Goal: Transaction & Acquisition: Purchase product/service

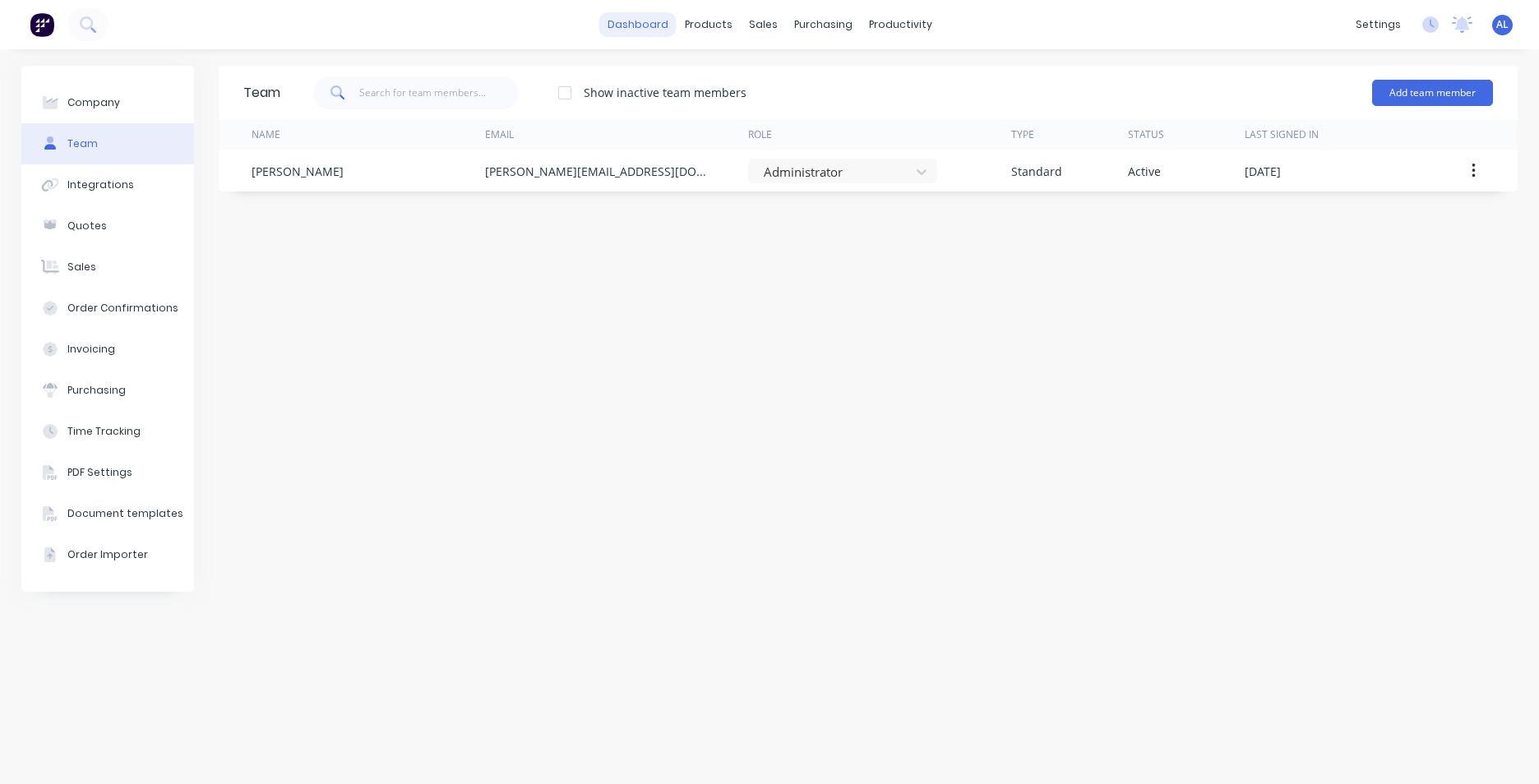
click at [639, 34] on link "dashboard" at bounding box center [638, 24] width 77 height 24
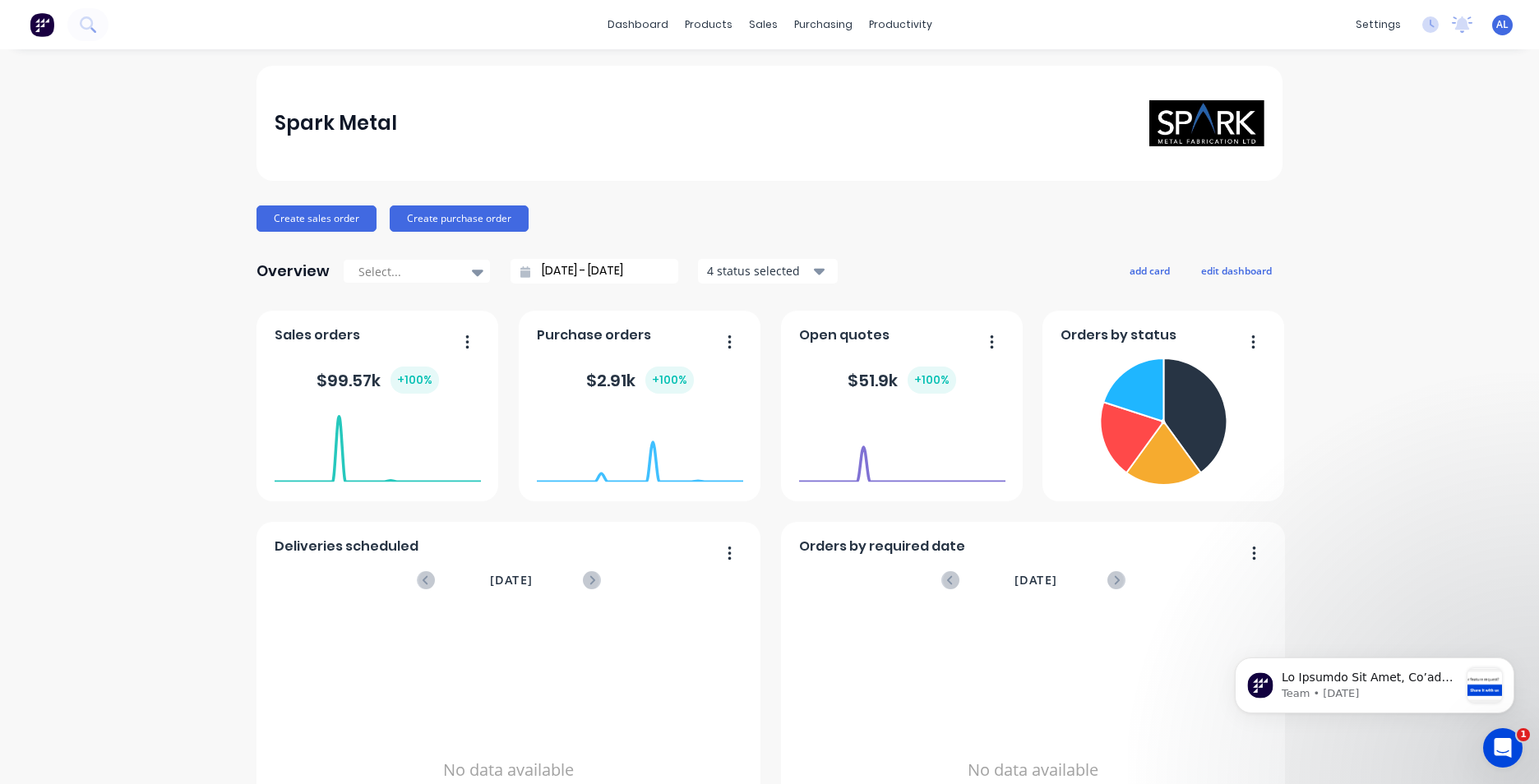
click at [468, 334] on button "button" at bounding box center [461, 342] width 35 height 25
click at [761, 29] on div "sales" at bounding box center [763, 24] width 45 height 24
click at [808, 78] on div "Sales Orders" at bounding box center [818, 79] width 68 height 15
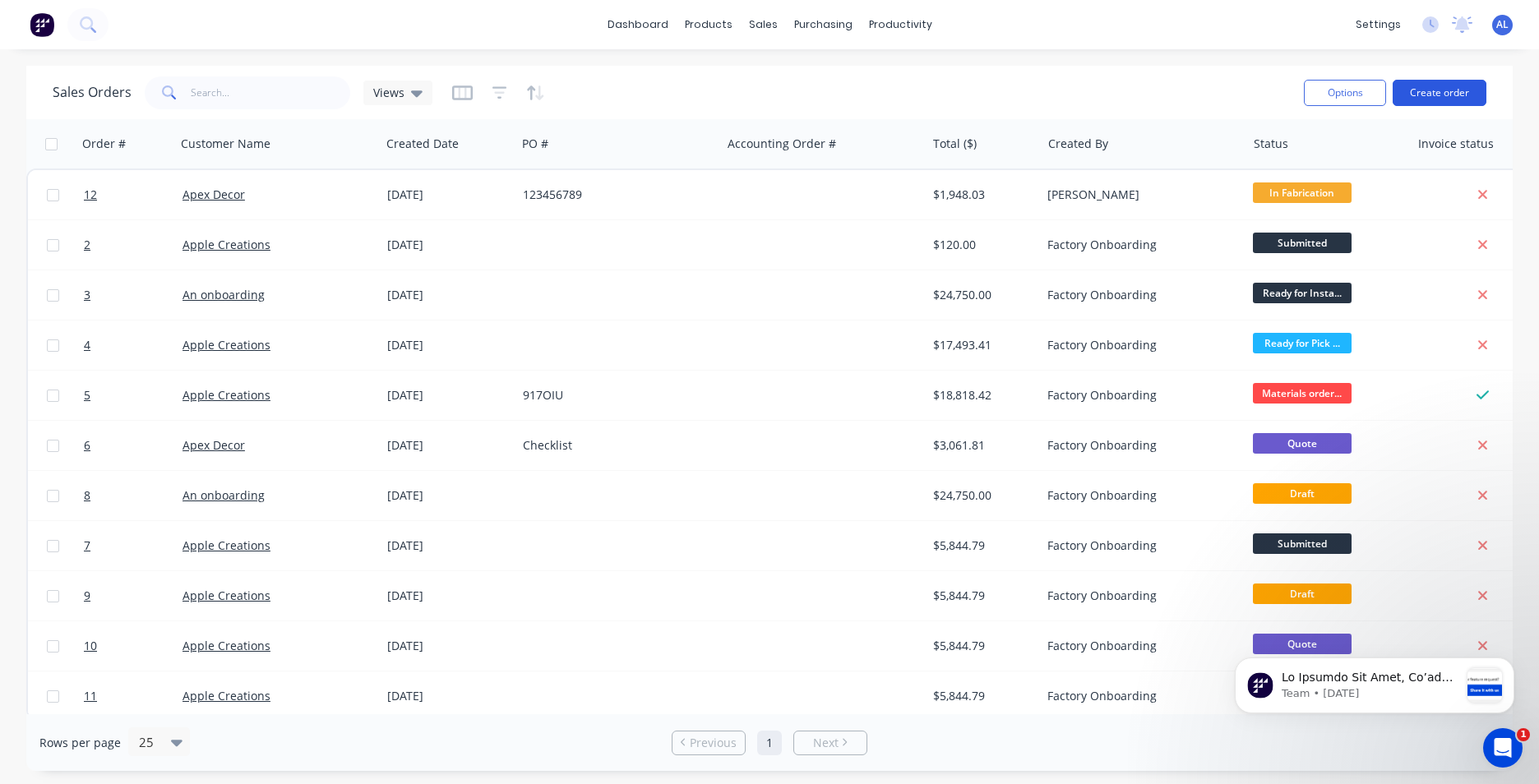
click at [1452, 90] on button "Create order" at bounding box center [1439, 93] width 94 height 26
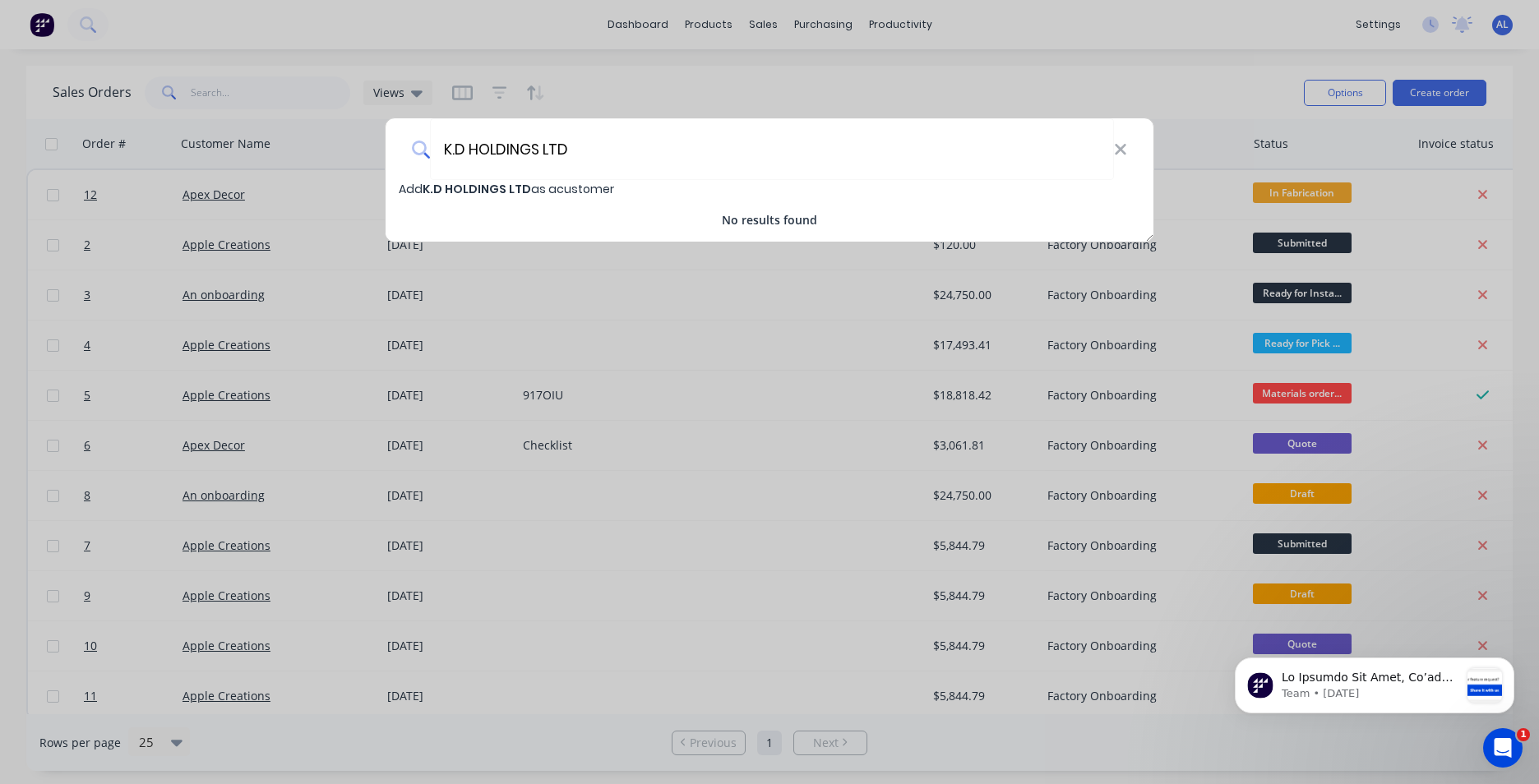
type input "K.D HOLDINGS LTD"
click at [575, 184] on span "Add K.D HOLDINGS LTD as a customer" at bounding box center [506, 189] width 216 height 16
select select "NZ"
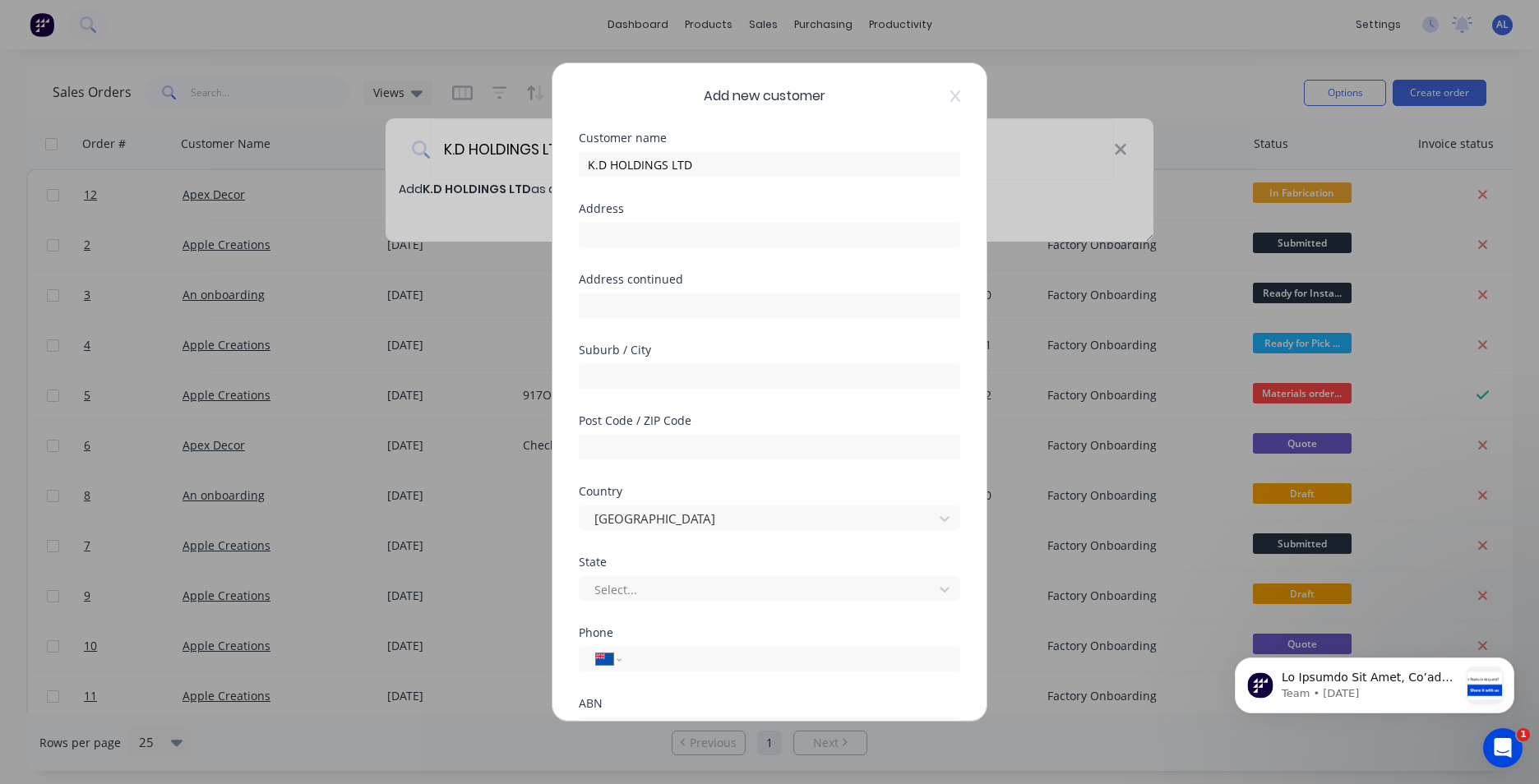
click at [951, 94] on icon at bounding box center [955, 95] width 10 height 13
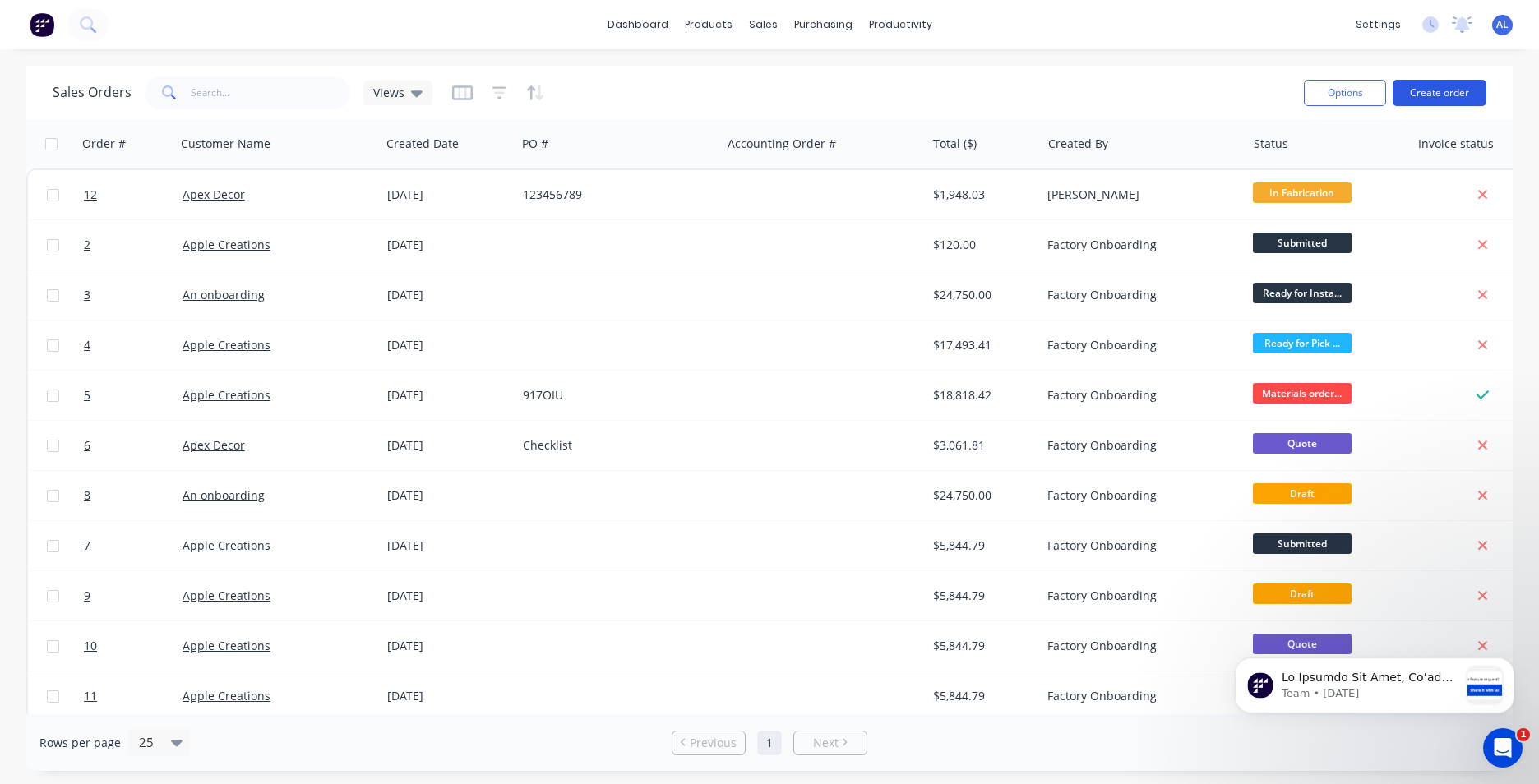
click at [1425, 92] on button "Create order" at bounding box center [1439, 93] width 94 height 26
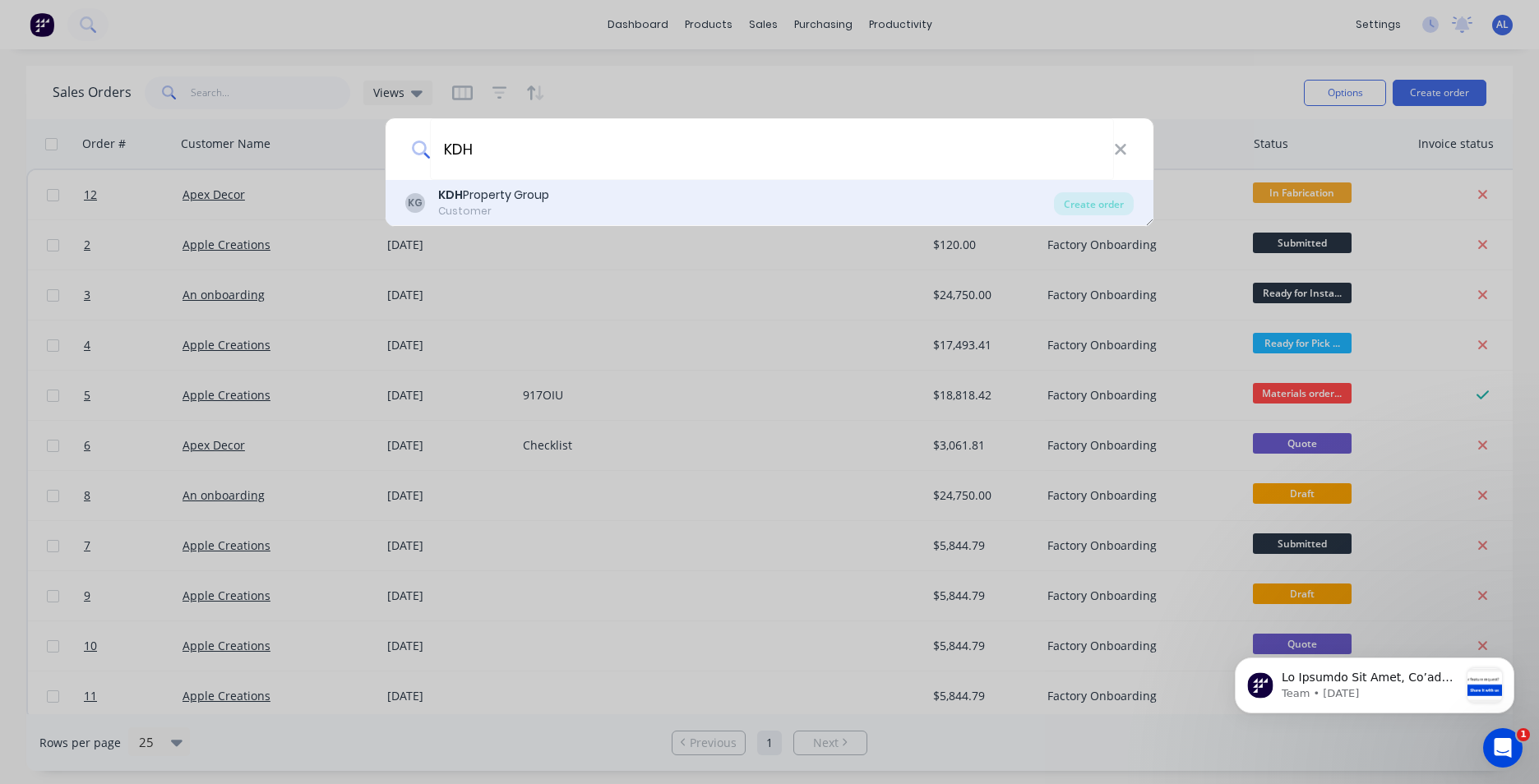
type input "KDH"
click at [500, 201] on div "KDH Property Group" at bounding box center [494, 195] width 111 height 17
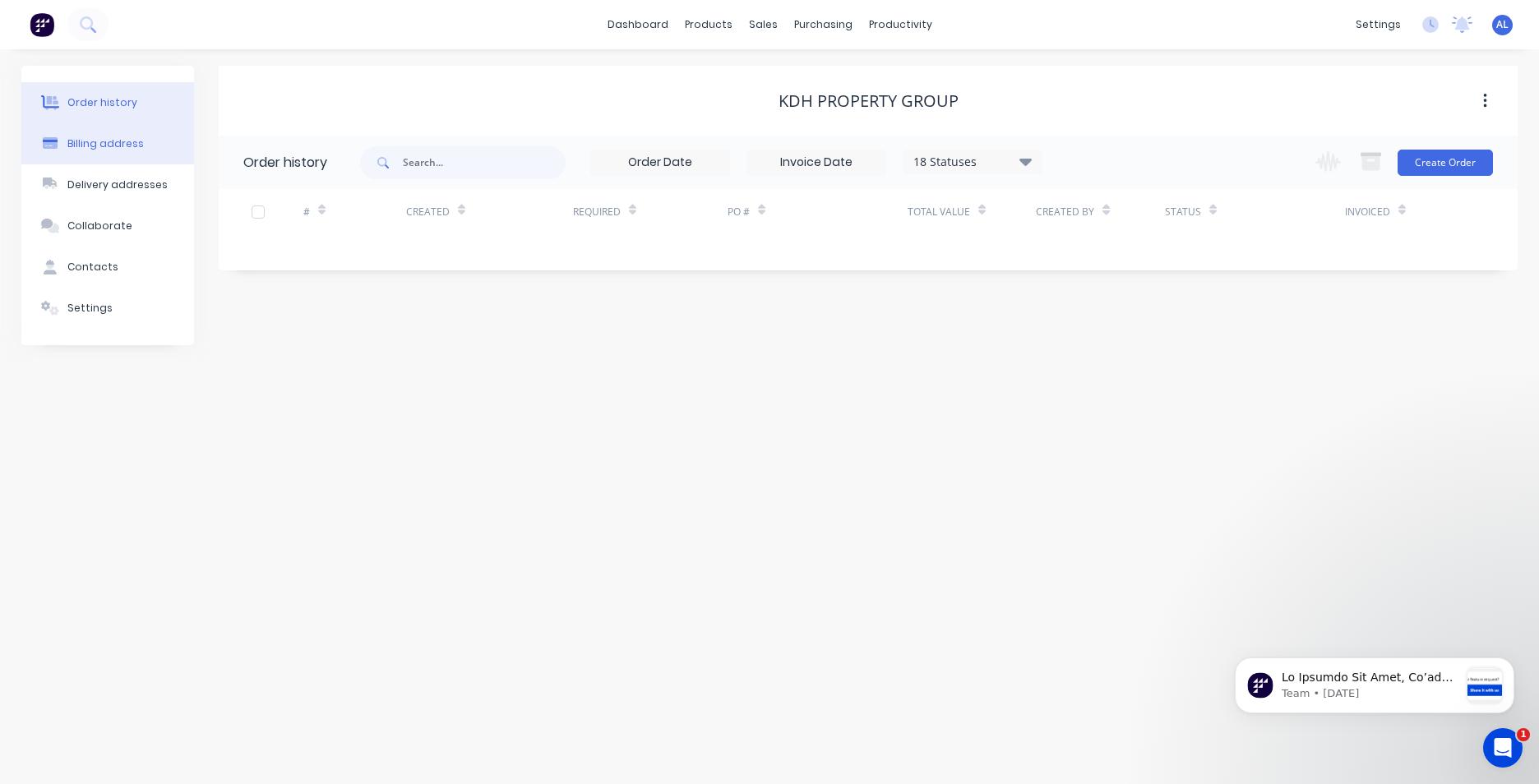
click at [109, 146] on div "Billing address" at bounding box center [106, 144] width 76 height 15
select select "NZ"
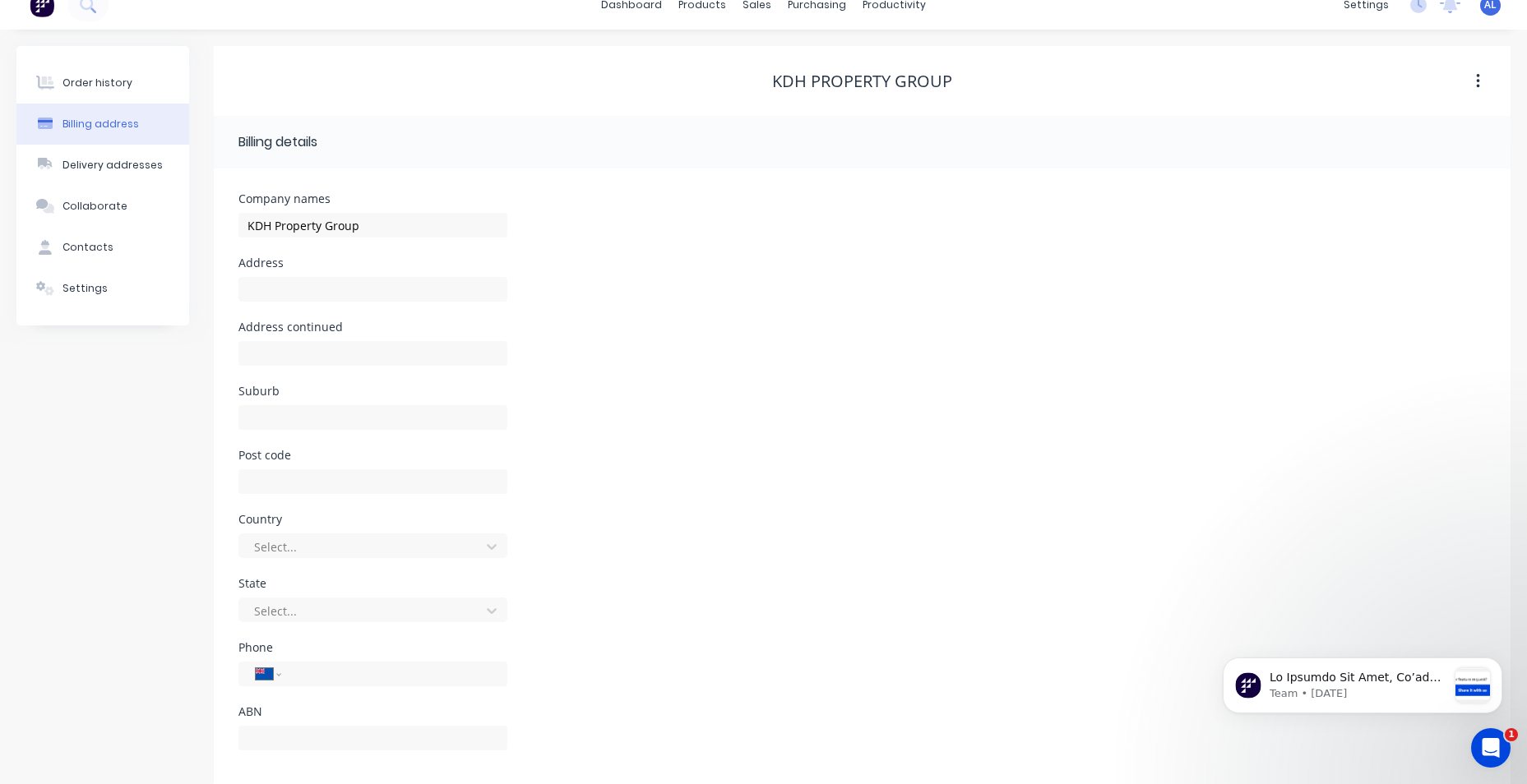
scroll to position [39, 0]
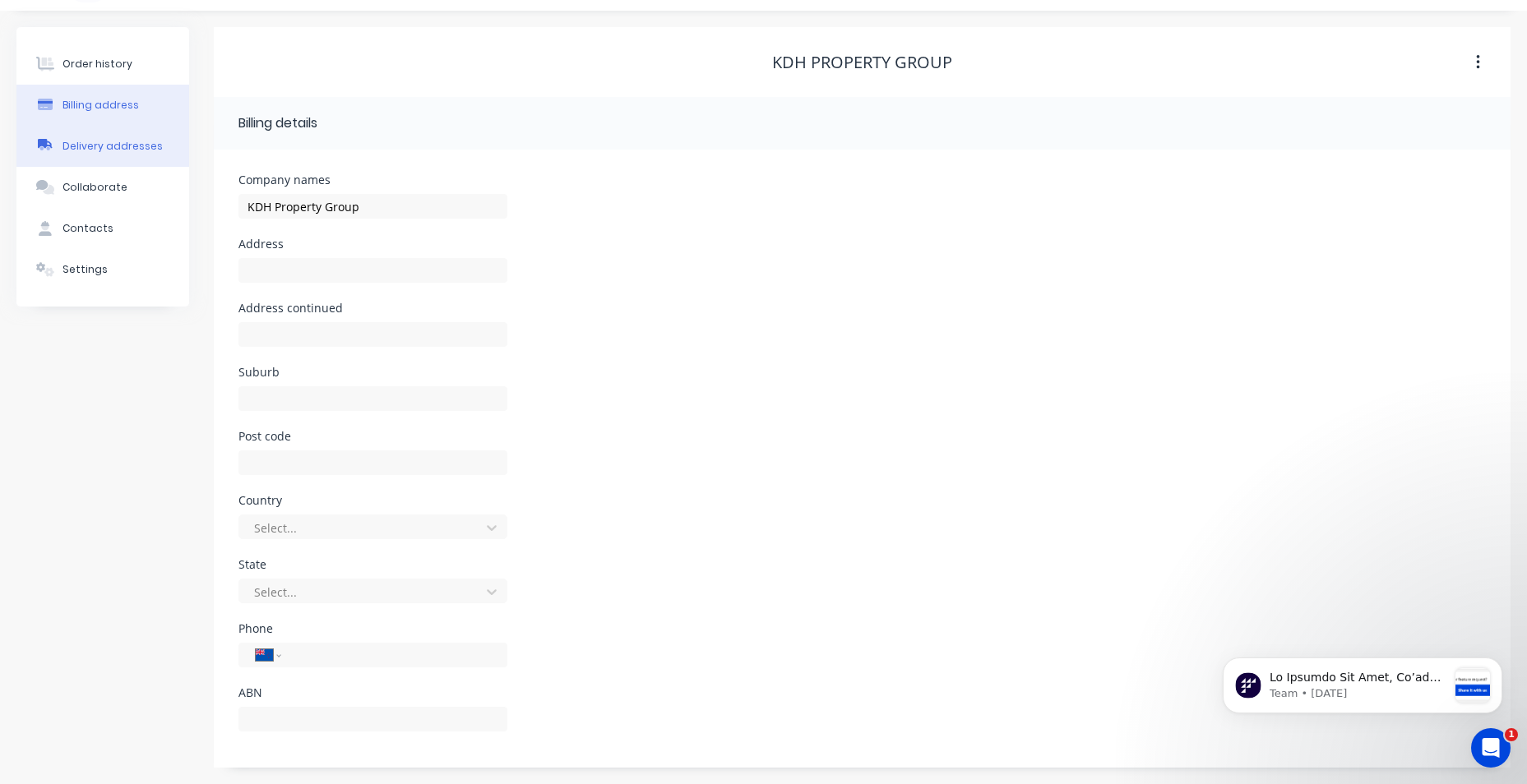
click at [144, 142] on div "Delivery addresses" at bounding box center [113, 146] width 101 height 15
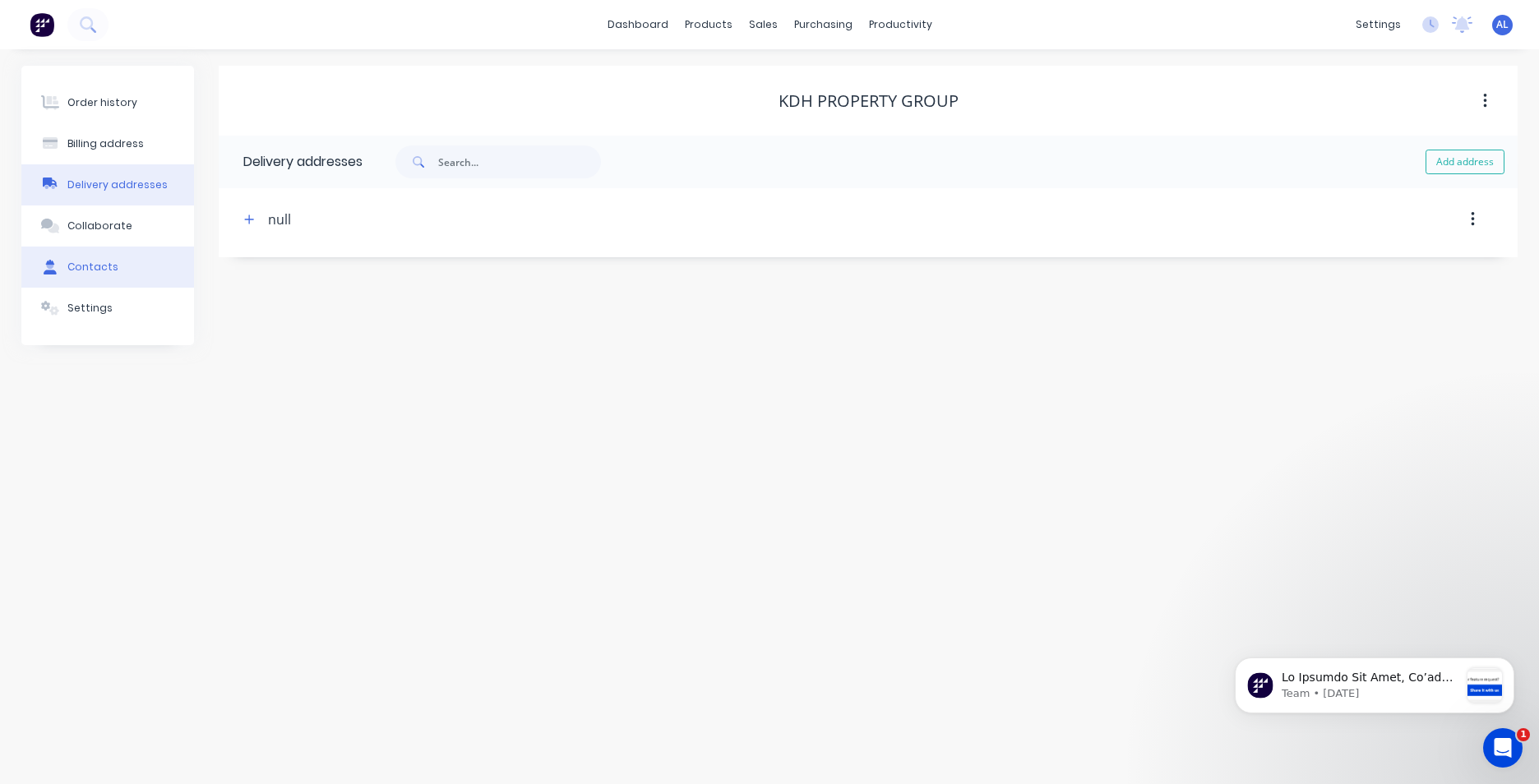
click at [95, 275] on button "Contacts" at bounding box center [107, 267] width 172 height 41
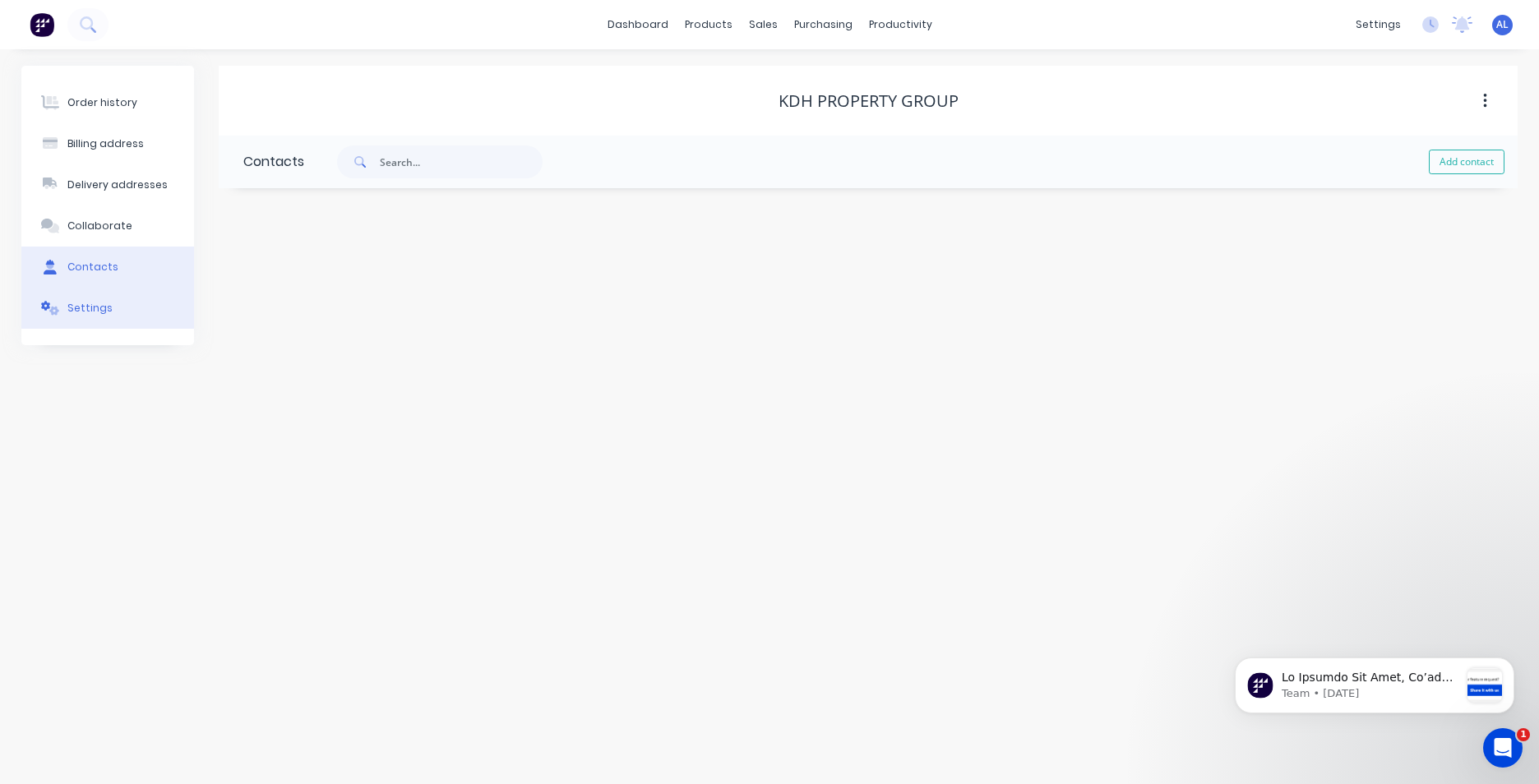
click at [104, 302] on div "Settings" at bounding box center [90, 308] width 45 height 15
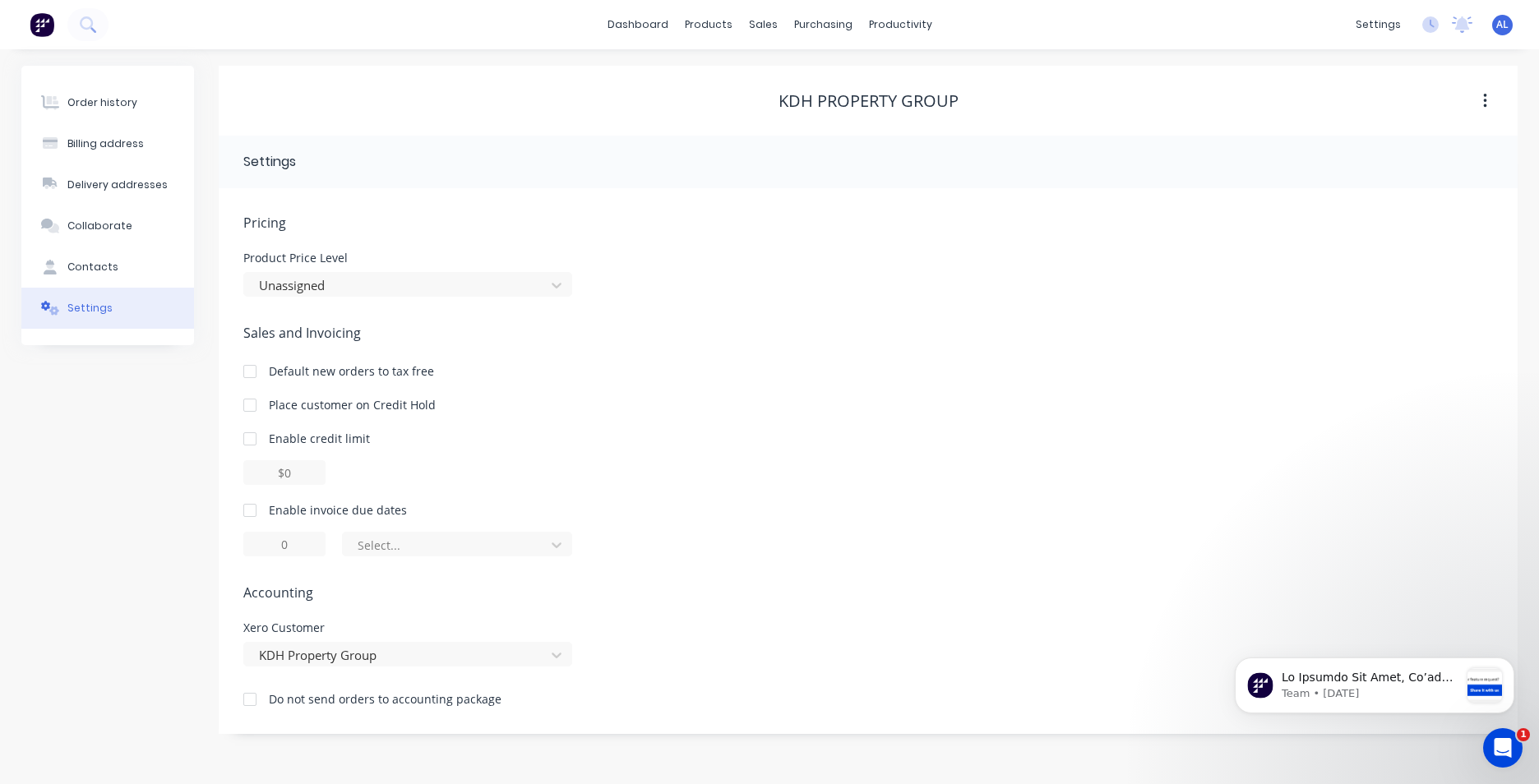
click at [249, 513] on div at bounding box center [250, 510] width 33 height 33
type input "1"
click at [289, 543] on input "1" at bounding box center [284, 544] width 82 height 24
type input "20"
click at [555, 545] on icon at bounding box center [556, 545] width 10 height 6
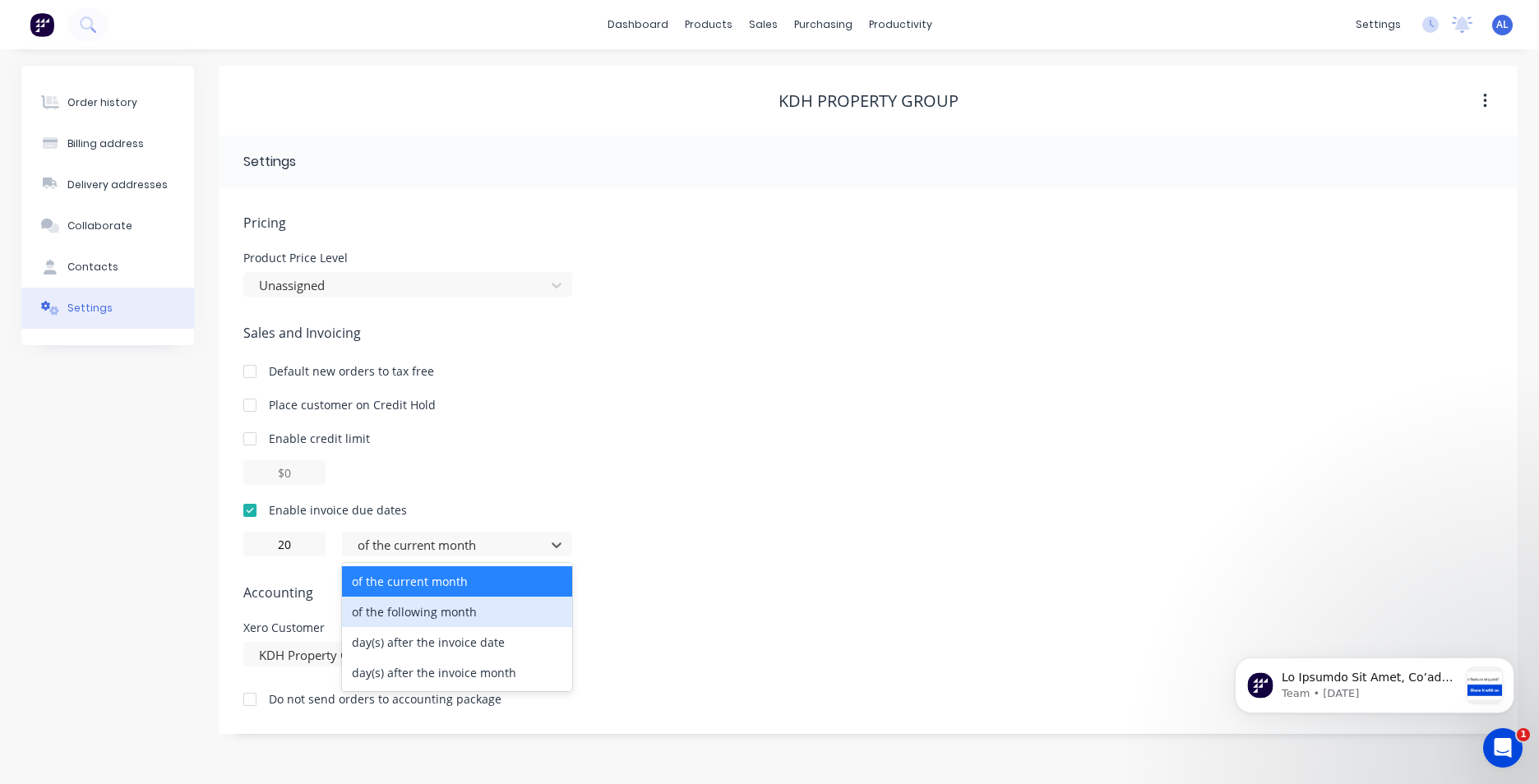
click at [508, 611] on div "of the following month" at bounding box center [458, 612] width 231 height 30
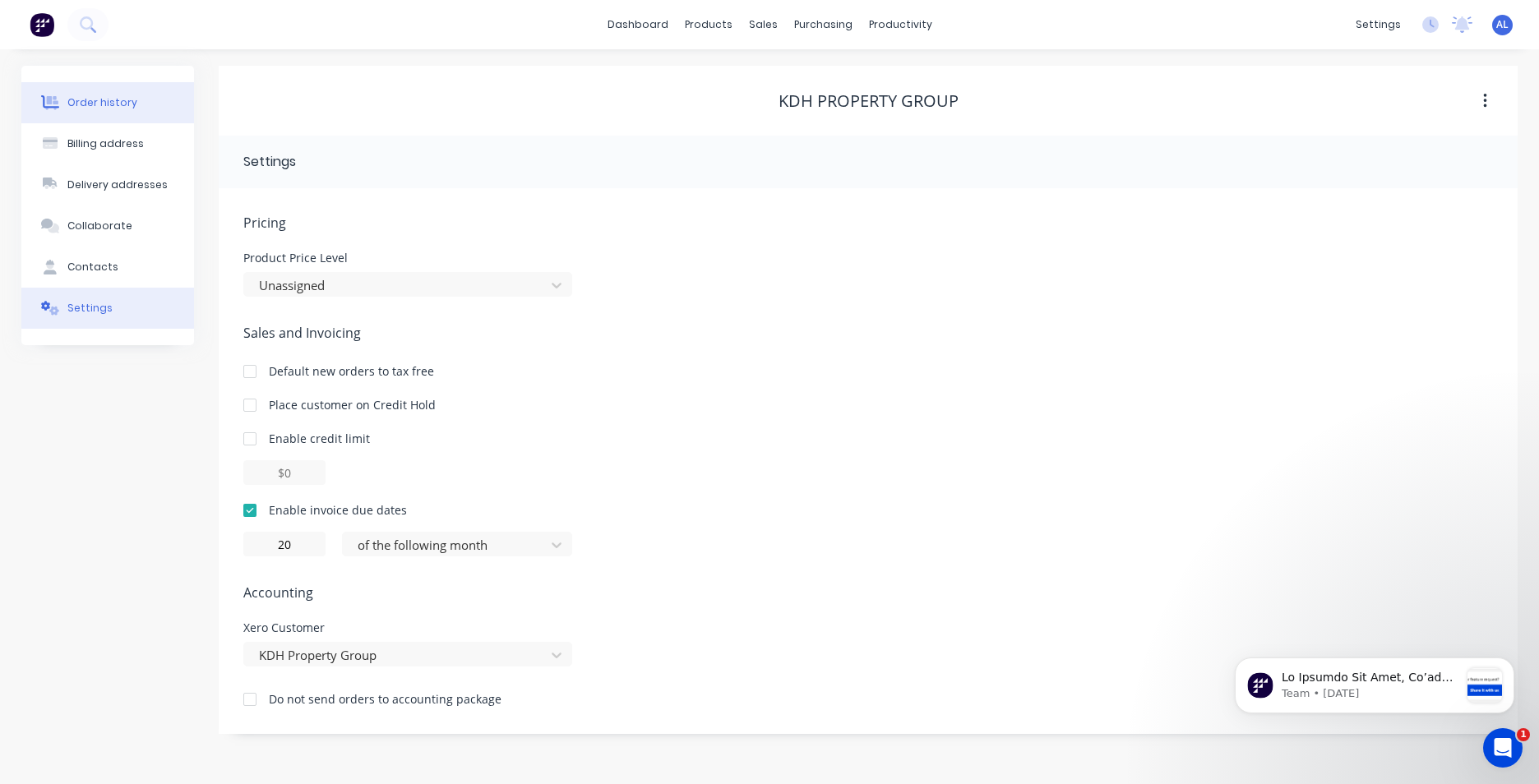
click at [118, 98] on div "Order history" at bounding box center [102, 102] width 70 height 15
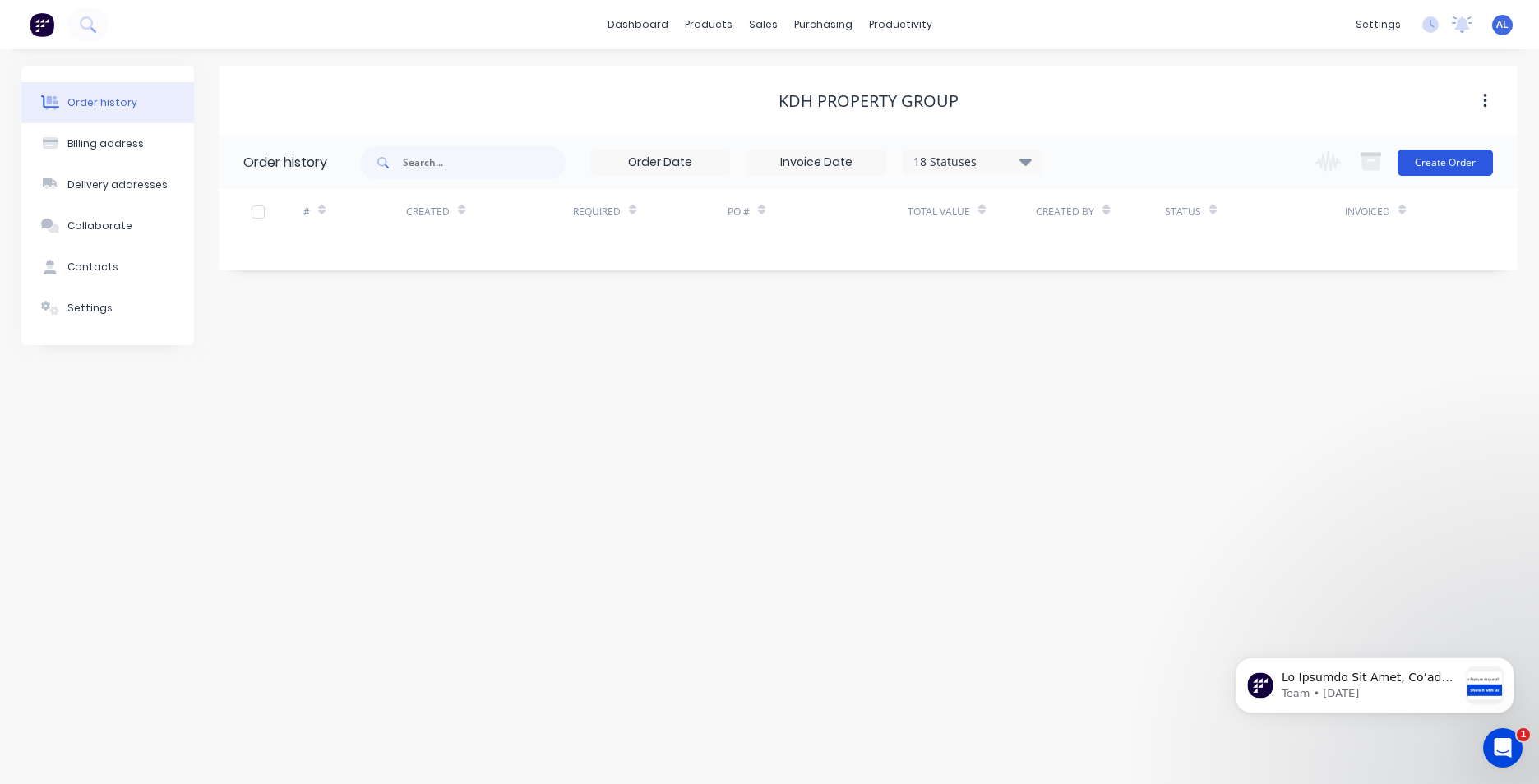
click at [1436, 169] on button "Create Order" at bounding box center [1445, 163] width 95 height 26
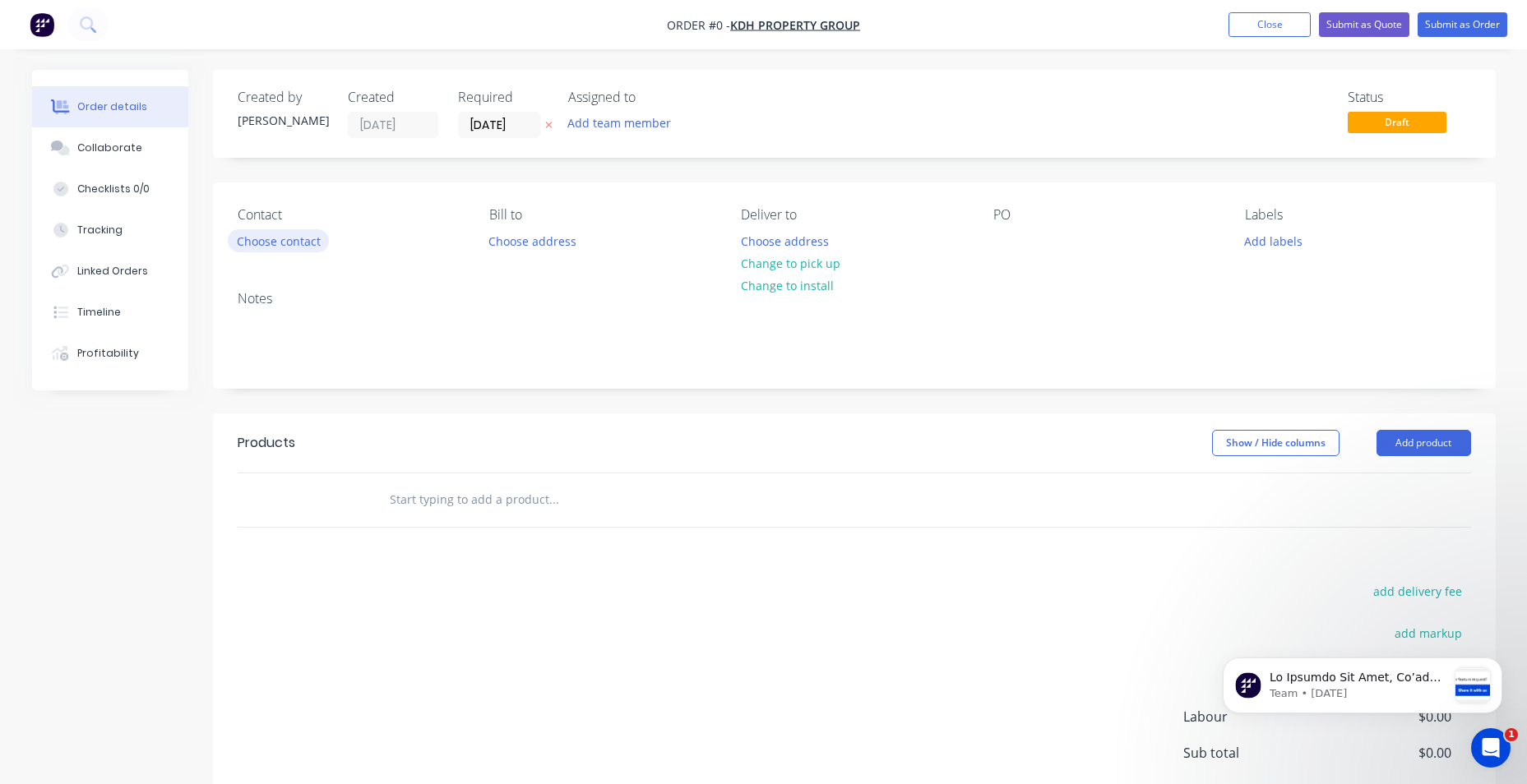
click at [309, 241] on button "Choose contact" at bounding box center [278, 241] width 101 height 23
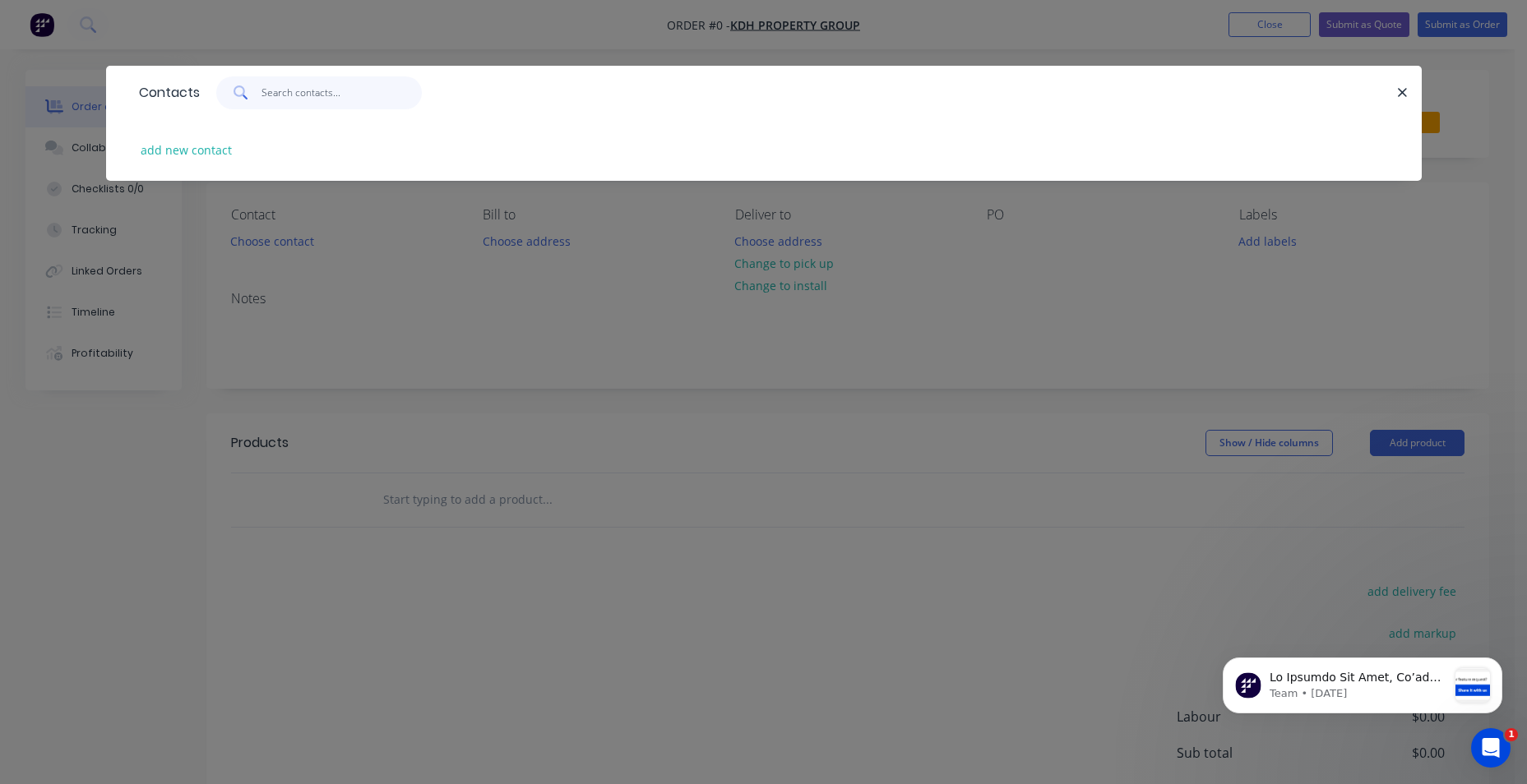
click at [319, 95] on input "text" at bounding box center [341, 93] width 160 height 33
click at [174, 145] on button "add new contact" at bounding box center [186, 150] width 108 height 23
select select "NZ"
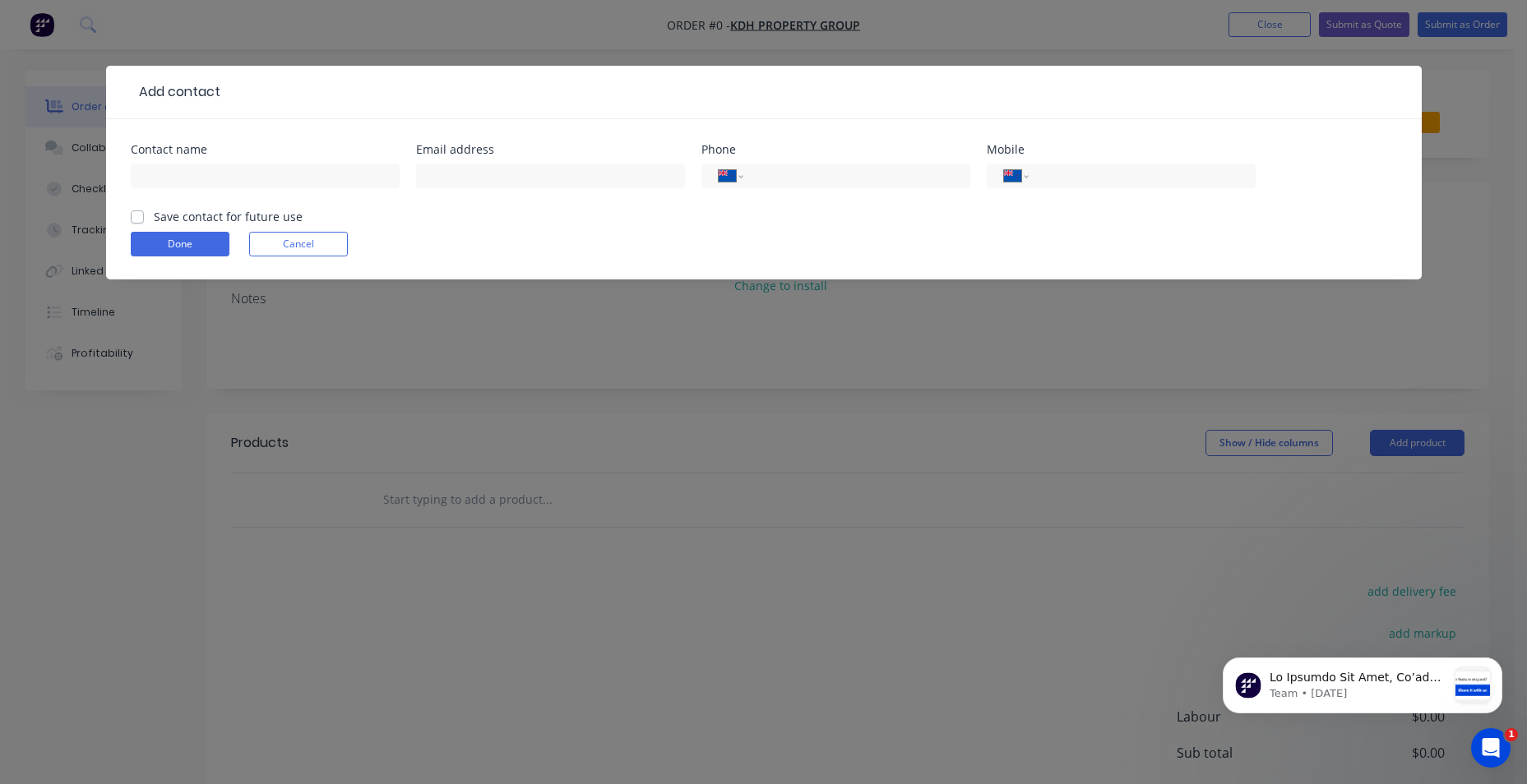
click at [153, 217] on label "Save contact for future use" at bounding box center [228, 217] width 149 height 17
click at [134, 217] on input "Save contact for future use" at bounding box center [137, 216] width 13 height 16
checkbox input "true"
click at [194, 178] on input "text" at bounding box center [265, 176] width 269 height 24
type input "[PERSON_NAME]"
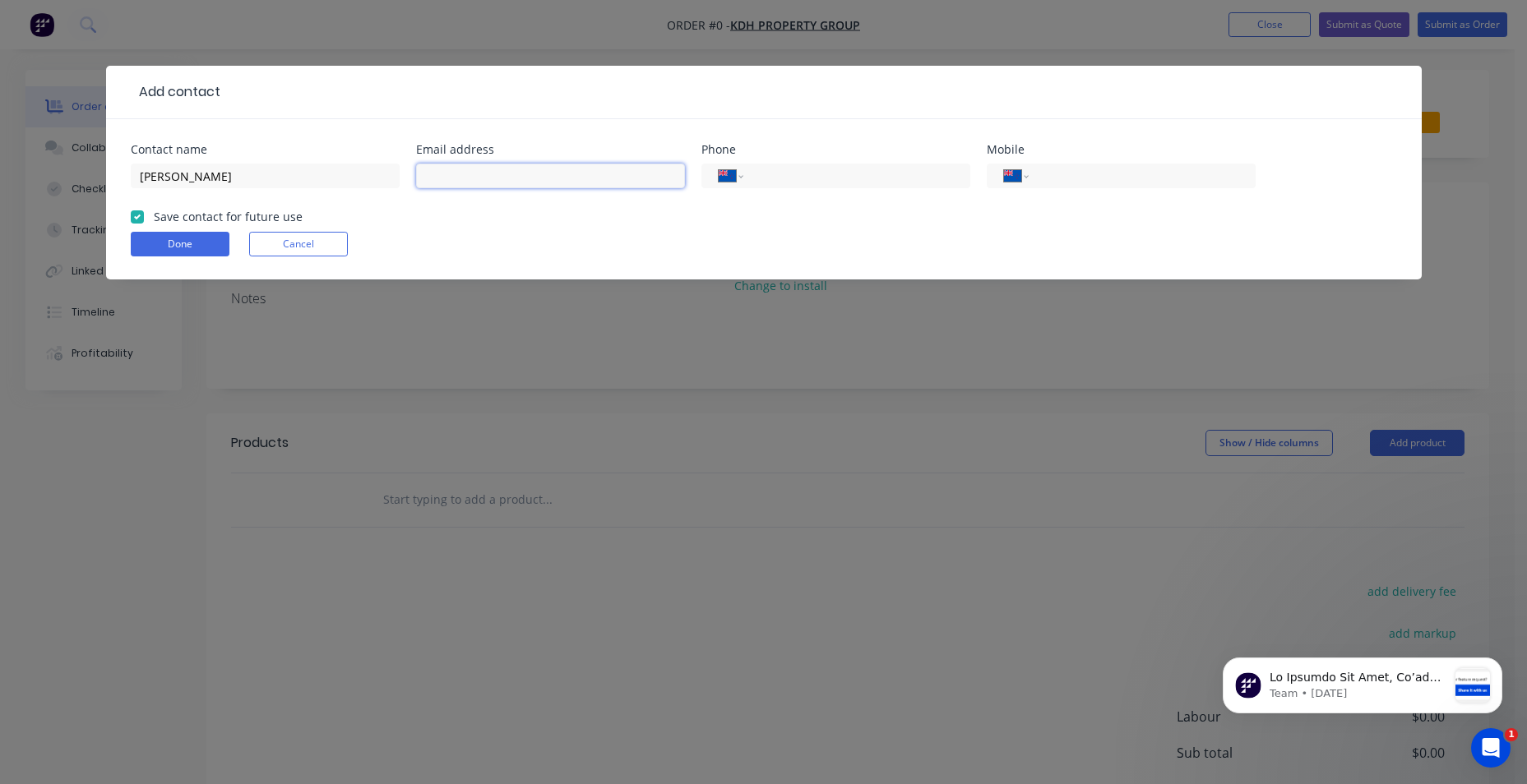
click at [517, 177] on input "text" at bounding box center [550, 176] width 269 height 24
click at [498, 174] on input "text" at bounding box center [550, 176] width 269 height 24
paste input "[PERSON_NAME][EMAIL_ADDRESS][DOMAIN_NAME]"
click at [1027, 181] on select "International Afghanistan Åland Islands Albania Algeria American Samoa Andorra …" at bounding box center [1017, 176] width 24 height 23
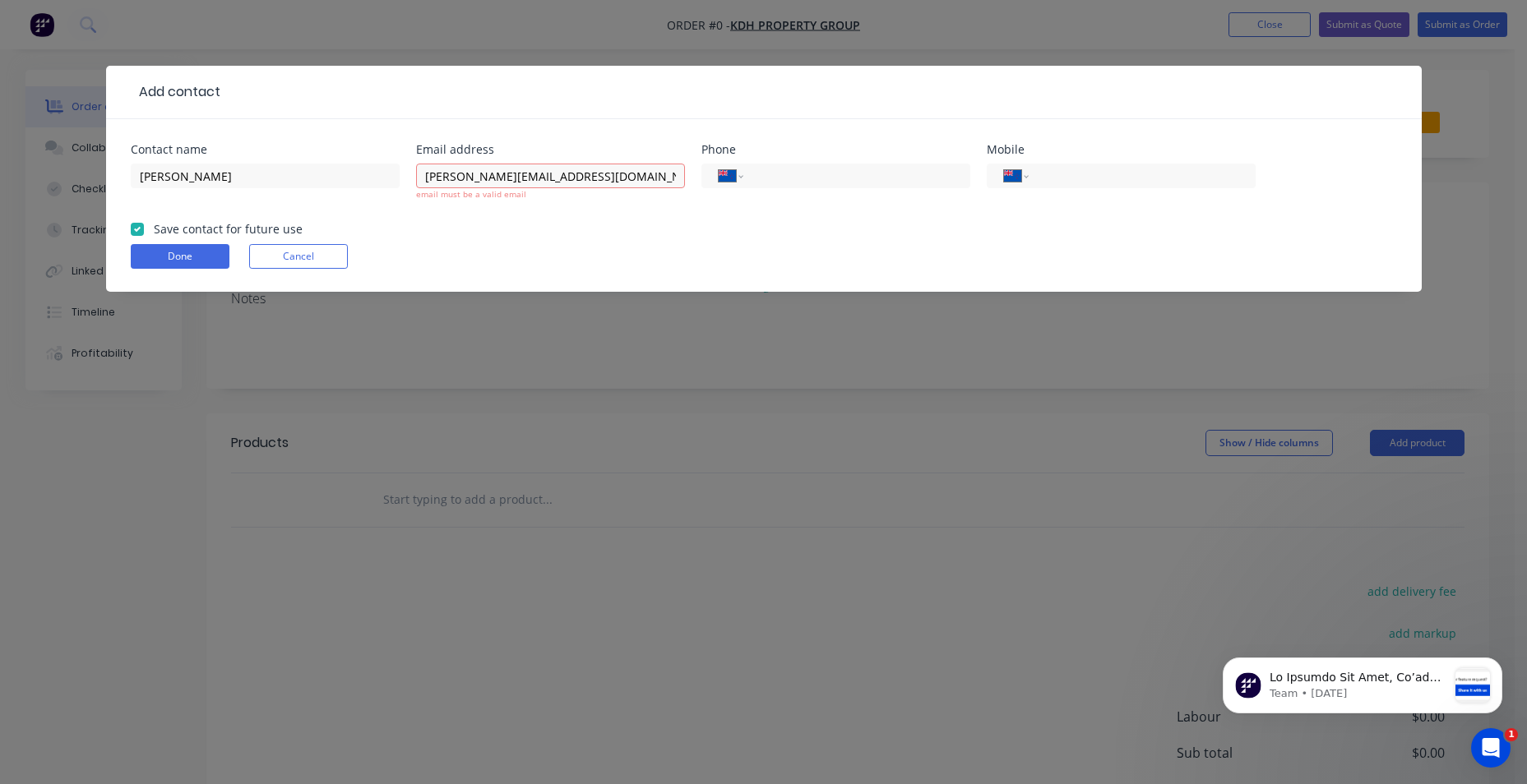
click at [761, 189] on div "International Afghanistan Åland Islands Albania Algeria American Samoa Andorra …" at bounding box center [835, 184] width 269 height 49
click at [764, 229] on form "Contact name Kevin Doody Email address kevin@kdhproperty.co.nz email must be a …" at bounding box center [764, 217] width 1266 height 148
click at [425, 175] on input "[PERSON_NAME][EMAIL_ADDRESS][DOMAIN_NAME]" at bounding box center [550, 176] width 269 height 24
click at [477, 207] on div "kevin@kdhproperty.co.nz email must be a valid email" at bounding box center [550, 190] width 269 height 61
click at [575, 175] on input "[PERSON_NAME][EMAIL_ADDRESS][DOMAIN_NAME]" at bounding box center [550, 176] width 269 height 24
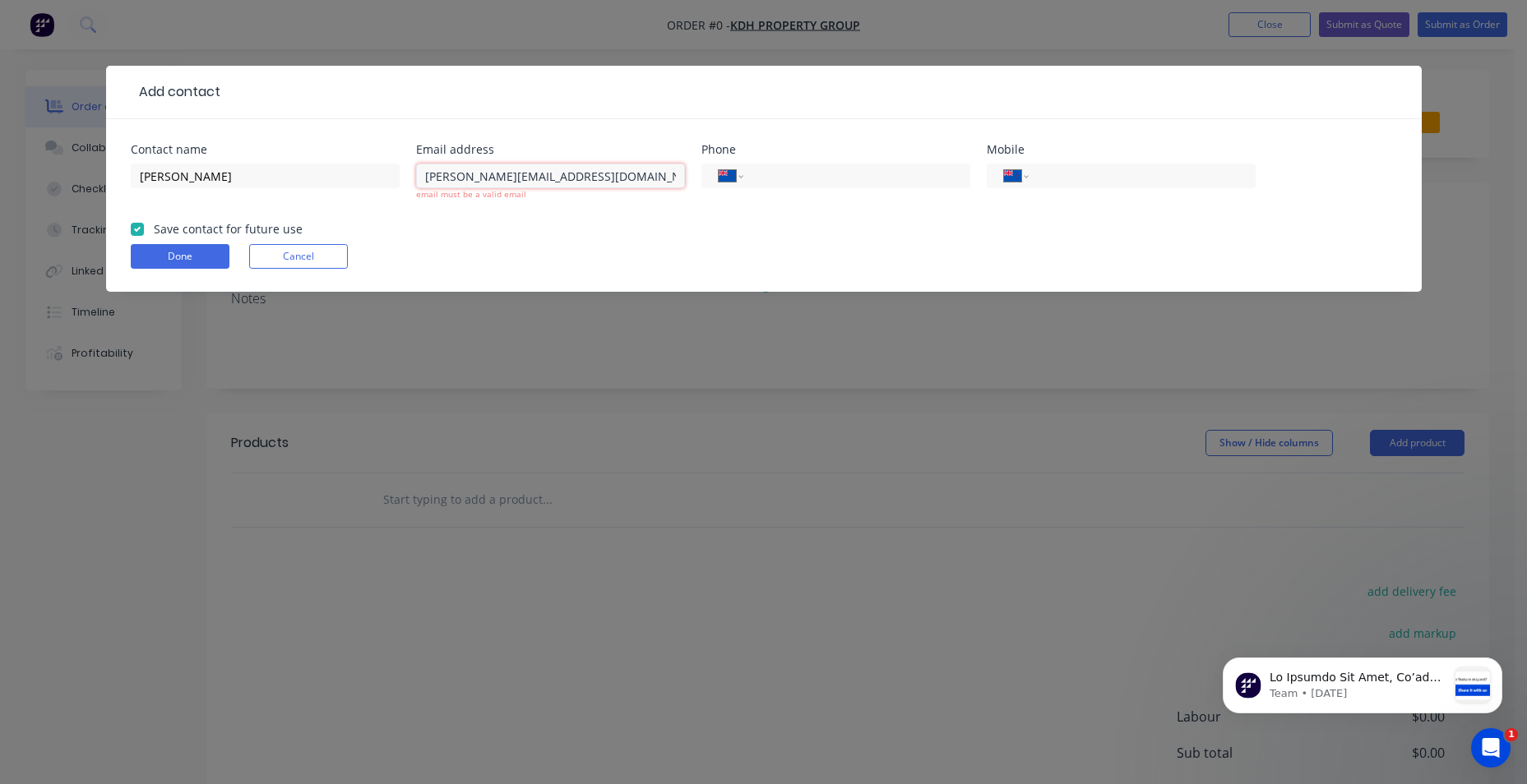
type input "[PERSON_NAME][EMAIL_ADDRESS][DOMAIN_NAME]"
click at [576, 225] on form "Contact name Kevin Doody Email address kevin@kdhproperty.co.nz email must be a …" at bounding box center [764, 217] width 1266 height 148
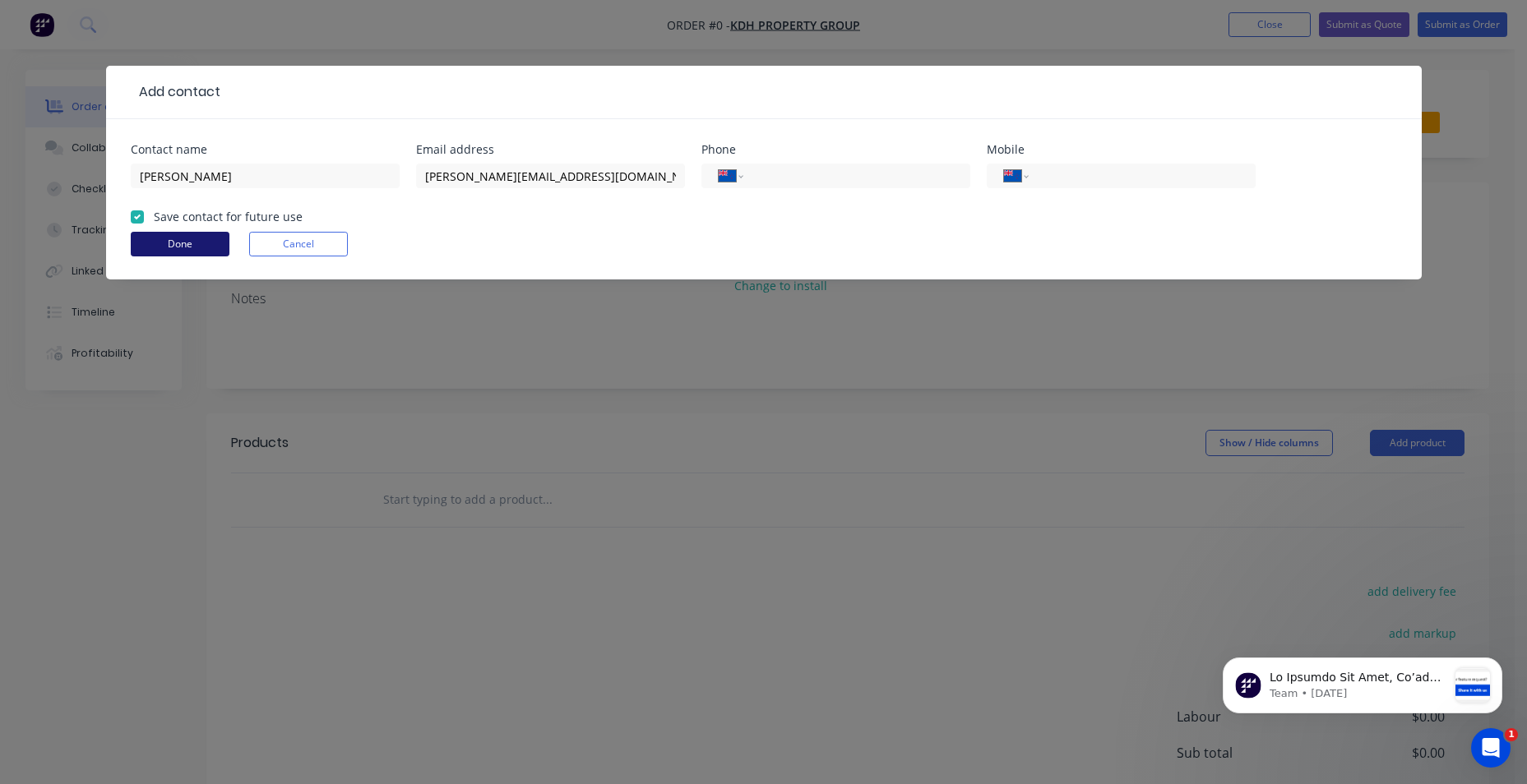
click at [200, 248] on button "Done" at bounding box center [180, 244] width 99 height 24
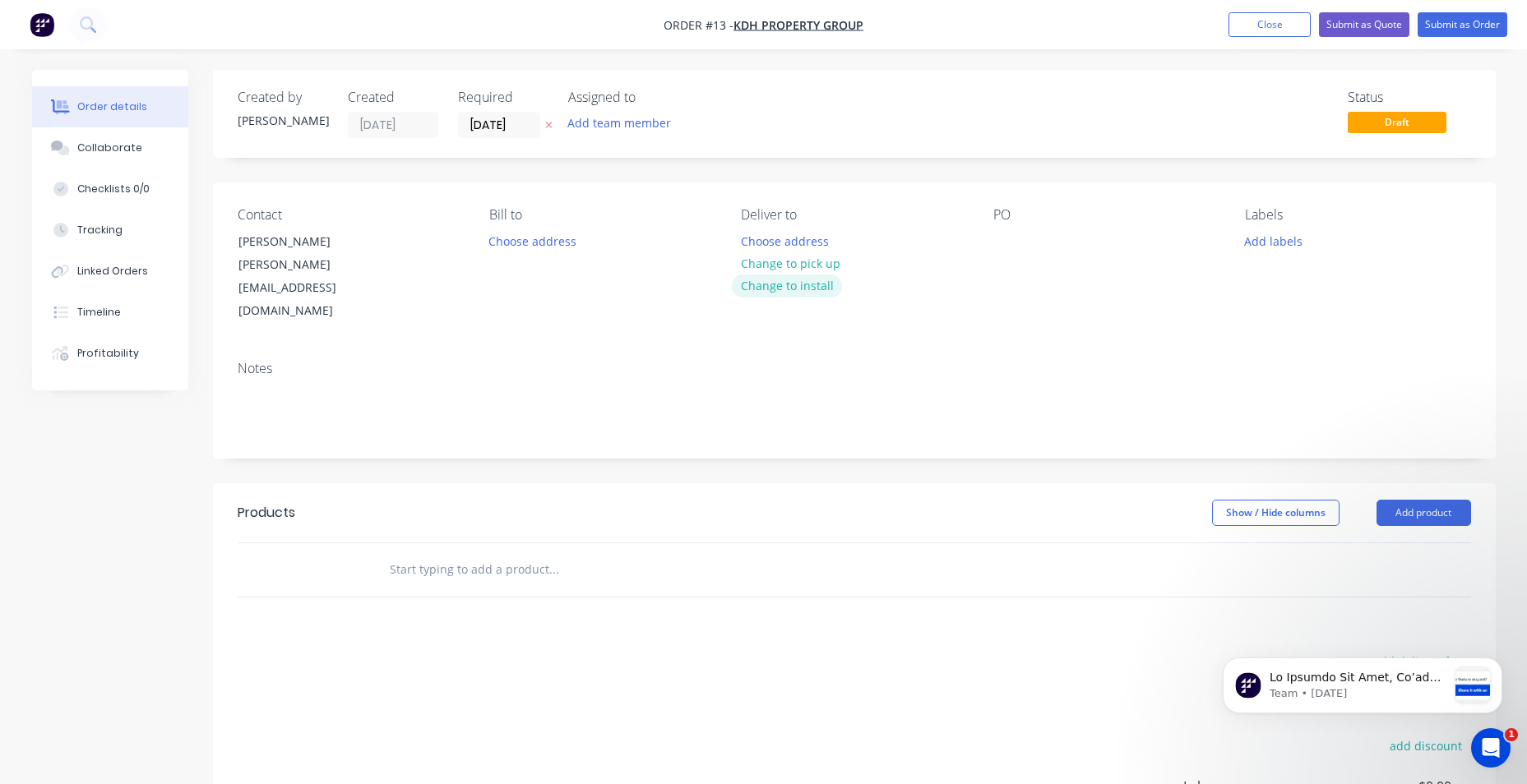
click at [759, 281] on button "Change to install" at bounding box center [786, 286] width 110 height 23
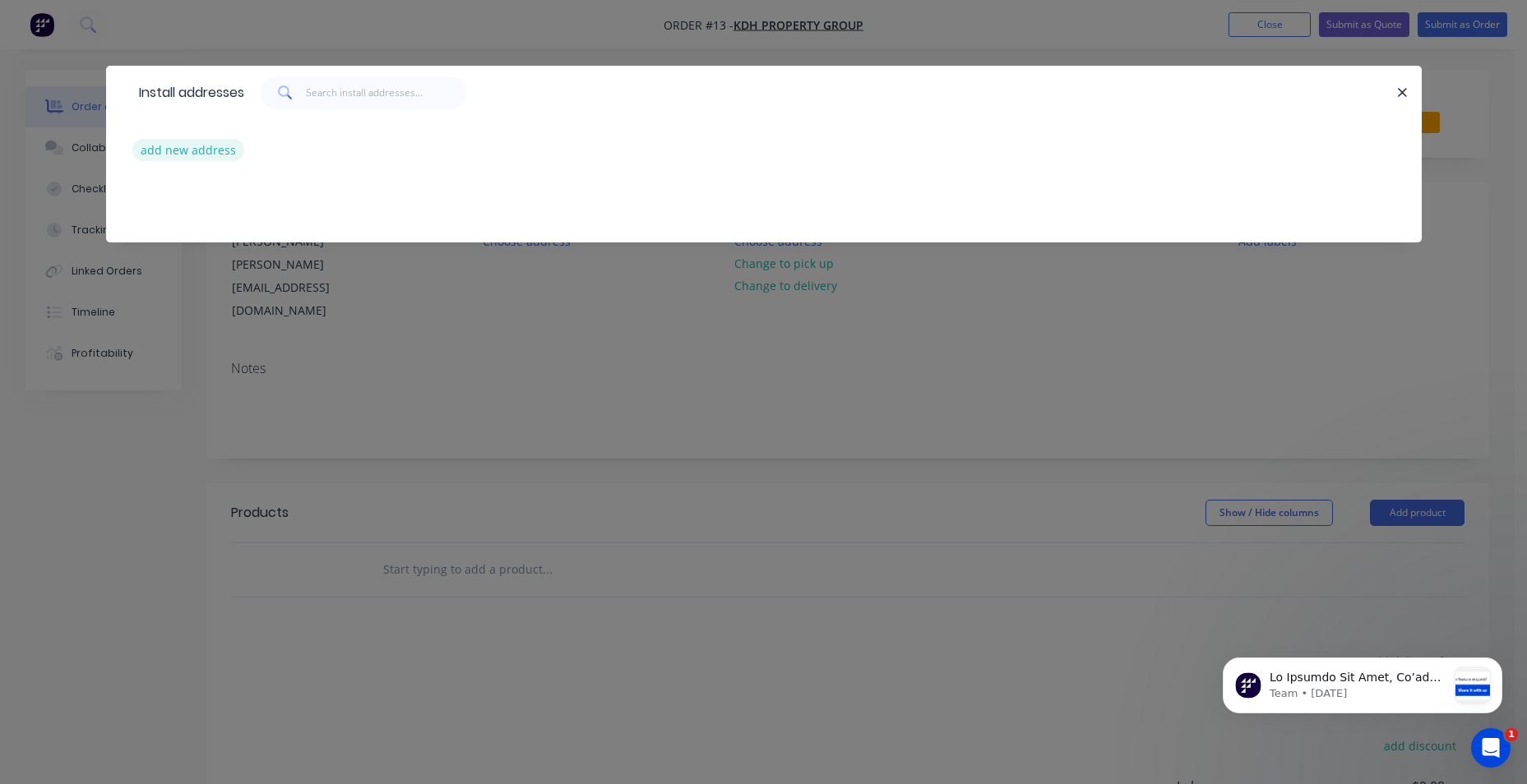
click at [214, 152] on button "add new address" at bounding box center [189, 150] width 113 height 23
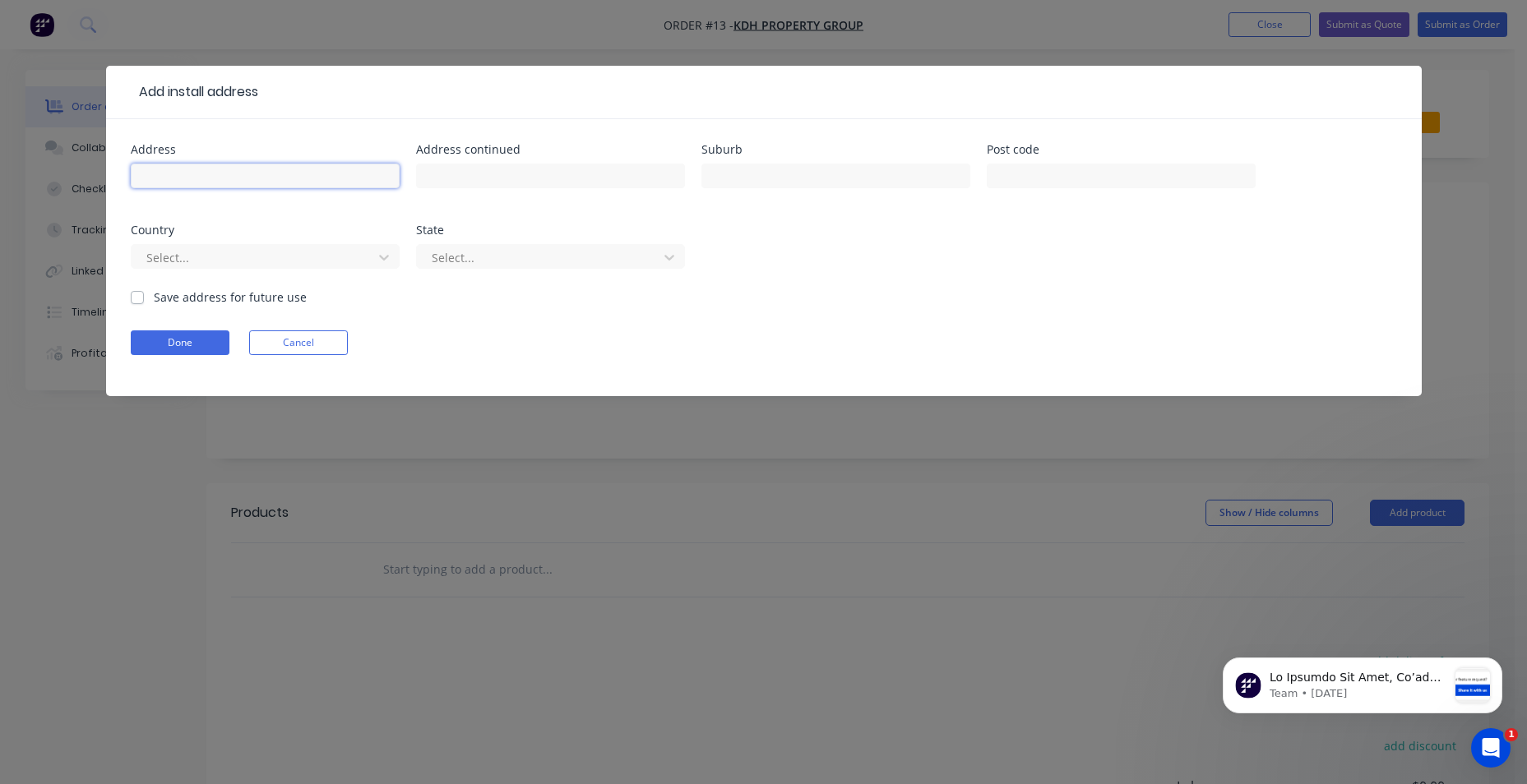
click at [239, 182] on input "text" at bounding box center [265, 176] width 269 height 24
type input "[STREET_ADDRESS]"
click at [747, 178] on input "text" at bounding box center [835, 176] width 269 height 24
type input "New Plymouth"
type input "4312"
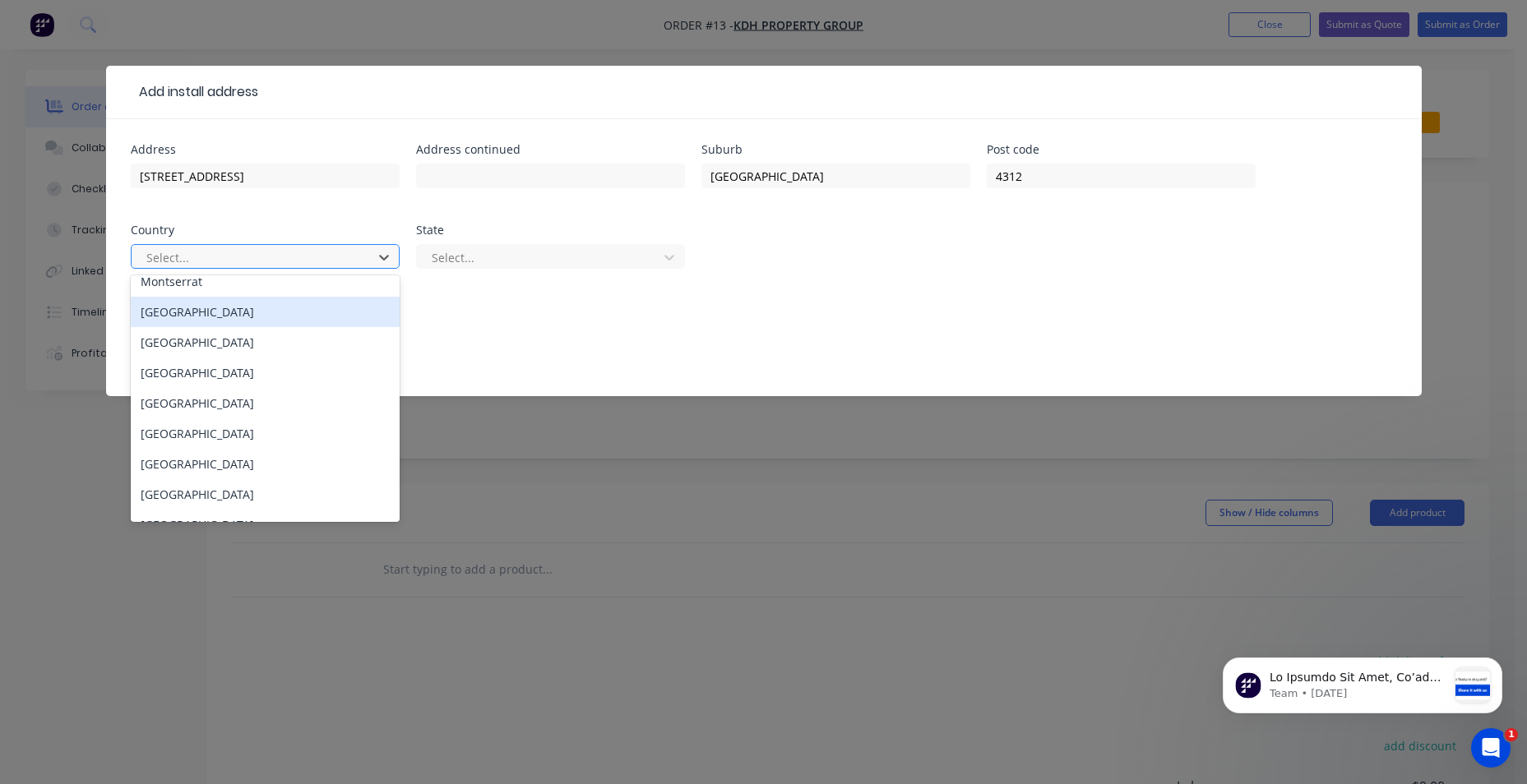
scroll to position [4767, 0]
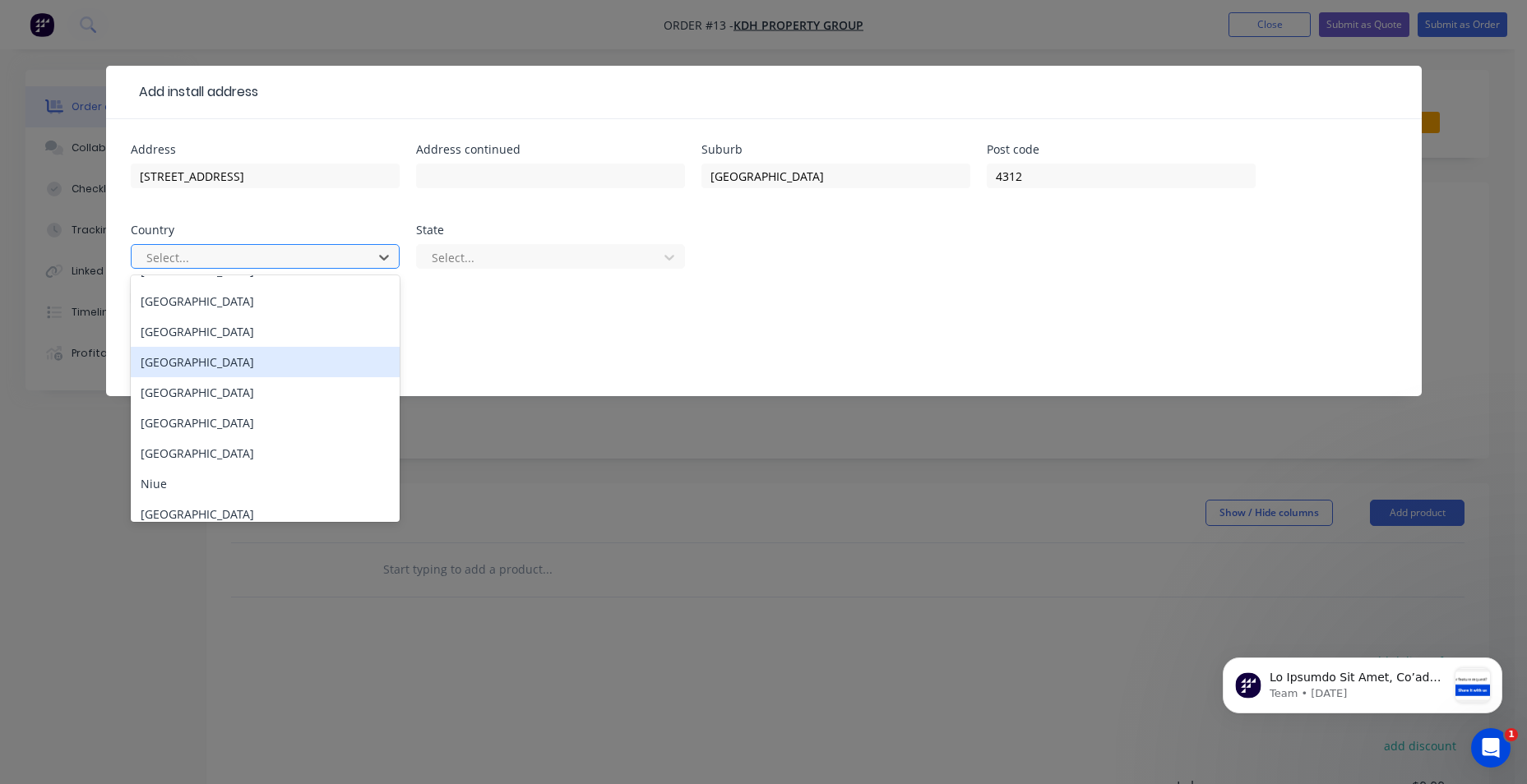
click at [241, 360] on div "New Zealand" at bounding box center [265, 361] width 269 height 30
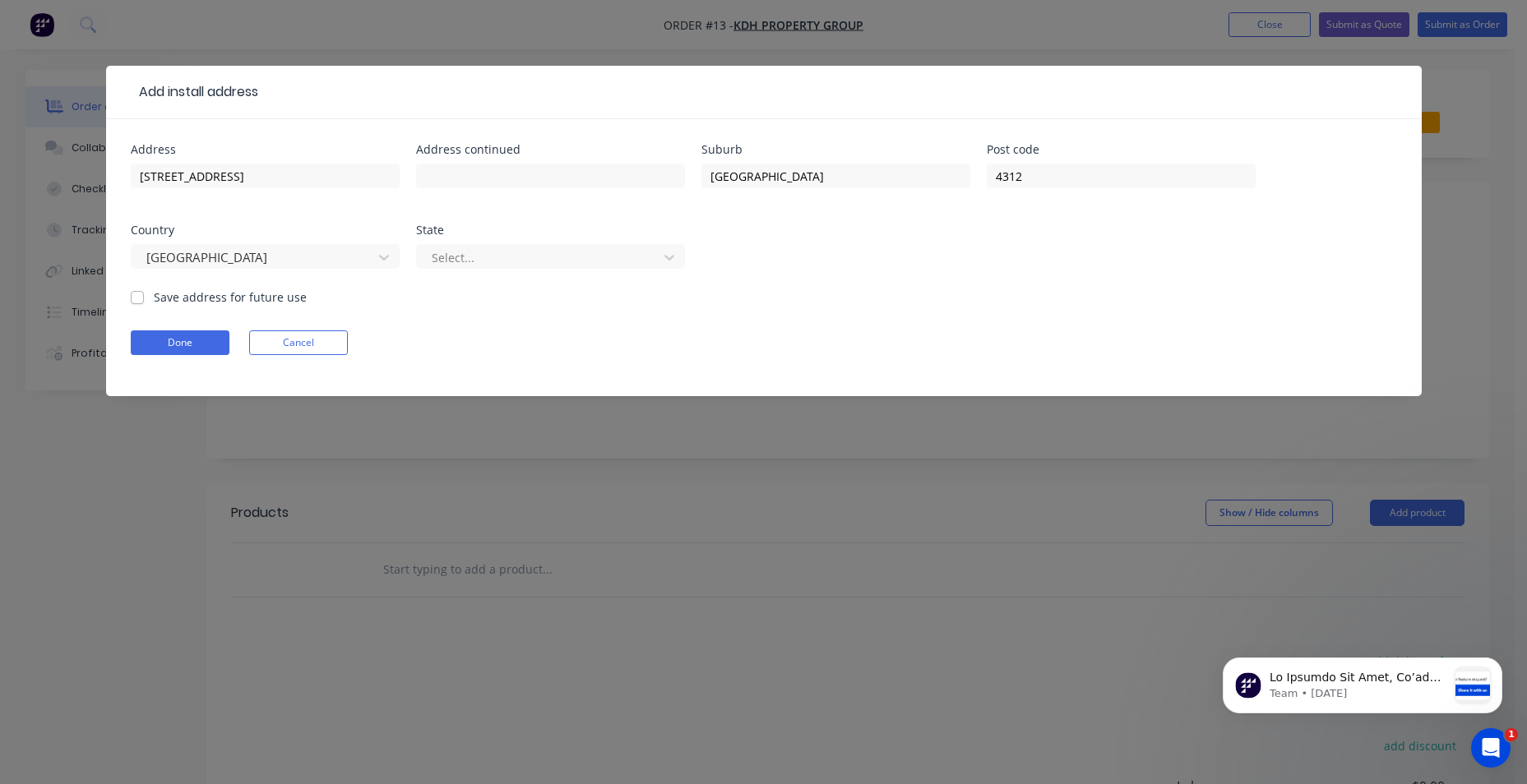
click at [153, 302] on label "Save address for future use" at bounding box center [230, 297] width 153 height 17
click at [135, 302] on input "Save address for future use" at bounding box center [137, 296] width 13 height 16
checkbox input "true"
click at [662, 257] on icon at bounding box center [669, 256] width 16 height 16
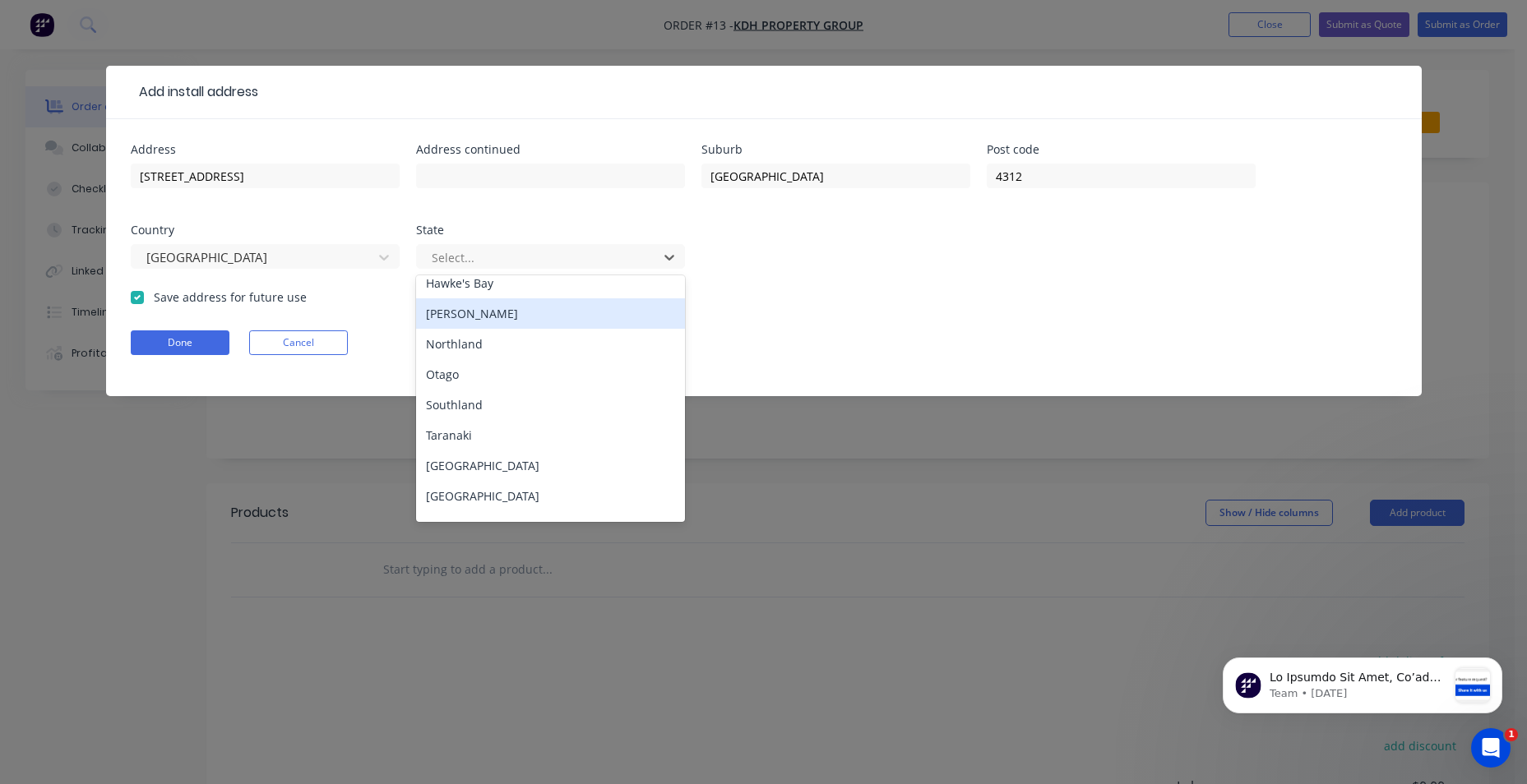
scroll to position [165, 0]
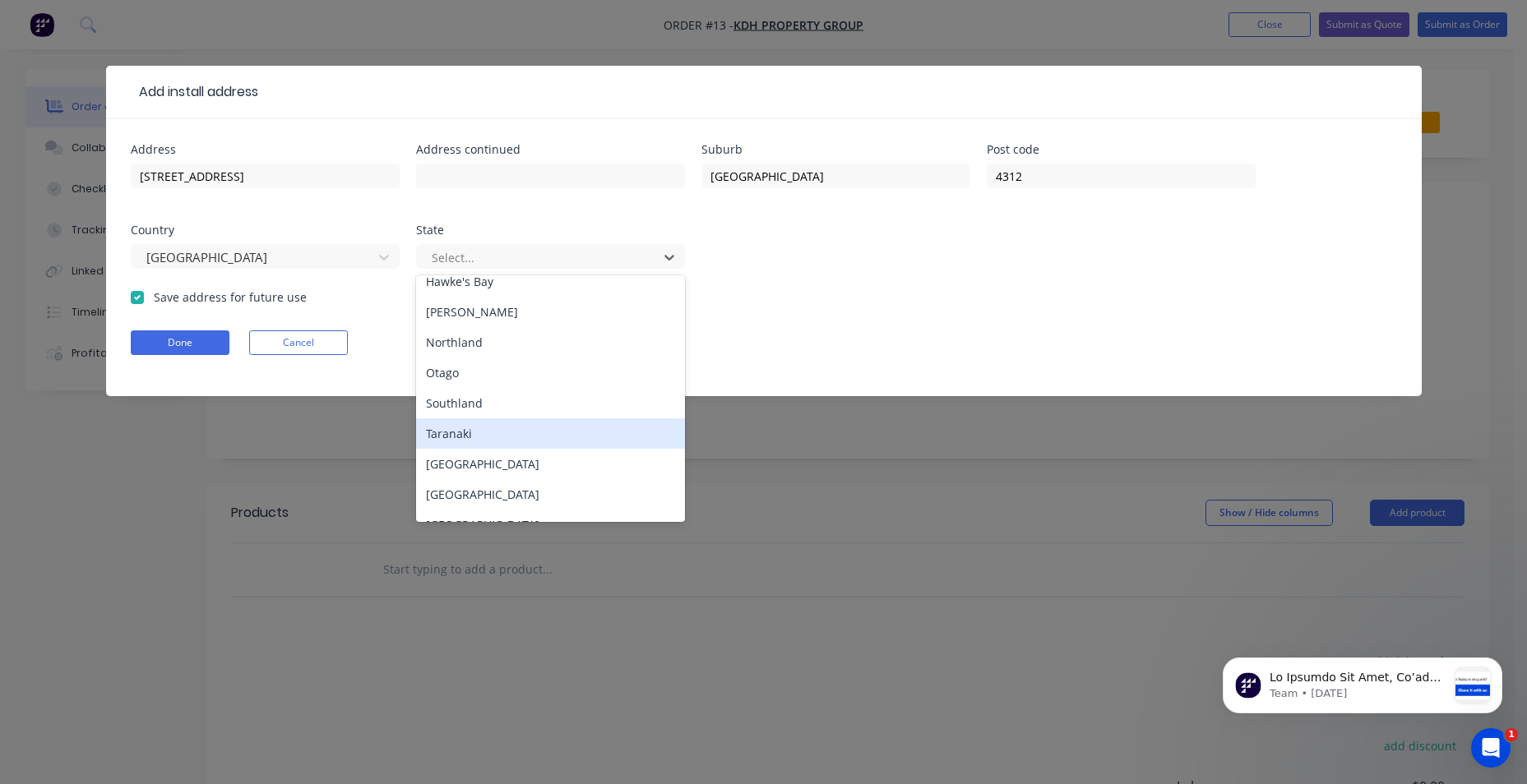
click at [503, 431] on div "Taranaki" at bounding box center [550, 433] width 269 height 30
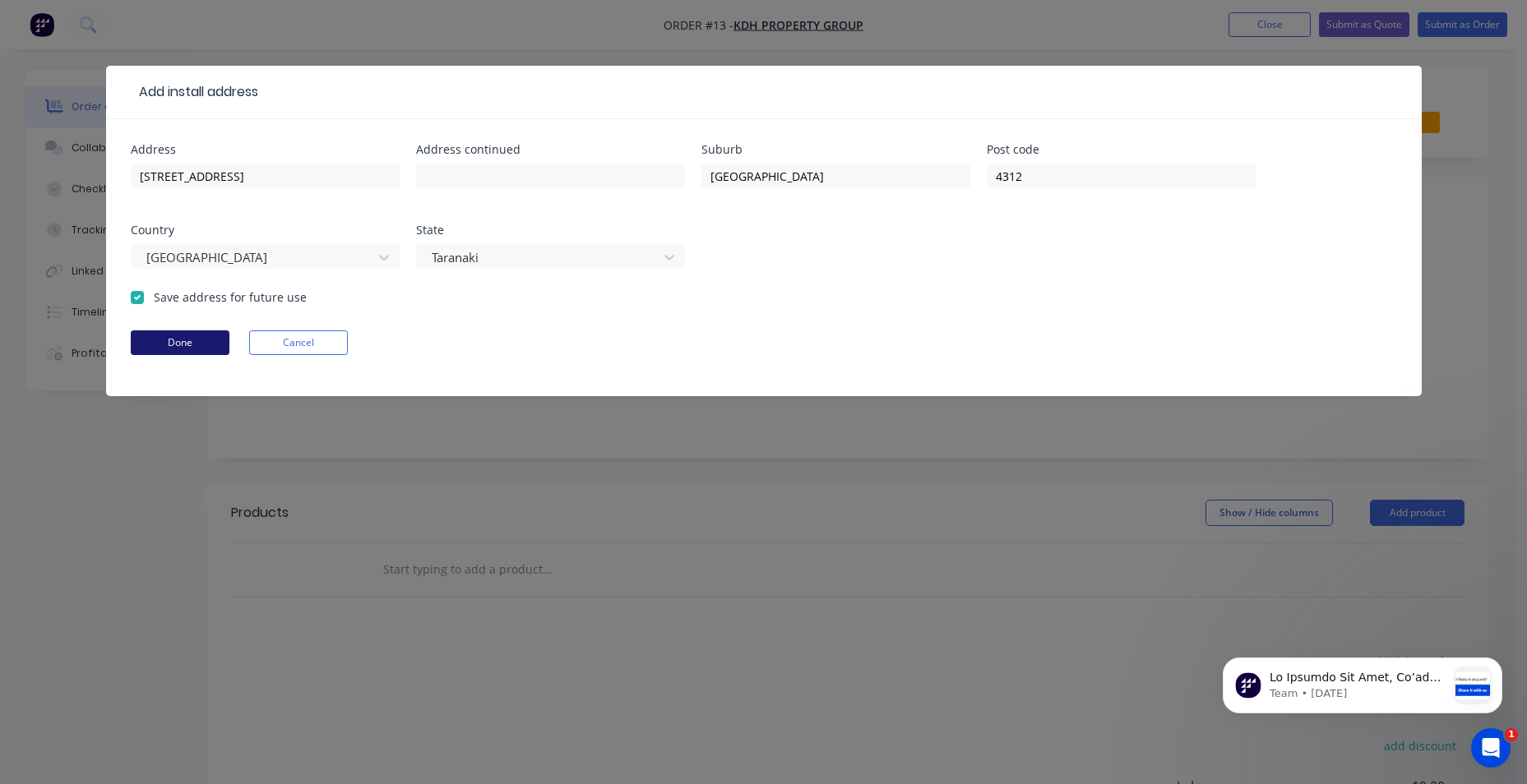
click at [188, 347] on button "Done" at bounding box center [180, 342] width 99 height 24
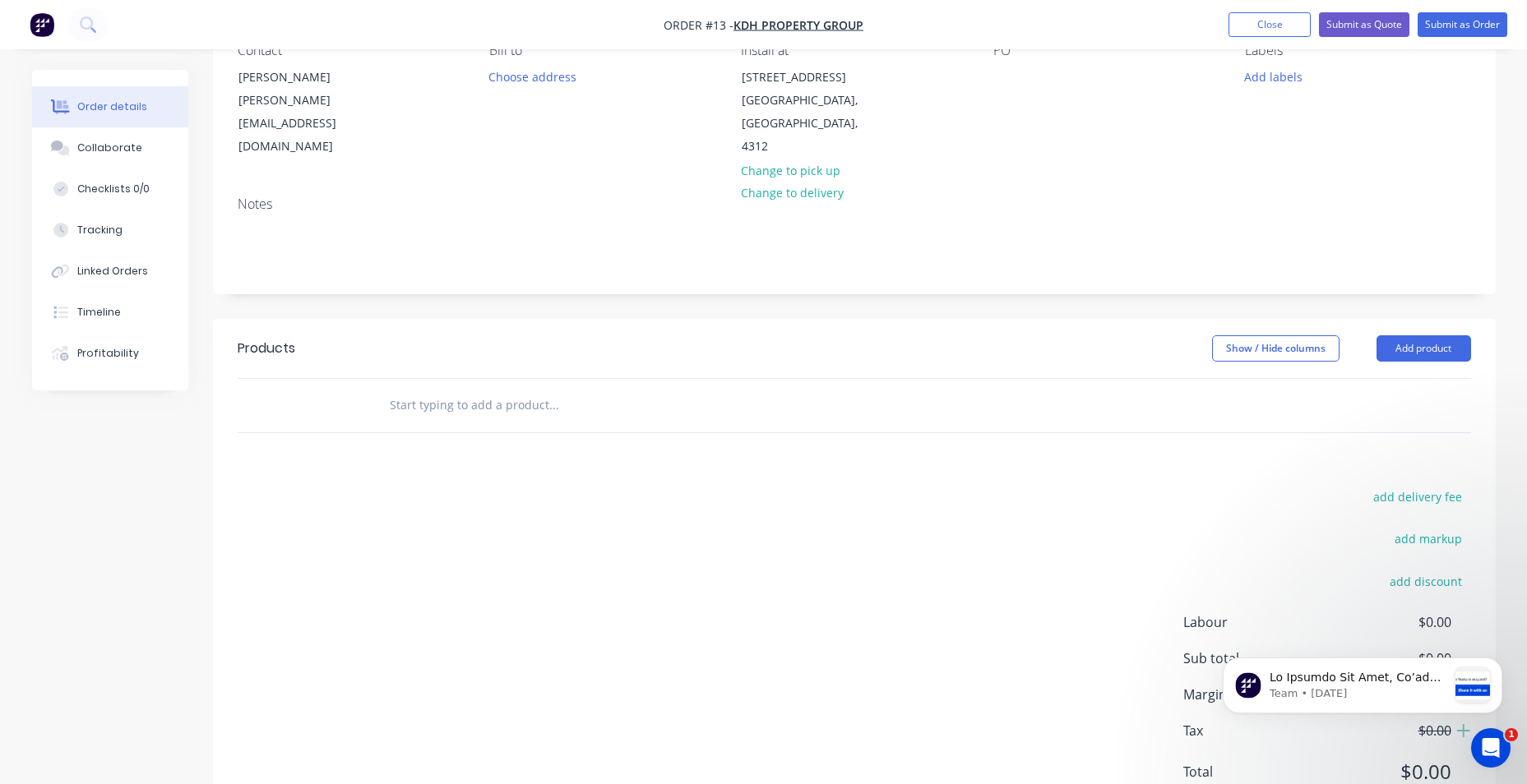
click at [493, 391] on input "text" at bounding box center [554, 405] width 329 height 33
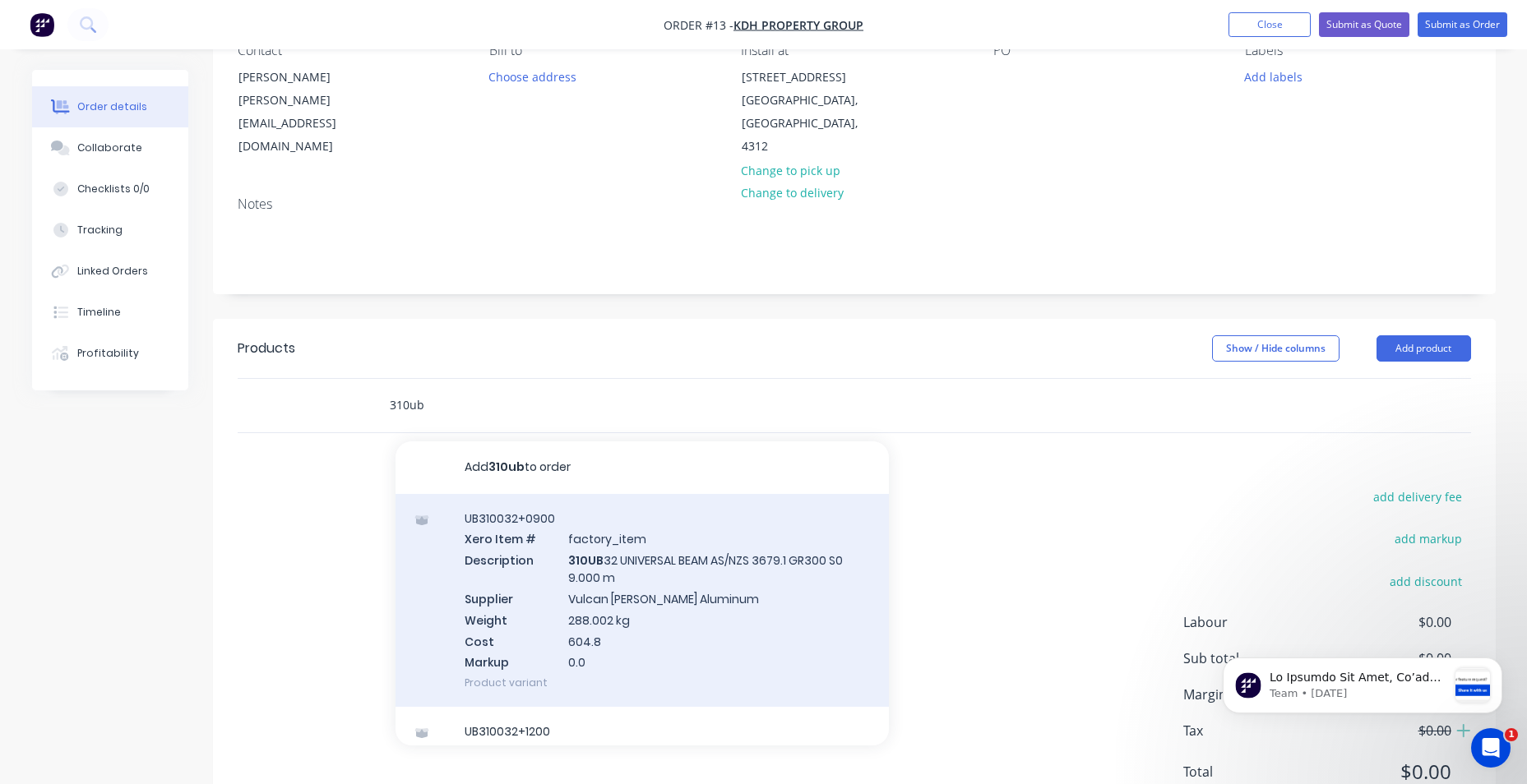
type input "310ub"
click at [581, 522] on div "UB310032+0900 Xero Item # factory_item Description 310UB 32 UNIVERSAL BEAM AS/N…" at bounding box center [641, 600] width 493 height 214
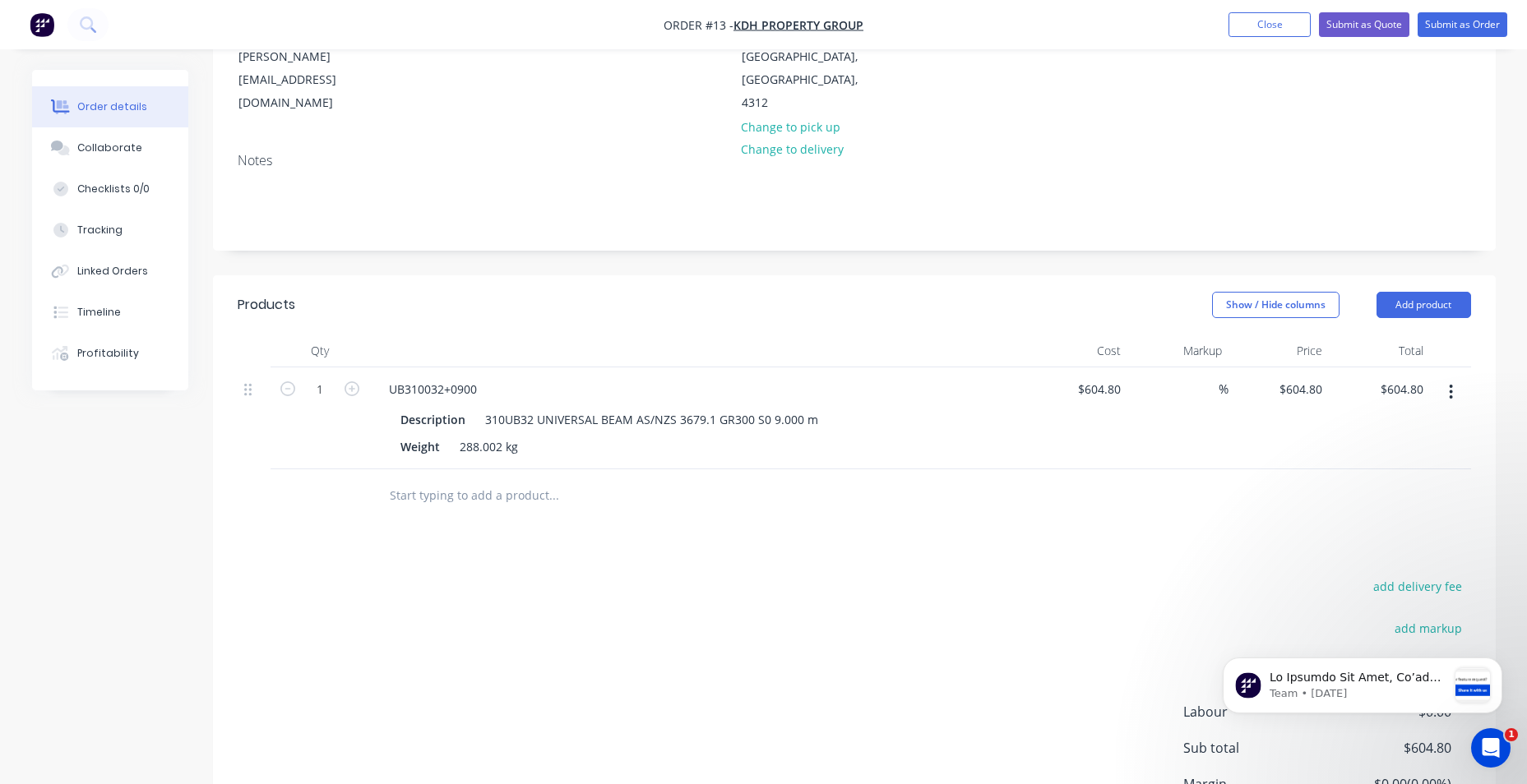
scroll to position [247, 0]
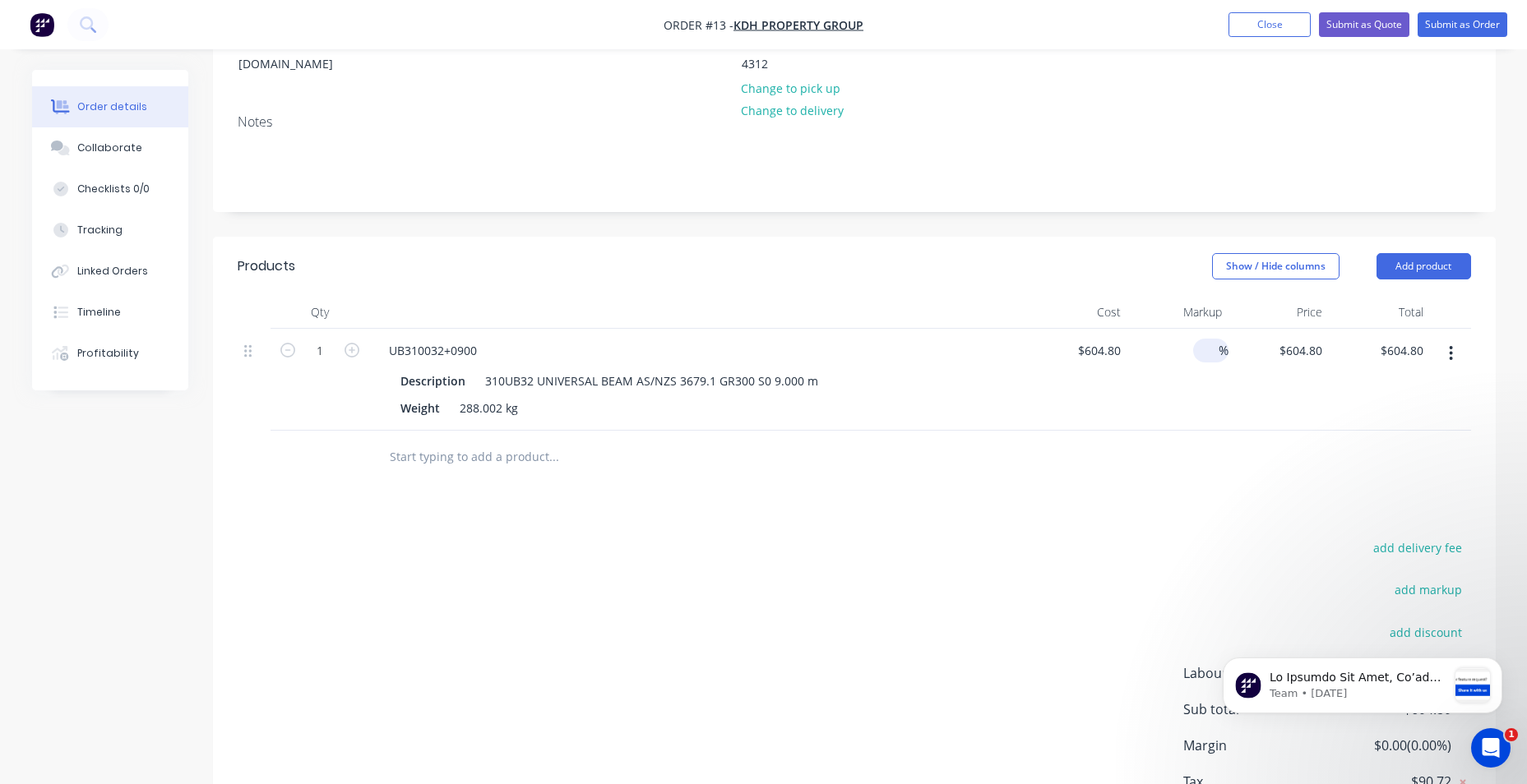
click at [1213, 339] on input at bounding box center [1209, 351] width 19 height 24
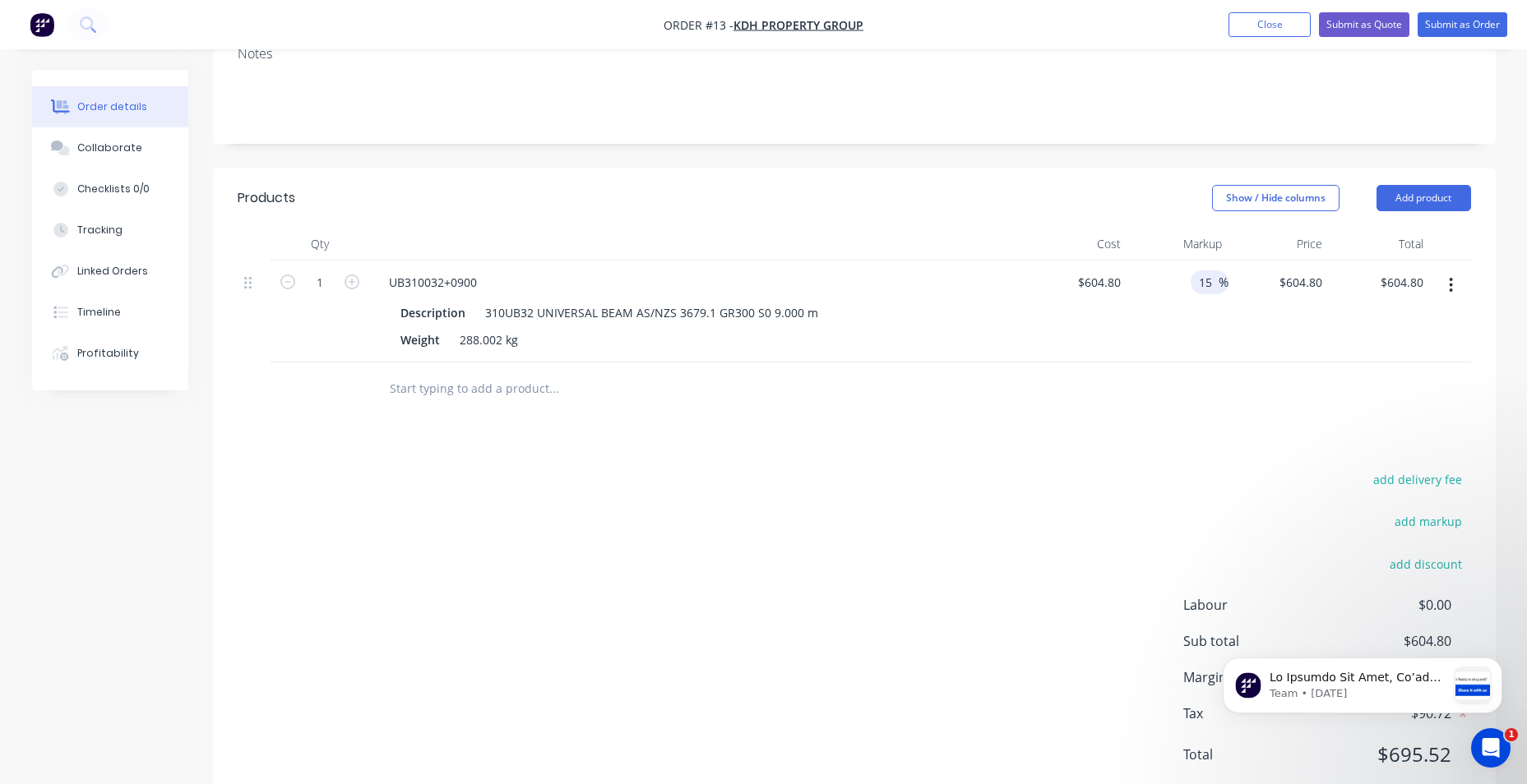
scroll to position [343, 0]
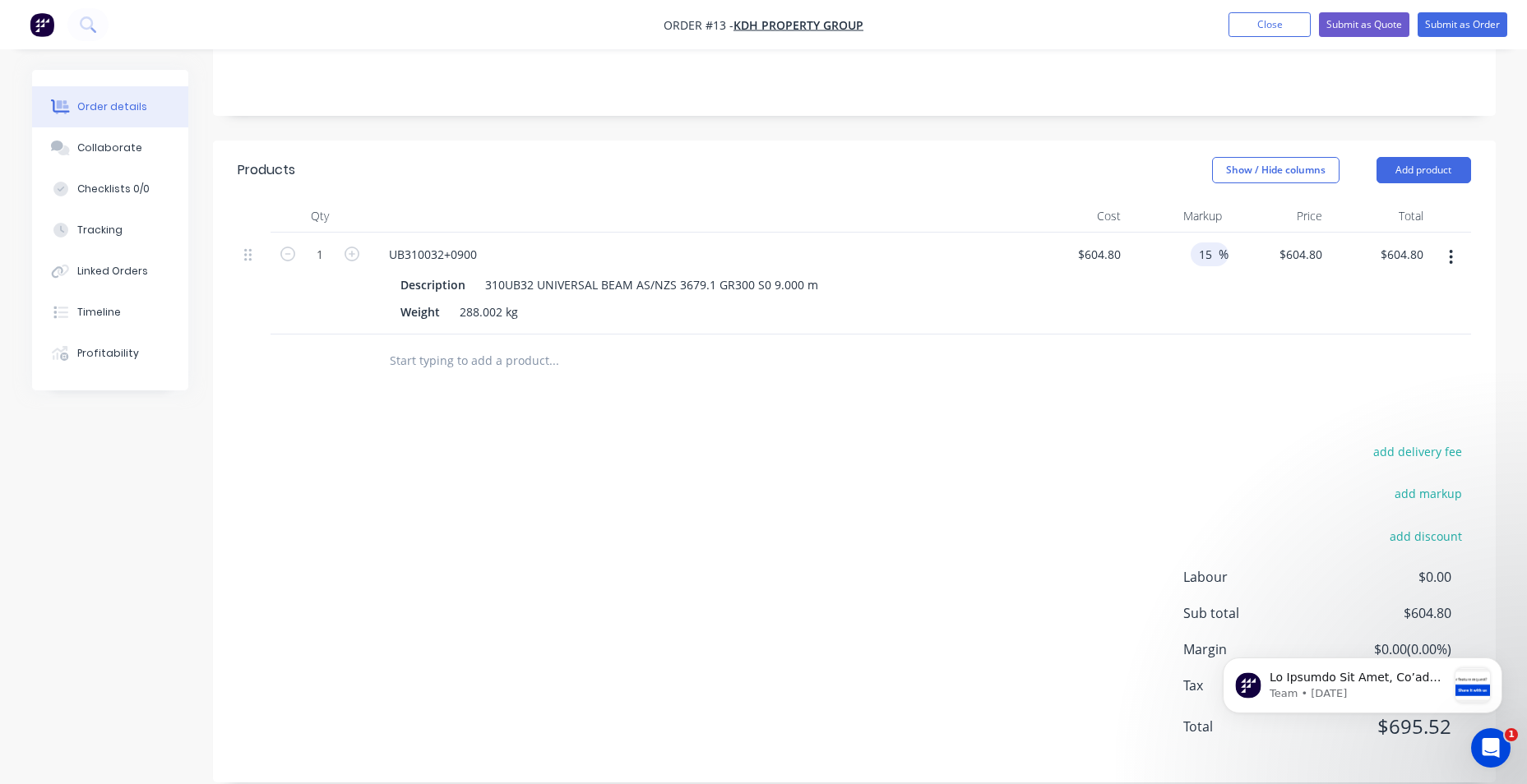
type input "1"
click at [938, 441] on div "add delivery fee add markup add discount Labour $0.00 Sub total $604.80 Margin …" at bounding box center [854, 599] width 1233 height 317
click at [1441, 483] on button "add markup" at bounding box center [1429, 494] width 85 height 23
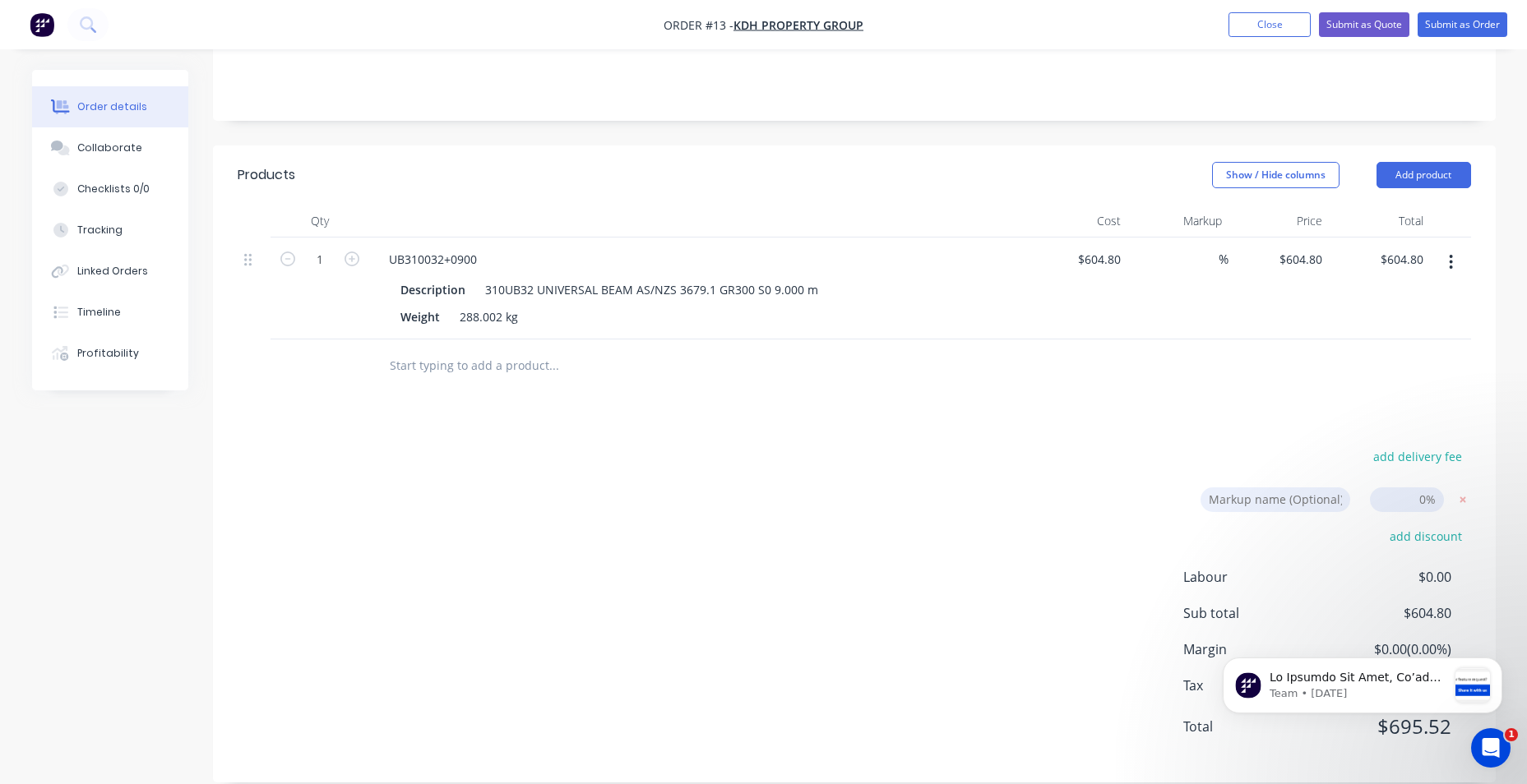
click at [1423, 488] on input at bounding box center [1407, 500] width 74 height 24
type input "15"
click at [1010, 488] on div "add delivery fee Markup name (Optional) 15 15 0% add discount Labour $0.00 Sub …" at bounding box center [854, 601] width 1233 height 313
click at [924, 593] on div "add delivery fee Markup name (Optional) 15 15 0% add discount Labour $0.00 Sub …" at bounding box center [854, 601] width 1233 height 313
click at [706, 568] on div "add delivery fee Markup name (Optional) 15 15 0% add discount Labour $0.00 Sub …" at bounding box center [854, 601] width 1233 height 313
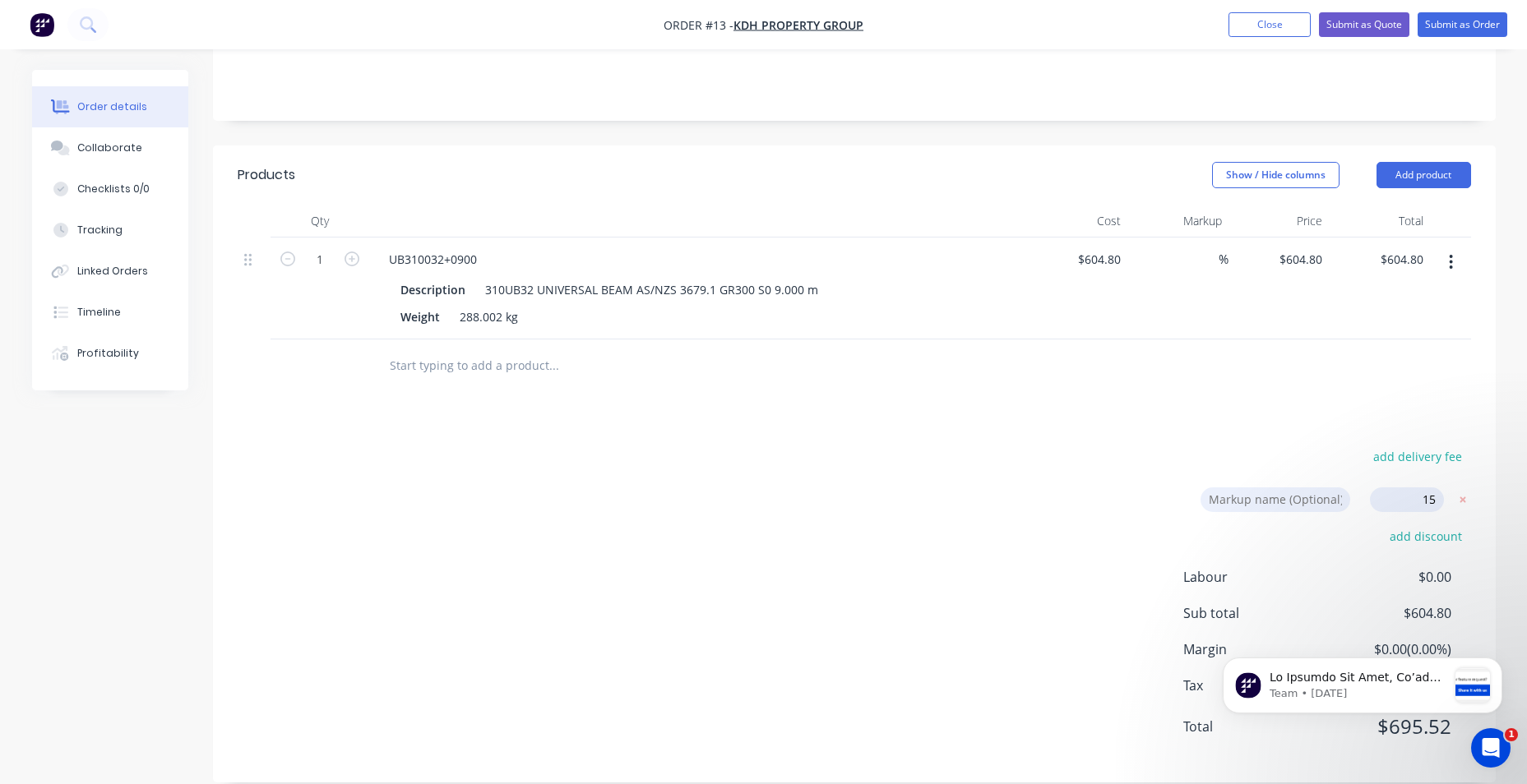
click at [1438, 488] on input "15" at bounding box center [1407, 500] width 74 height 24
click input "submit" at bounding box center [0, 0] width 0 height 0
type input "15"
type input "$695.52"
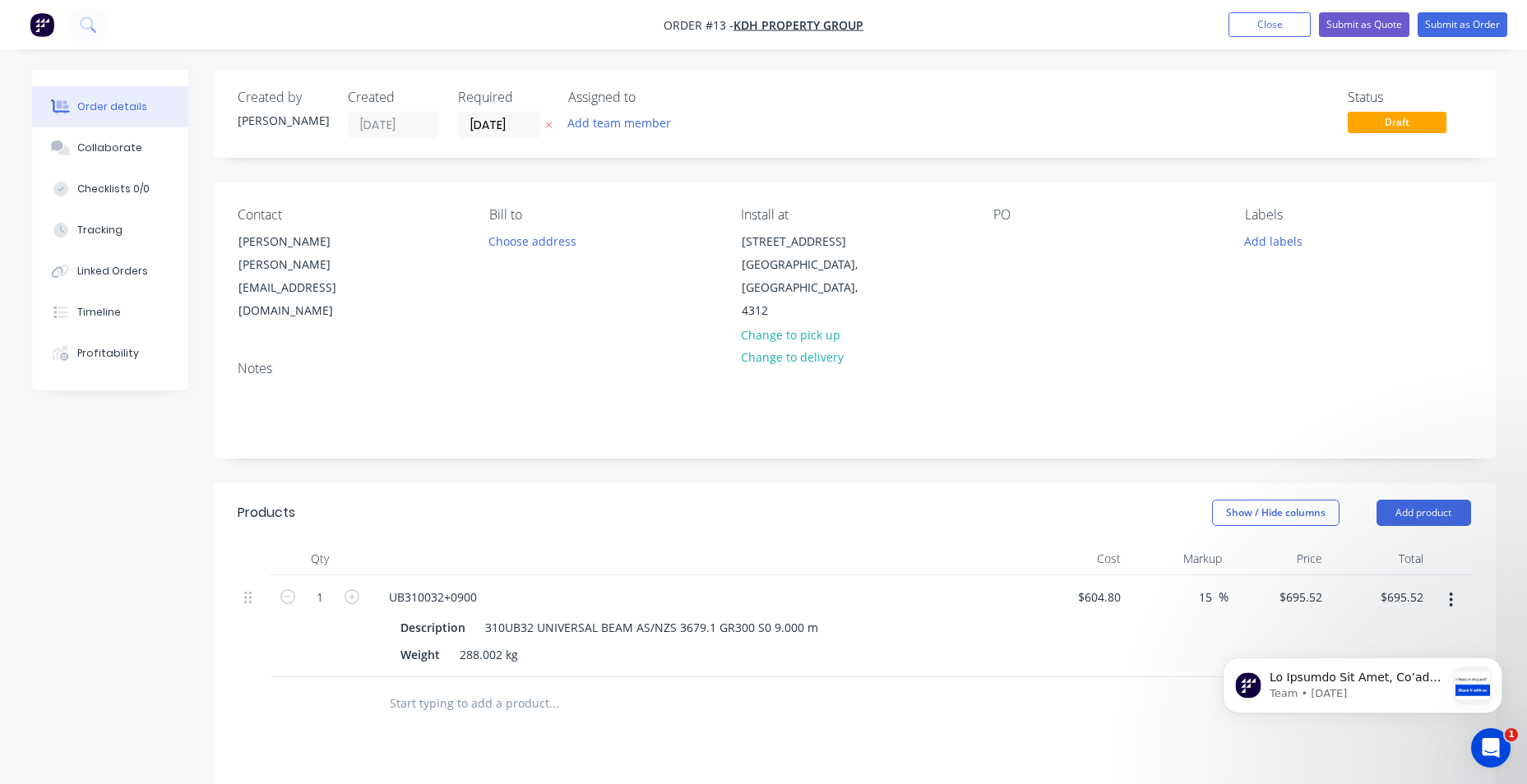
scroll to position [82, 0]
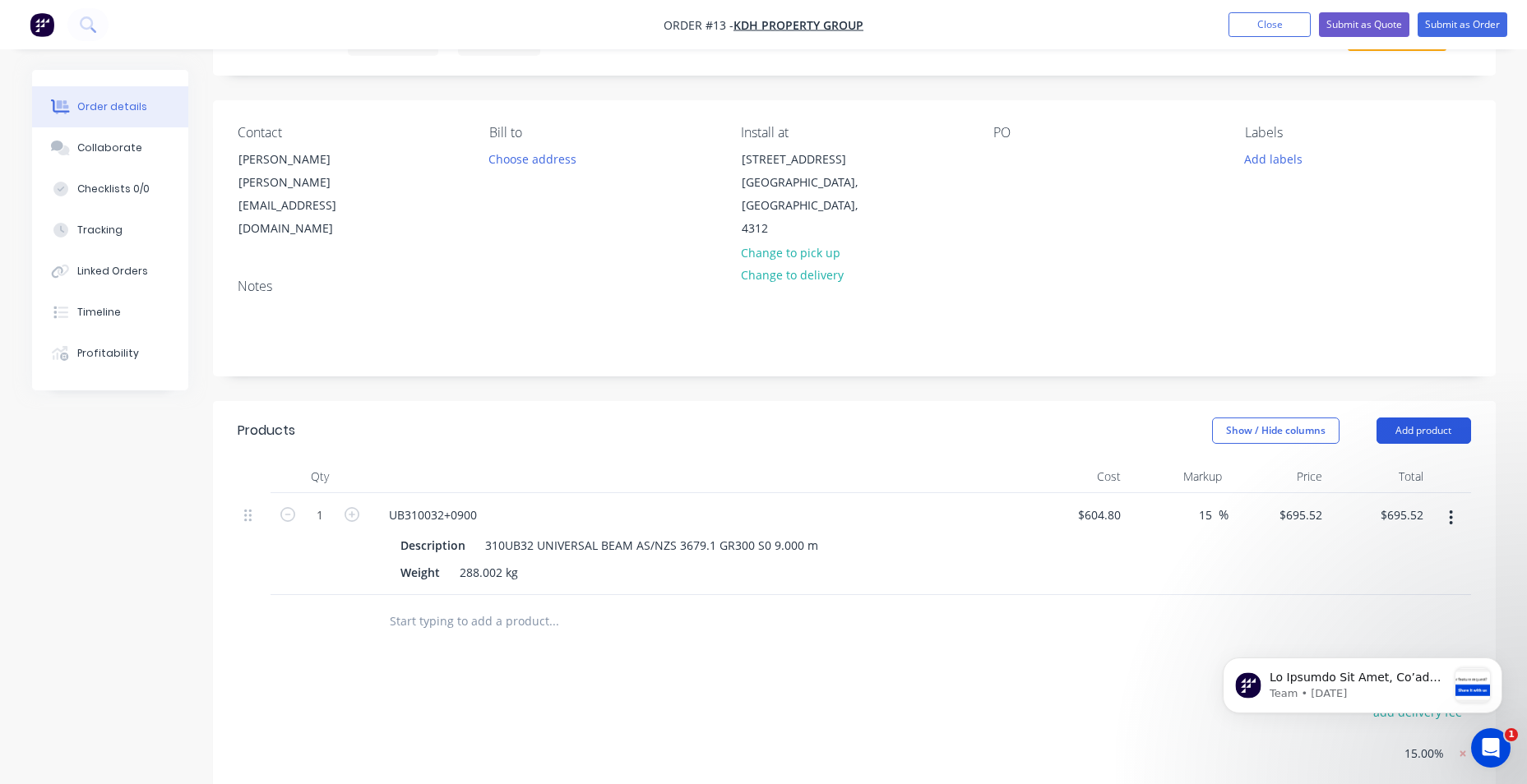
click at [1417, 418] on button "Add product" at bounding box center [1423, 431] width 94 height 26
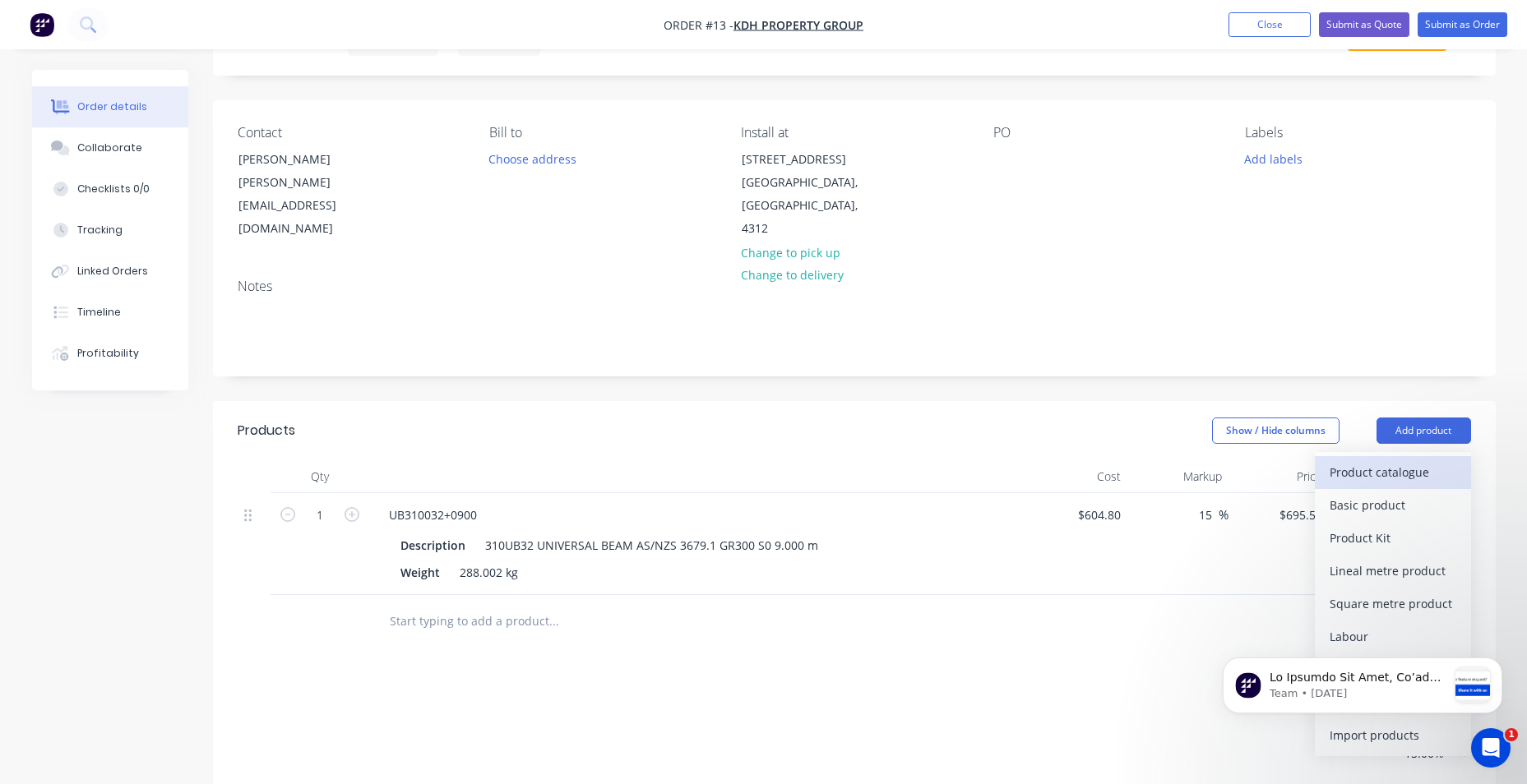
click at [1415, 460] on div "Product catalogue" at bounding box center [1393, 472] width 127 height 24
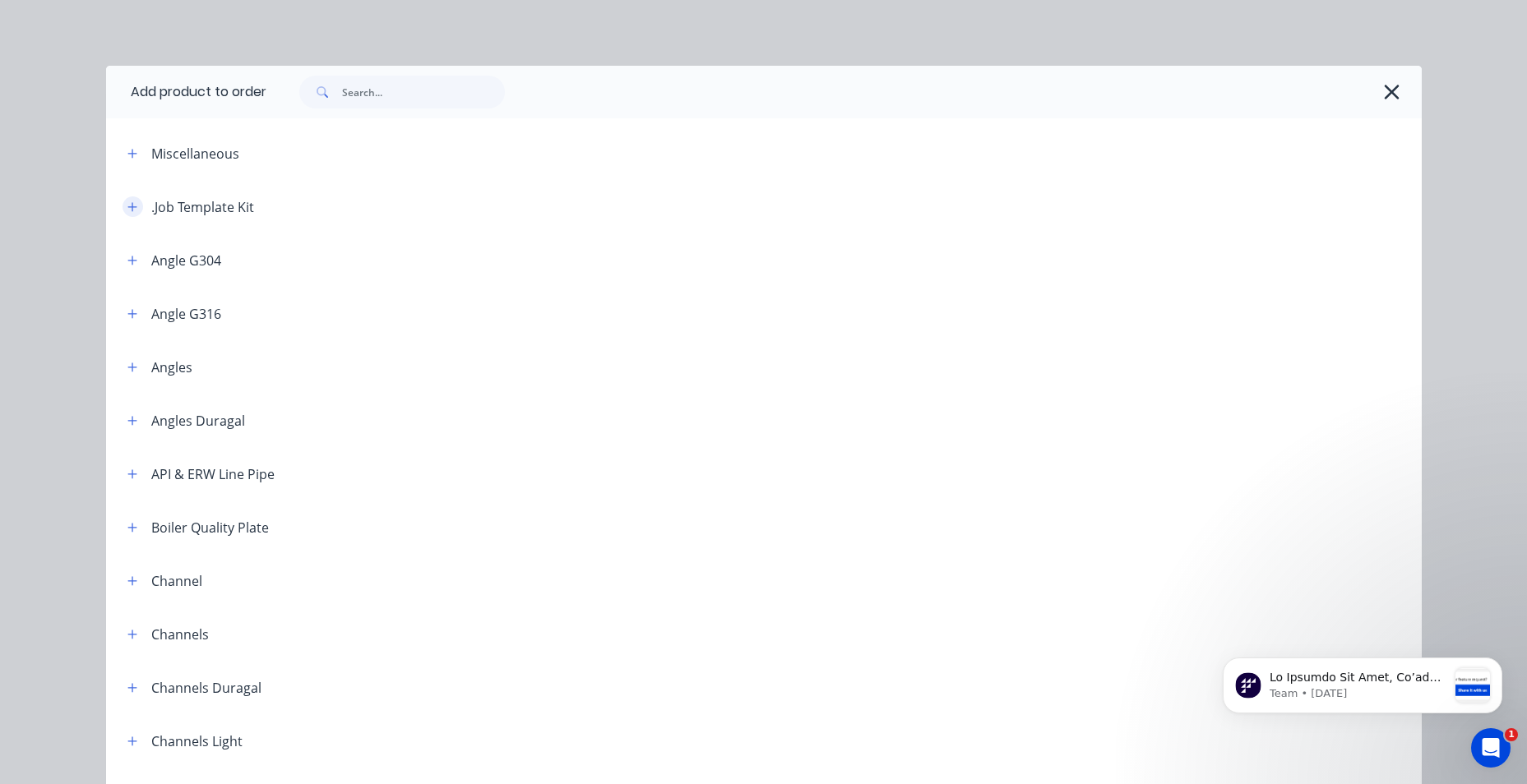
click at [127, 210] on icon "button" at bounding box center [132, 206] width 10 height 11
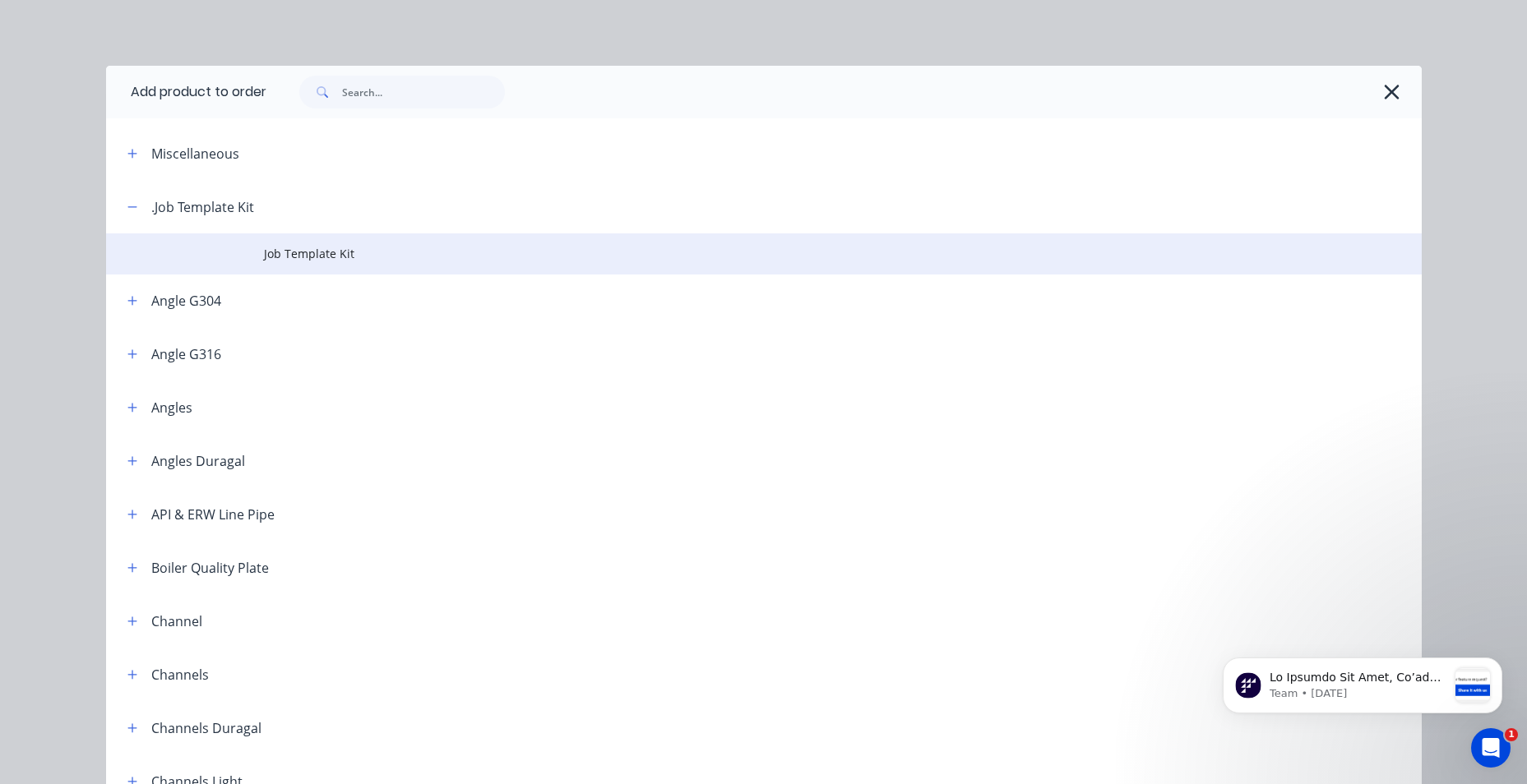
click at [264, 253] on span "Job Template Kit" at bounding box center [727, 254] width 926 height 17
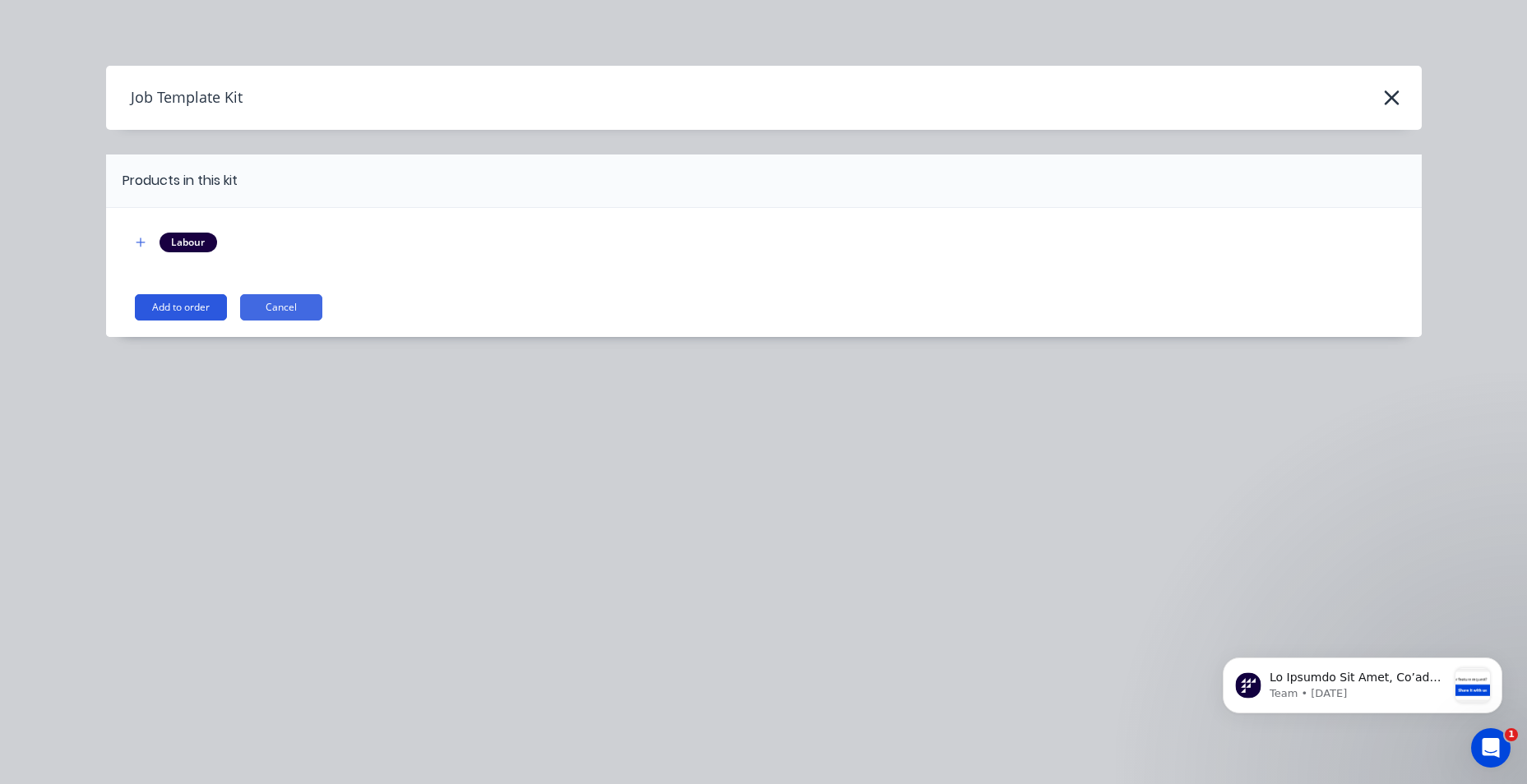
click at [166, 303] on button "Add to order" at bounding box center [181, 308] width 92 height 26
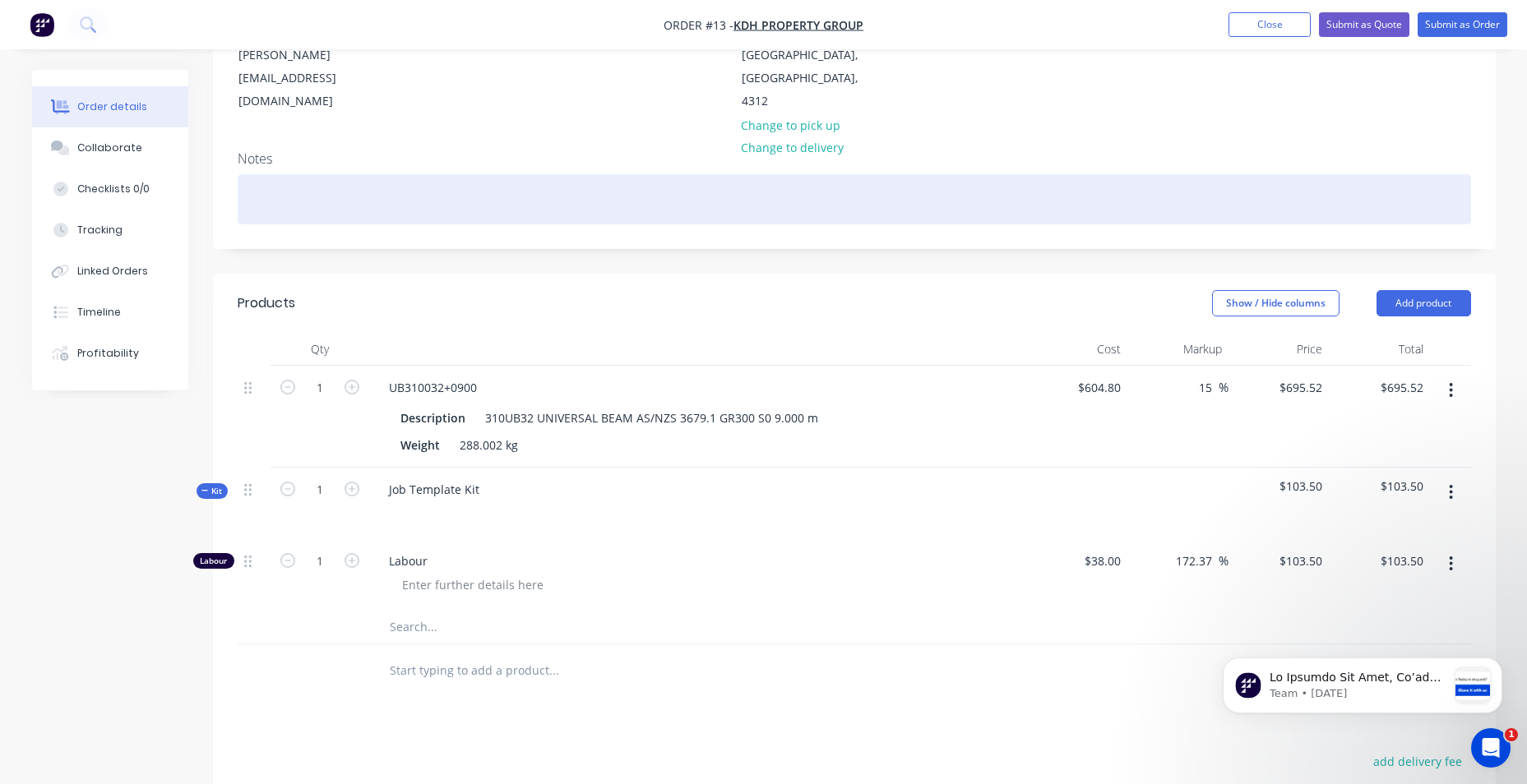
scroll to position [247, 0]
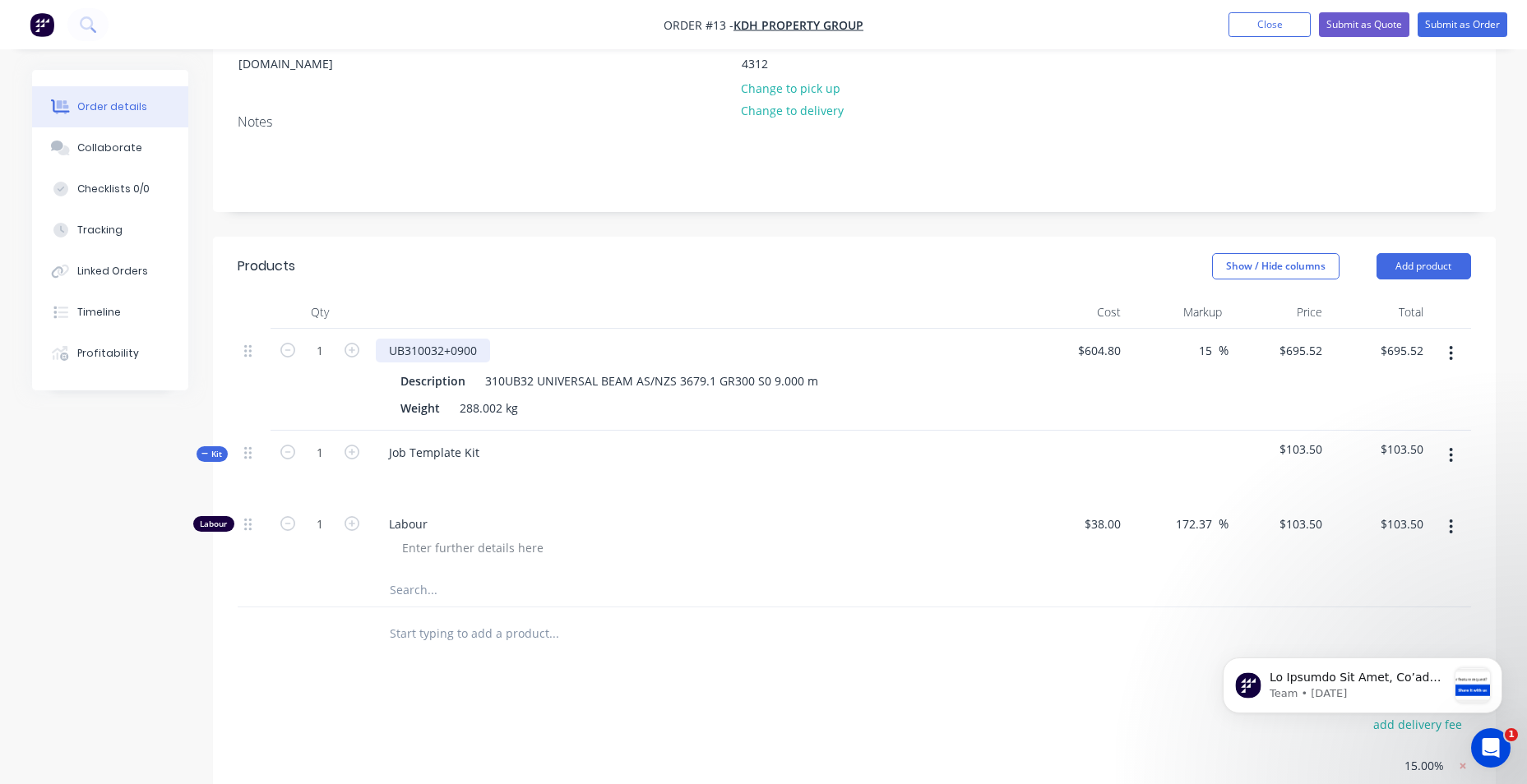
click at [452, 339] on div "UB310032+0900" at bounding box center [433, 351] width 114 height 24
drag, startPoint x: 390, startPoint y: 329, endPoint x: 380, endPoint y: 361, distance: 33.5
click at [380, 366] on div "Description 310UB32 UNIVERSAL BEAM AS/NZS 3679.1 GR300 S0 9.000 m Weight 288.00…" at bounding box center [699, 392] width 645 height 55
drag, startPoint x: 388, startPoint y: 328, endPoint x: 490, endPoint y: 329, distance: 102.0
click at [490, 339] on div "UB310032+0900" at bounding box center [699, 351] width 645 height 24
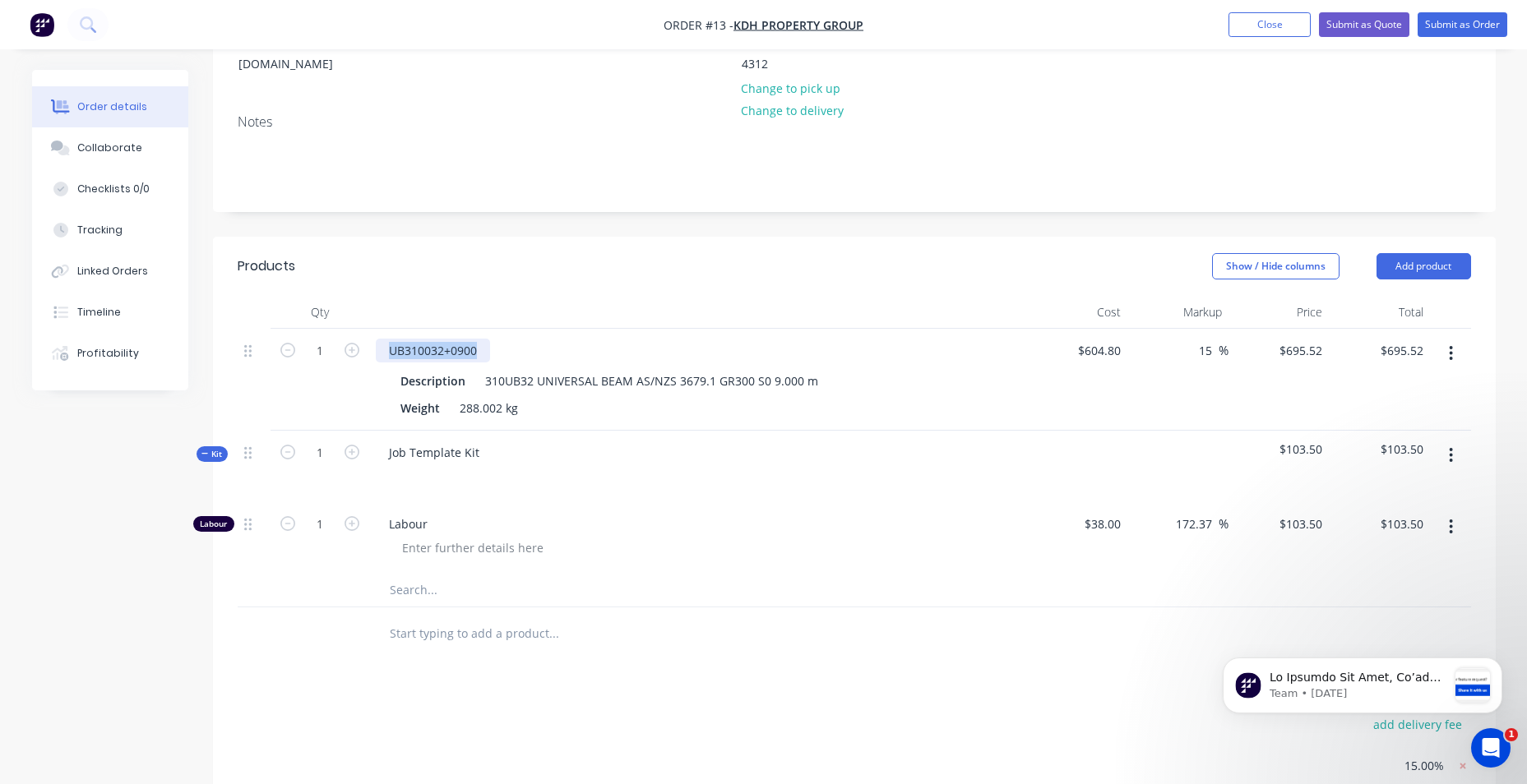
copy div "UB310032+0900"
click at [416, 573] on input "text" at bounding box center [554, 590] width 329 height 33
paste input "UB310032+0900"
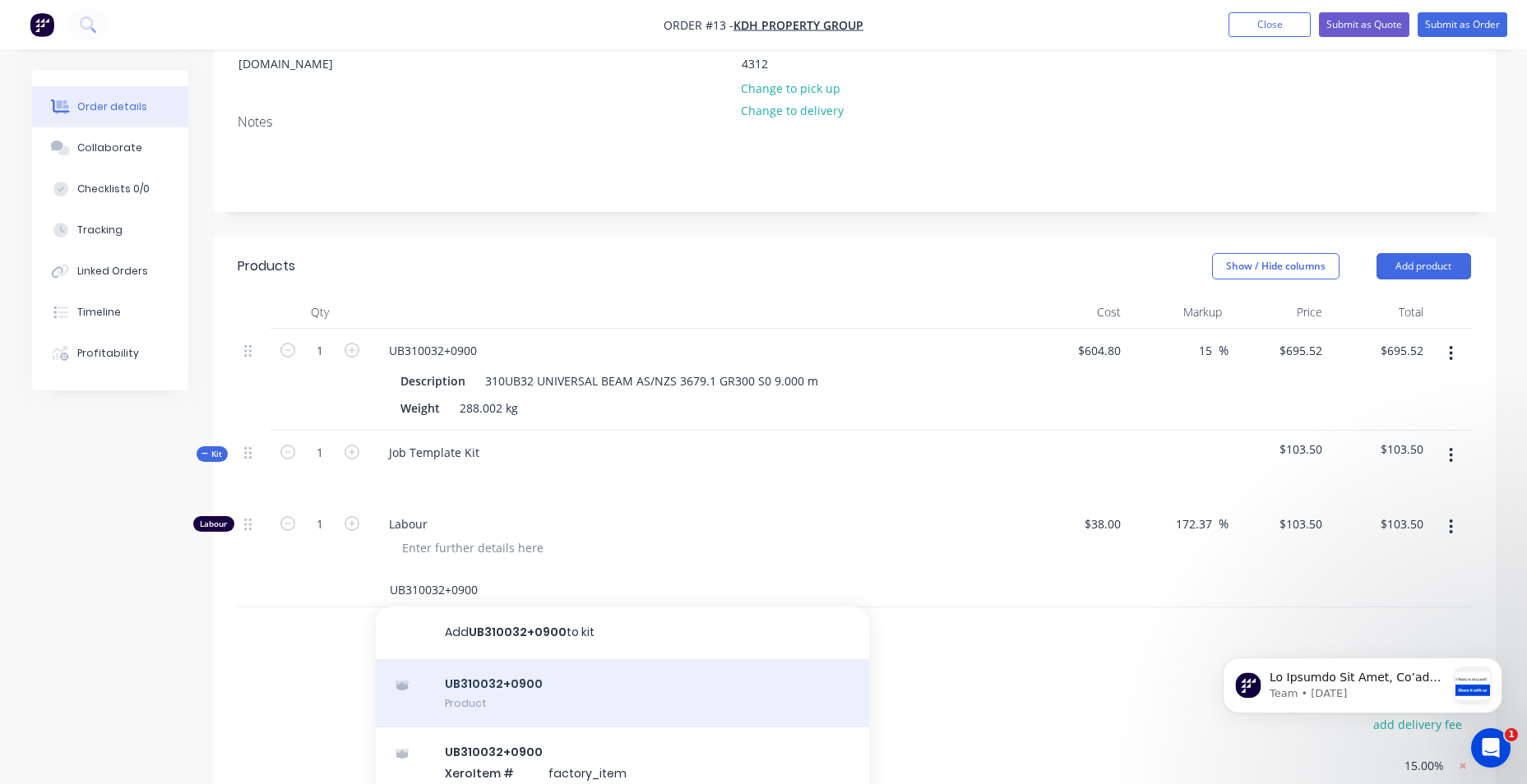
type input "UB310032+0900"
click at [504, 671] on div "UB310032+0900 Product" at bounding box center [622, 694] width 493 height 69
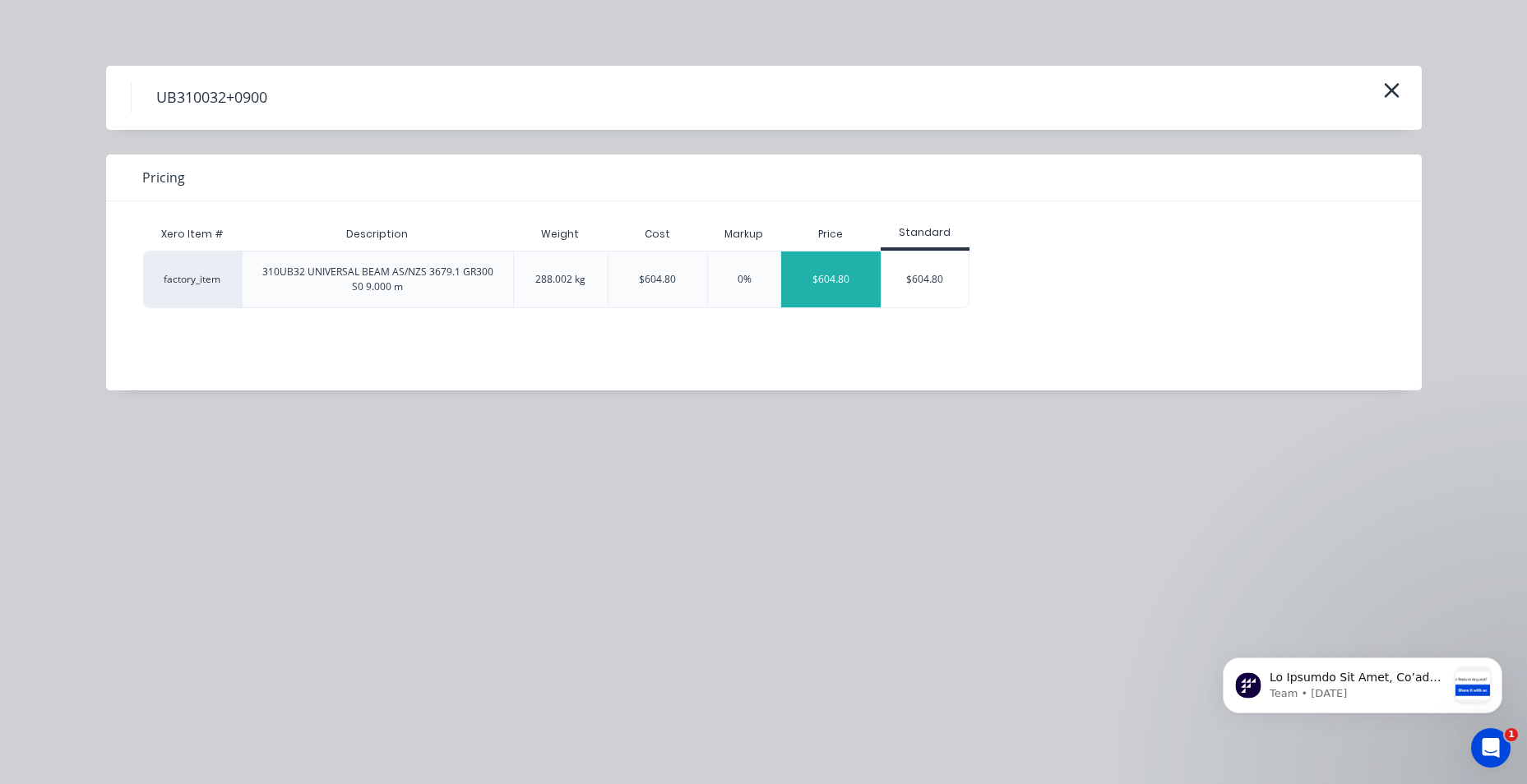
click at [875, 286] on div "$604.80" at bounding box center [830, 279] width 100 height 56
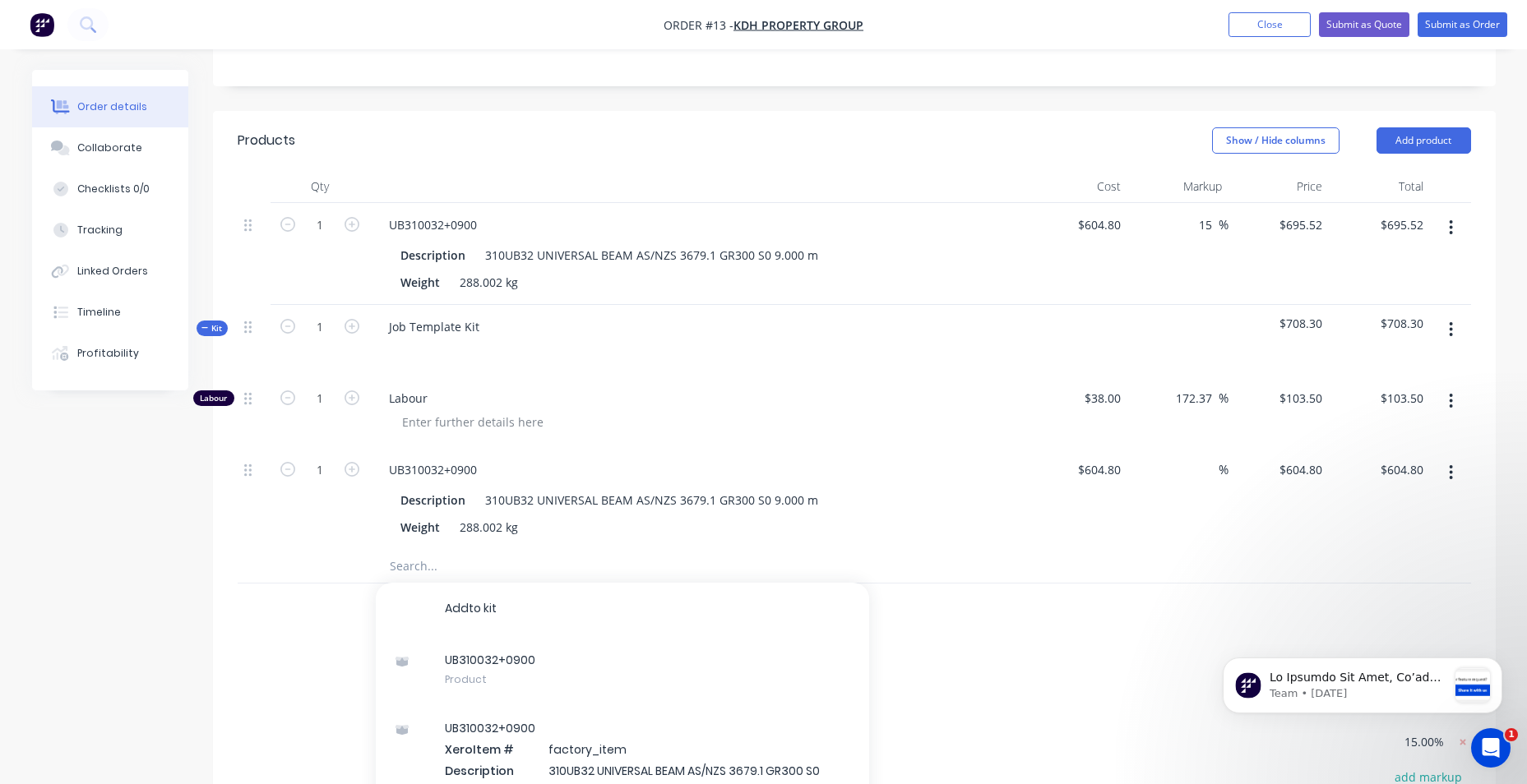
scroll to position [411, 0]
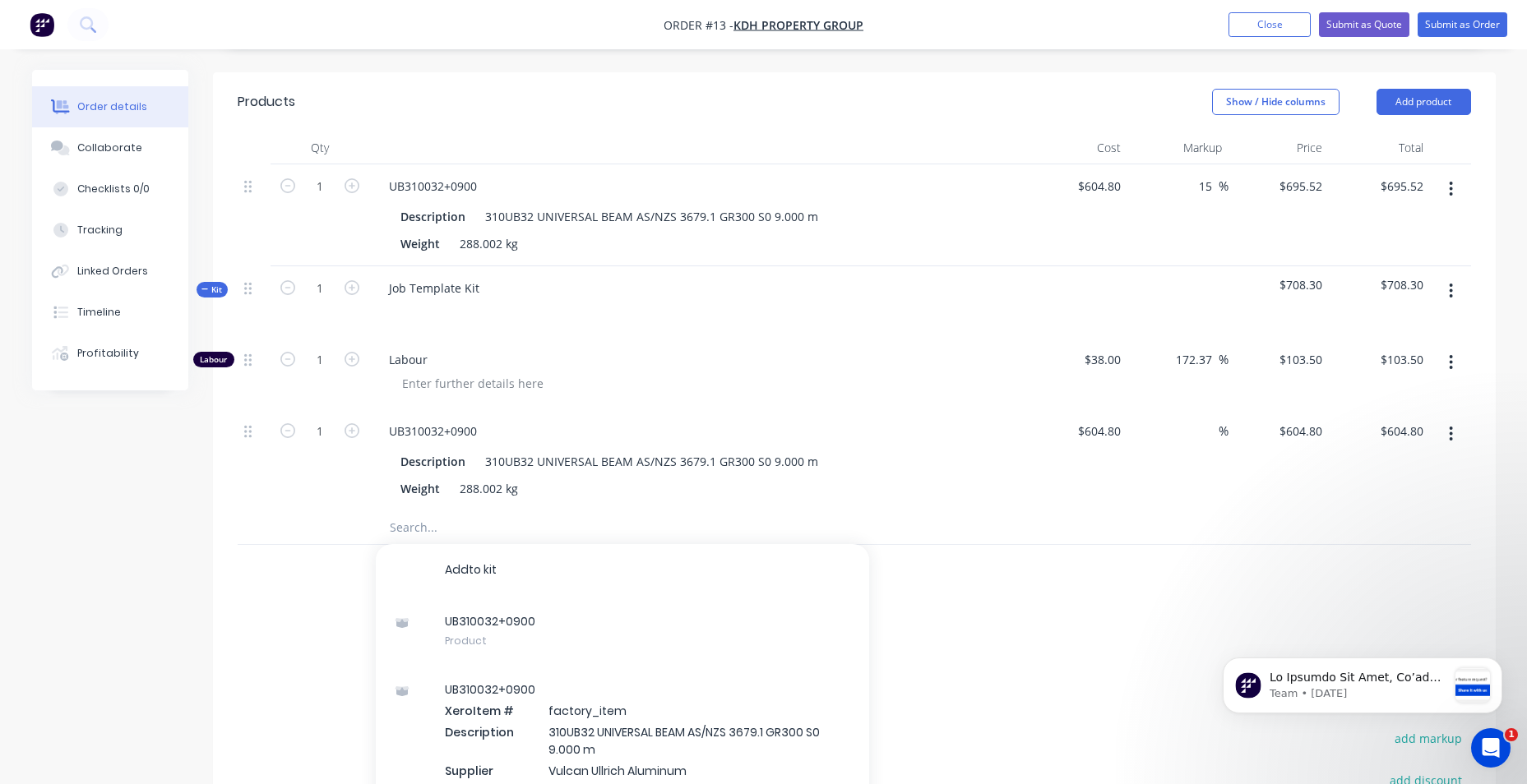
click at [1039, 612] on div "Products Show / Hide columns Add product Qty Cost Markup Price Total 1 UB310032…" at bounding box center [854, 549] width 1283 height 956
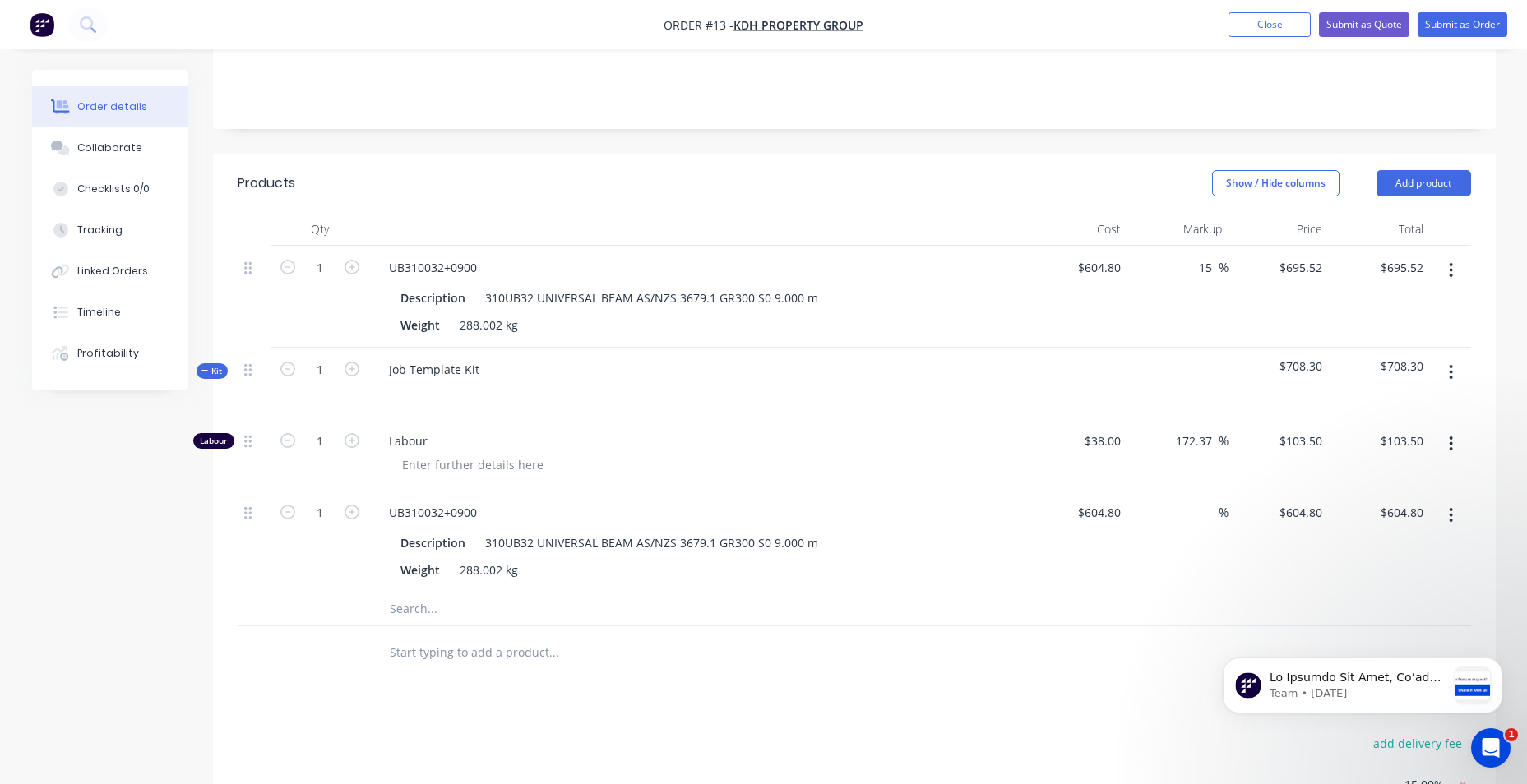
scroll to position [329, 0]
click at [1451, 264] on icon "button" at bounding box center [1452, 271] width 3 height 15
click at [1395, 401] on div "Delete" at bounding box center [1393, 413] width 127 height 24
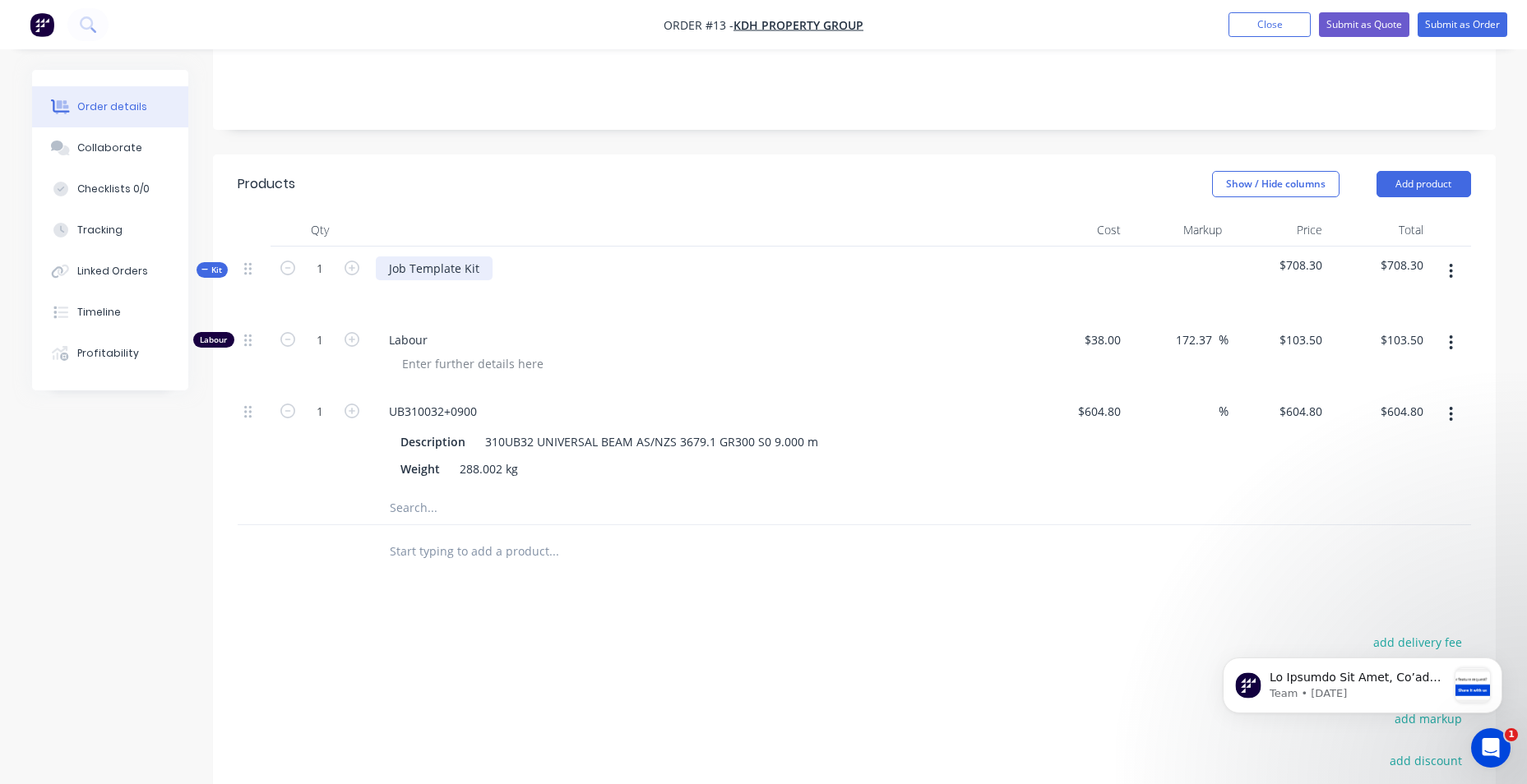
click at [486, 256] on div "Job Template Kit" at bounding box center [434, 269] width 117 height 24
click at [640, 588] on div "Products Show / Hide columns Add product Qty Cost Markup Price Total Kit 1 Job …" at bounding box center [854, 580] width 1283 height 853
click at [1371, 19] on button "Submit as Quote" at bounding box center [1364, 24] width 90 height 24
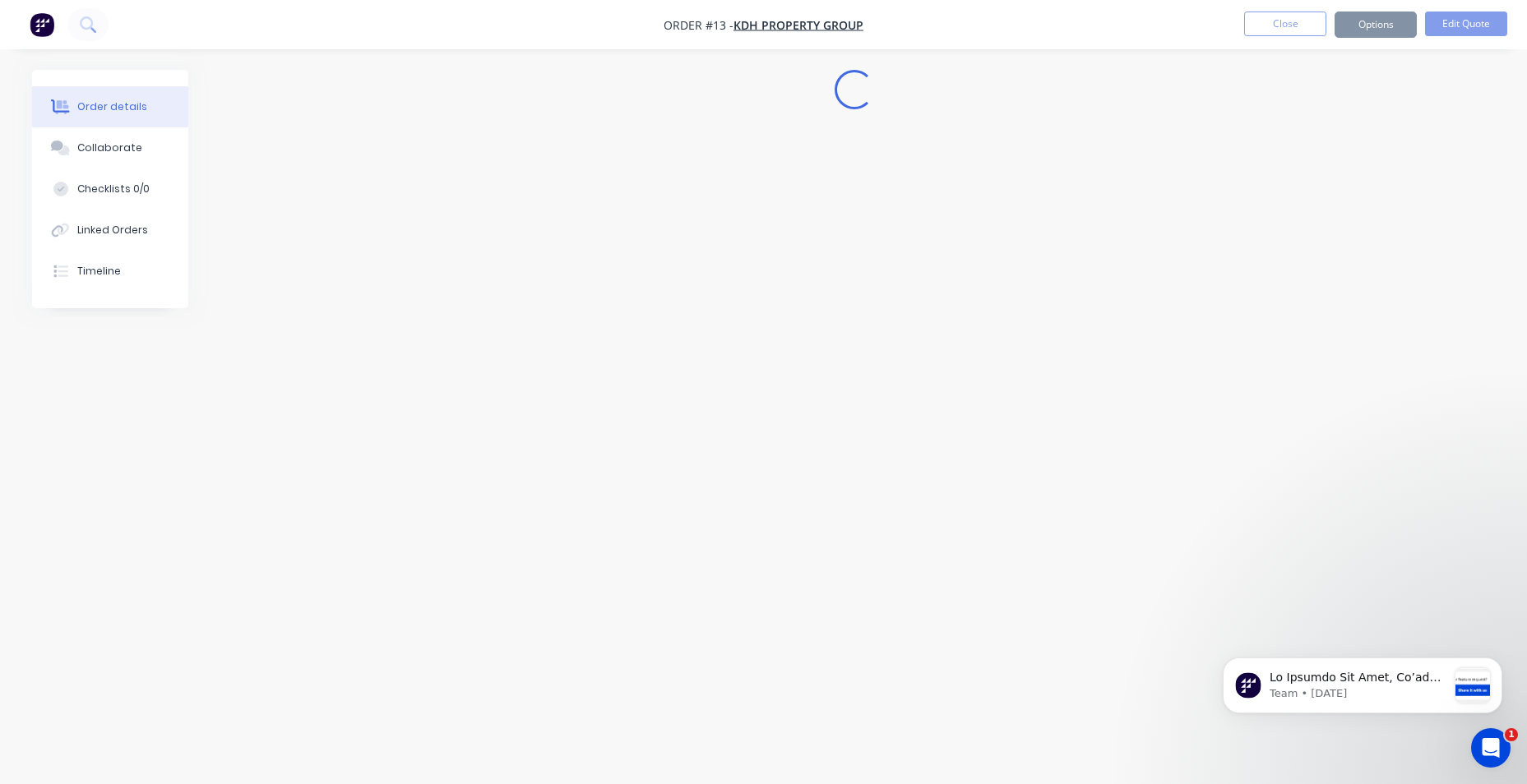
scroll to position [0, 0]
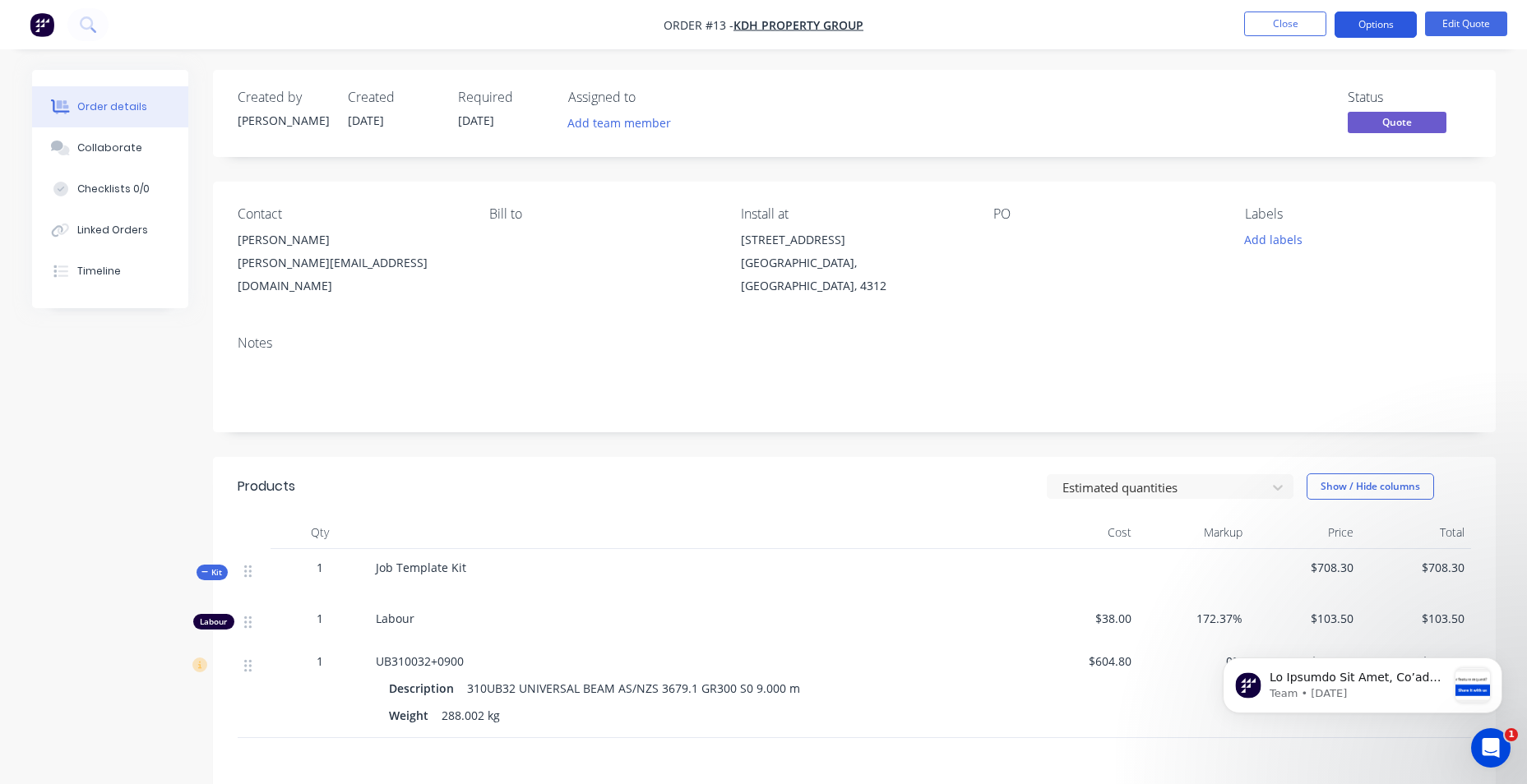
click at [1402, 24] on button "Options" at bounding box center [1375, 24] width 82 height 26
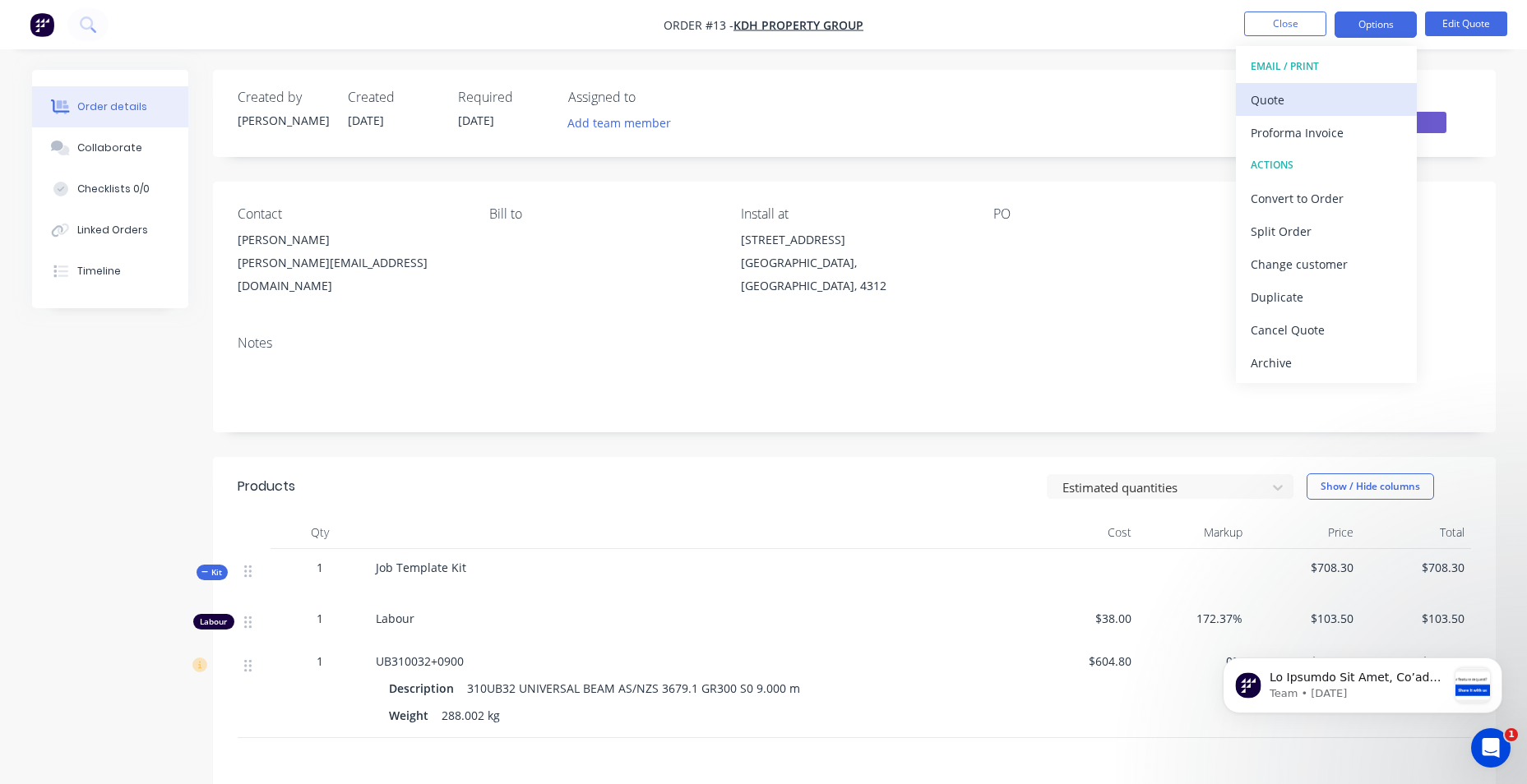
click at [1309, 103] on div "Quote" at bounding box center [1326, 100] width 152 height 24
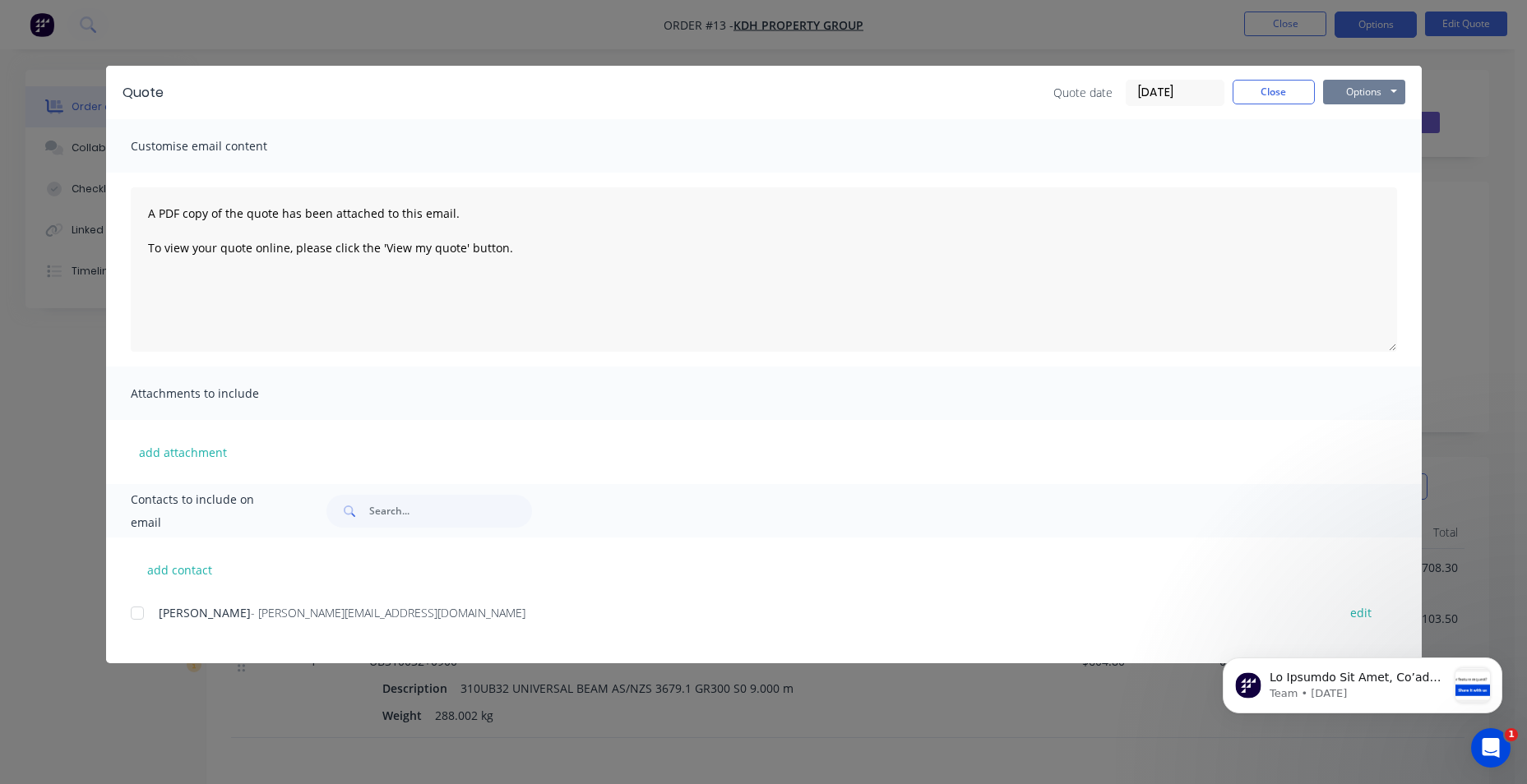
click at [1390, 92] on button "Options" at bounding box center [1364, 92] width 82 height 24
click at [1385, 117] on button "Preview" at bounding box center [1375, 120] width 105 height 27
click at [1400, 92] on button "Options" at bounding box center [1364, 92] width 82 height 24
click at [1377, 128] on button "Preview" at bounding box center [1375, 120] width 105 height 27
click at [1275, 81] on button "Close" at bounding box center [1273, 92] width 82 height 24
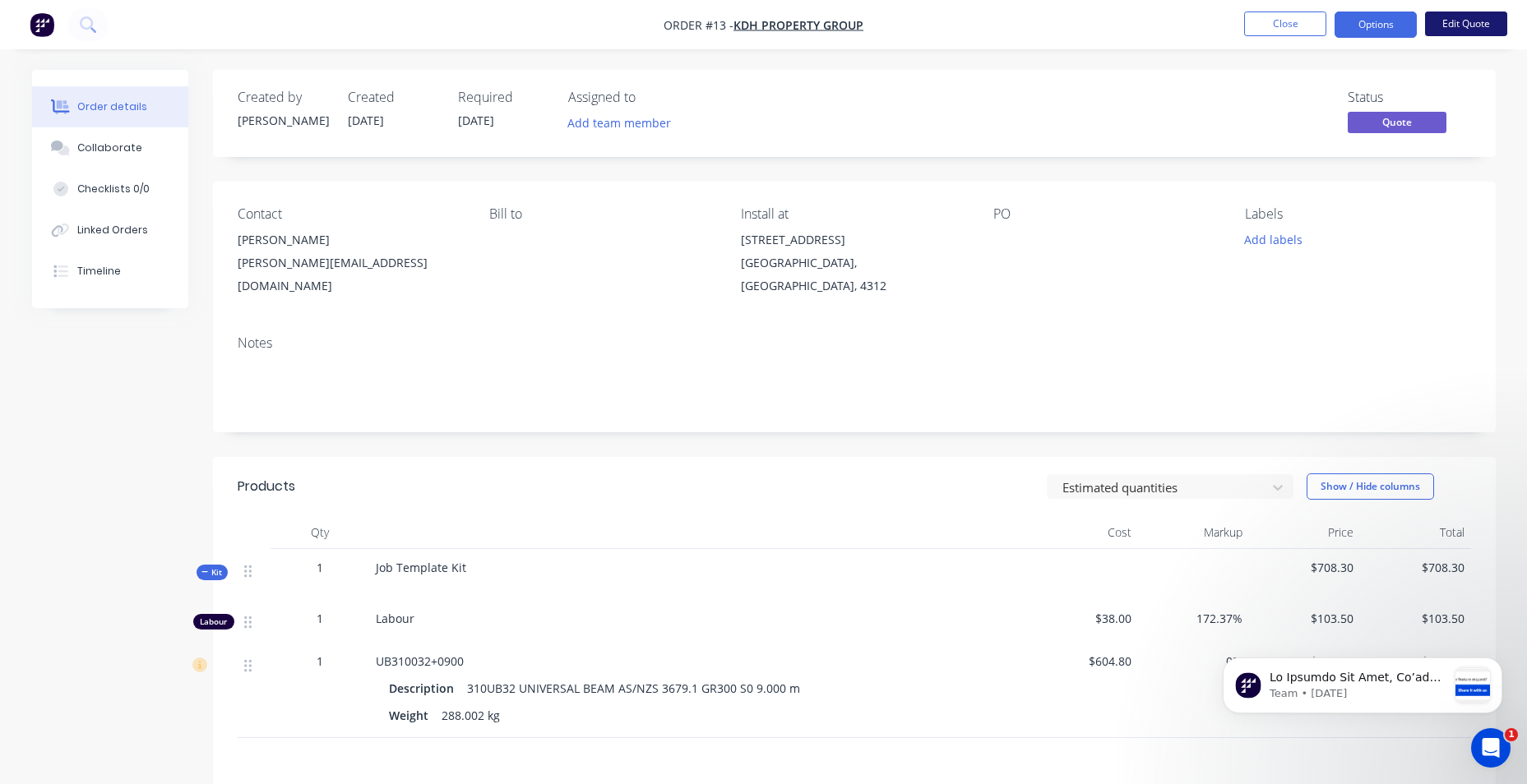
click at [1480, 20] on button "Edit Quote" at bounding box center [1465, 23] width 82 height 24
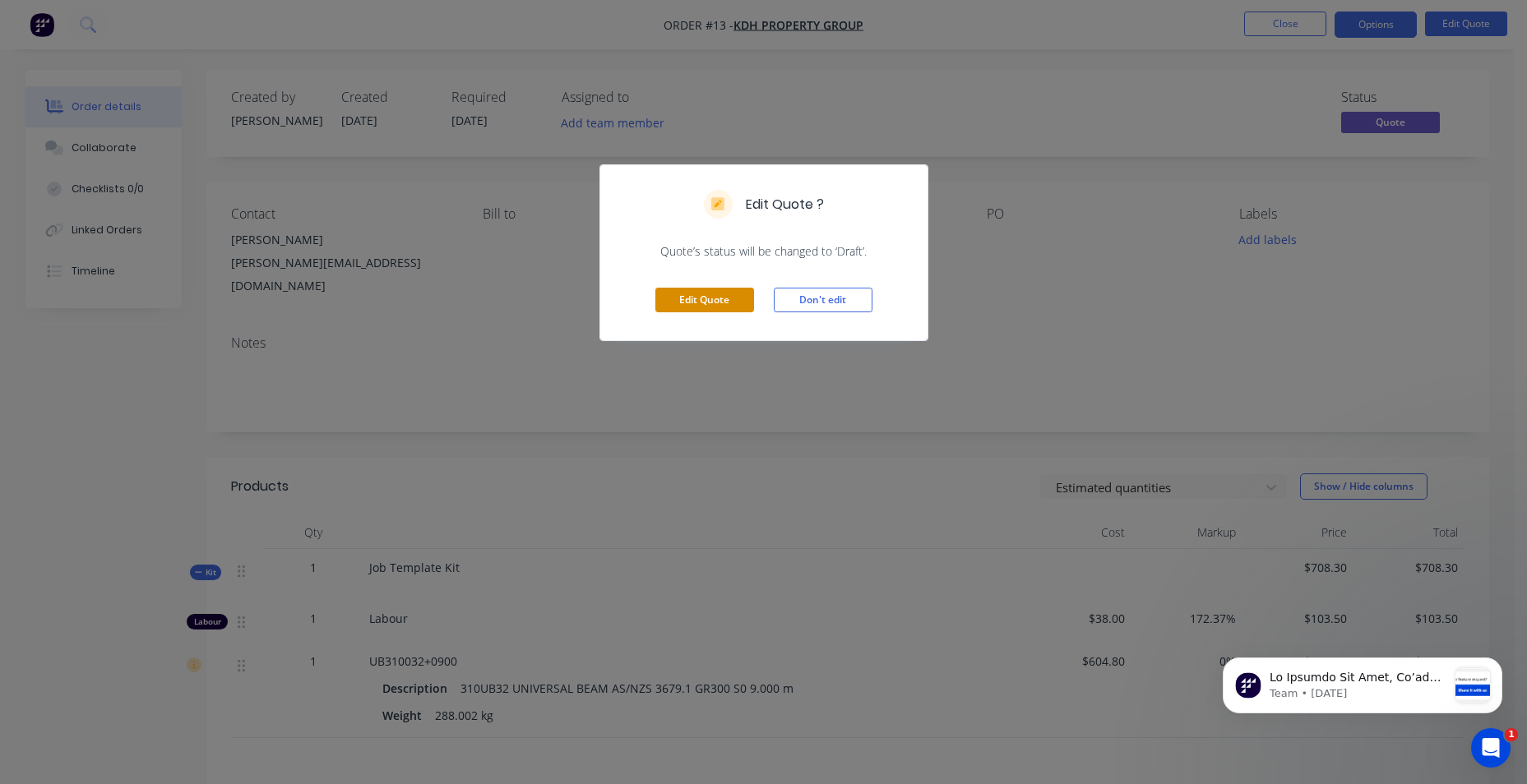
click at [731, 305] on button "Edit Quote" at bounding box center [705, 300] width 99 height 24
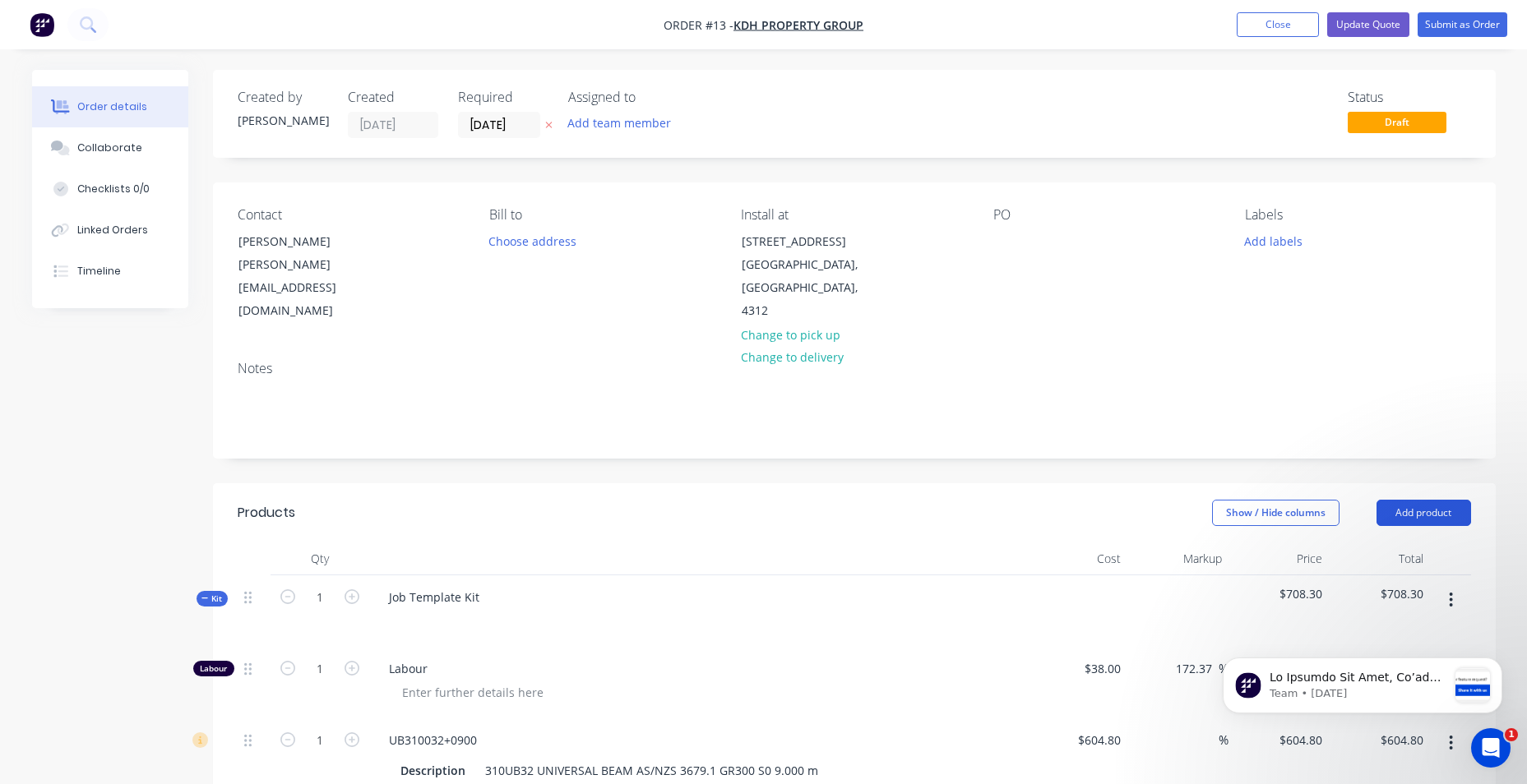
click at [1445, 500] on button "Add product" at bounding box center [1423, 513] width 94 height 26
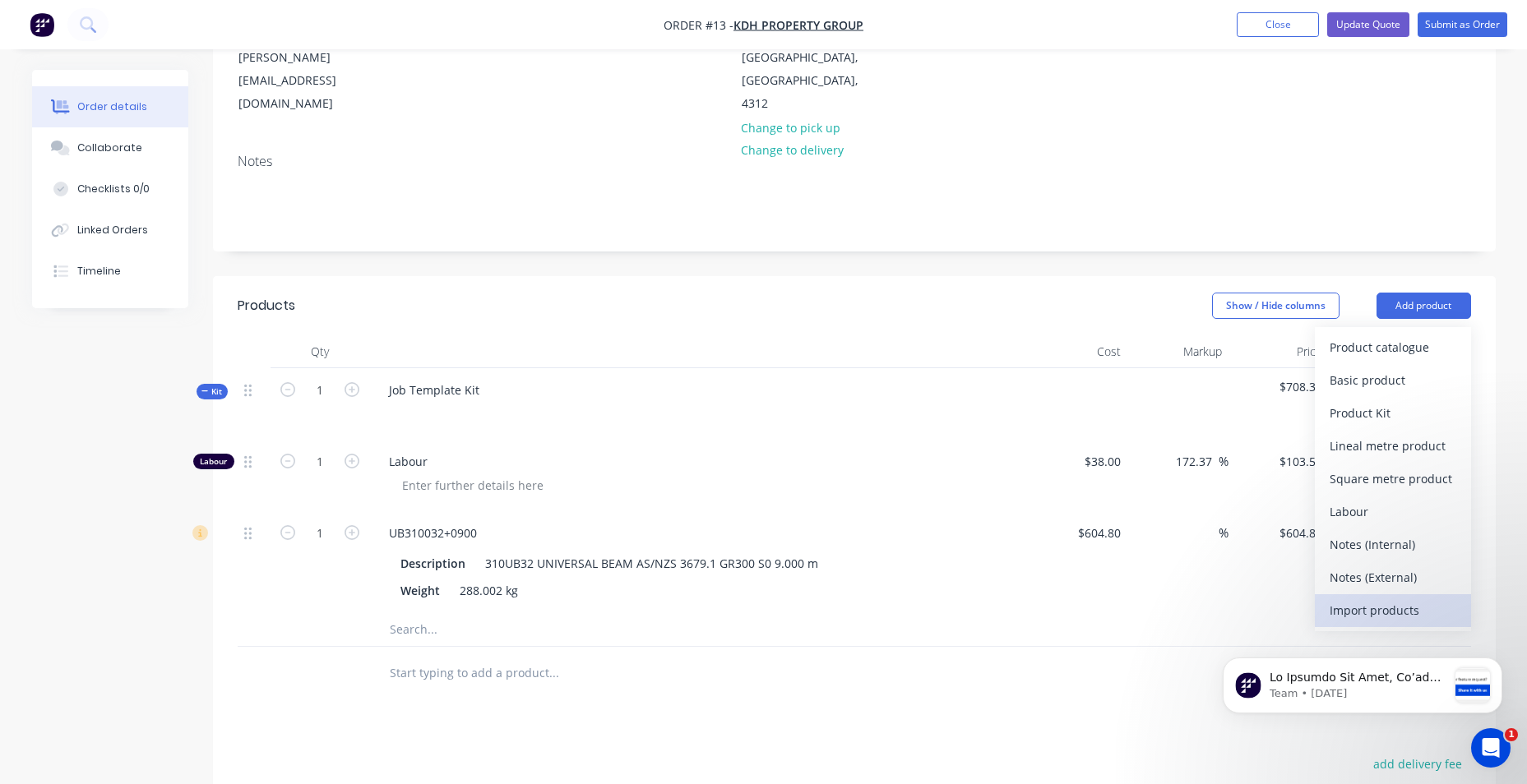
scroll to position [247, 0]
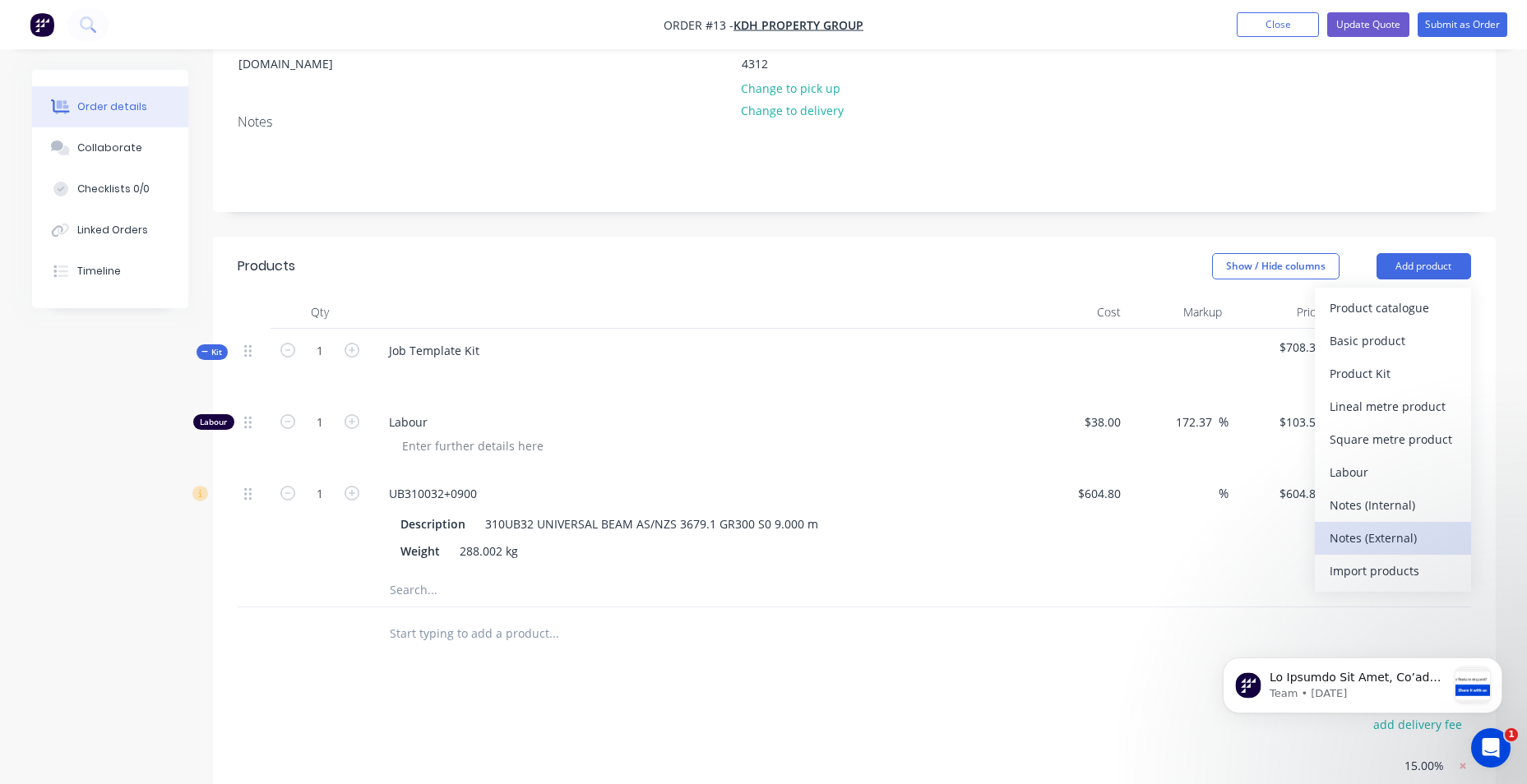
click at [1374, 526] on div "Notes (External)" at bounding box center [1393, 538] width 127 height 24
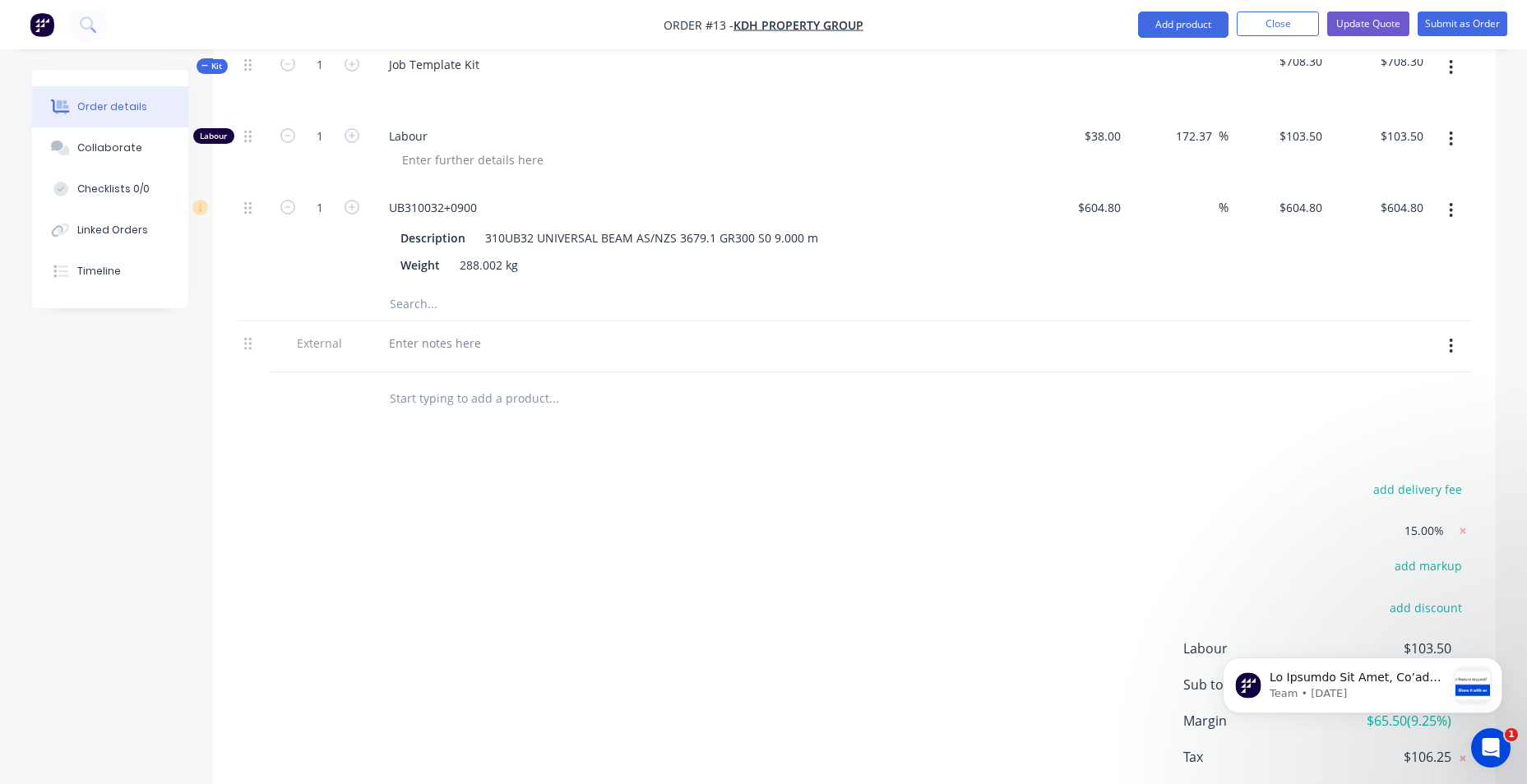
scroll to position [493, 0]
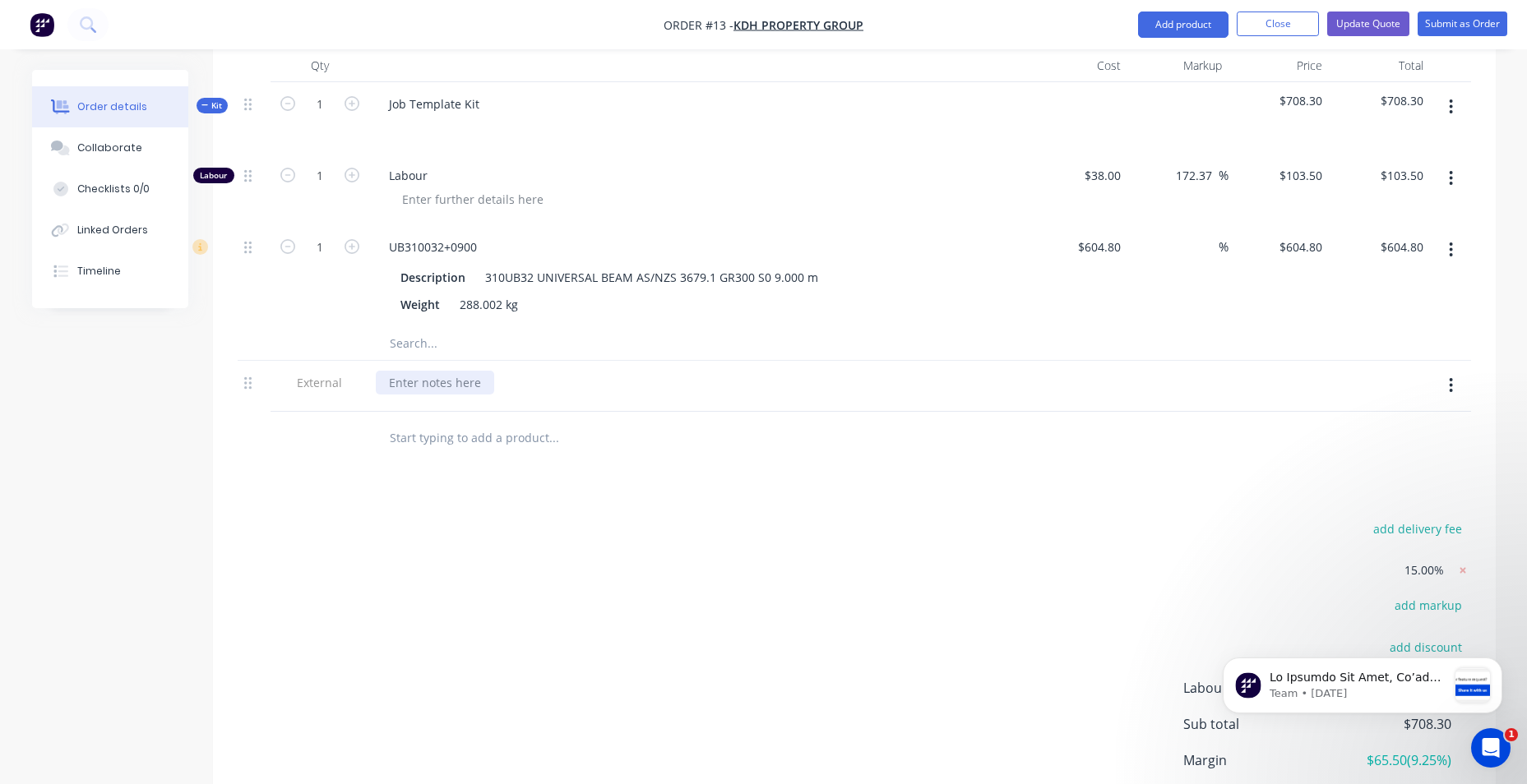
click at [439, 371] on div at bounding box center [435, 383] width 119 height 24
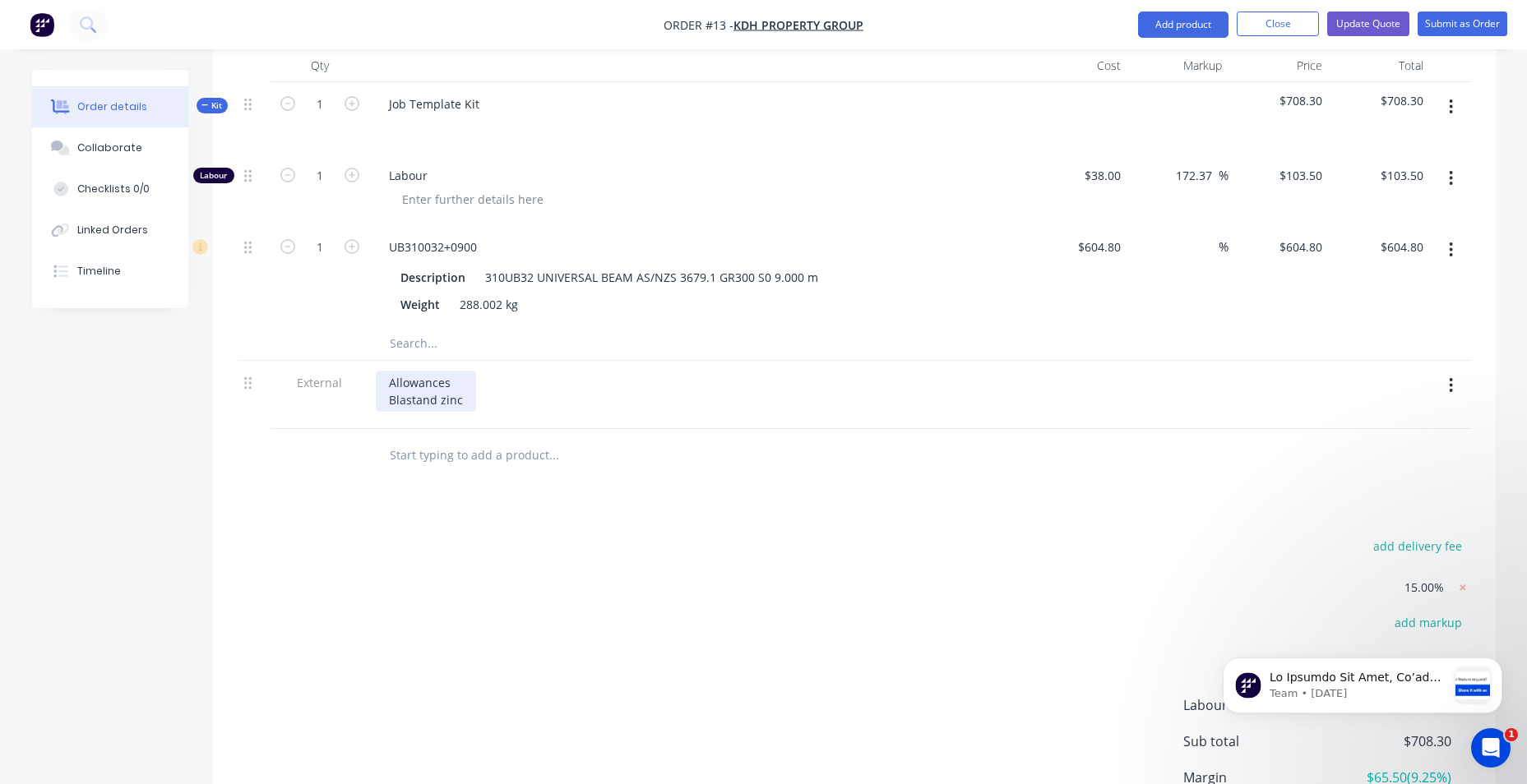
click at [415, 381] on div "Allowances Blastand zinc" at bounding box center [426, 391] width 101 height 41
click at [894, 551] on div "add delivery fee 15.00% add markup add discount Labour $103.50 Sub total $708.3…" at bounding box center [854, 711] width 1233 height 352
click at [1369, 22] on button "Update Quote" at bounding box center [1368, 23] width 82 height 24
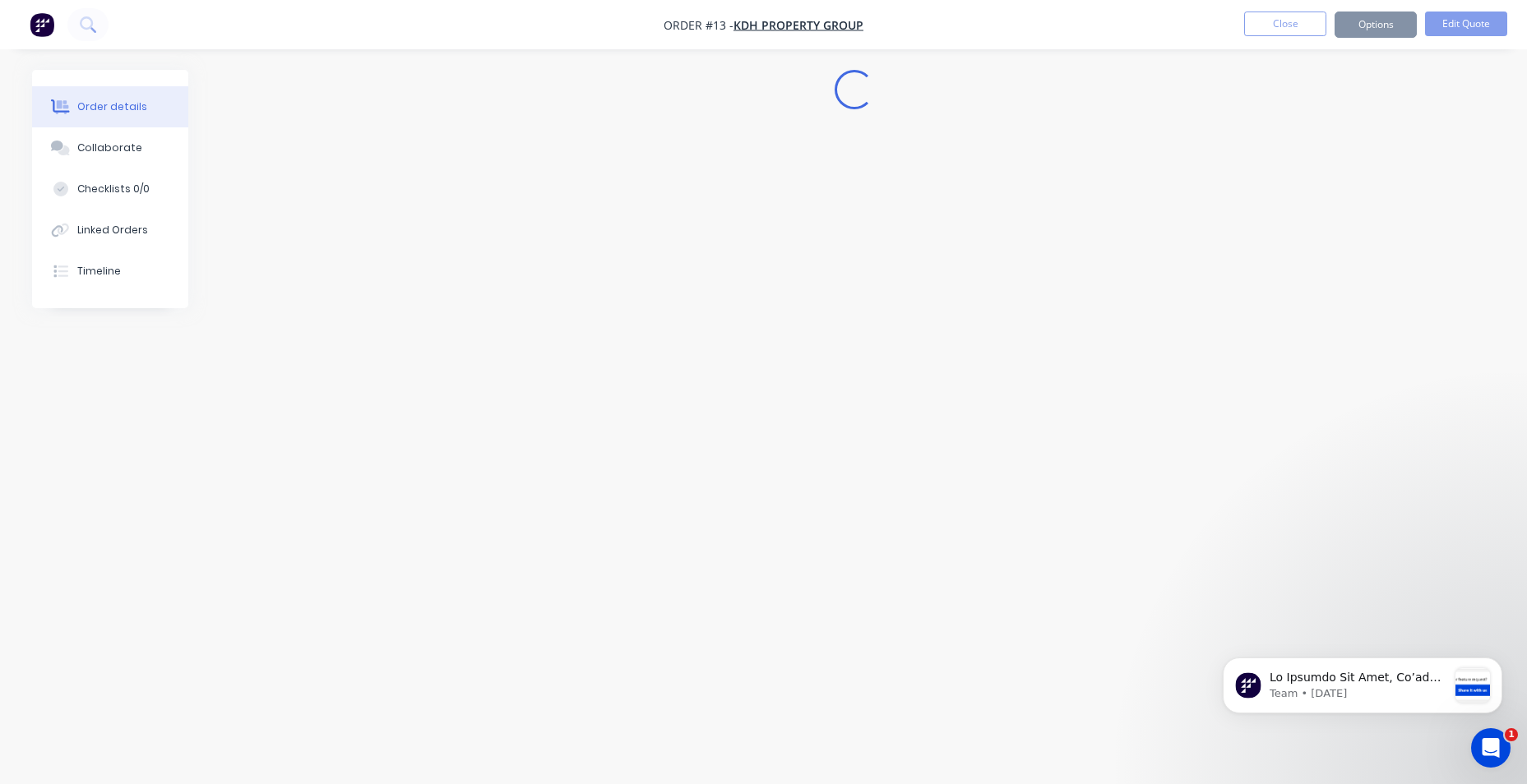
scroll to position [0, 0]
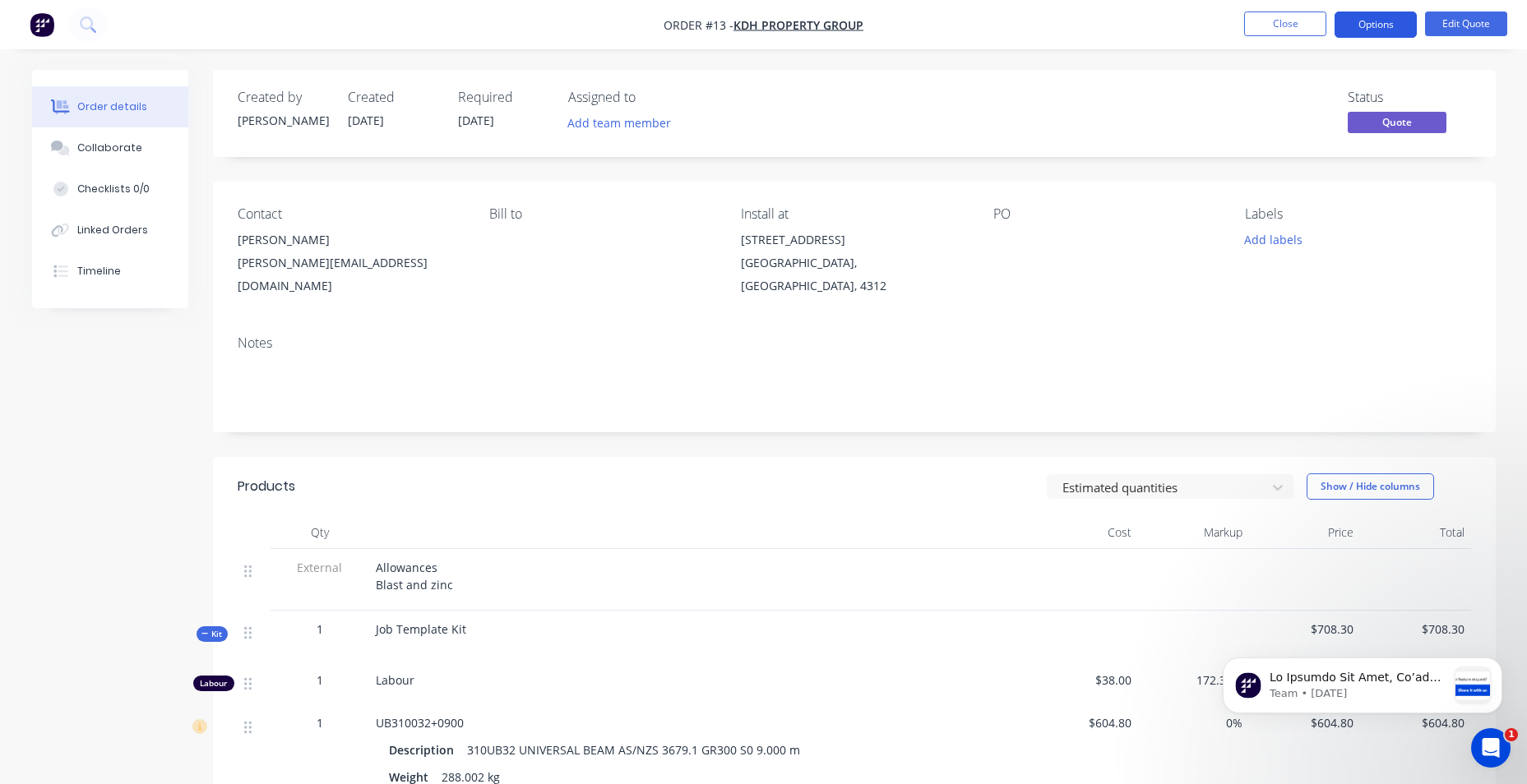
click at [1399, 26] on button "Options" at bounding box center [1375, 24] width 82 height 26
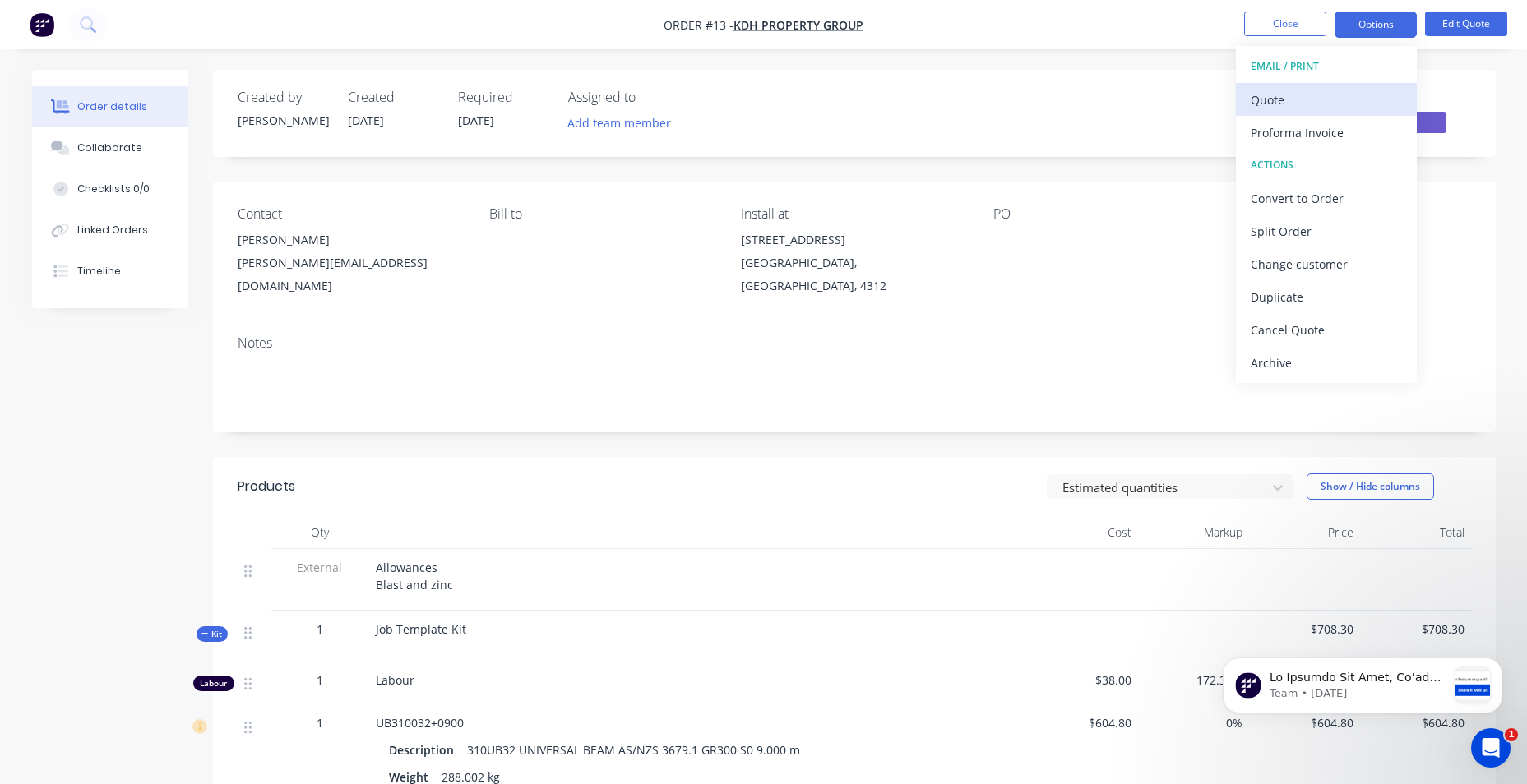
click at [1329, 104] on div "Quote" at bounding box center [1326, 100] width 152 height 24
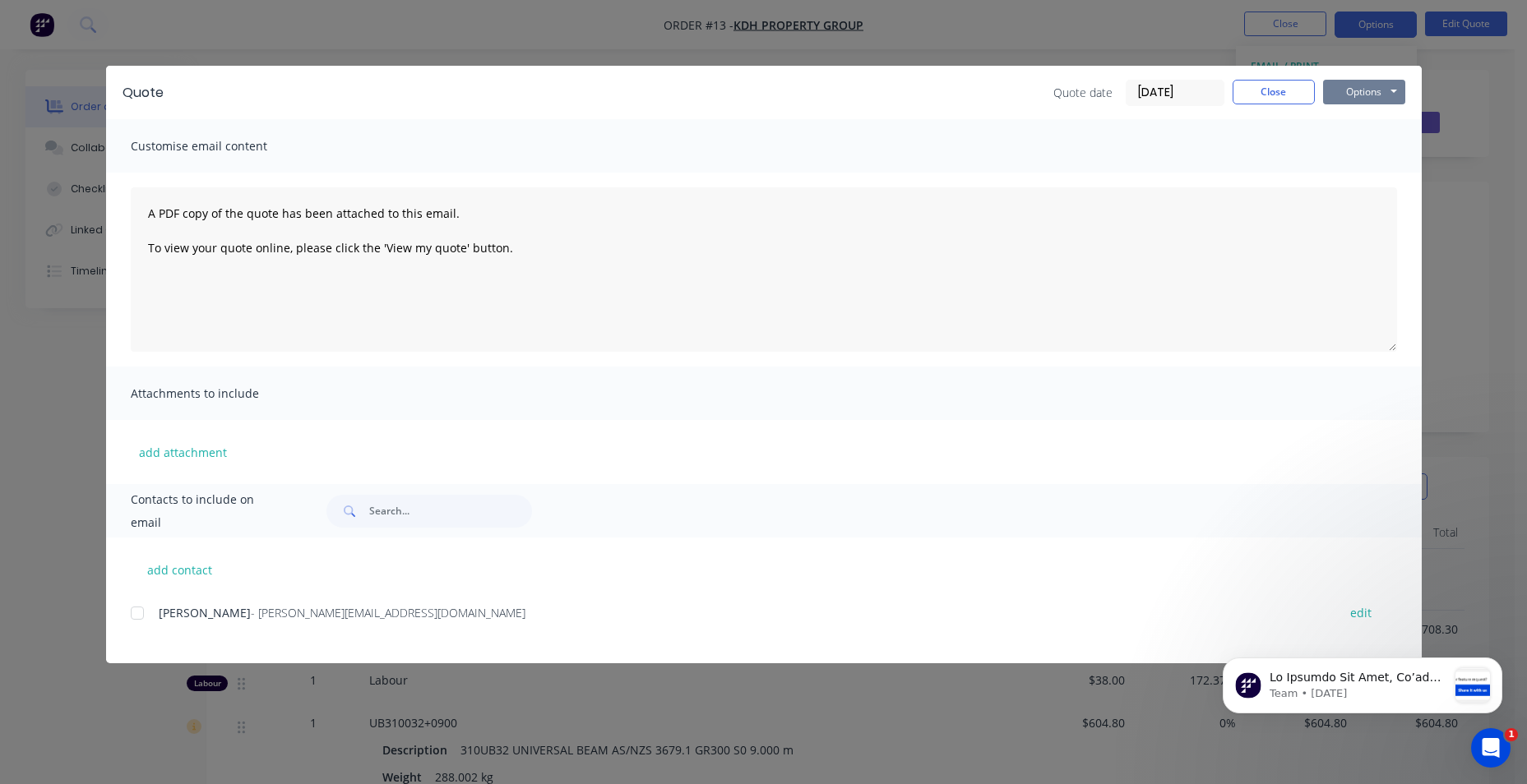
click at [1392, 90] on button "Options" at bounding box center [1364, 92] width 82 height 24
click at [1379, 127] on button "Preview" at bounding box center [1375, 120] width 105 height 27
click at [1271, 94] on button "Close" at bounding box center [1273, 92] width 82 height 24
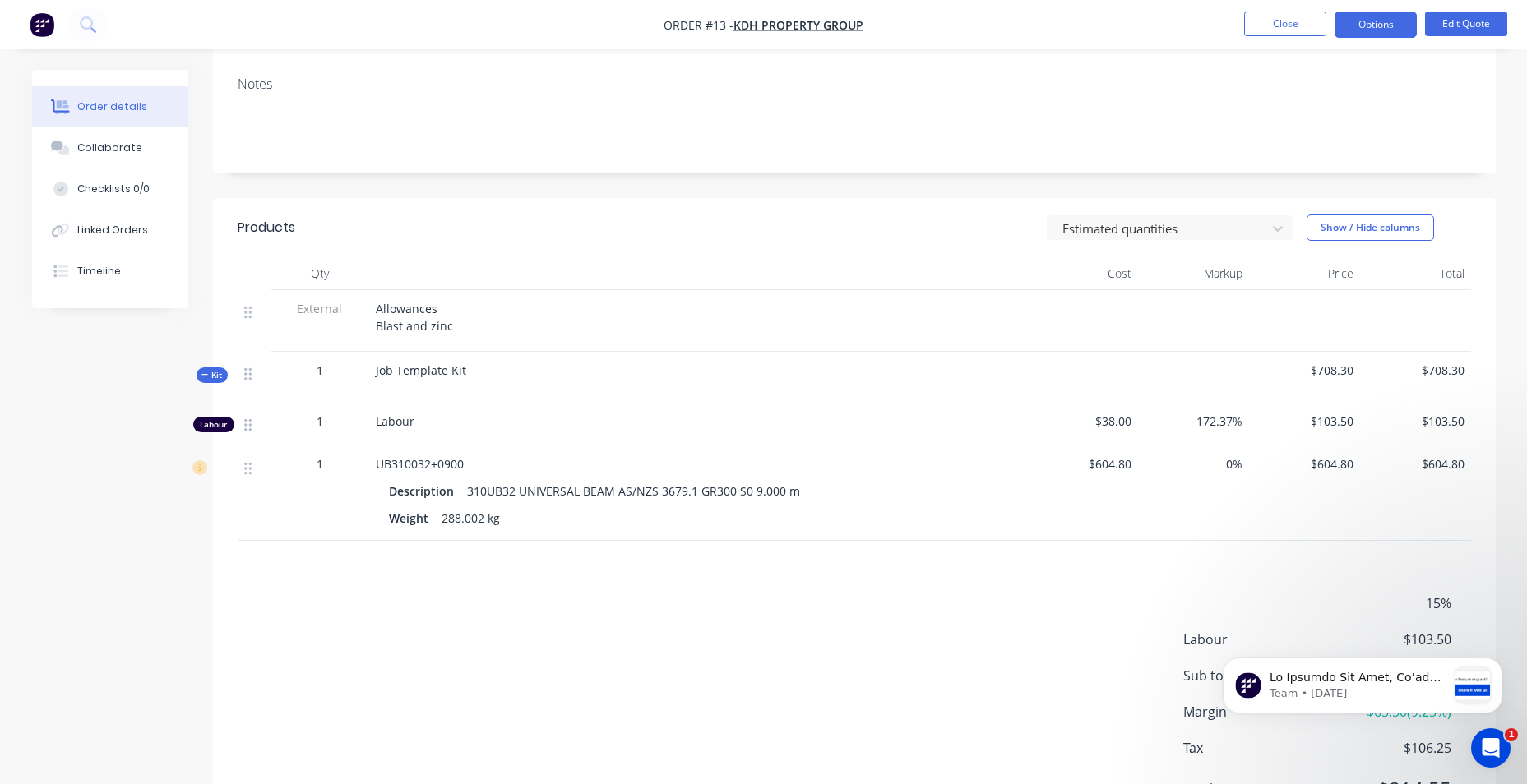
scroll to position [328, 0]
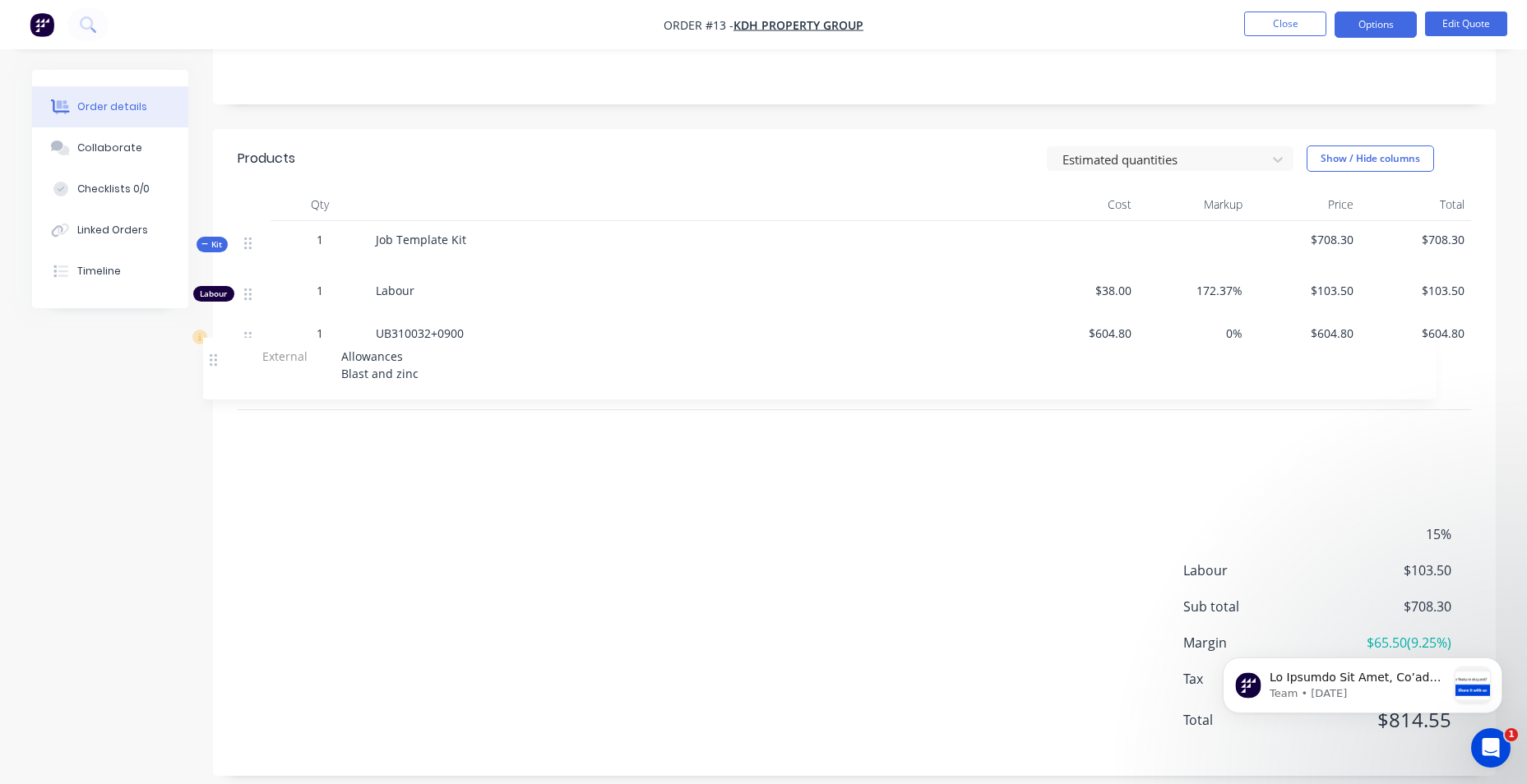
drag, startPoint x: 249, startPoint y: 233, endPoint x: 213, endPoint y: 361, distance: 133.0
click at [213, 361] on div "Qty Cost Markup Price Total External Allowances Blast and zinc Kit 1 Job Templa…" at bounding box center [854, 329] width 1283 height 283
click at [1357, 24] on button "Options" at bounding box center [1375, 24] width 82 height 26
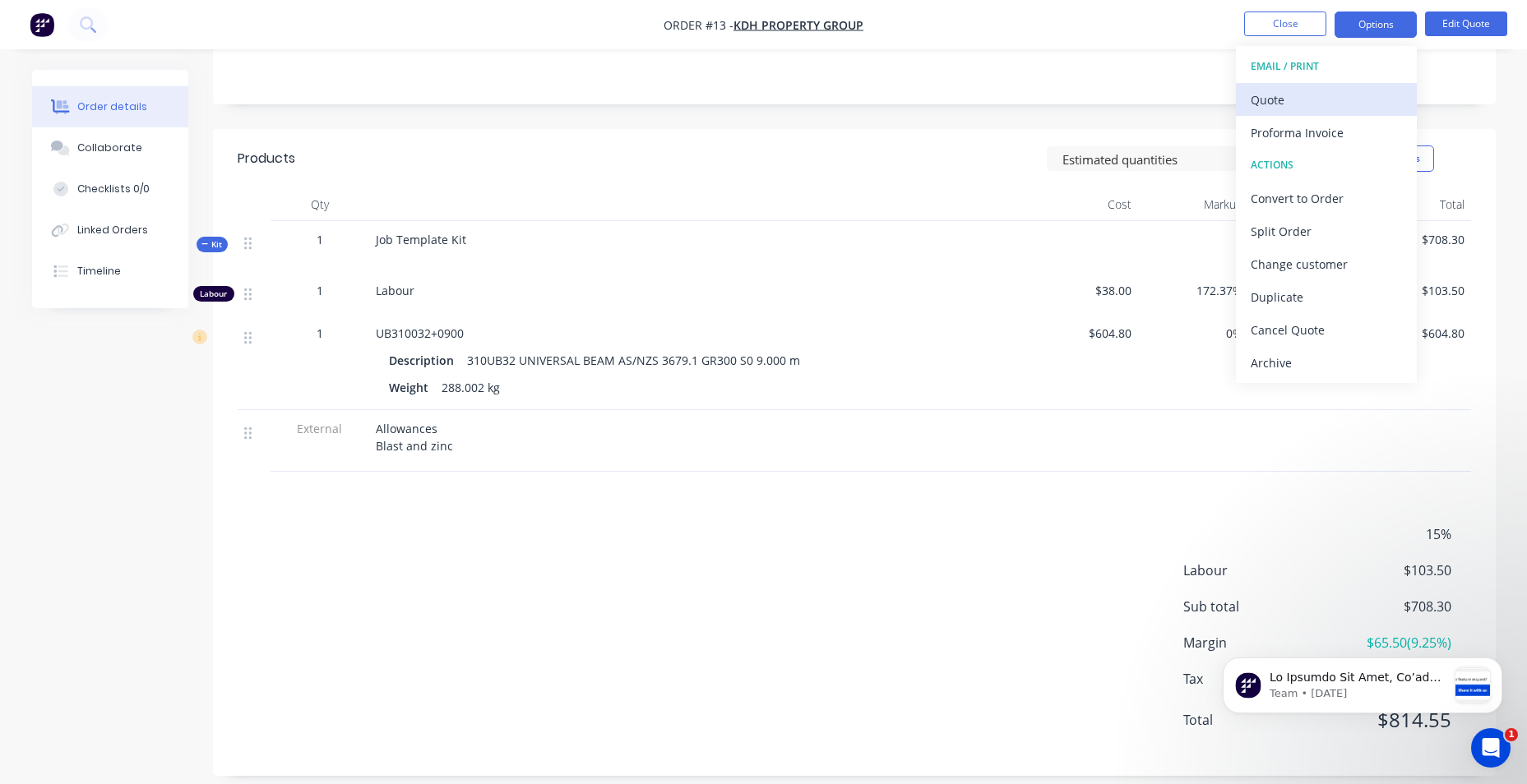
click at [1321, 104] on div "Quote" at bounding box center [1326, 100] width 152 height 24
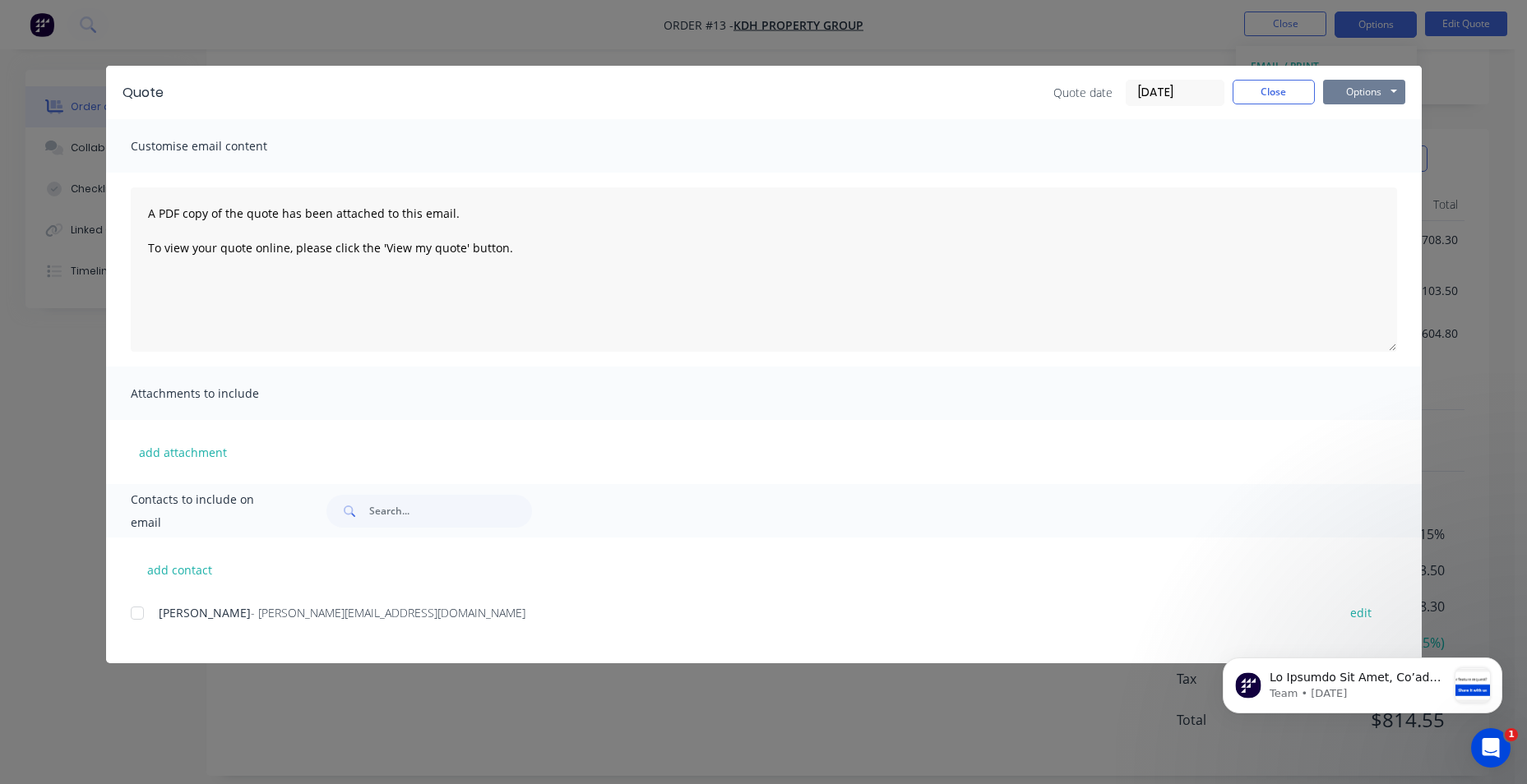
drag, startPoint x: 1377, startPoint y: 93, endPoint x: 1374, endPoint y: 101, distance: 8.5
click at [1377, 100] on button "Options" at bounding box center [1364, 92] width 82 height 24
click at [1380, 117] on button "Preview" at bounding box center [1375, 120] width 105 height 27
click at [1293, 93] on button "Close" at bounding box center [1273, 92] width 82 height 24
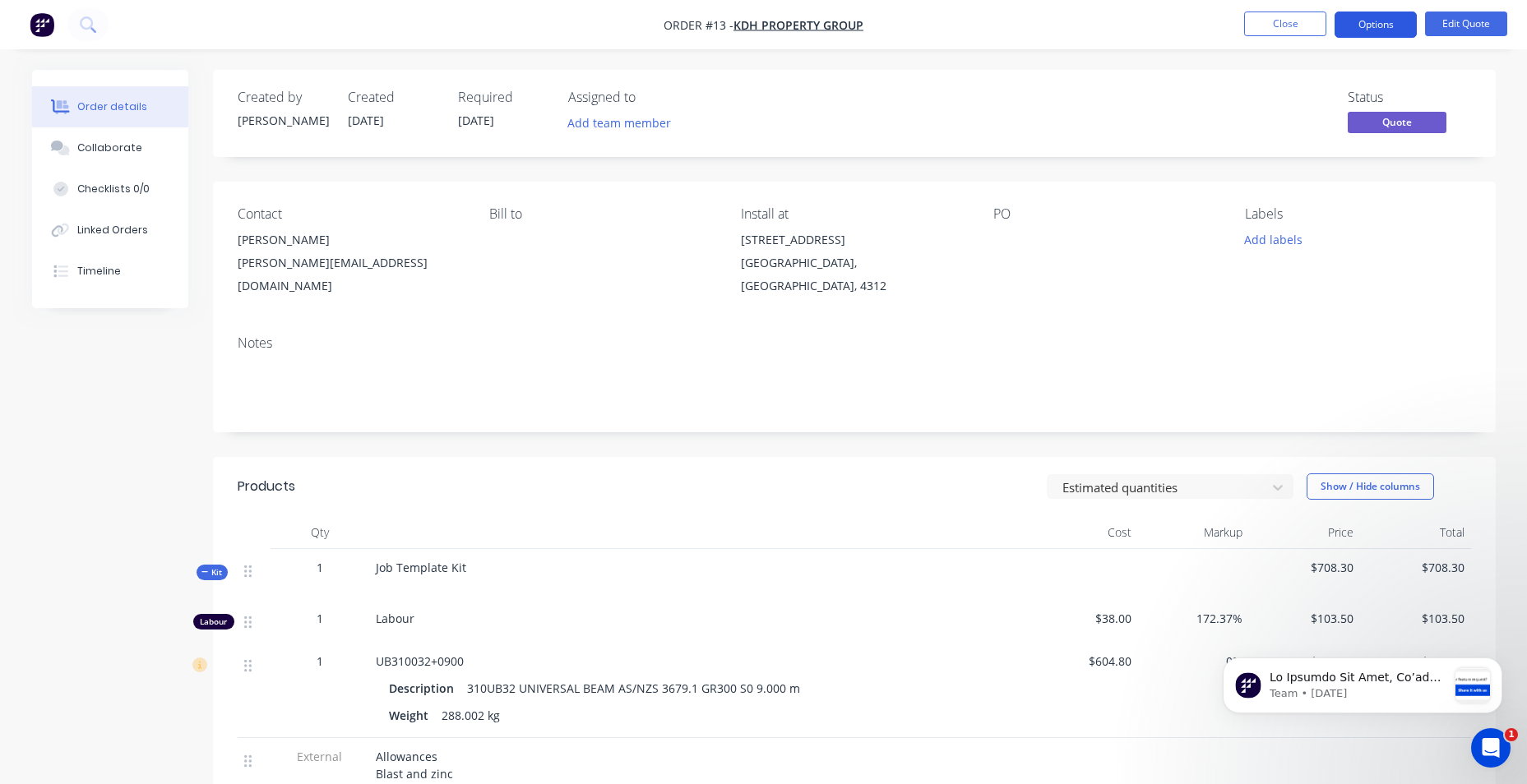
click at [1392, 31] on button "Options" at bounding box center [1375, 24] width 82 height 26
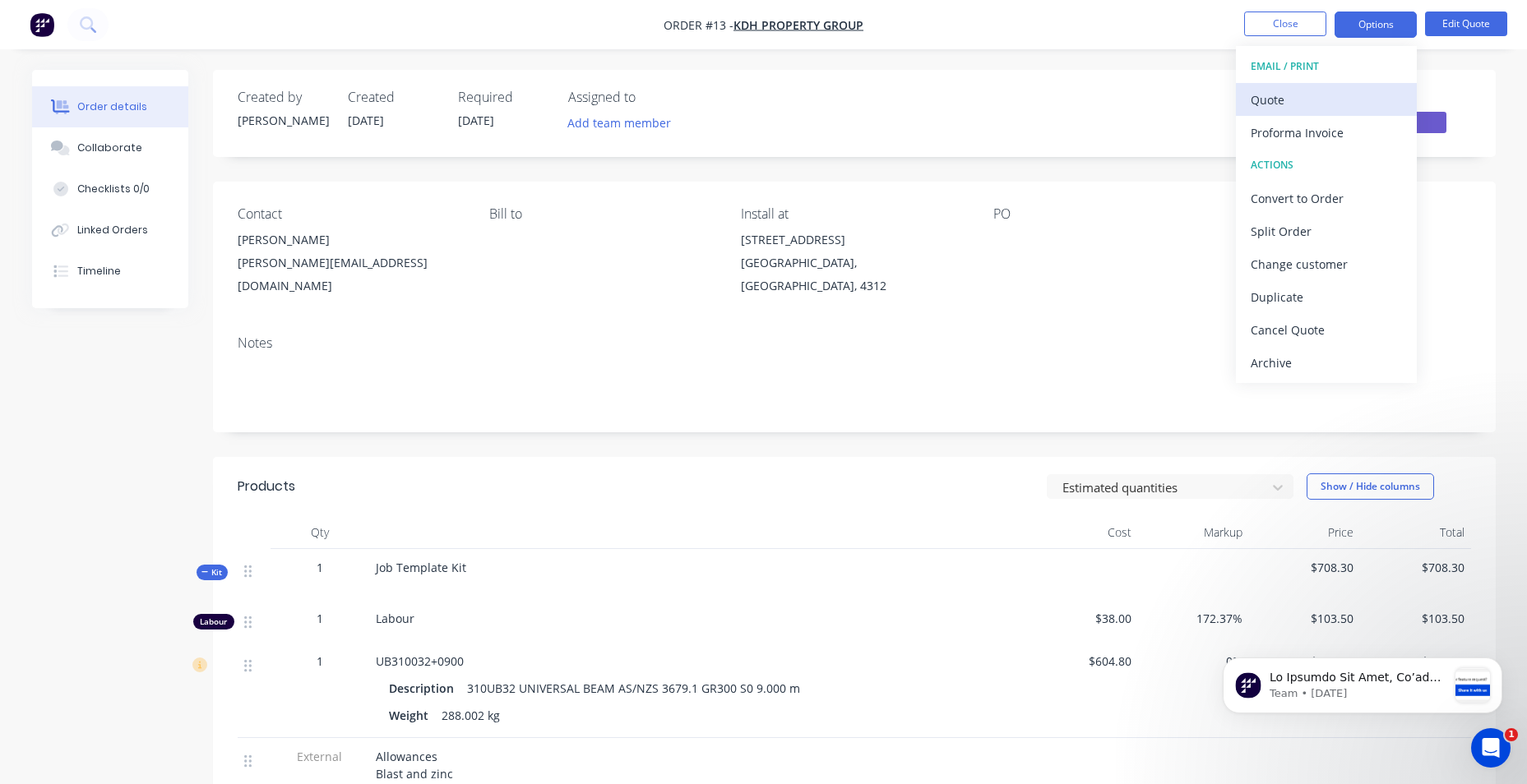
click at [1340, 97] on div "Quote" at bounding box center [1326, 100] width 152 height 24
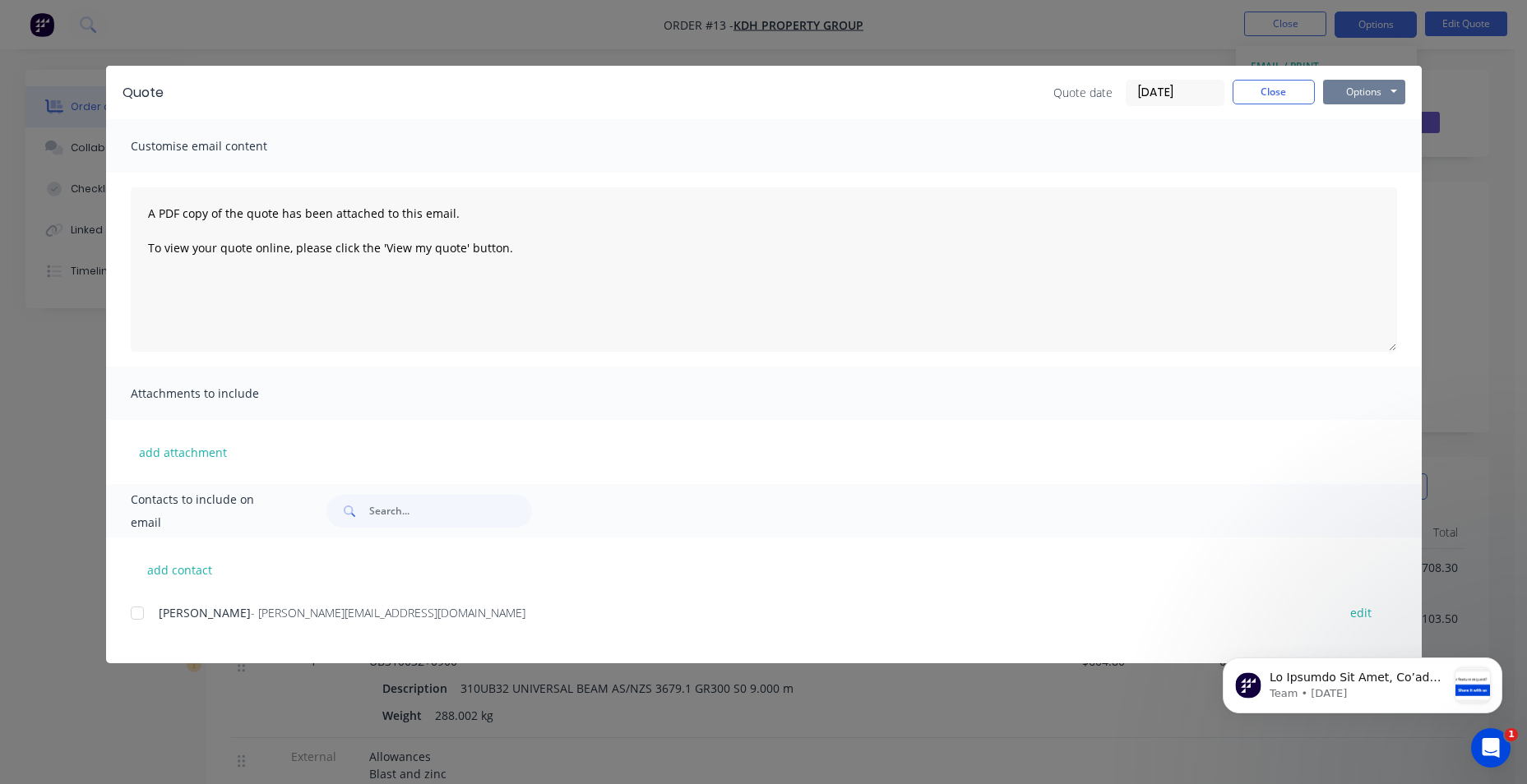
drag, startPoint x: 1400, startPoint y: 89, endPoint x: 1392, endPoint y: 94, distance: 9.4
click at [1399, 89] on button "Options" at bounding box center [1364, 92] width 82 height 24
click at [1374, 120] on button "Preview" at bounding box center [1375, 120] width 105 height 27
click at [1282, 96] on button "Close" at bounding box center [1273, 92] width 82 height 24
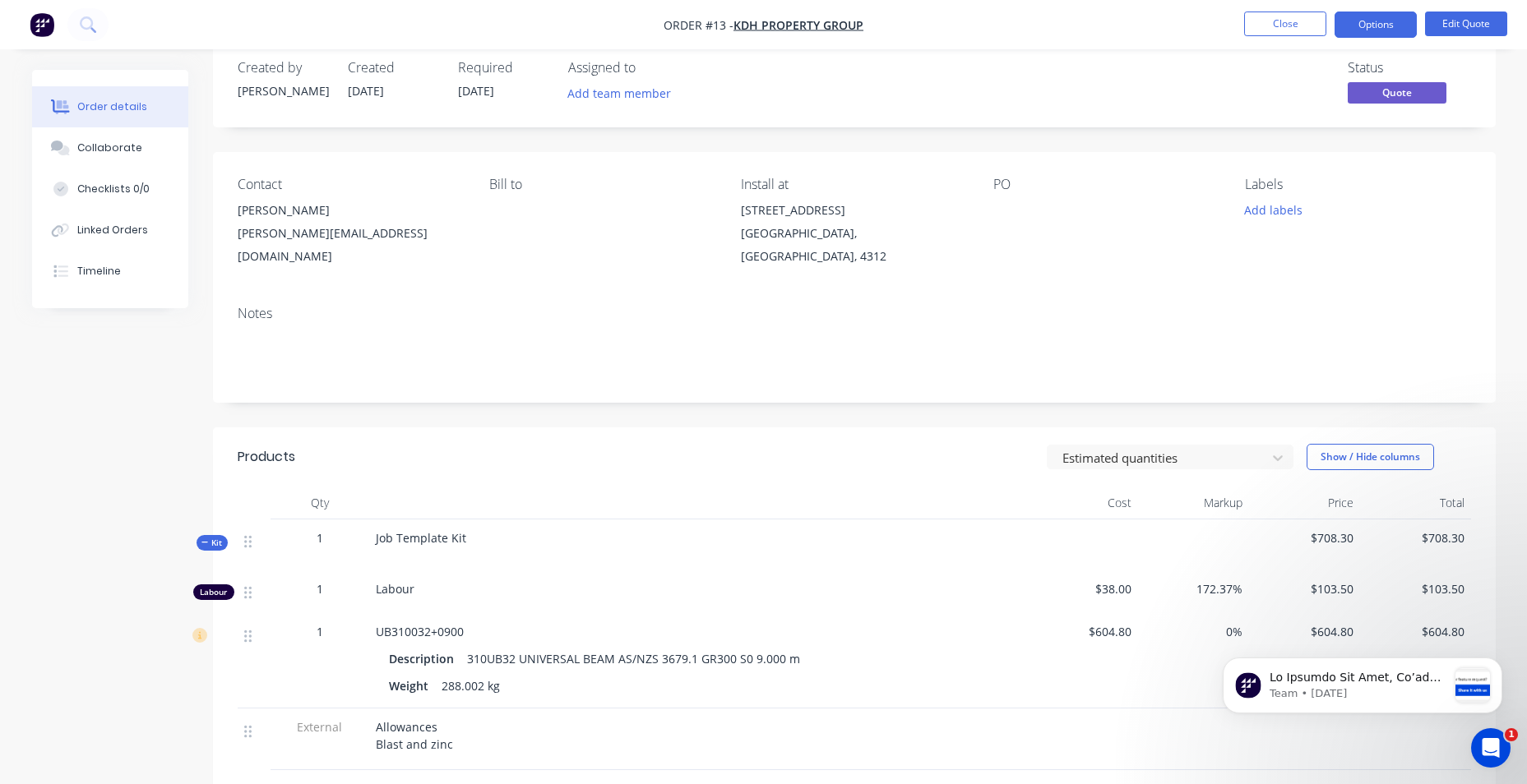
scroll to position [82, 0]
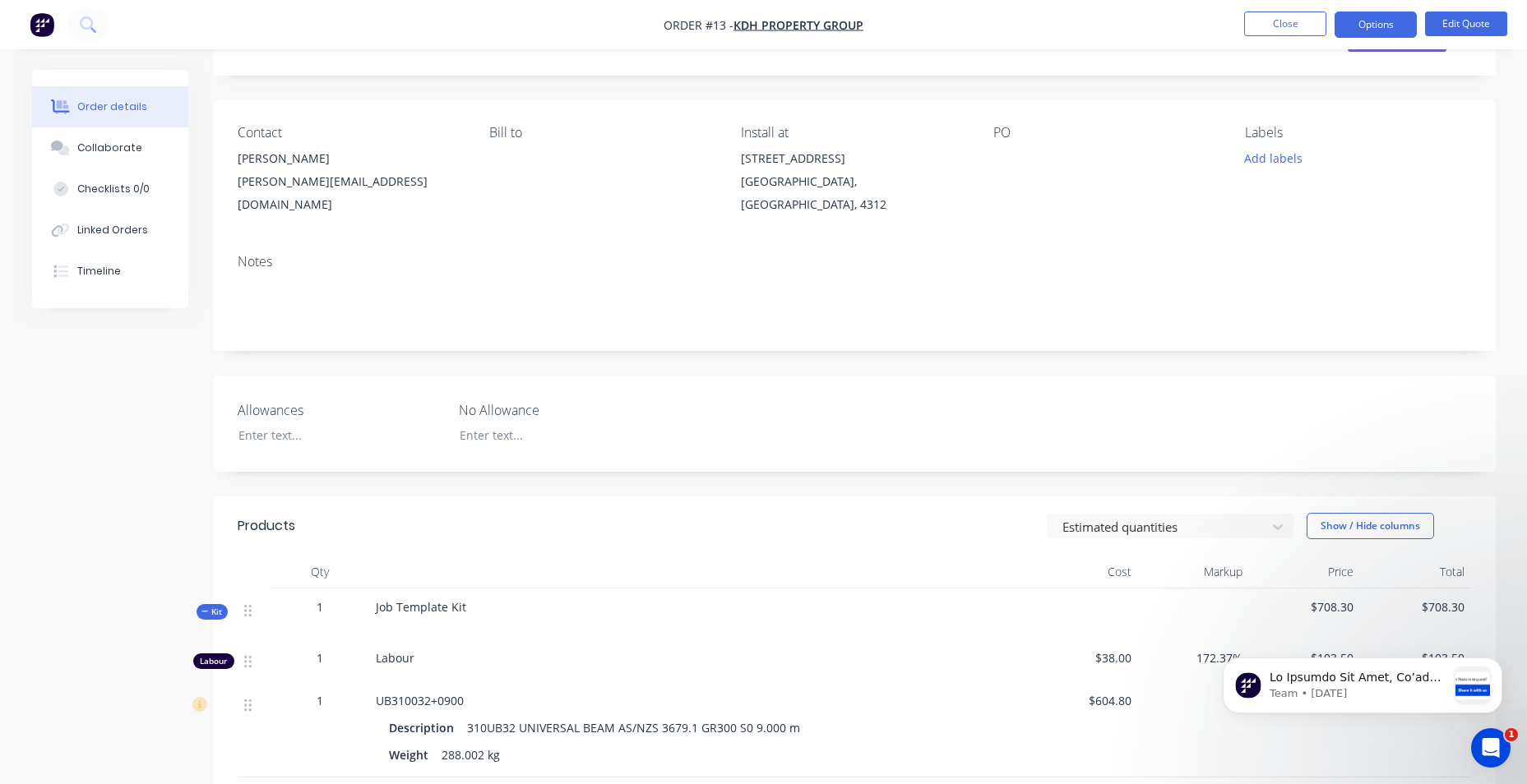
scroll to position [82, 0]
click at [289, 423] on div at bounding box center [328, 435] width 205 height 24
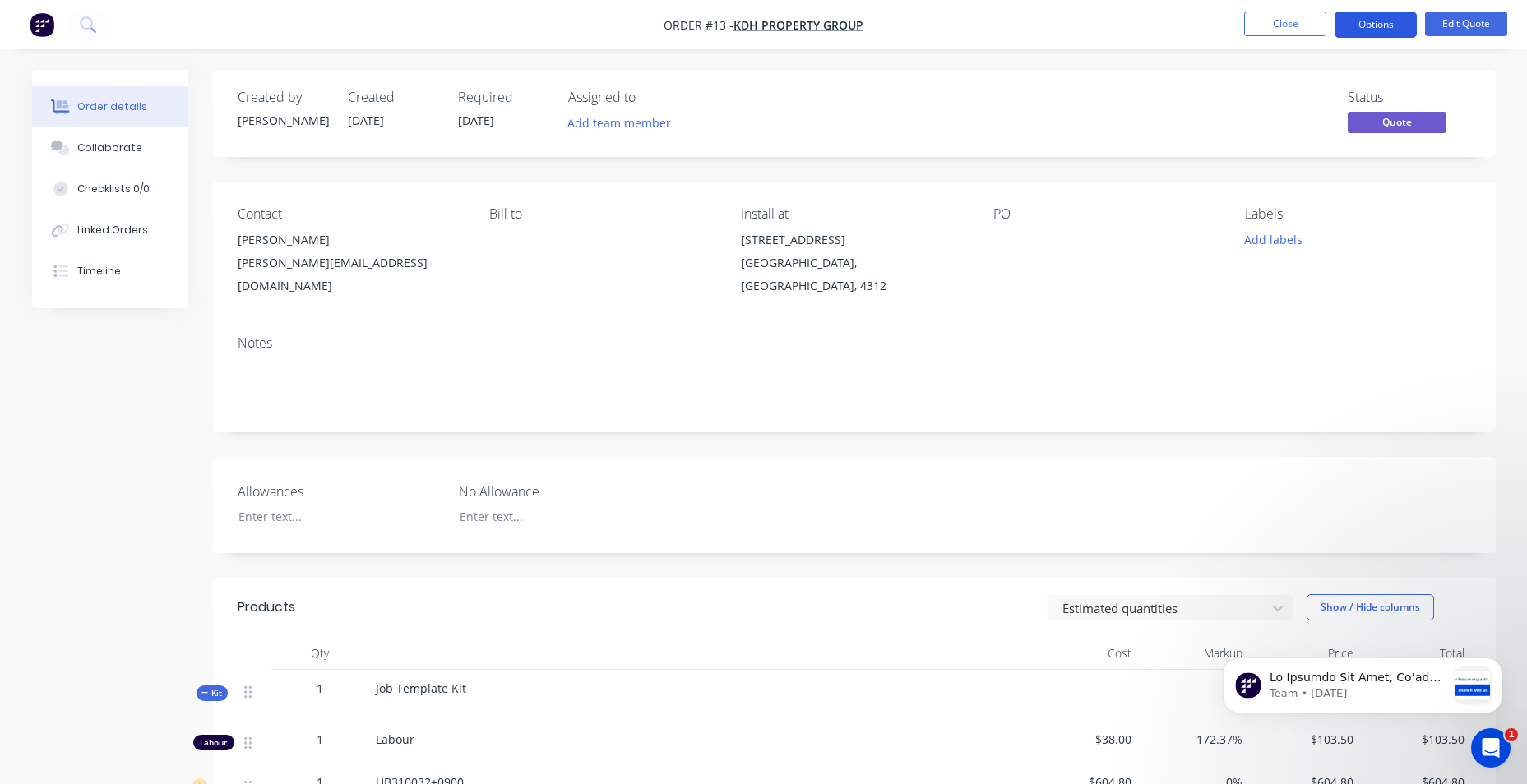
click at [1360, 29] on button "Options" at bounding box center [1375, 24] width 82 height 26
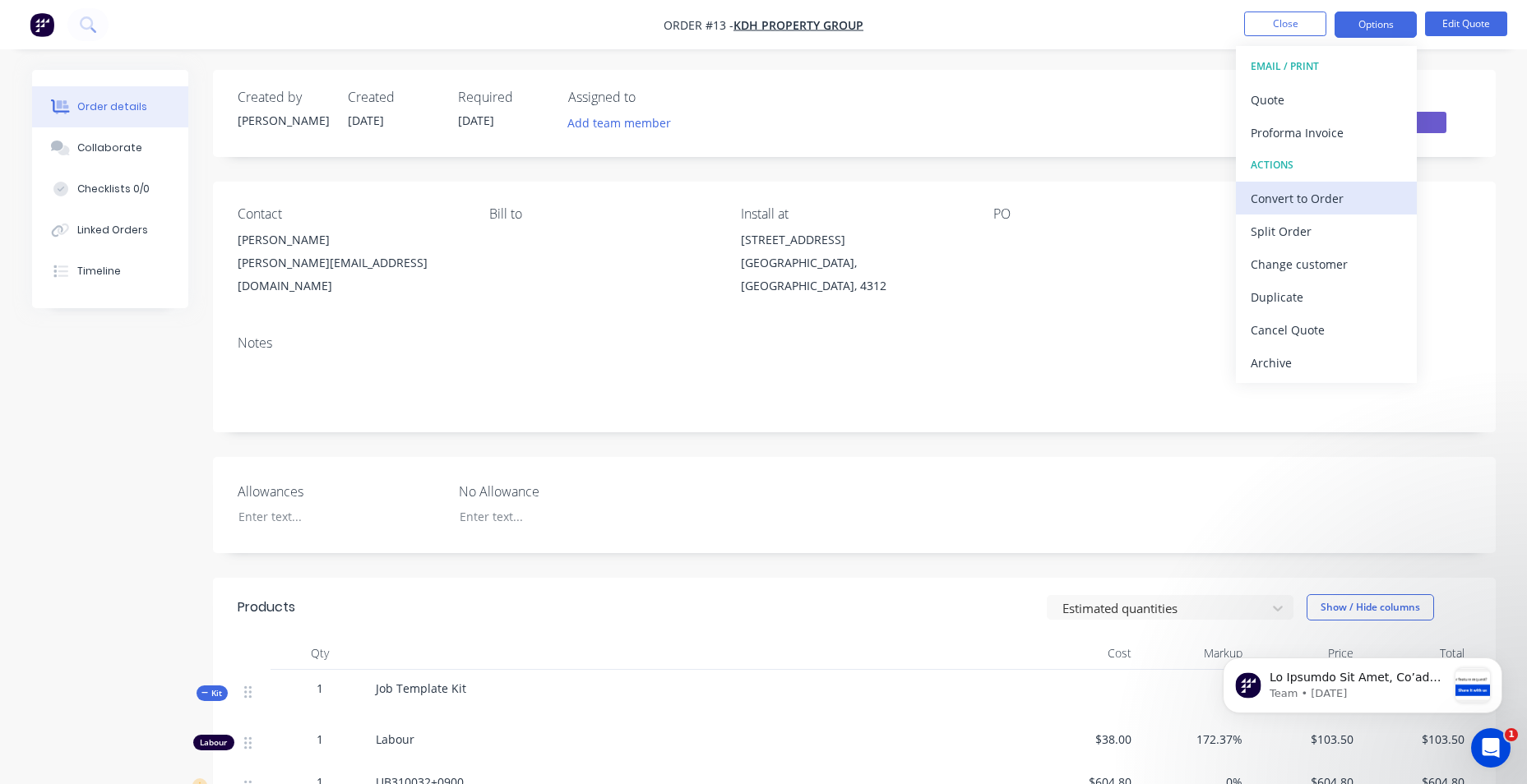
click at [1329, 198] on div "Convert to Order" at bounding box center [1326, 198] width 152 height 24
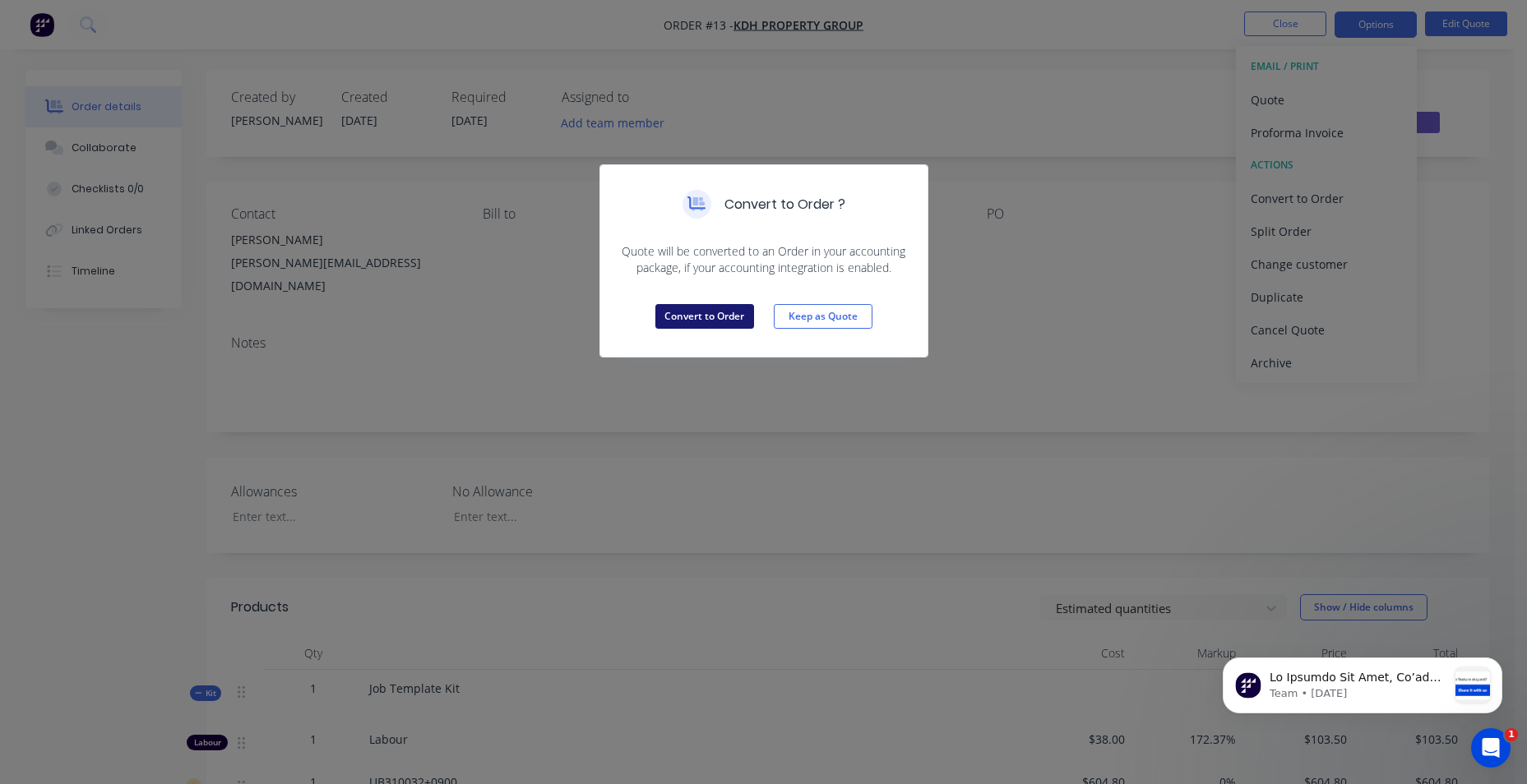
click at [721, 322] on button "Convert to Order" at bounding box center [705, 316] width 99 height 24
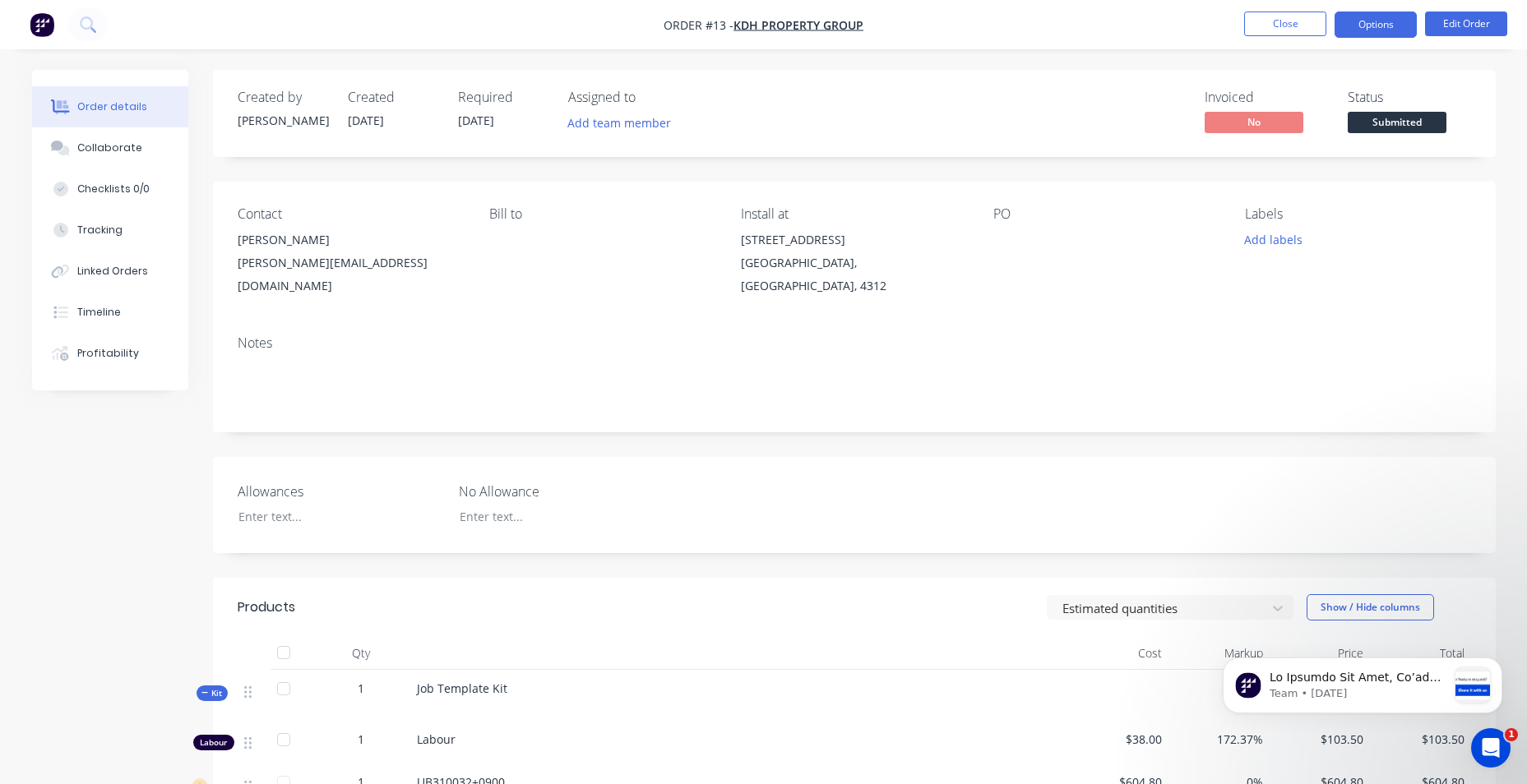
click at [1374, 25] on button "Options" at bounding box center [1375, 24] width 82 height 26
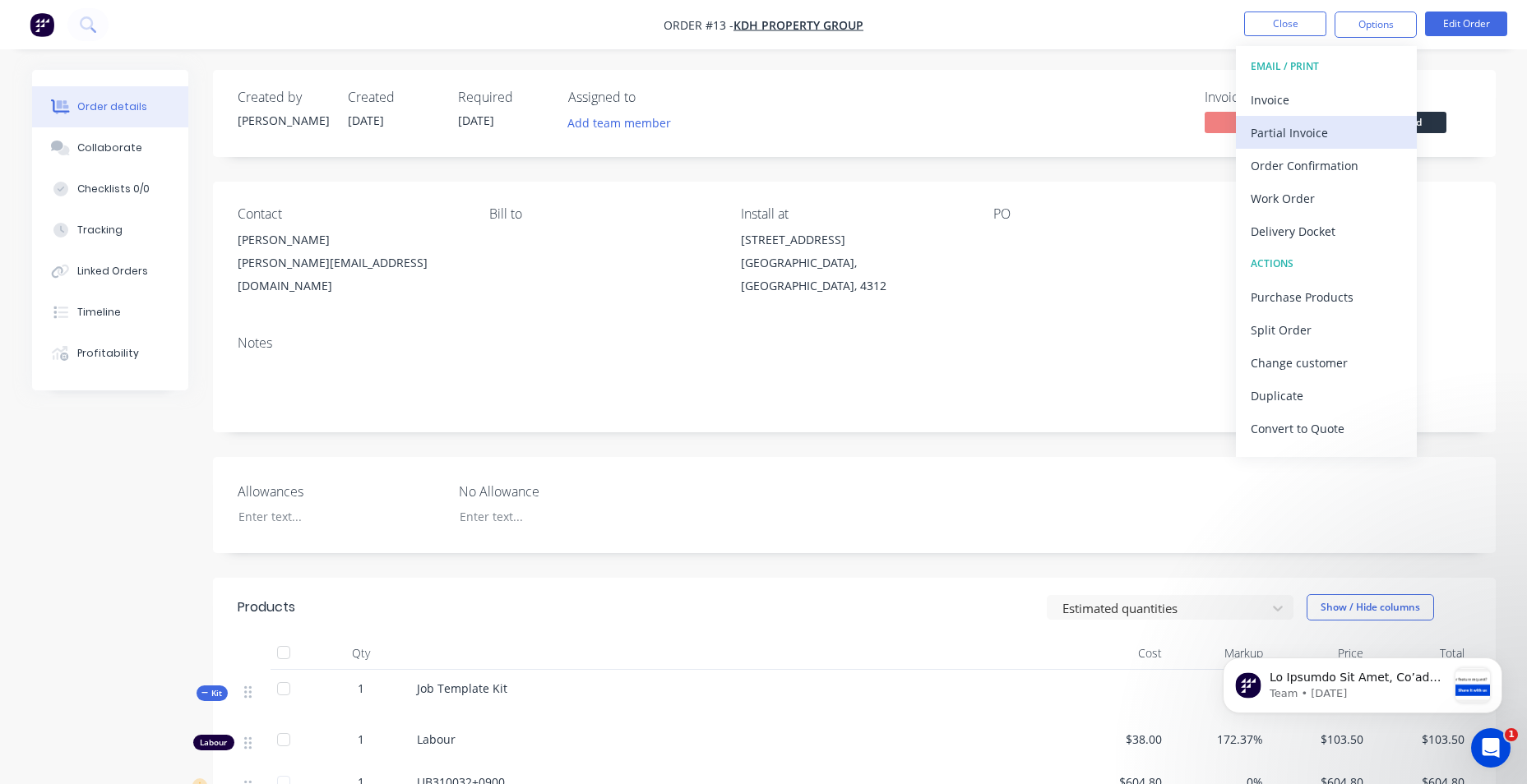
click at [1331, 129] on div "Partial Invoice" at bounding box center [1326, 133] width 152 height 24
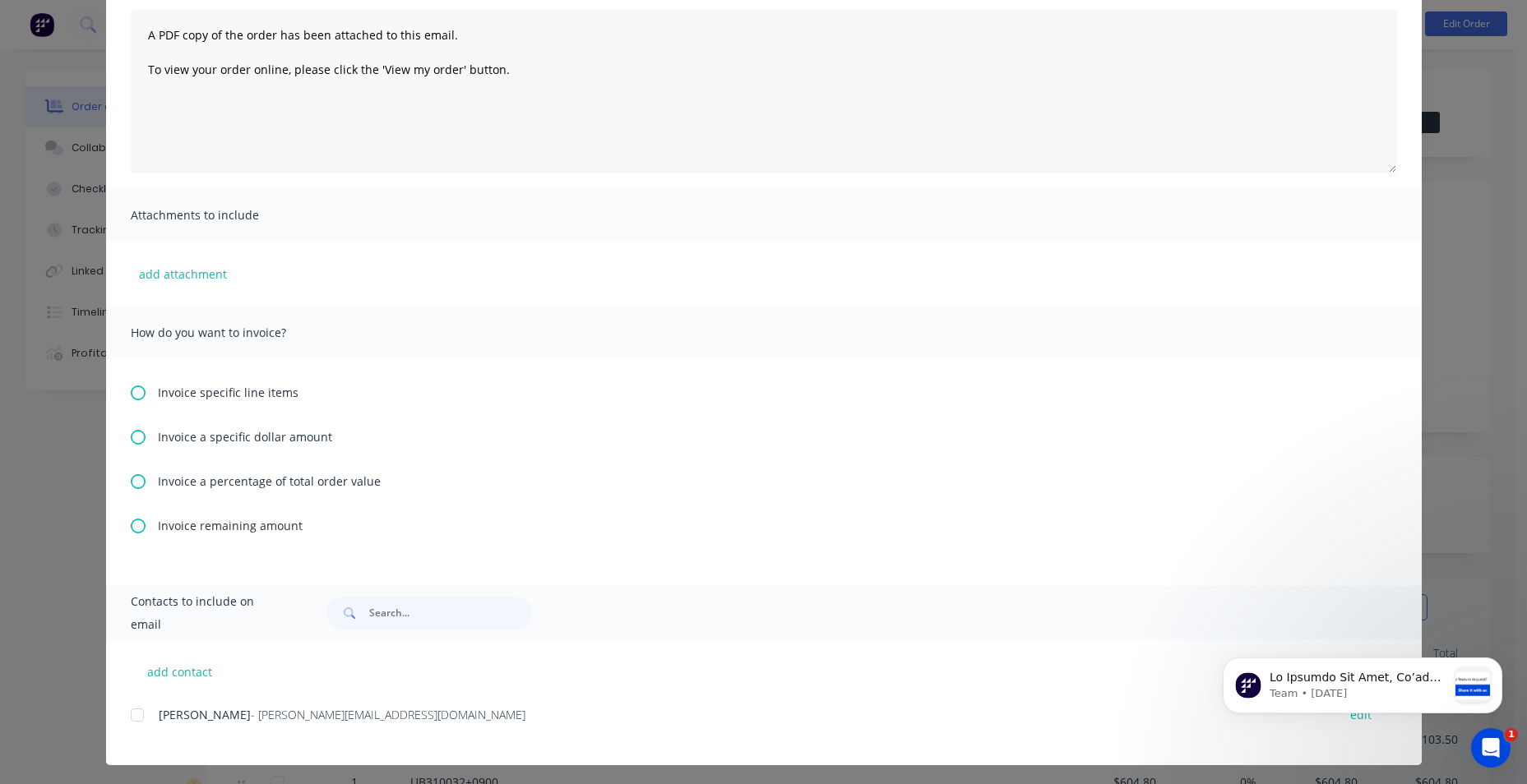
scroll to position [183, 0]
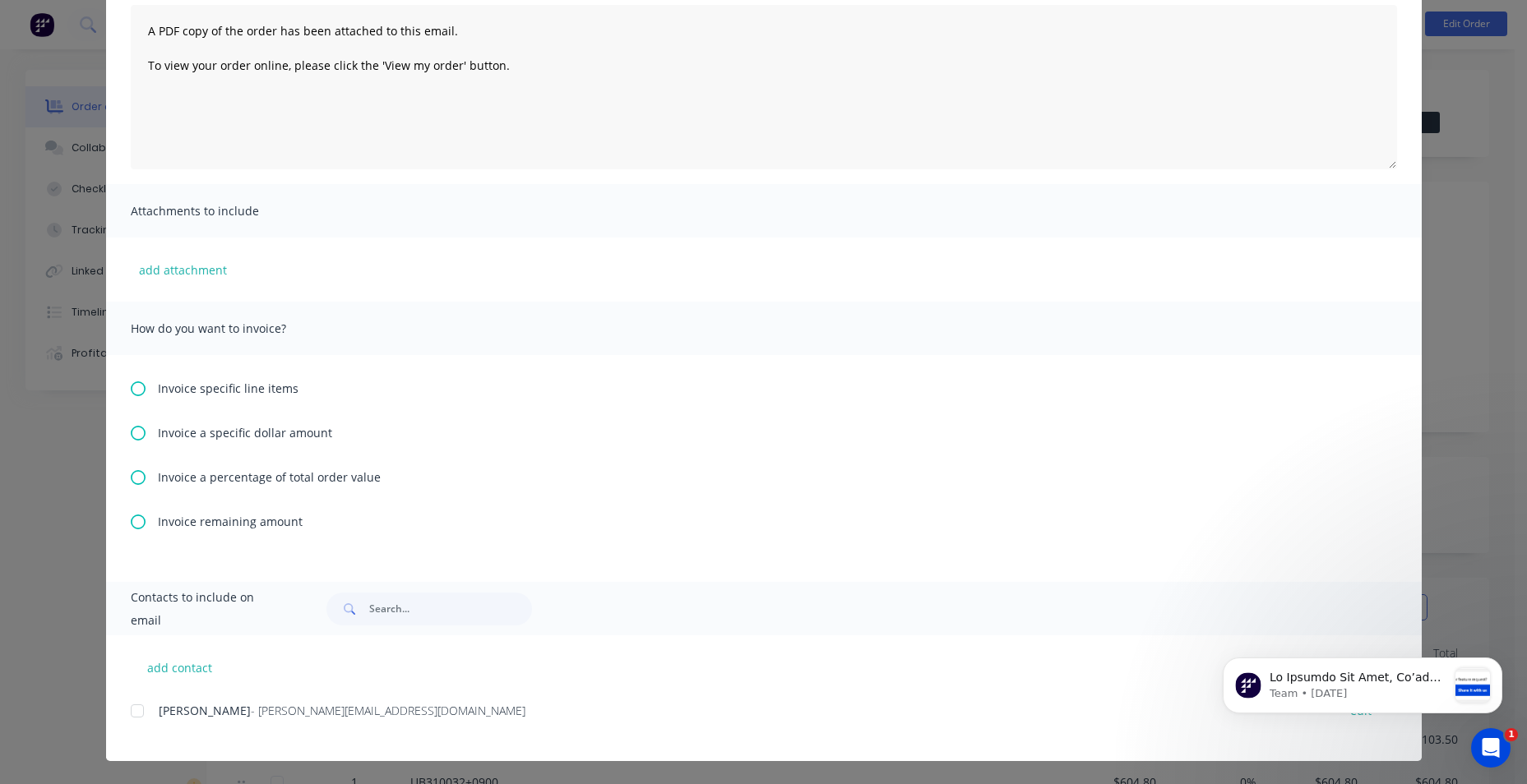
click at [131, 476] on icon at bounding box center [138, 477] width 15 height 15
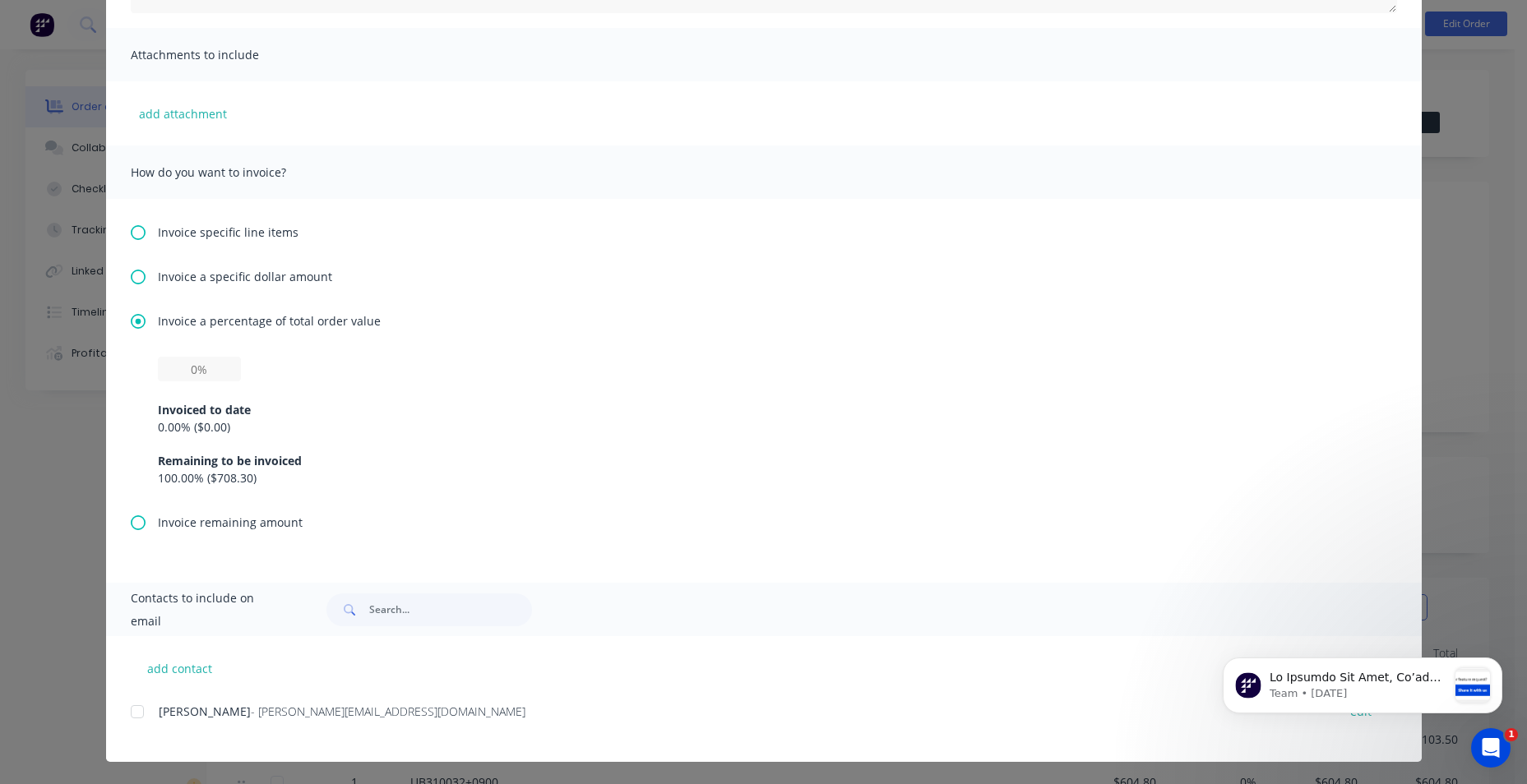
scroll to position [340, 0]
click at [169, 424] on div "0.00 % ( $0.00 )" at bounding box center [764, 426] width 1212 height 17
click at [238, 423] on div "0.00 % ( $0.00 )" at bounding box center [764, 426] width 1212 height 17
click at [199, 371] on input "text" at bounding box center [199, 368] width 83 height 24
type input "25%"
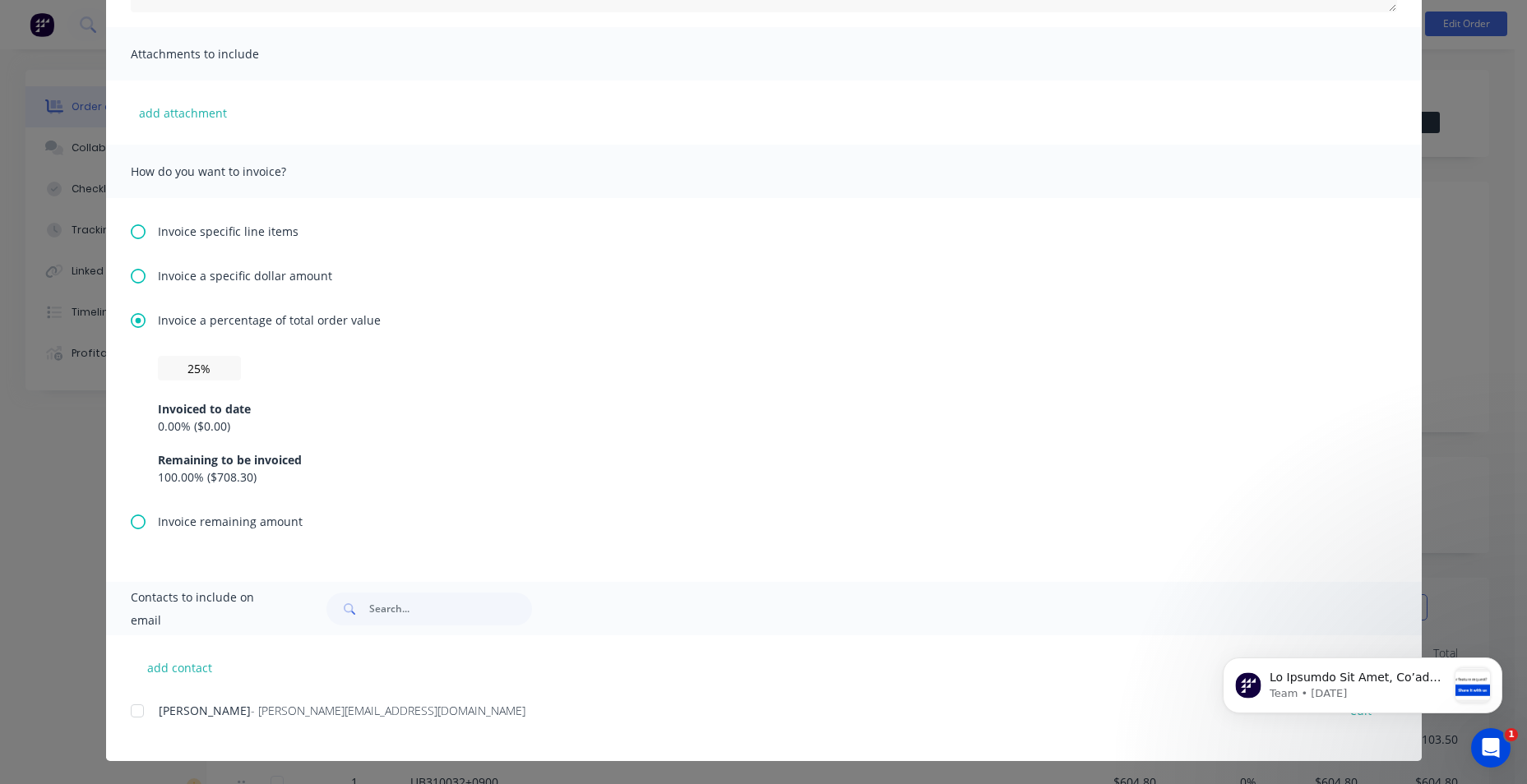
click at [458, 428] on div "0.00 % ( $0.00 )" at bounding box center [764, 426] width 1212 height 17
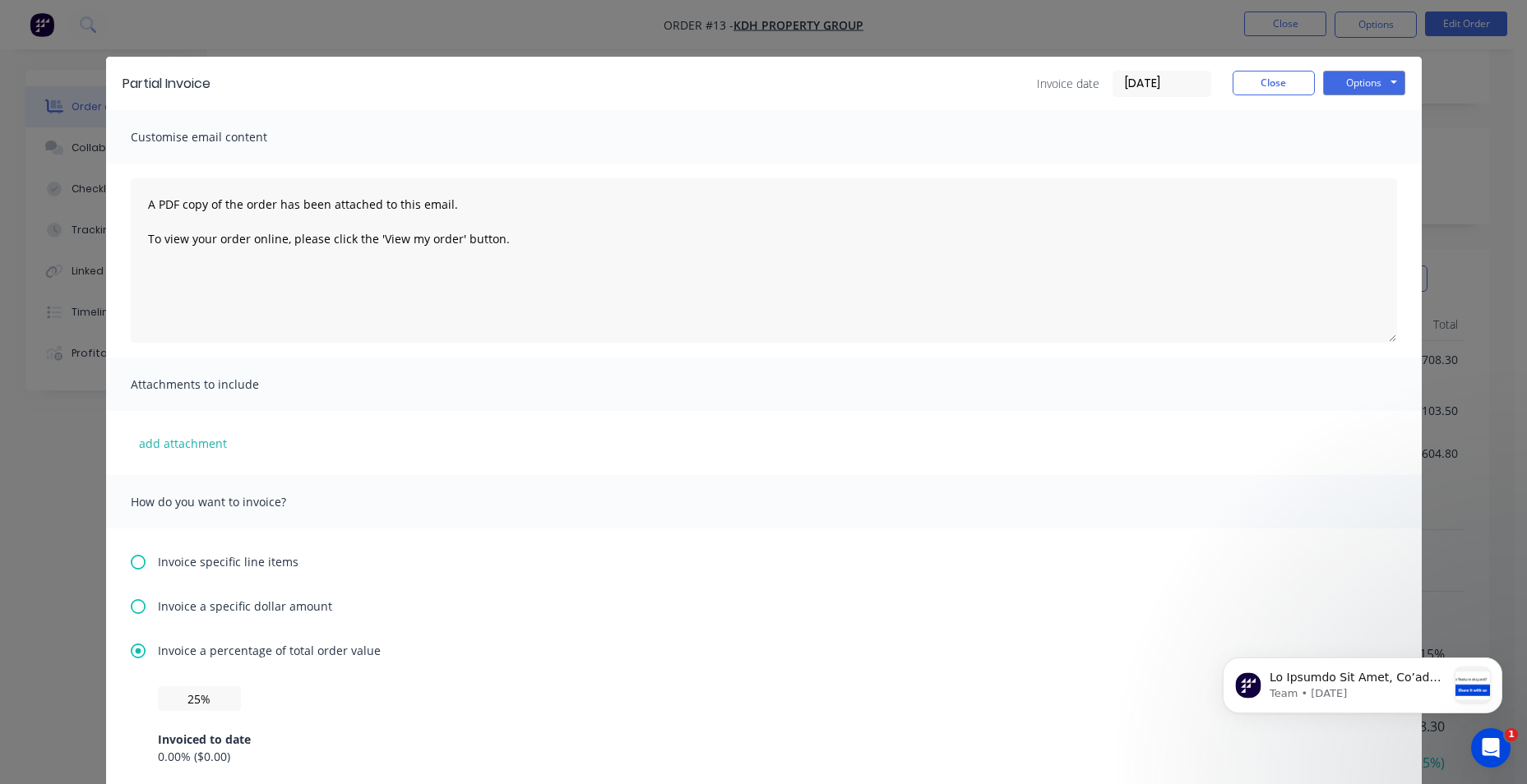
scroll to position [0, 0]
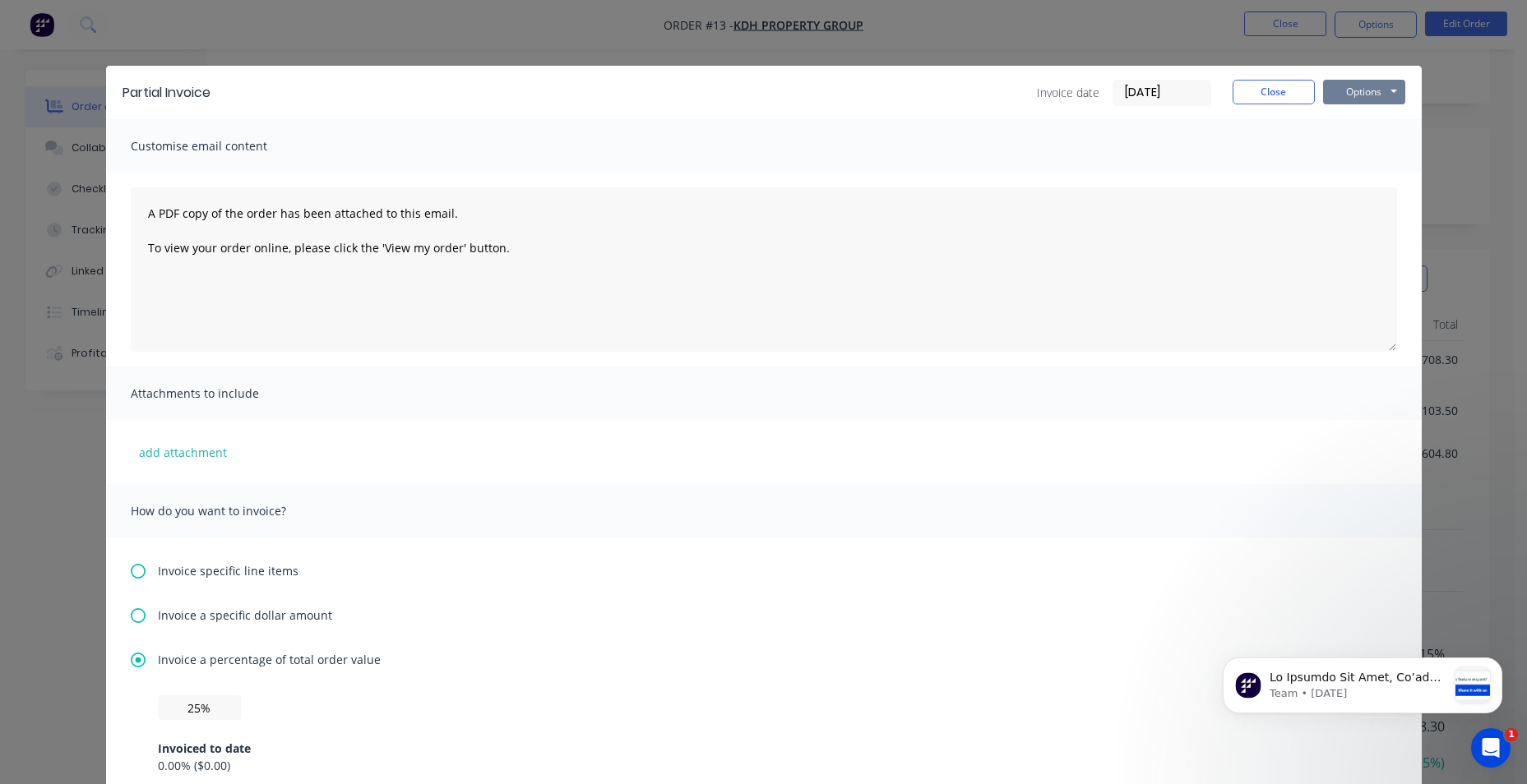
click at [1387, 89] on button "Options" at bounding box center [1364, 92] width 82 height 24
click at [1385, 95] on button "Options" at bounding box center [1364, 92] width 82 height 24
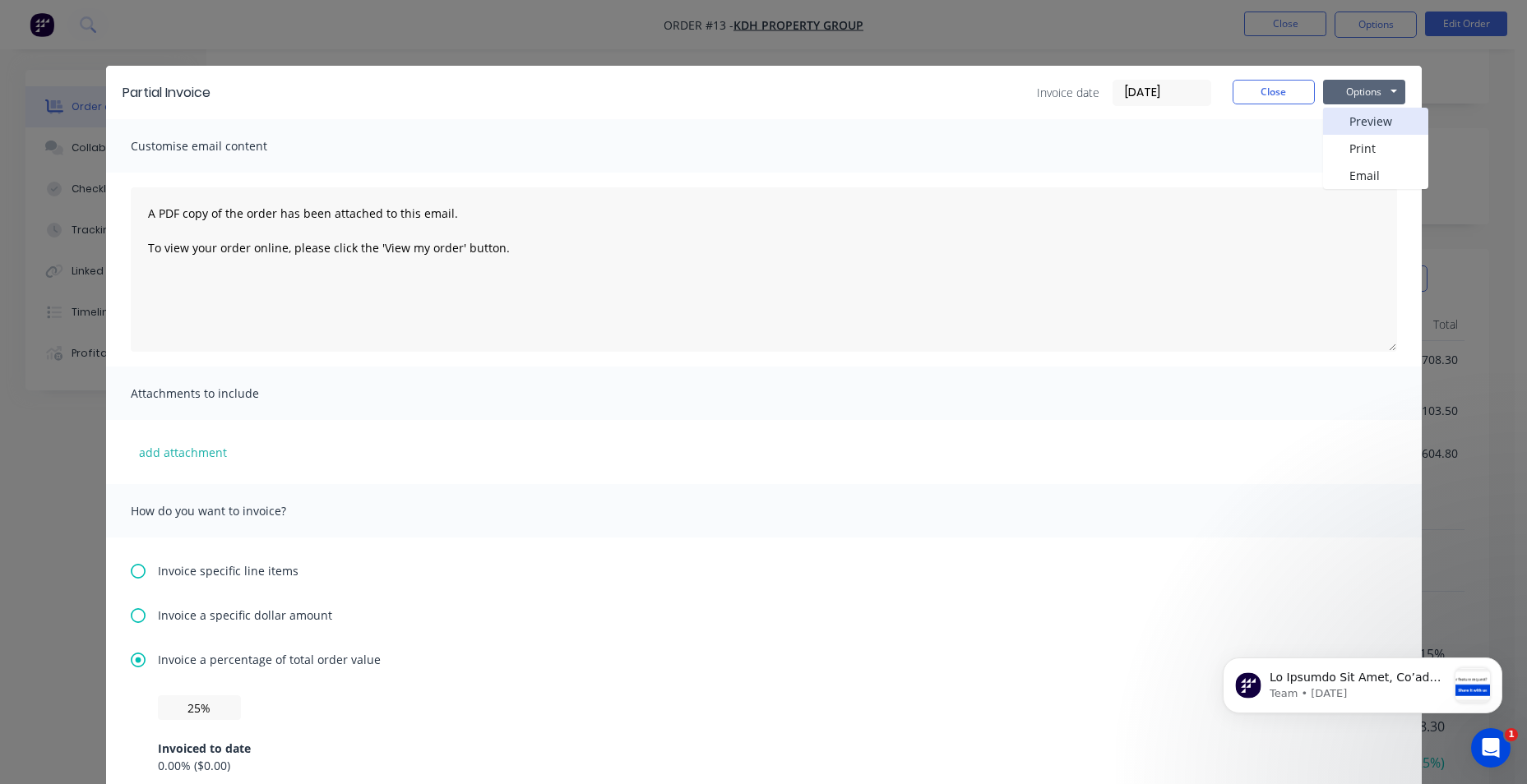
click at [1374, 118] on button "Preview" at bounding box center [1375, 120] width 105 height 27
click at [1277, 100] on button "Close" at bounding box center [1273, 92] width 82 height 24
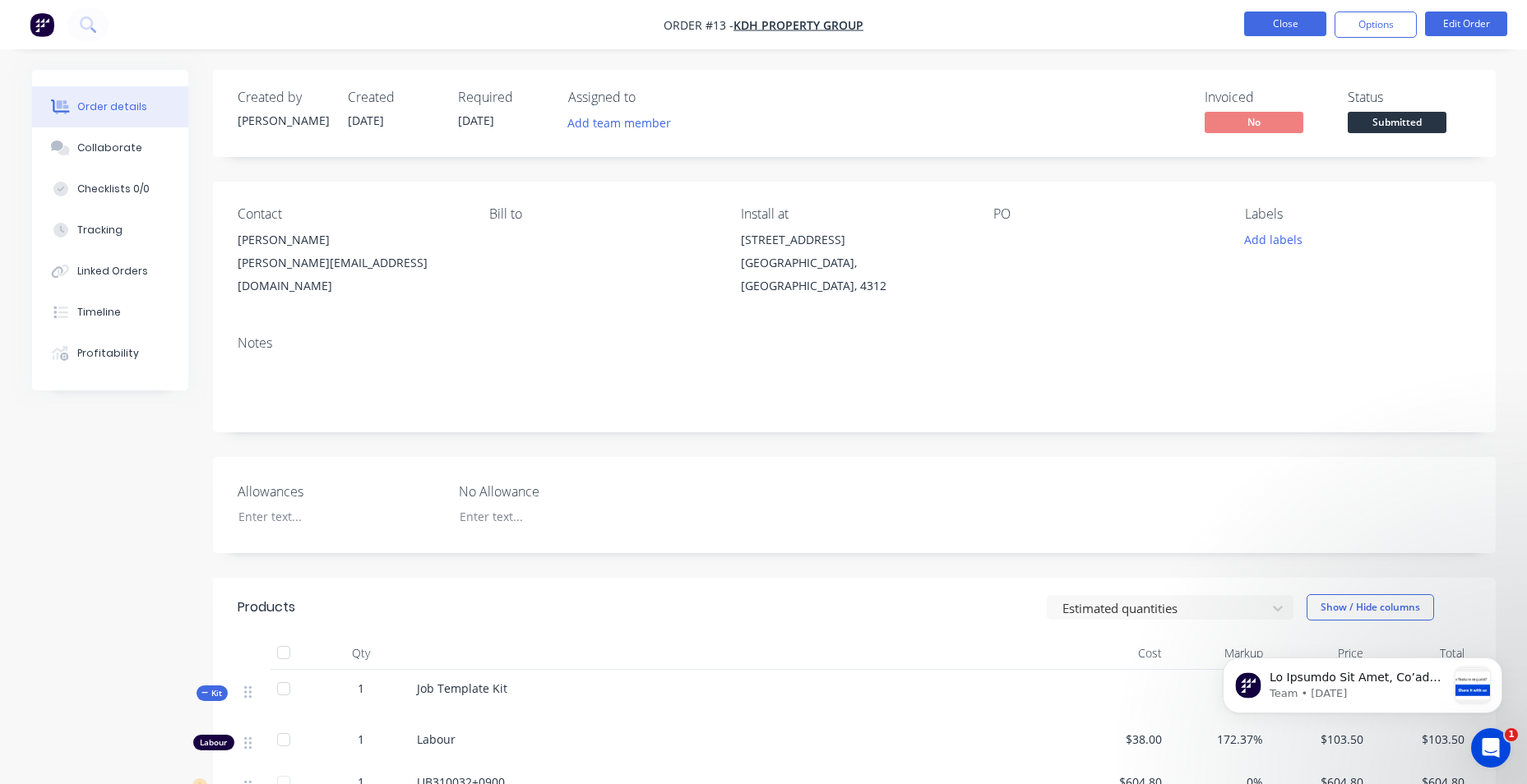
click at [1314, 29] on button "Close" at bounding box center [1285, 23] width 82 height 24
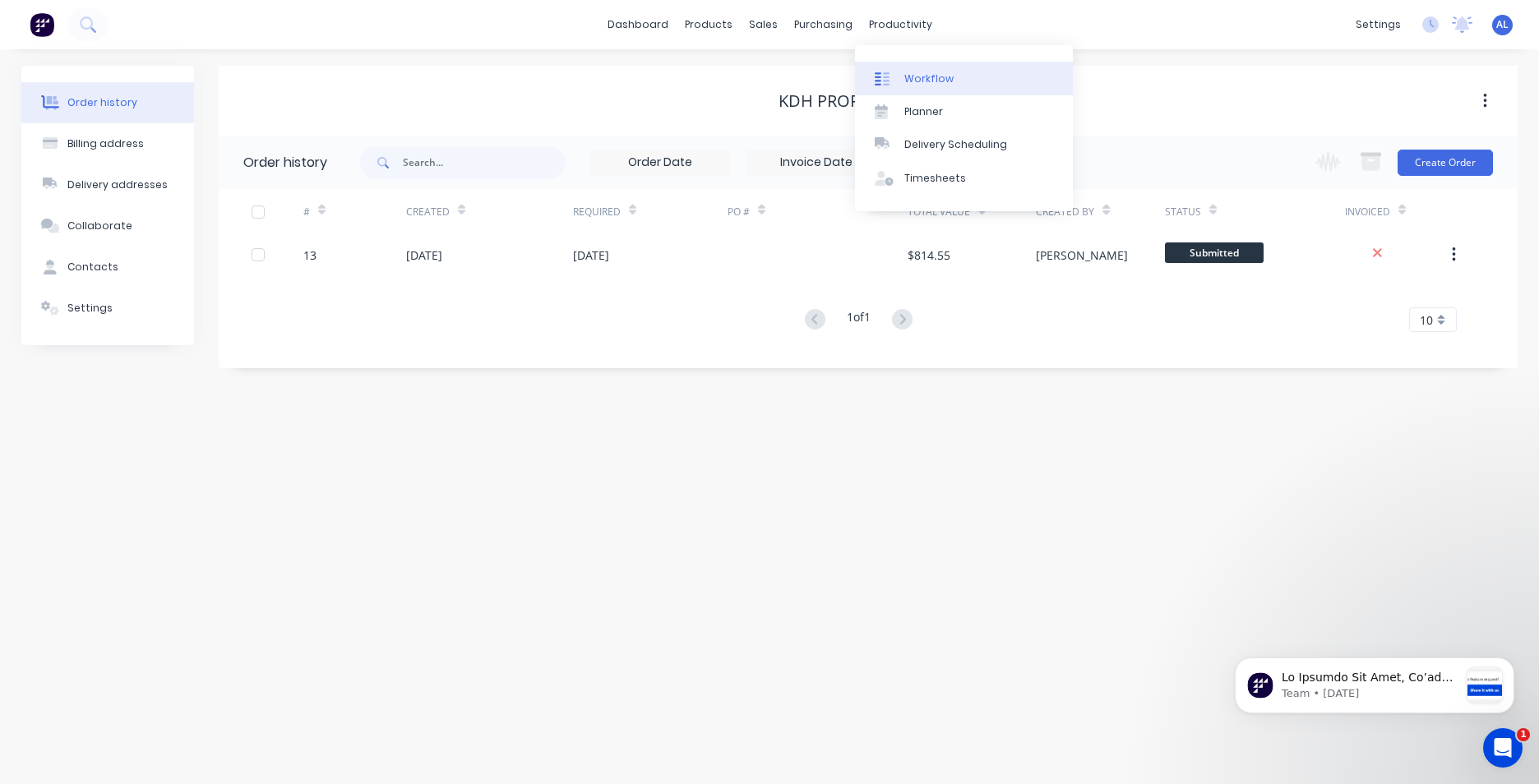
click at [912, 83] on div "Workflow" at bounding box center [929, 79] width 49 height 15
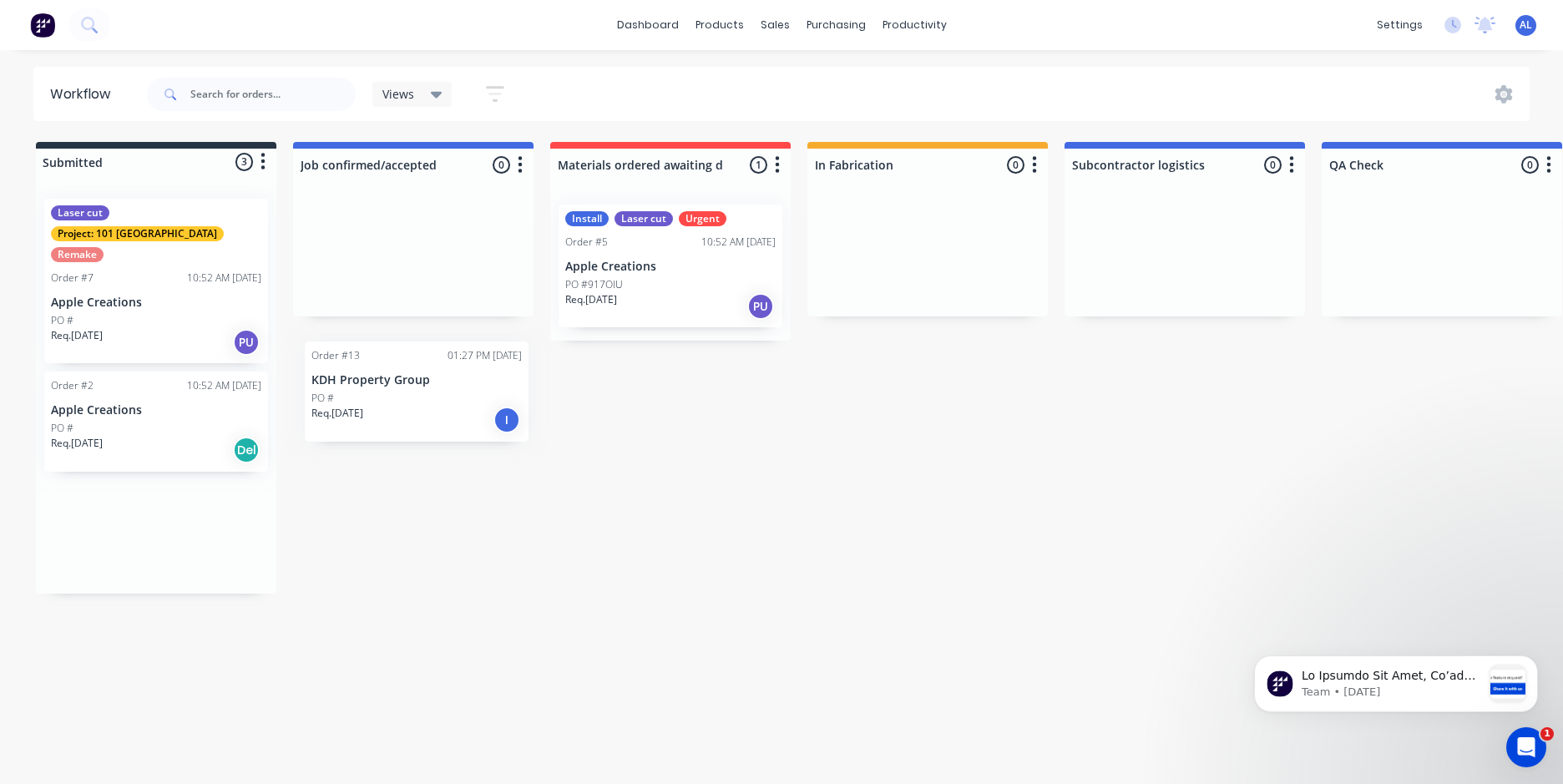
drag, startPoint x: 139, startPoint y: 502, endPoint x: 412, endPoint y: 366, distance: 305.0
drag, startPoint x: 186, startPoint y: 501, endPoint x: 465, endPoint y: 206, distance: 406.0
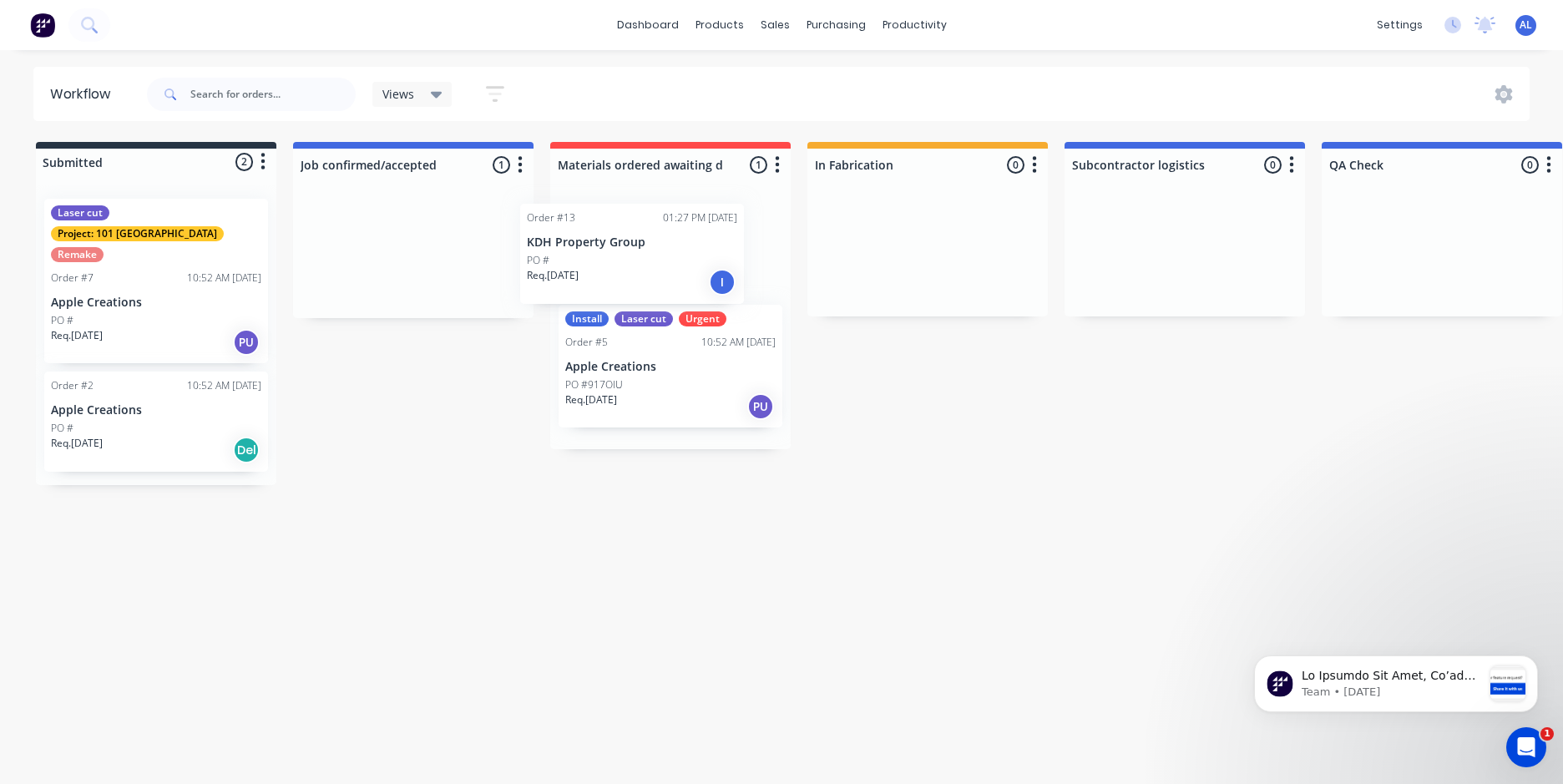
drag, startPoint x: 349, startPoint y: 260, endPoint x: 589, endPoint y: 257, distance: 240.0
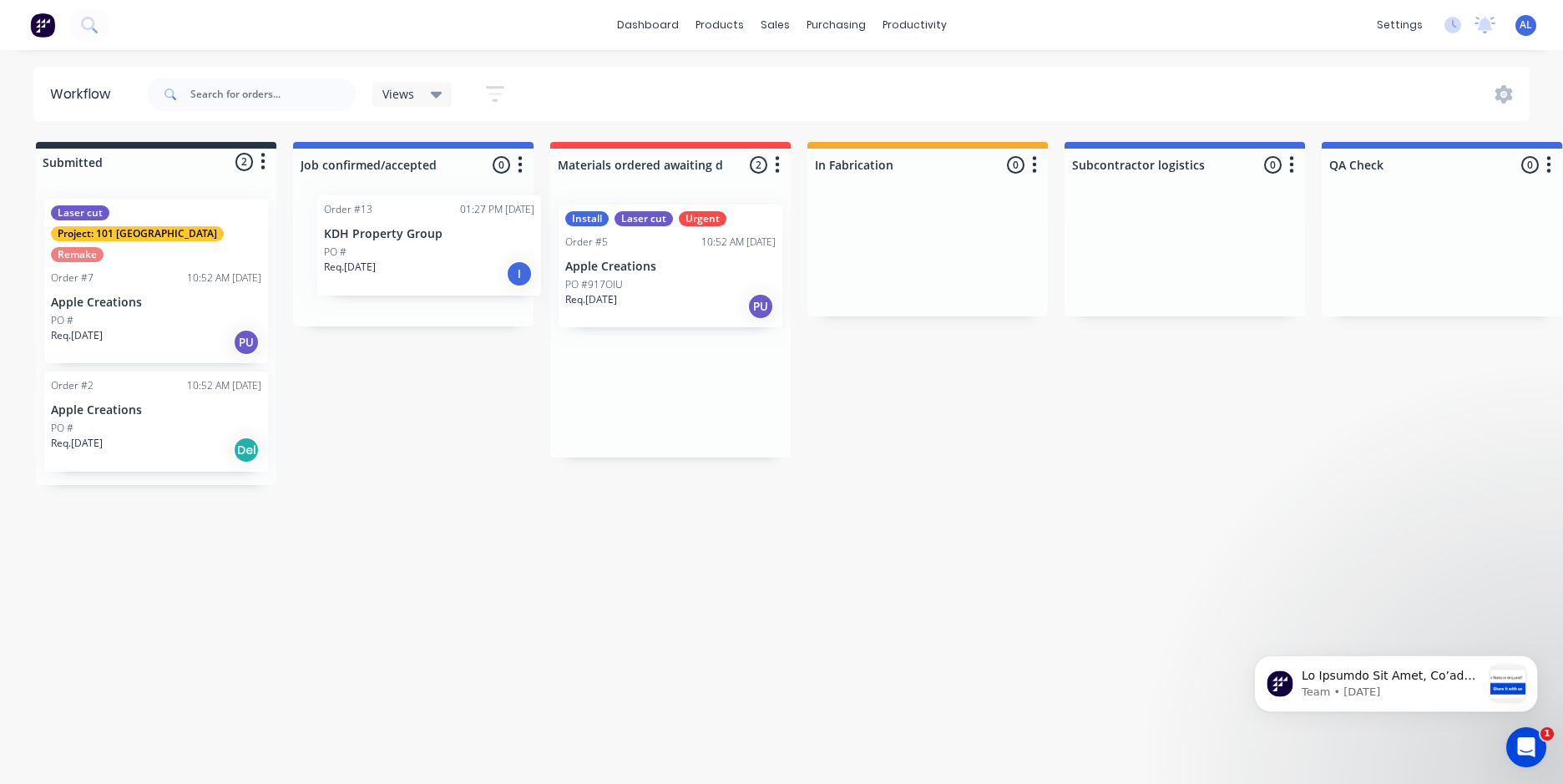
drag, startPoint x: 622, startPoint y: 233, endPoint x: 367, endPoint y: 223, distance: 255.2
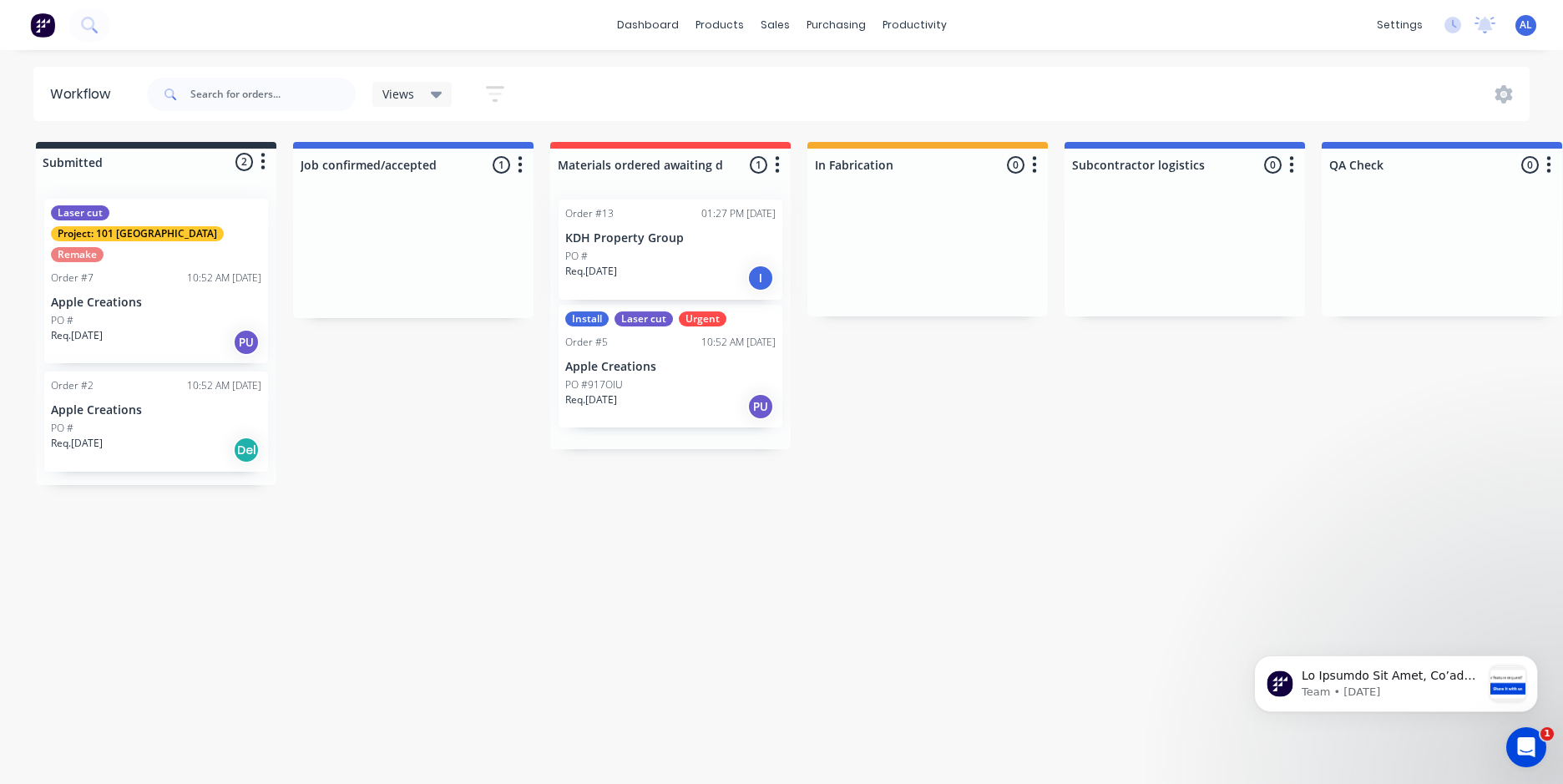
drag, startPoint x: 414, startPoint y: 238, endPoint x: 676, endPoint y: 235, distance: 262.0
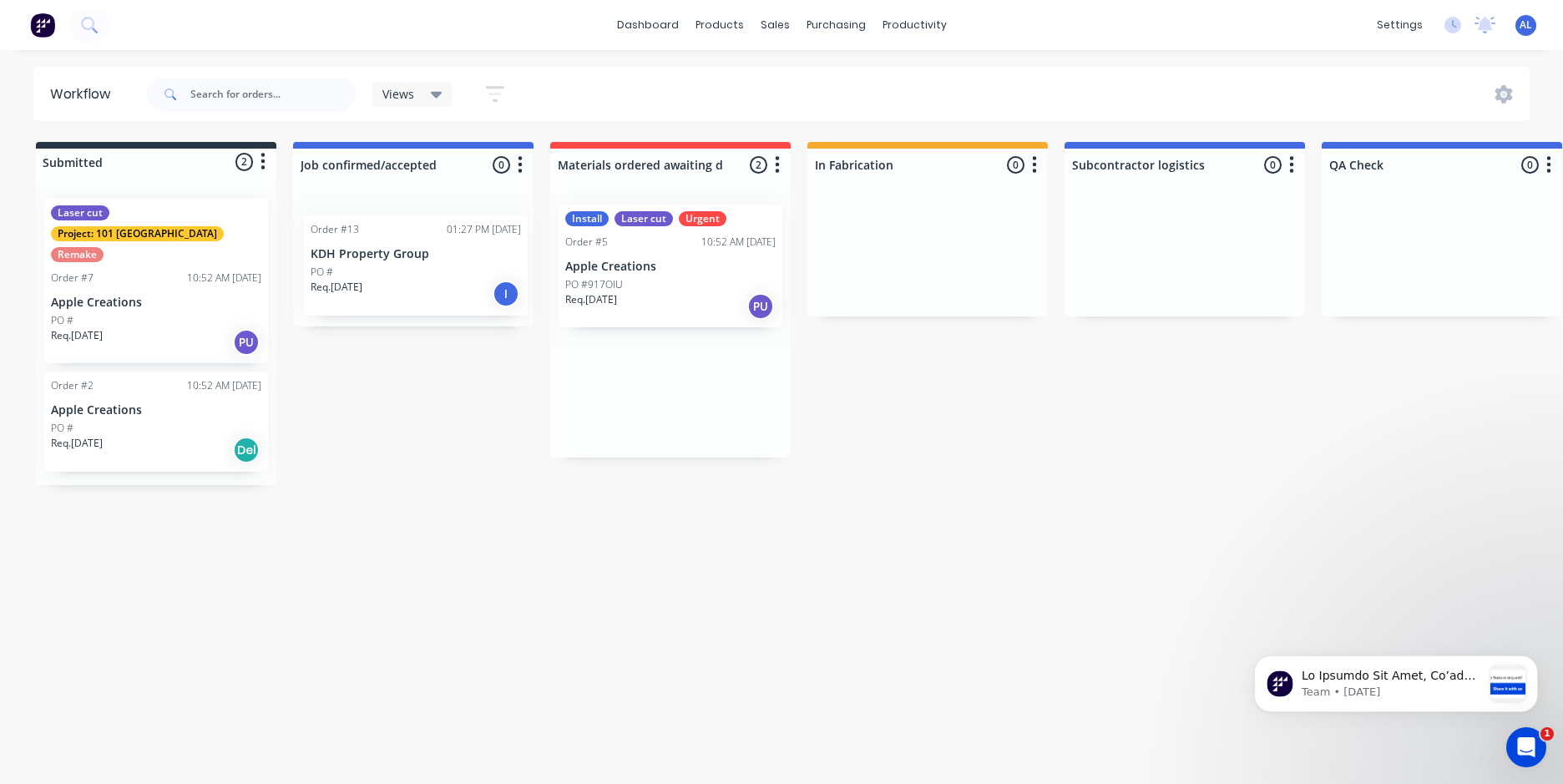
drag, startPoint x: 661, startPoint y: 231, endPoint x: 387, endPoint y: 246, distance: 274.4
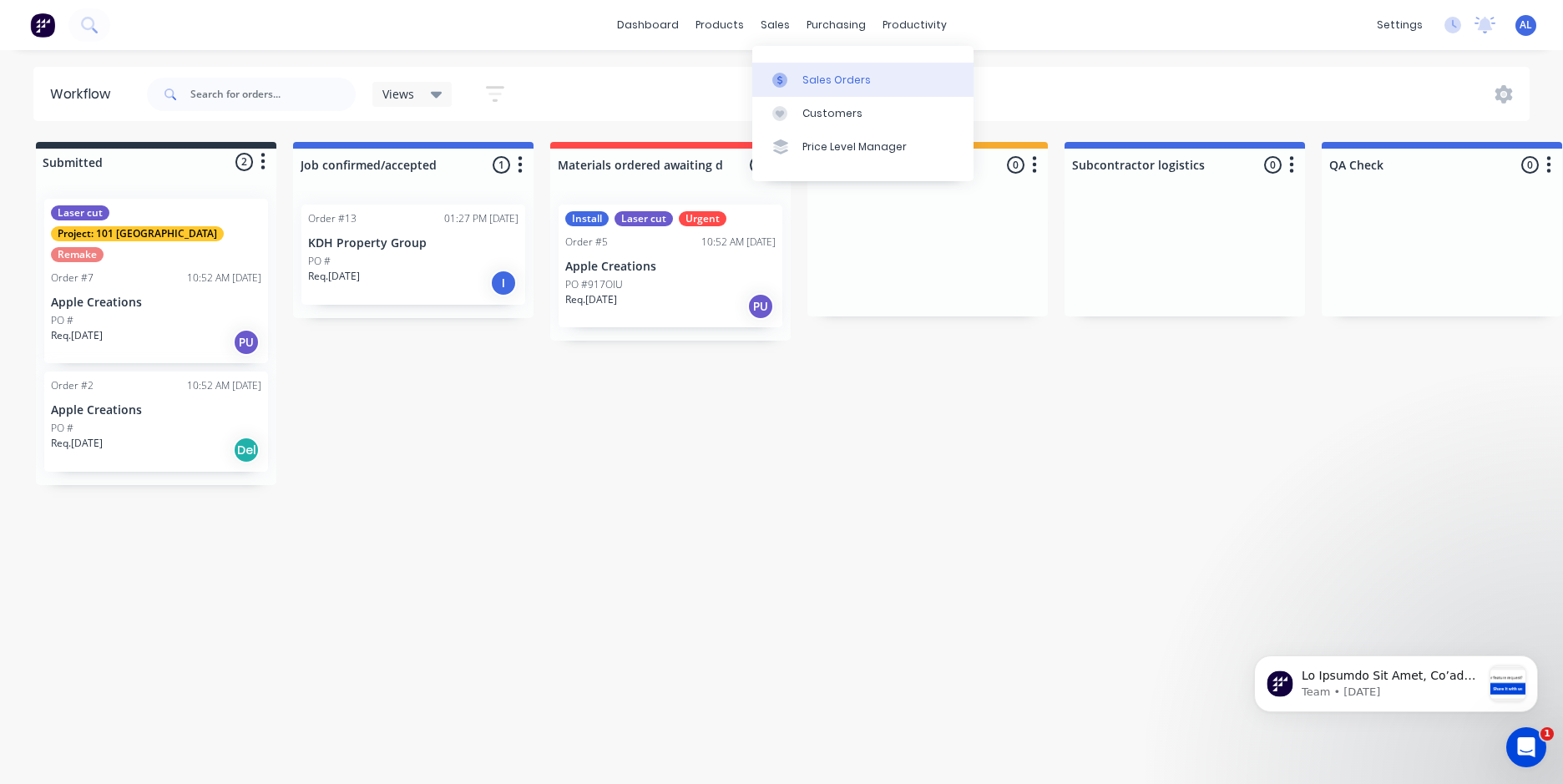
click at [813, 75] on div "Sales Orders" at bounding box center [837, 80] width 69 height 15
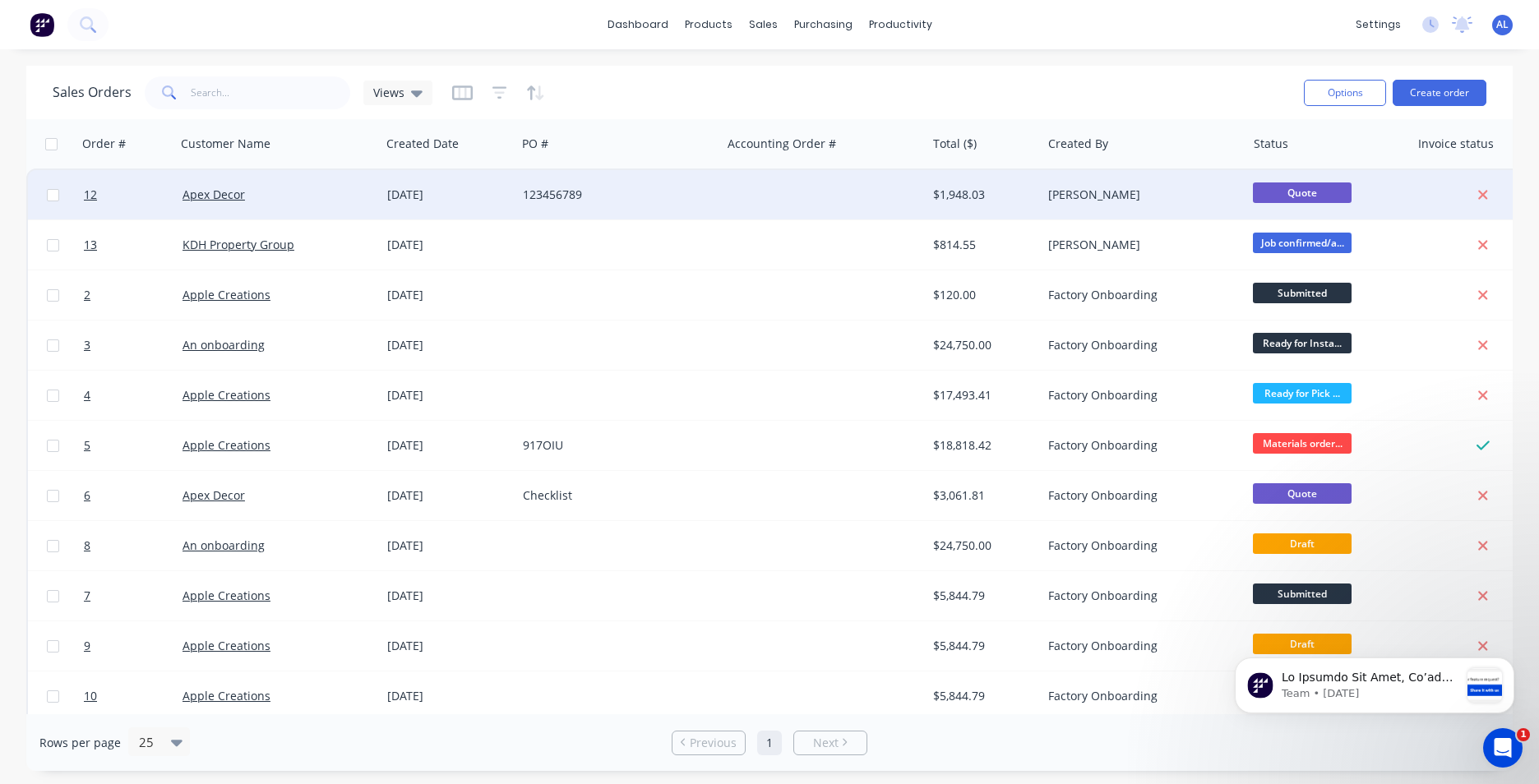
click at [52, 195] on input "checkbox" at bounding box center [53, 195] width 12 height 12
checkbox input "true"
click at [90, 198] on span "12" at bounding box center [90, 194] width 13 height 16
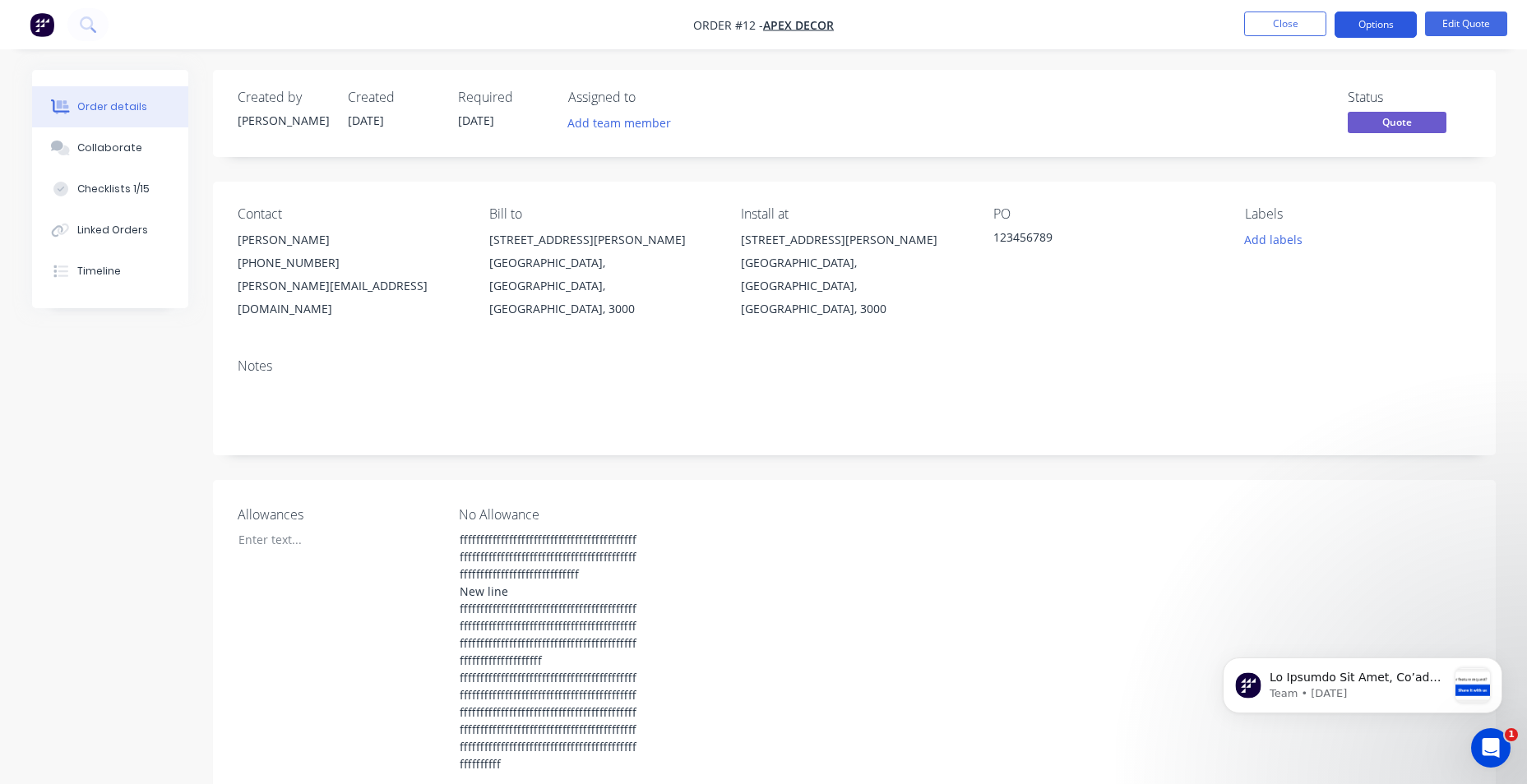
click at [1387, 26] on button "Options" at bounding box center [1375, 24] width 82 height 26
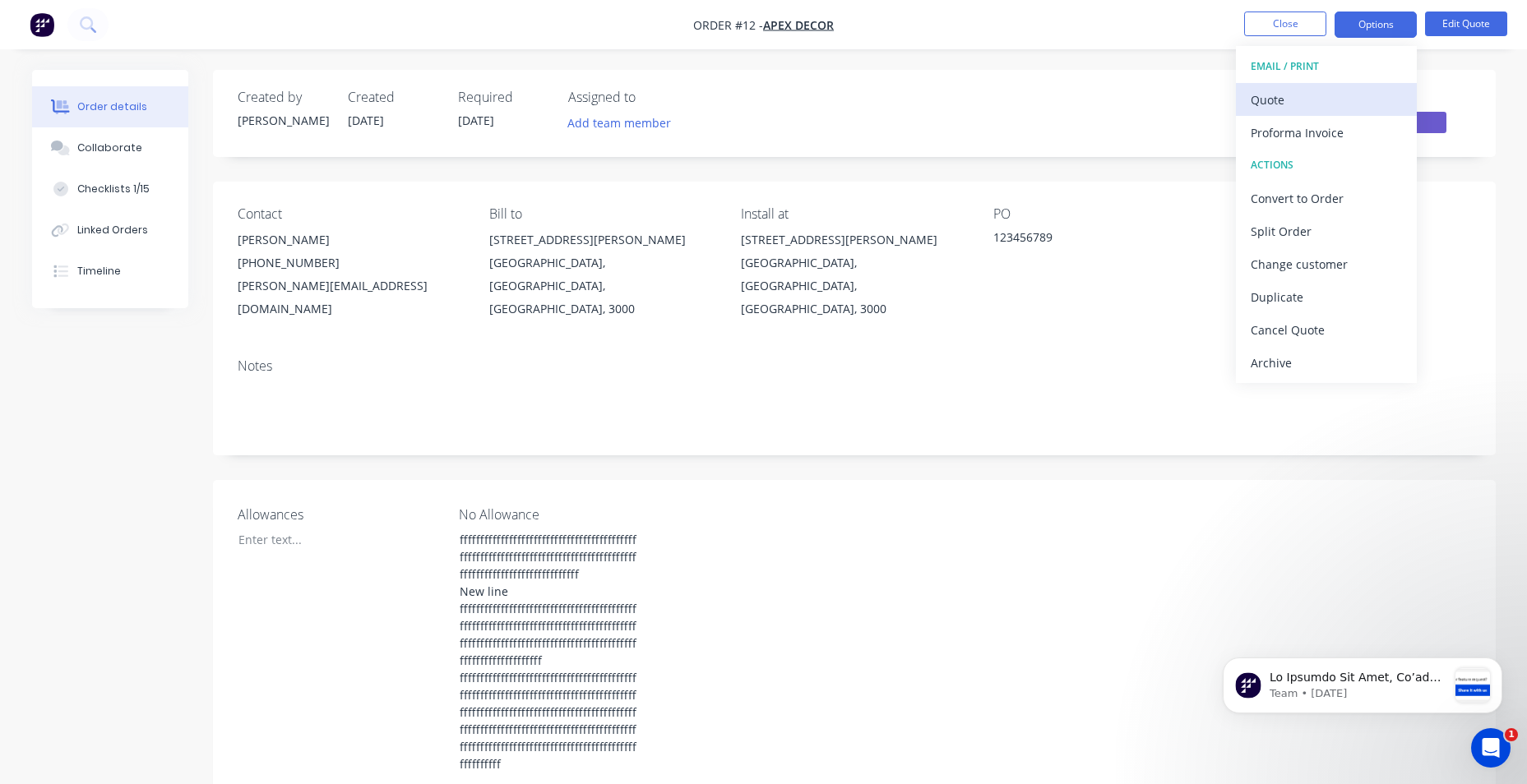
click at [1340, 107] on div "Quote" at bounding box center [1326, 100] width 152 height 24
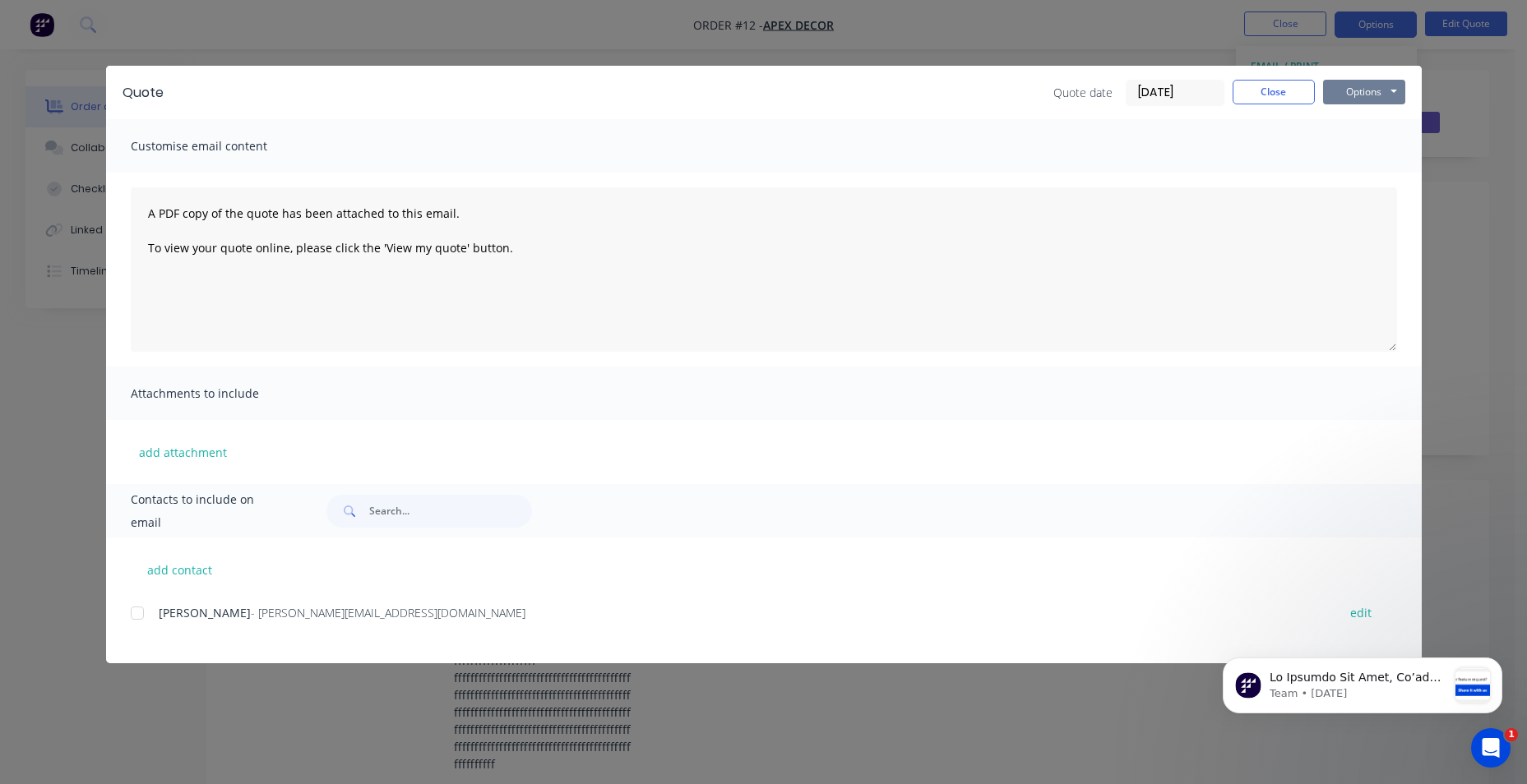
click at [1394, 94] on button "Options" at bounding box center [1364, 92] width 82 height 24
click at [1394, 121] on button "Preview" at bounding box center [1375, 120] width 105 height 27
click at [1257, 91] on button "Close" at bounding box center [1273, 92] width 82 height 24
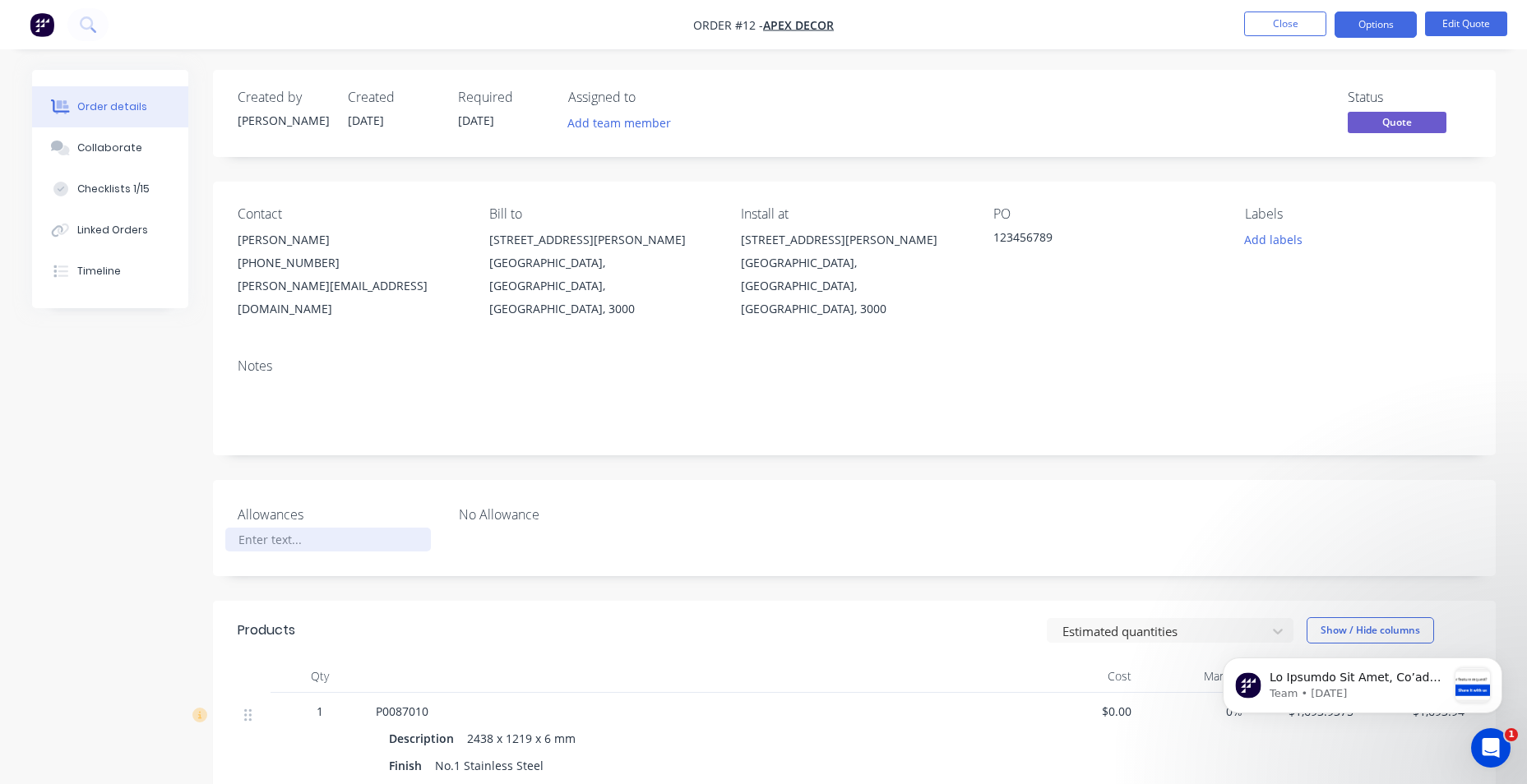
click at [248, 528] on div at bounding box center [328, 540] width 205 height 24
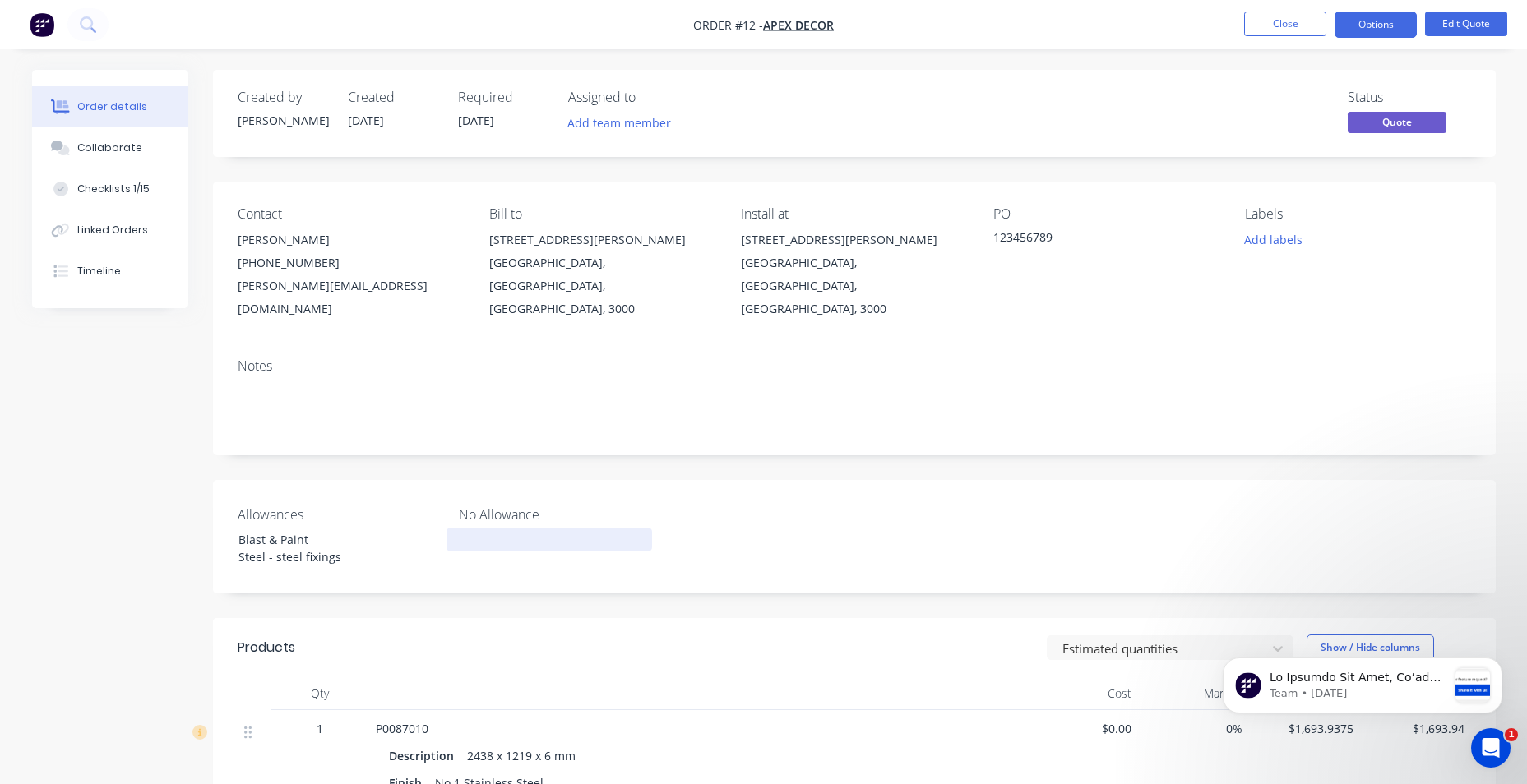
click at [540, 528] on div at bounding box center [549, 540] width 205 height 24
click at [801, 619] on header "Products Estimated quantities Show / Hide columns" at bounding box center [854, 648] width 1283 height 59
click at [1372, 32] on button "Options" at bounding box center [1375, 24] width 82 height 26
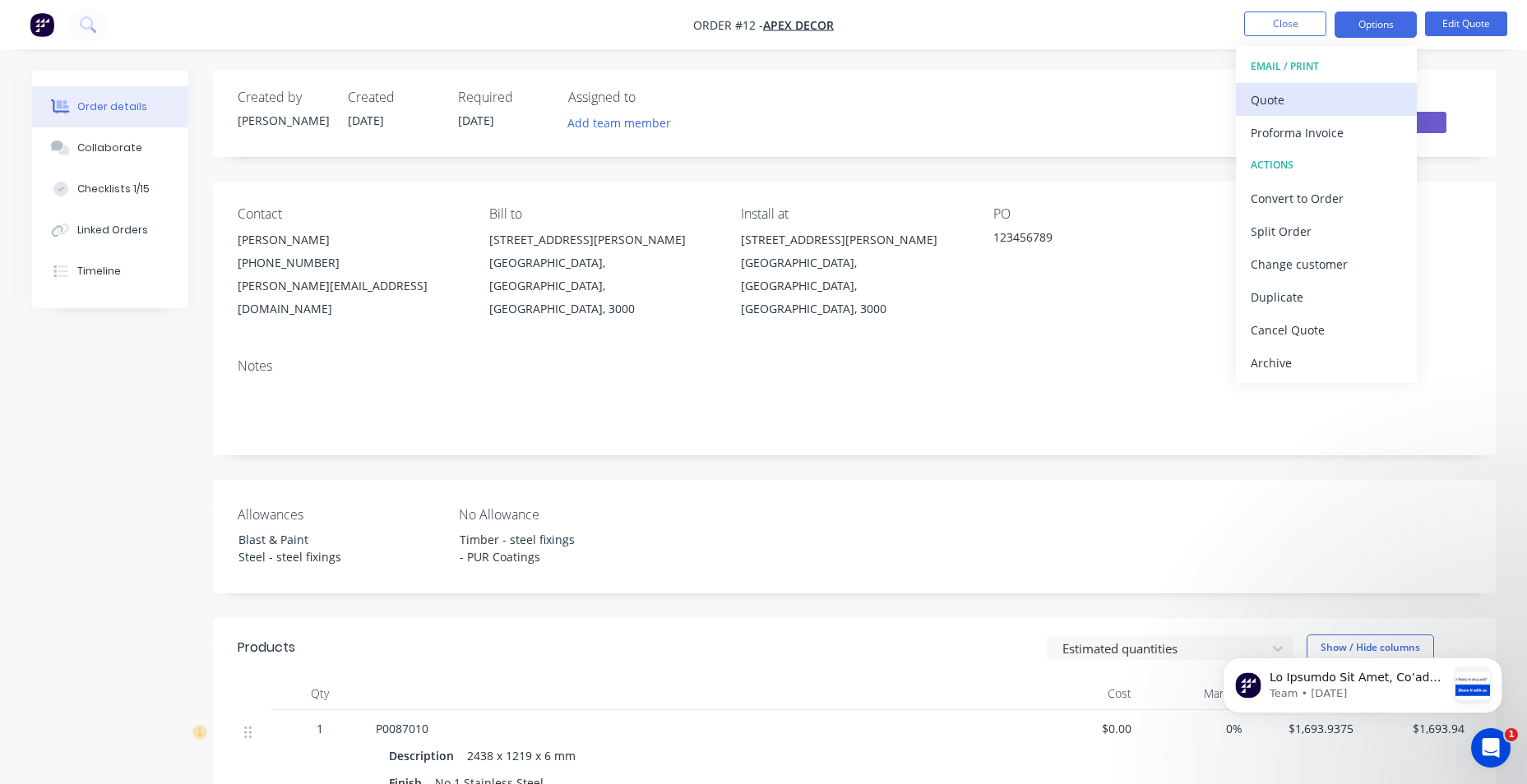
click at [1329, 106] on div "Quote" at bounding box center [1326, 100] width 152 height 24
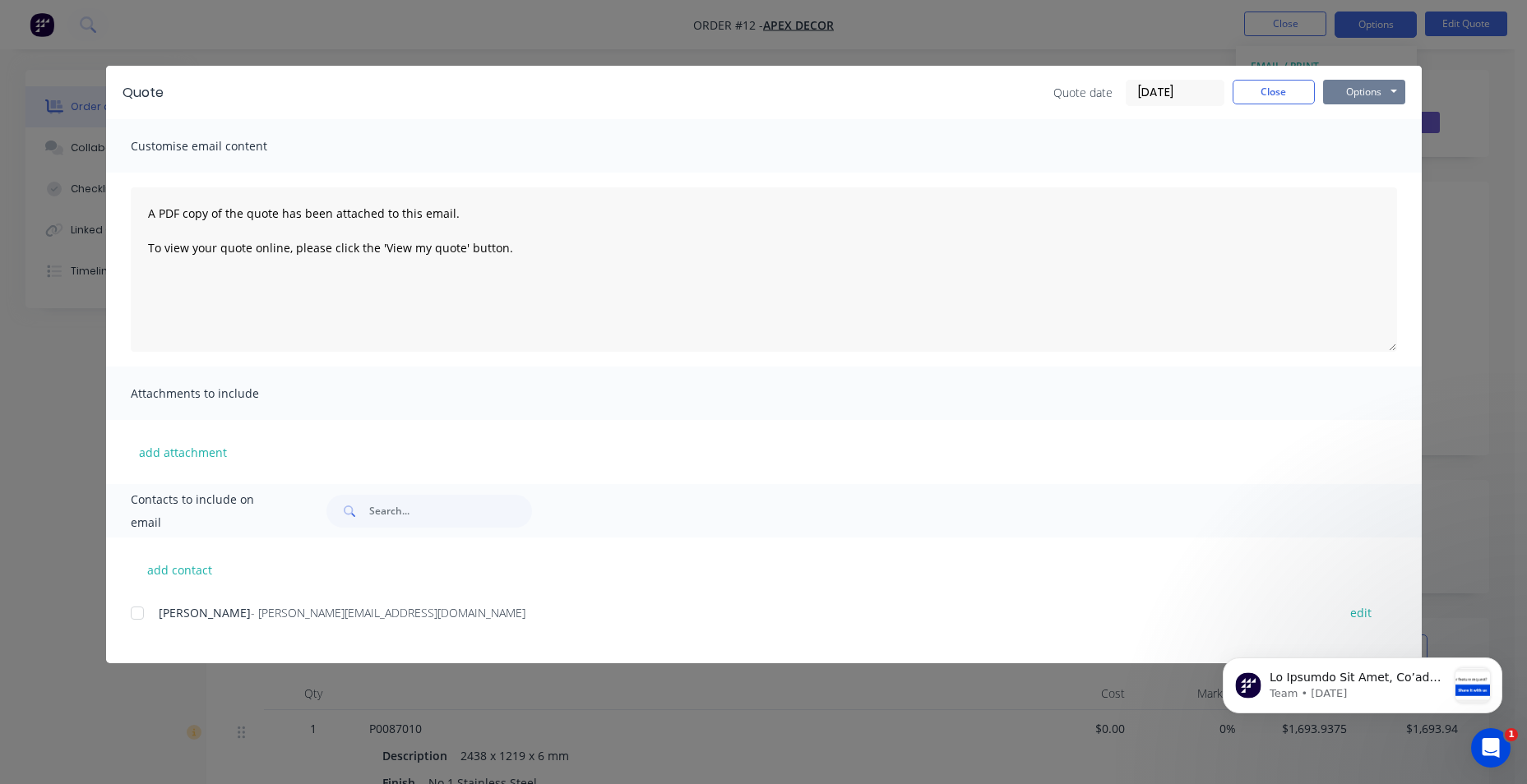
click at [1398, 88] on button "Options" at bounding box center [1364, 92] width 82 height 24
click at [1369, 120] on button "Preview" at bounding box center [1375, 120] width 105 height 27
click at [1276, 99] on button "Close" at bounding box center [1273, 92] width 82 height 24
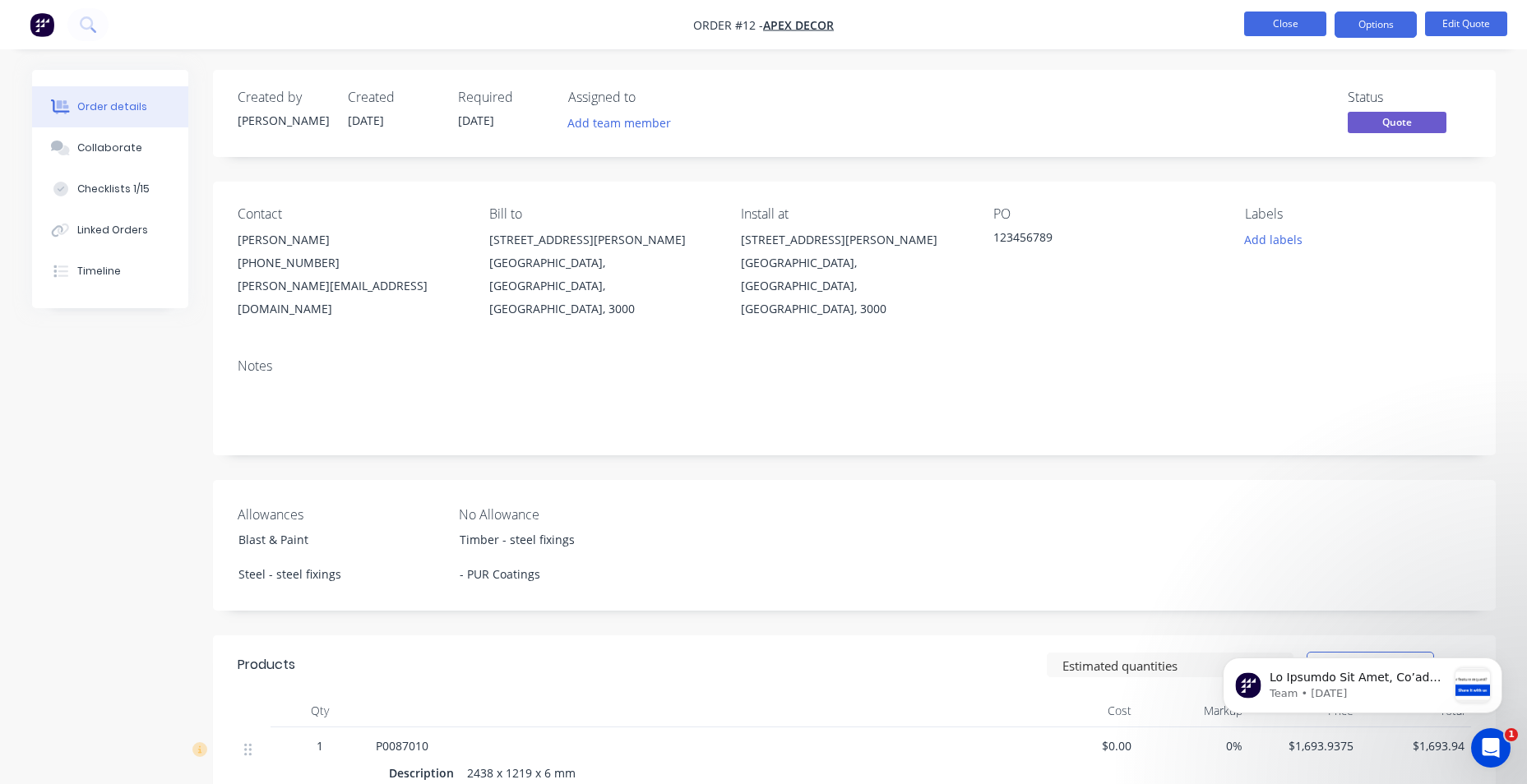
click at [1263, 16] on button "Close" at bounding box center [1285, 23] width 82 height 24
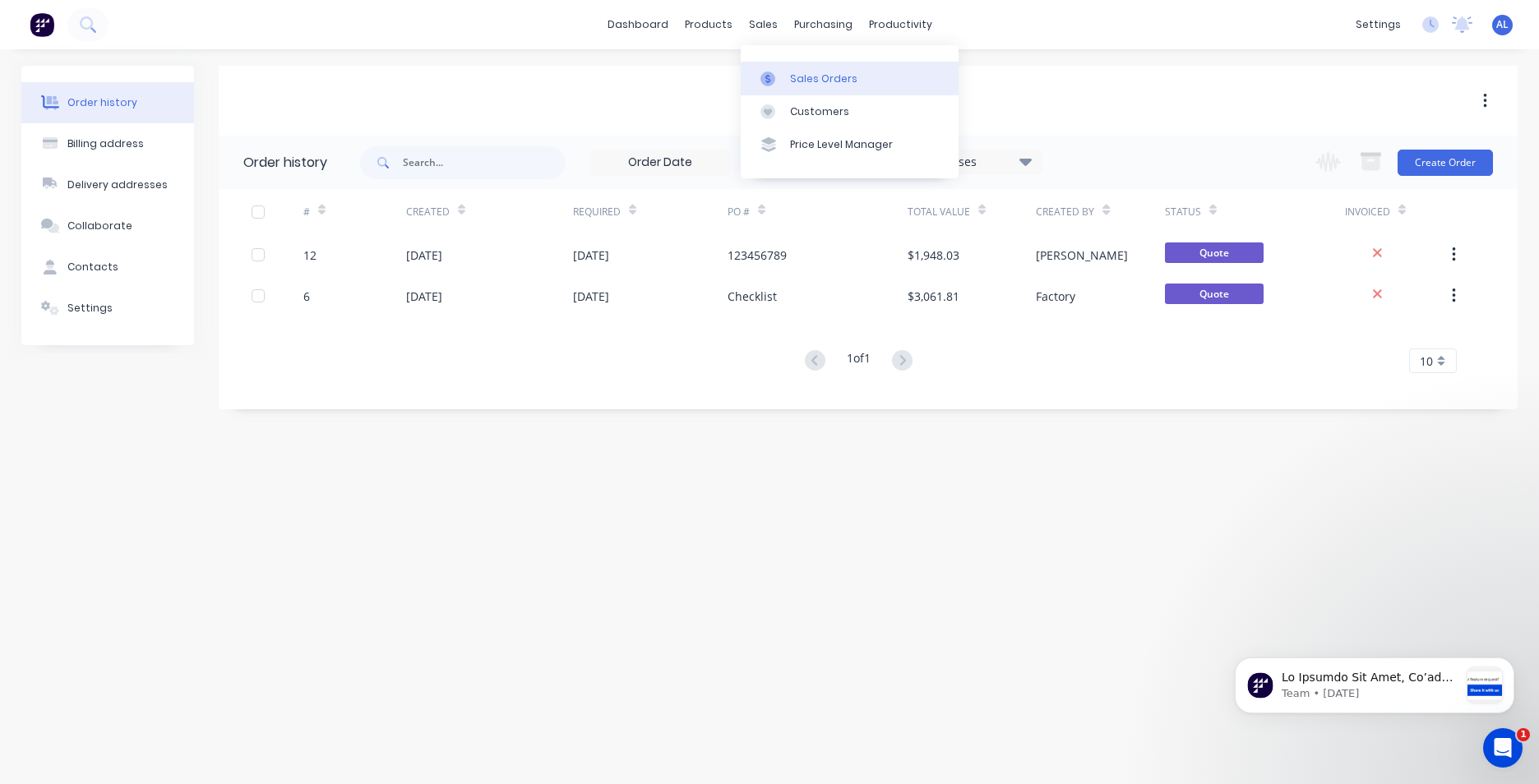
click at [799, 81] on div "Sales Orders" at bounding box center [824, 79] width 68 height 15
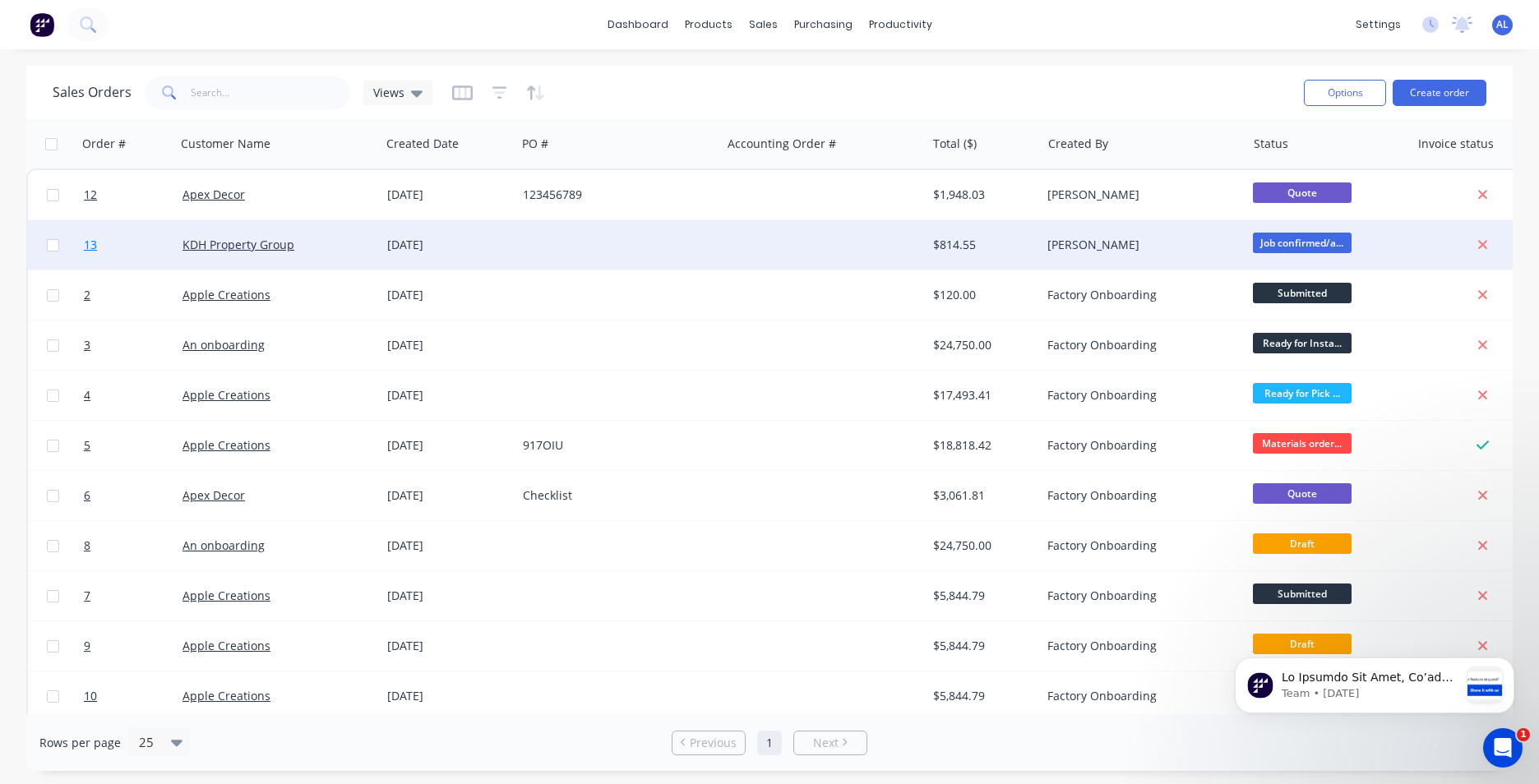
click at [90, 247] on span "13" at bounding box center [90, 244] width 13 height 16
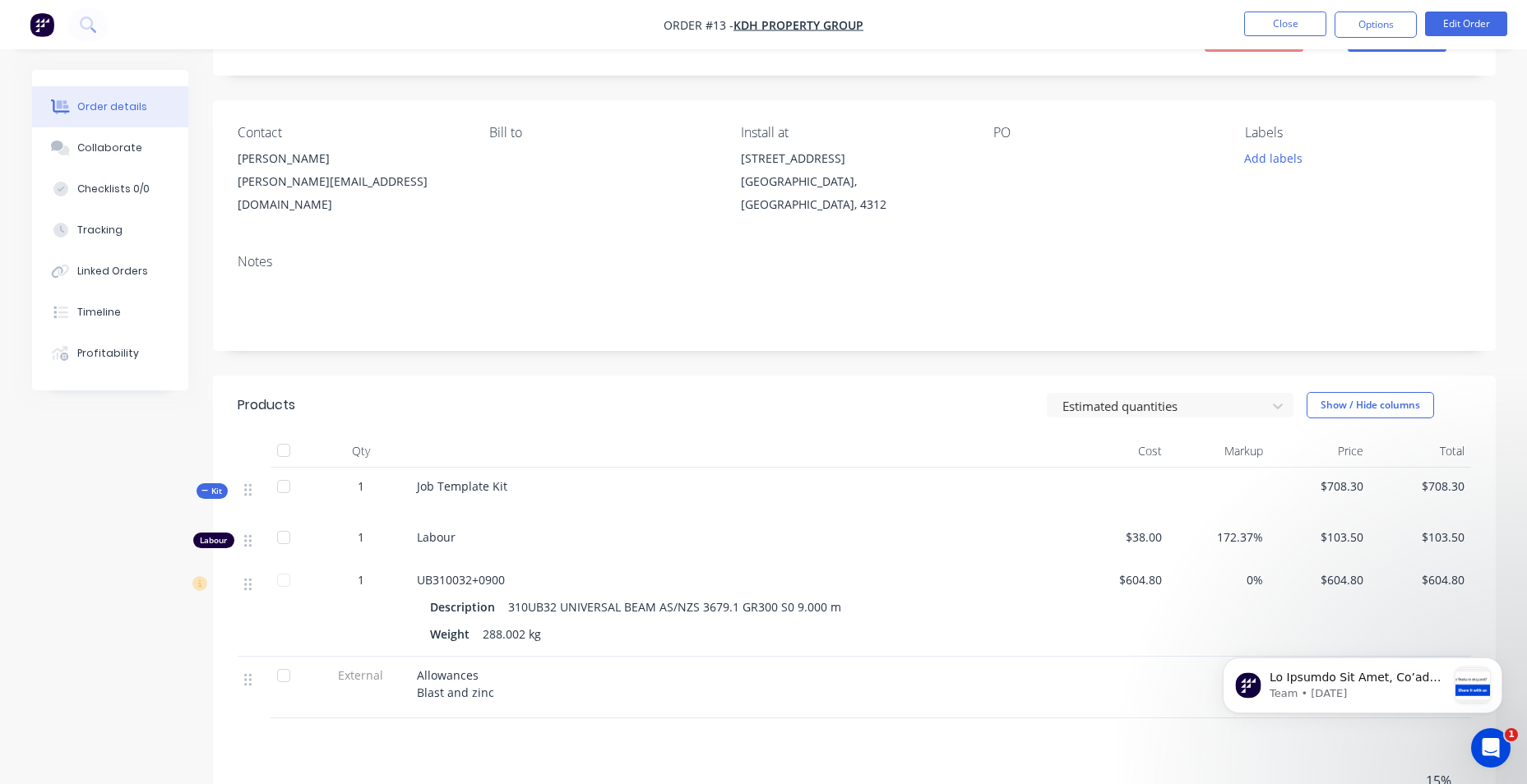
scroll to position [82, 0]
click at [140, 228] on button "Tracking" at bounding box center [110, 230] width 156 height 41
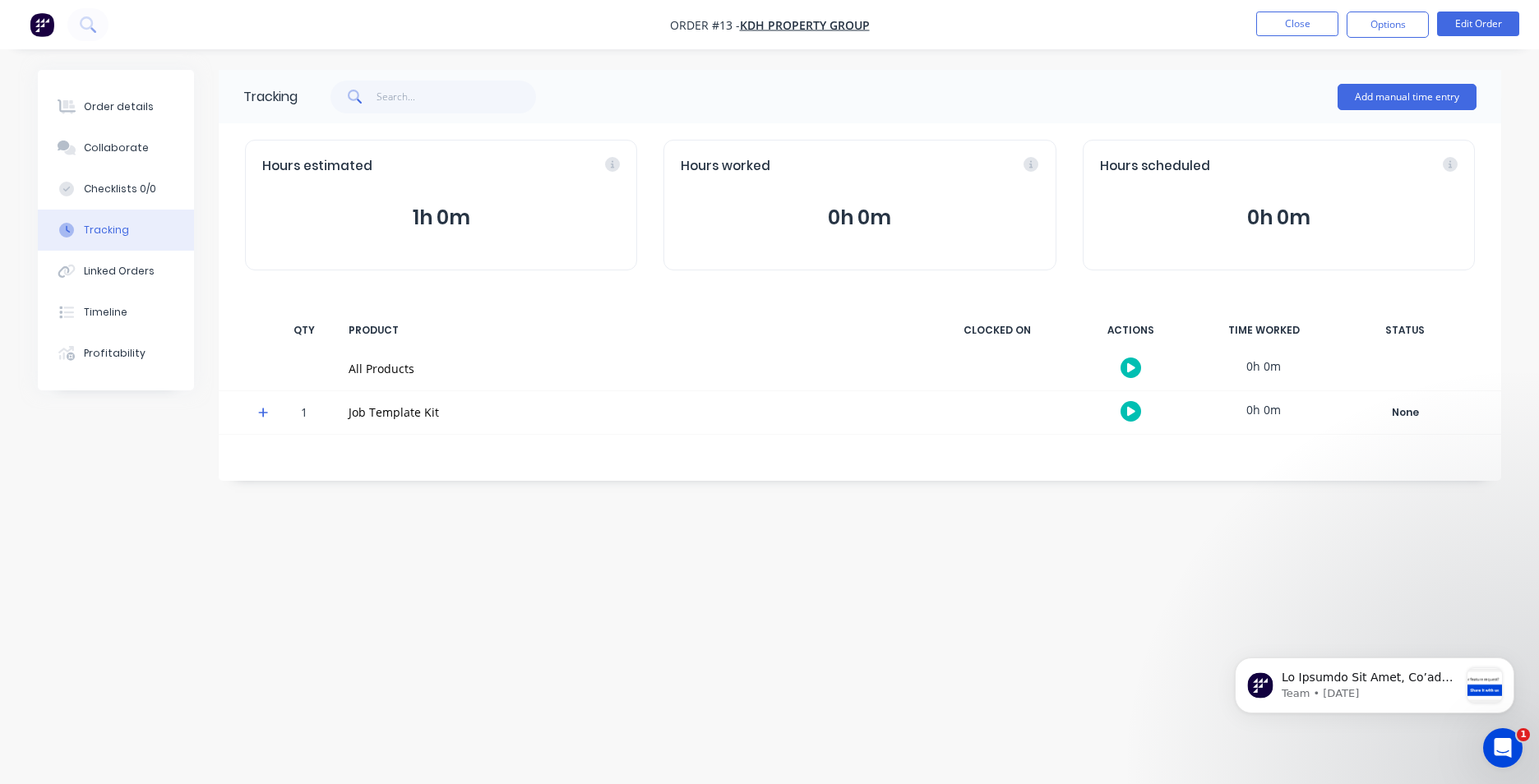
click at [263, 415] on icon at bounding box center [263, 412] width 10 height 11
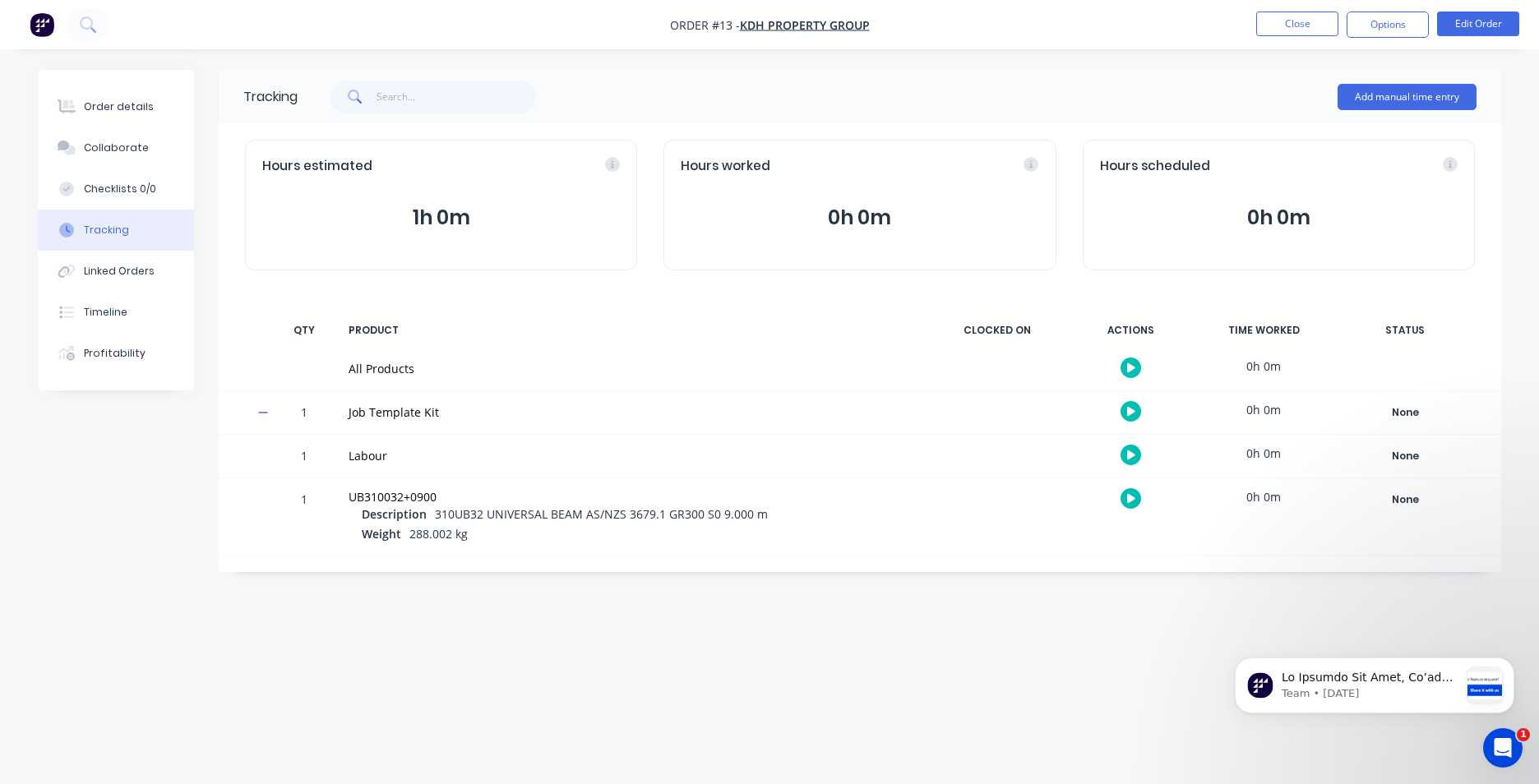
click at [1128, 451] on icon "button" at bounding box center [1131, 455] width 8 height 9
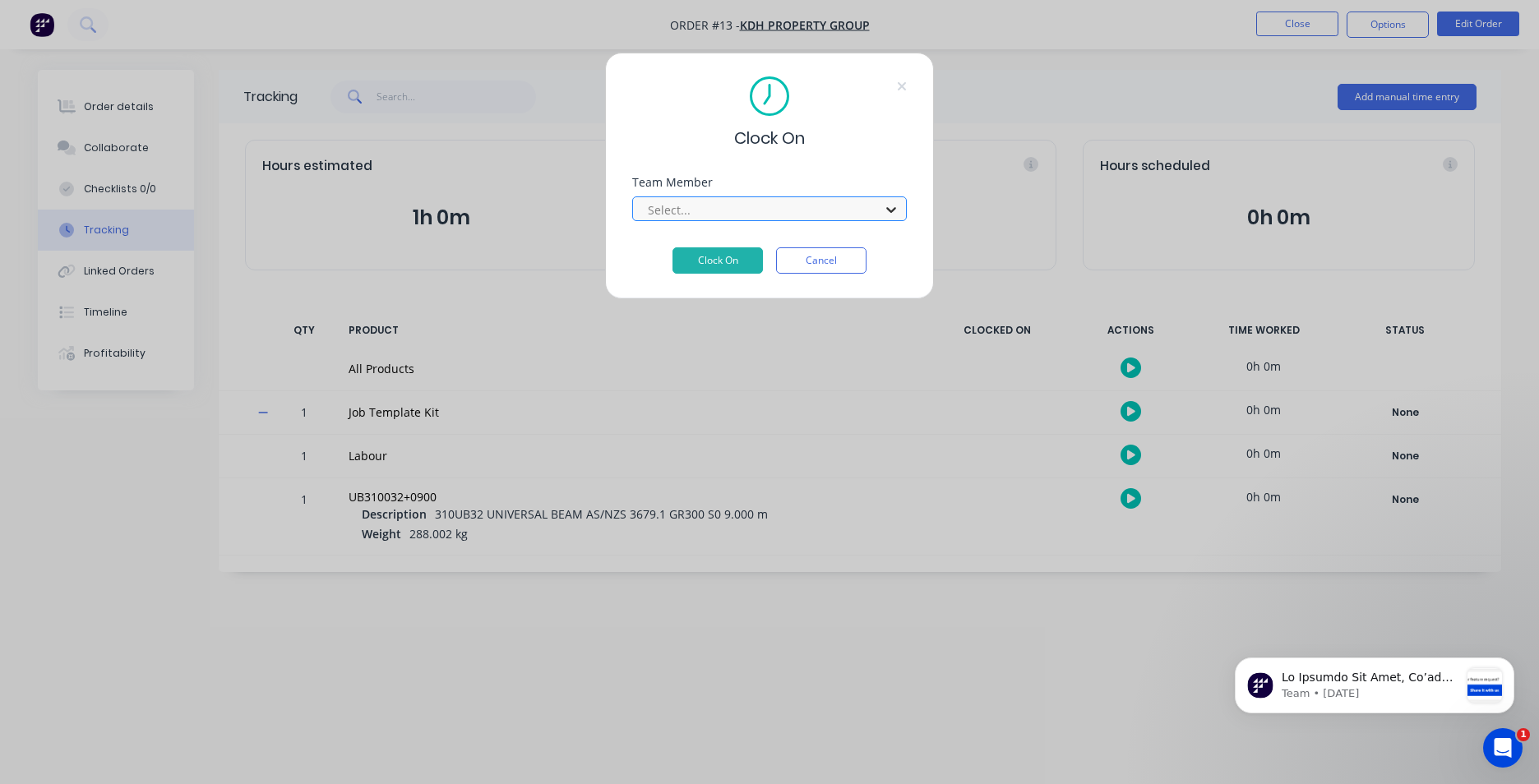
click at [890, 214] on icon at bounding box center [891, 209] width 16 height 16
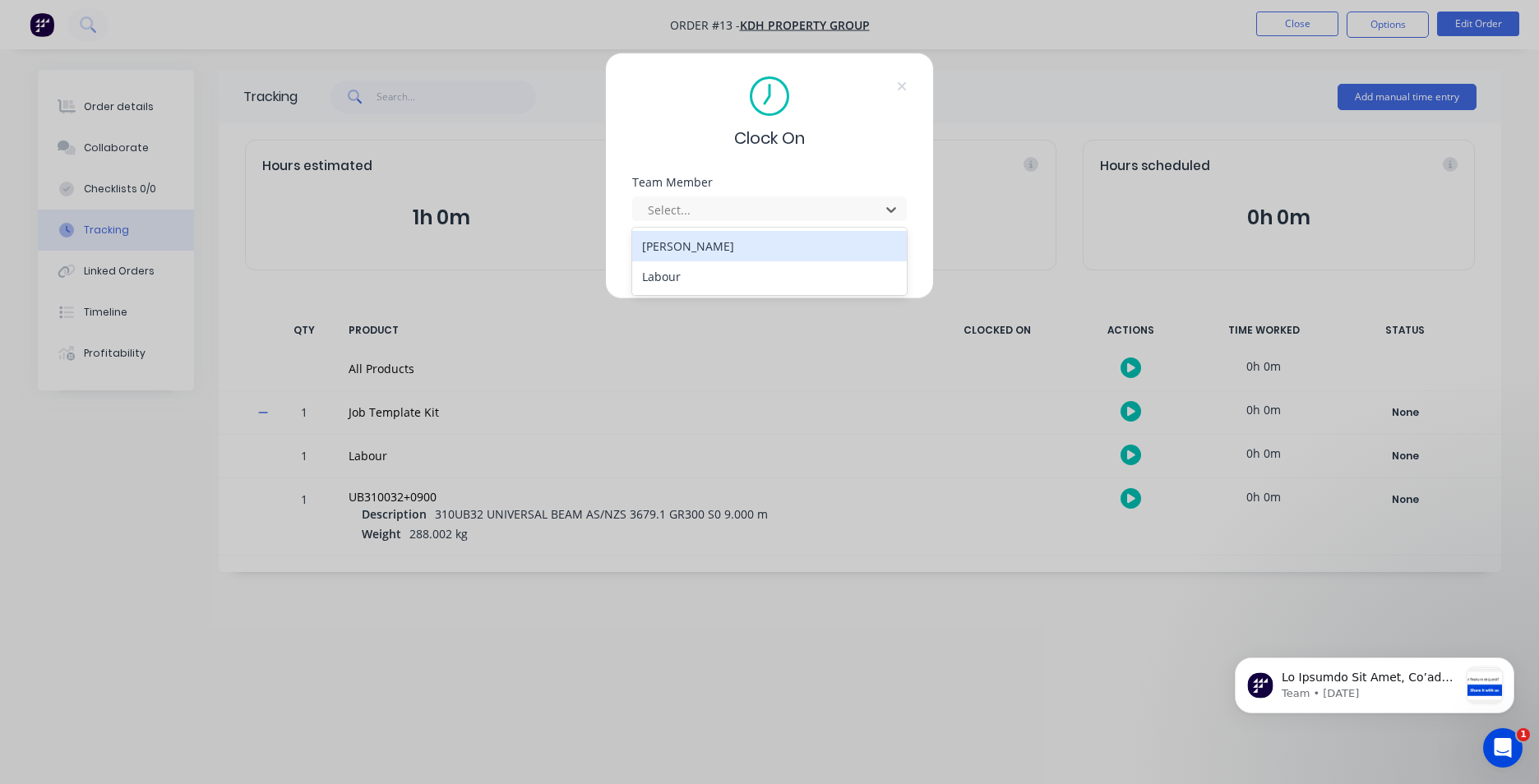
click at [813, 249] on div "[PERSON_NAME]" at bounding box center [770, 246] width 275 height 30
click at [712, 255] on button "Clock On" at bounding box center [718, 261] width 90 height 26
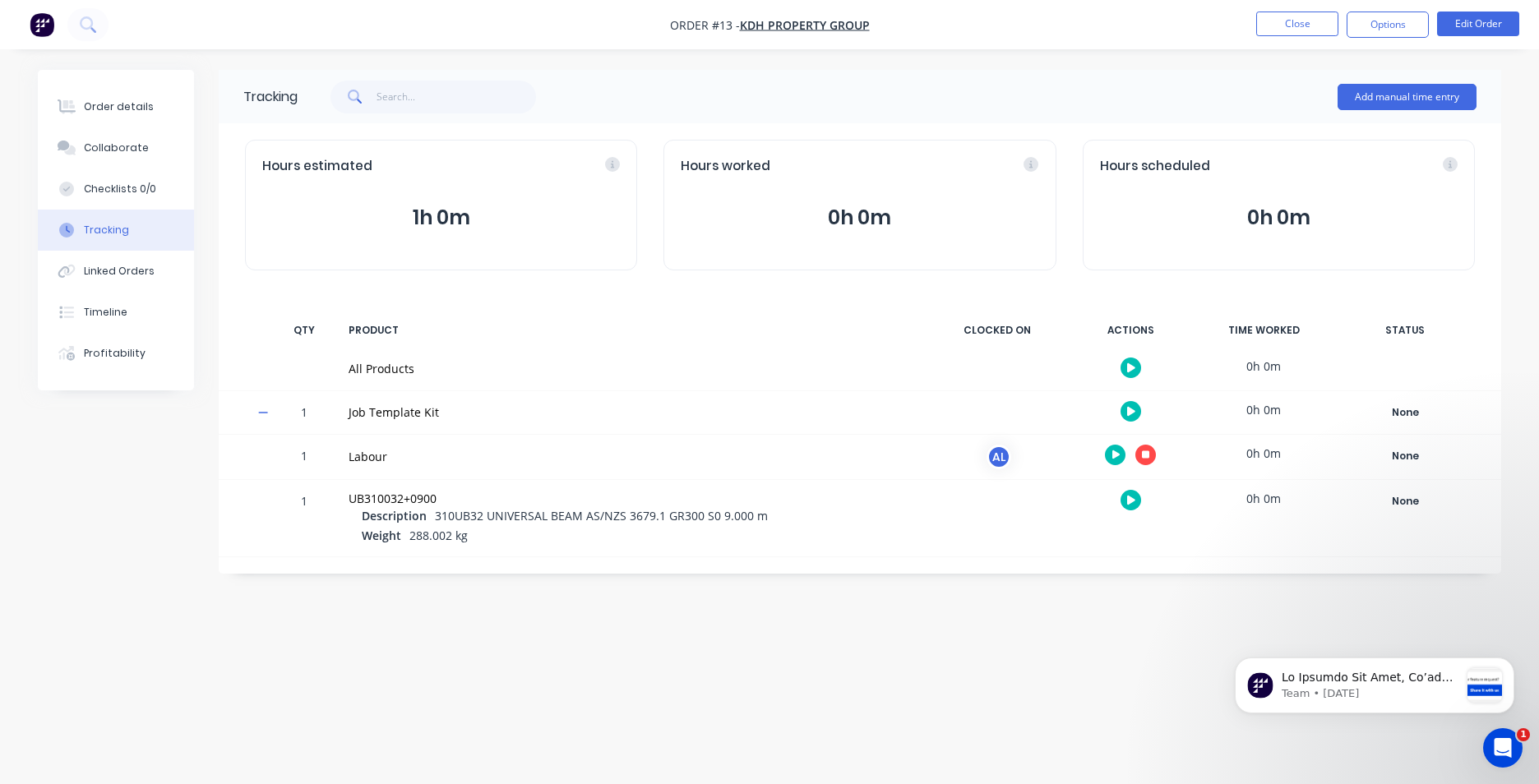
click at [1147, 456] on icon "button" at bounding box center [1146, 454] width 8 height 8
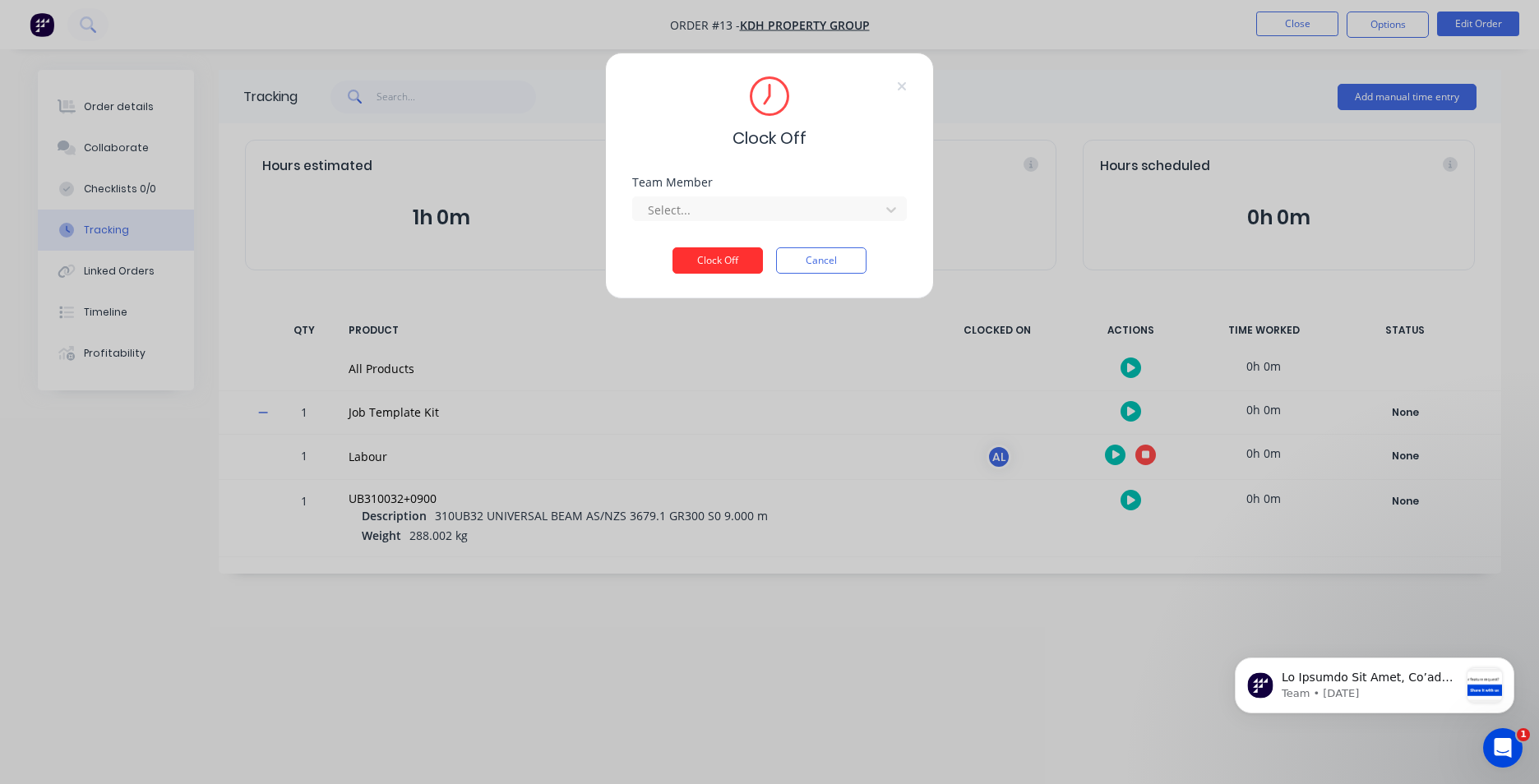
click at [731, 263] on button "Clock Off" at bounding box center [718, 261] width 90 height 26
drag, startPoint x: 894, startPoint y: 212, endPoint x: 885, endPoint y: 213, distance: 9.1
click at [893, 212] on icon at bounding box center [891, 209] width 16 height 16
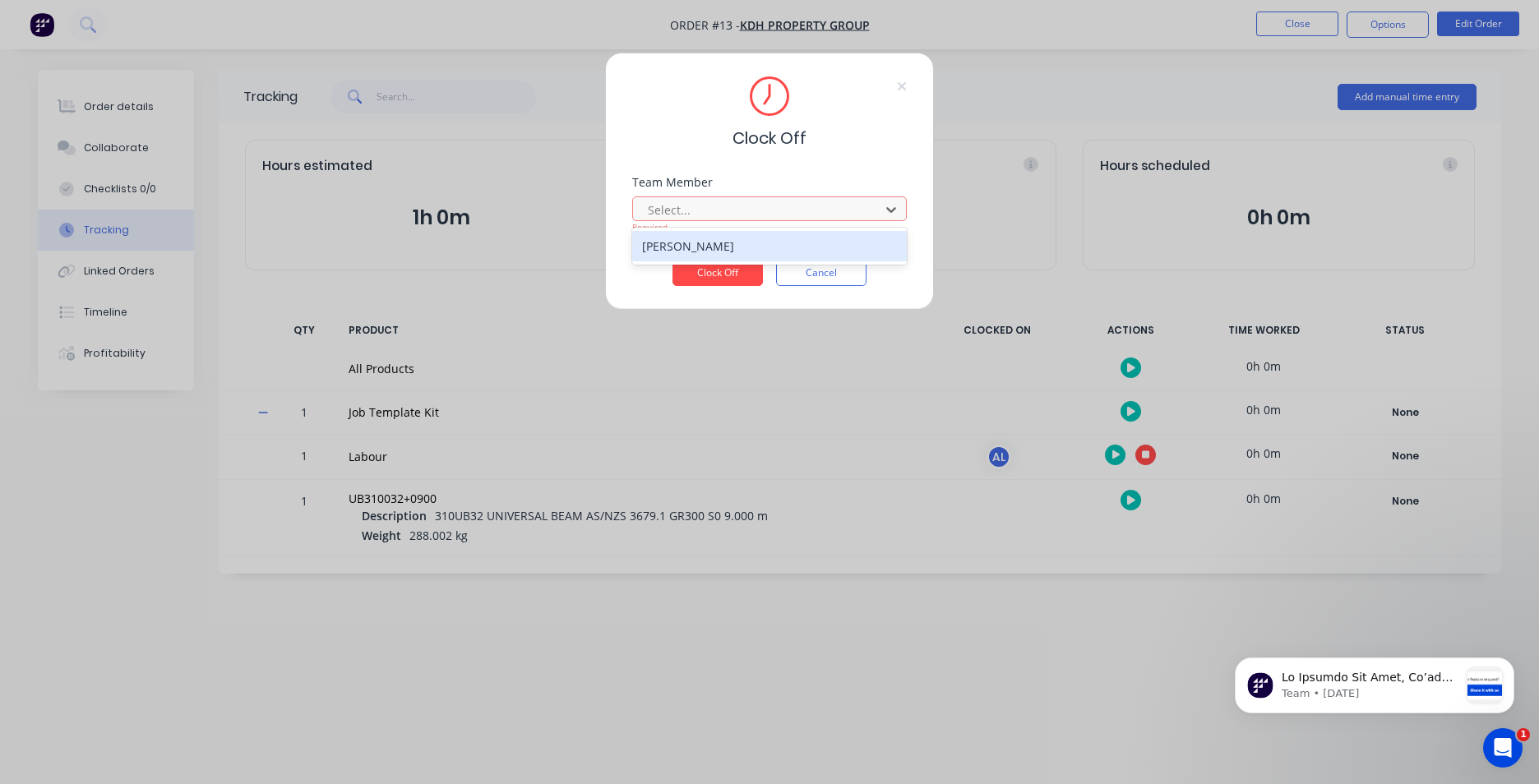
click at [784, 257] on div "[PERSON_NAME]" at bounding box center [770, 246] width 275 height 30
click at [729, 276] on button "Clock Off" at bounding box center [718, 273] width 90 height 26
